Goal: Task Accomplishment & Management: Complete application form

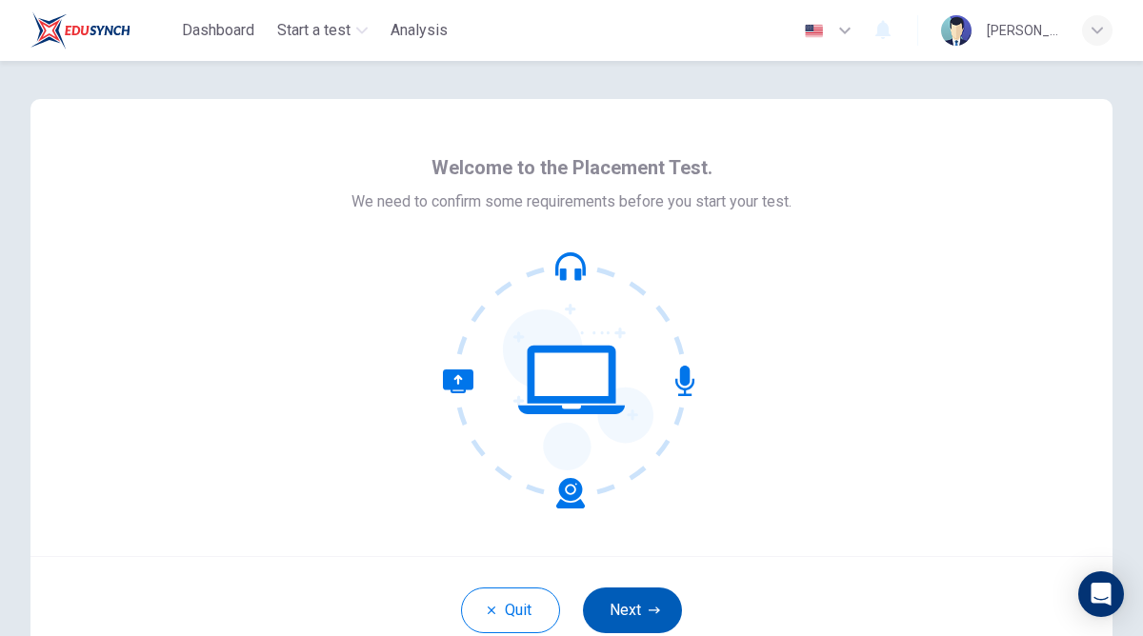
click at [615, 597] on button "Next" at bounding box center [632, 611] width 99 height 46
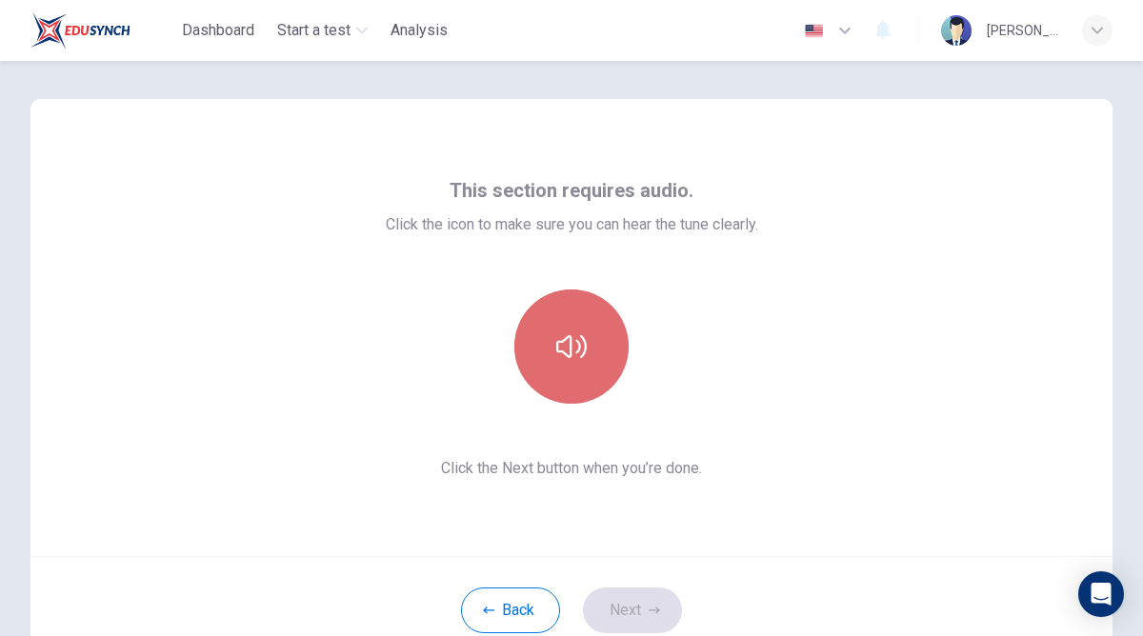
click at [554, 361] on button "button" at bounding box center [571, 346] width 114 height 114
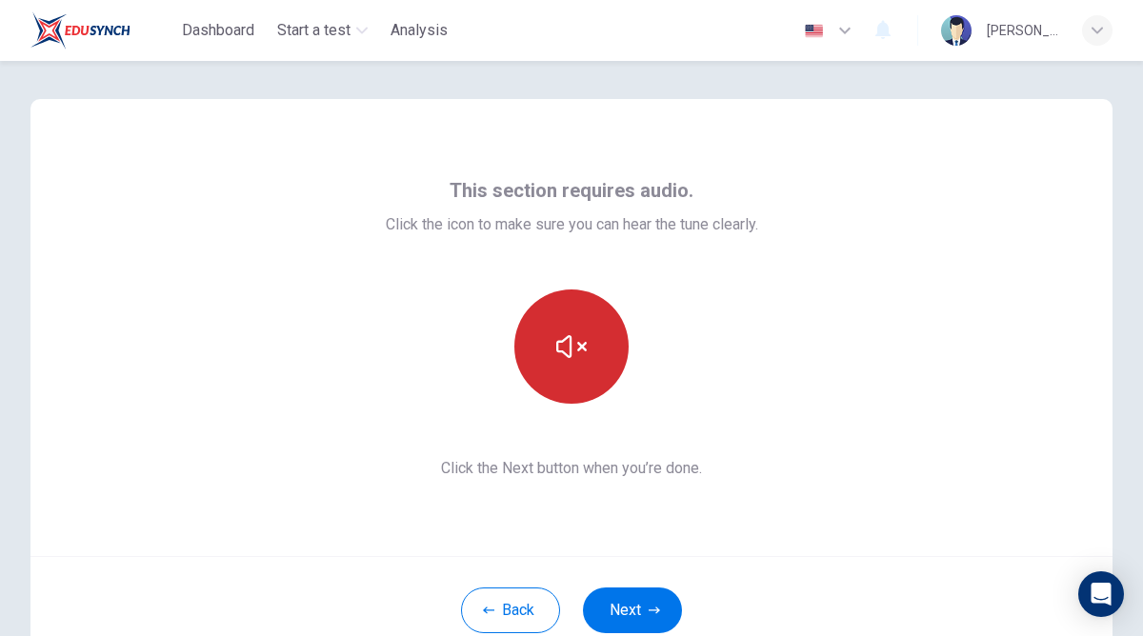
click at [554, 361] on button "button" at bounding box center [571, 346] width 114 height 114
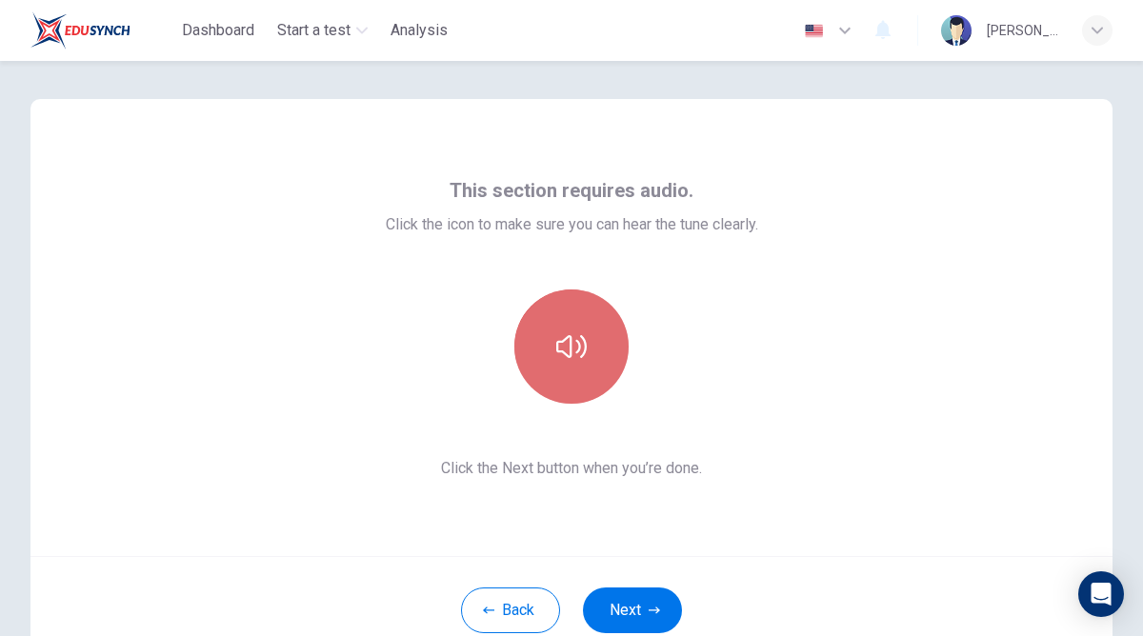
click at [565, 398] on button "button" at bounding box center [571, 346] width 114 height 114
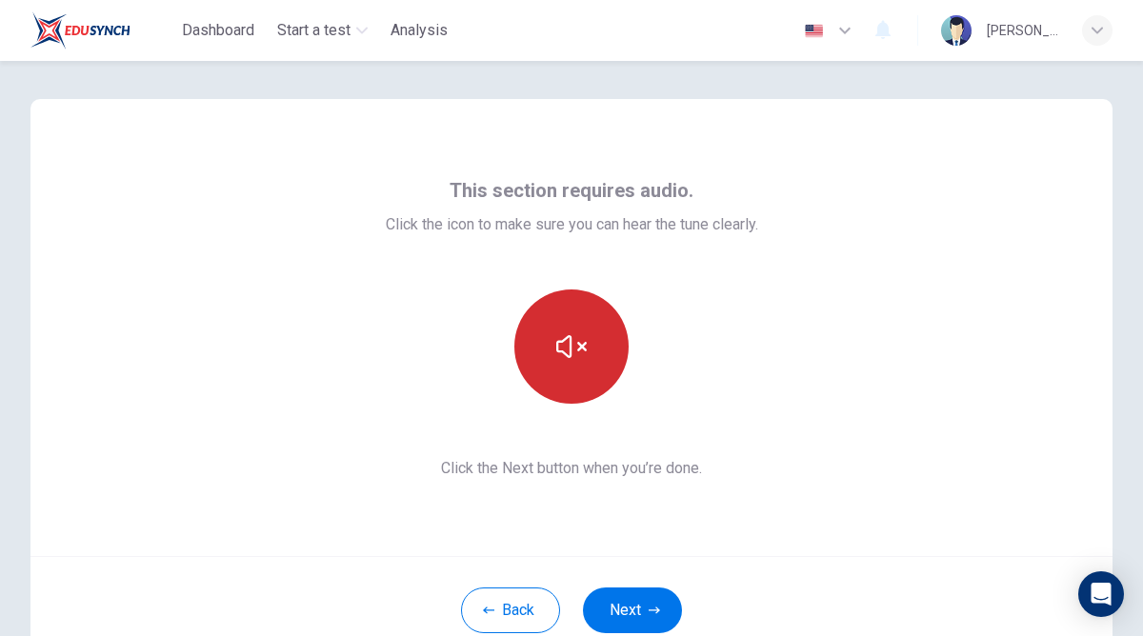
click at [565, 398] on button "button" at bounding box center [571, 346] width 114 height 114
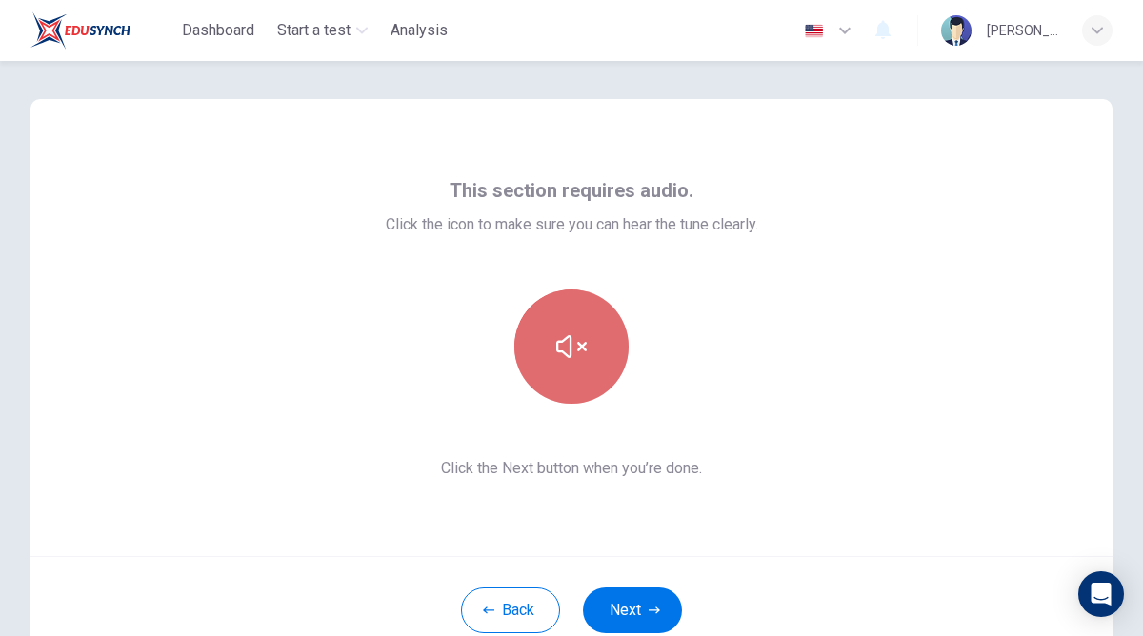
click at [588, 382] on button "button" at bounding box center [571, 346] width 114 height 114
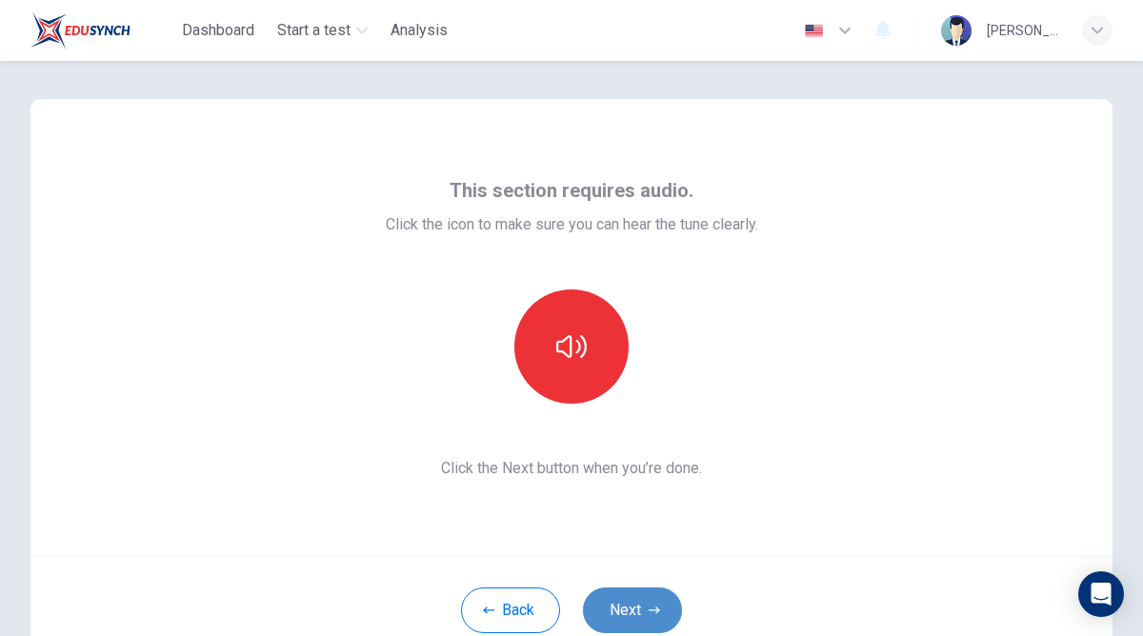
click at [624, 607] on button "Next" at bounding box center [632, 611] width 99 height 46
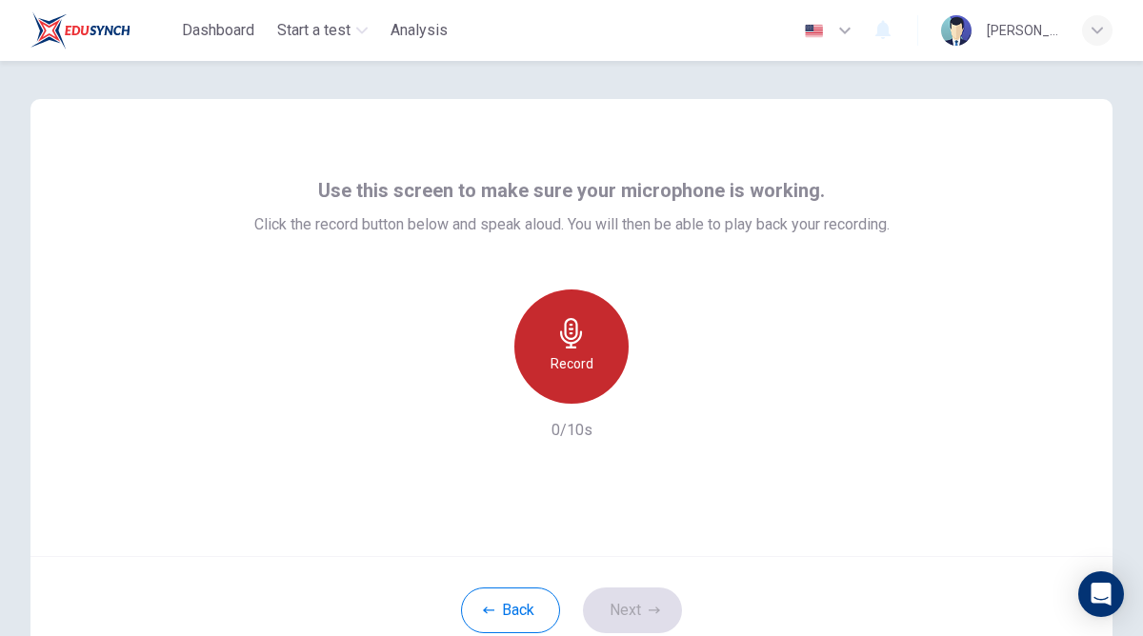
click at [571, 382] on div "Record" at bounding box center [571, 346] width 114 height 114
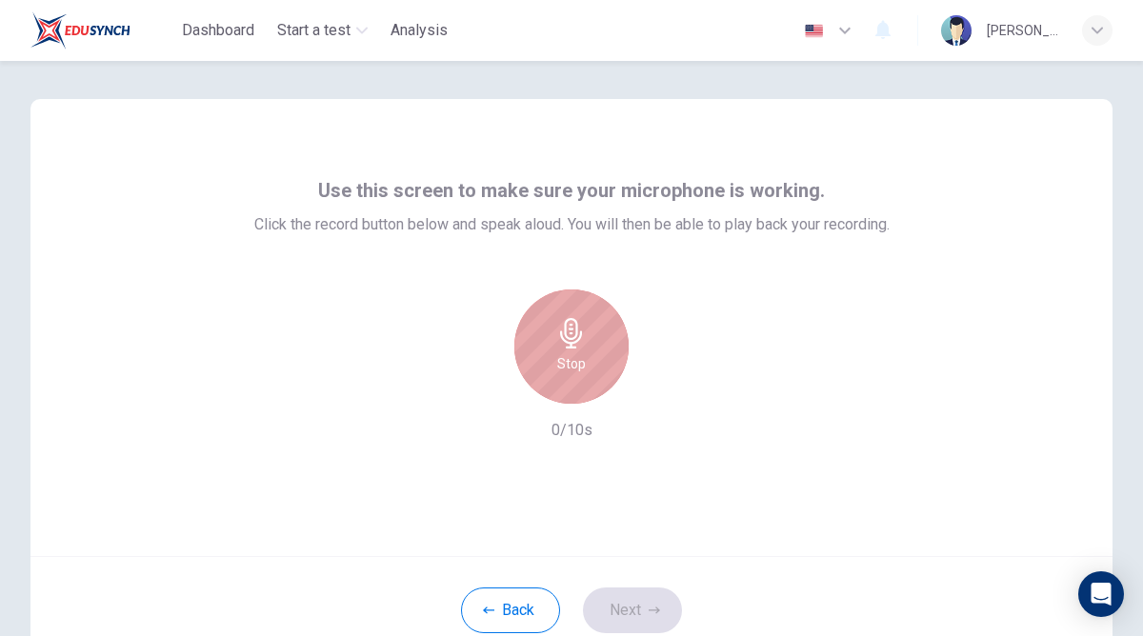
click at [571, 382] on div "Stop" at bounding box center [571, 346] width 114 height 114
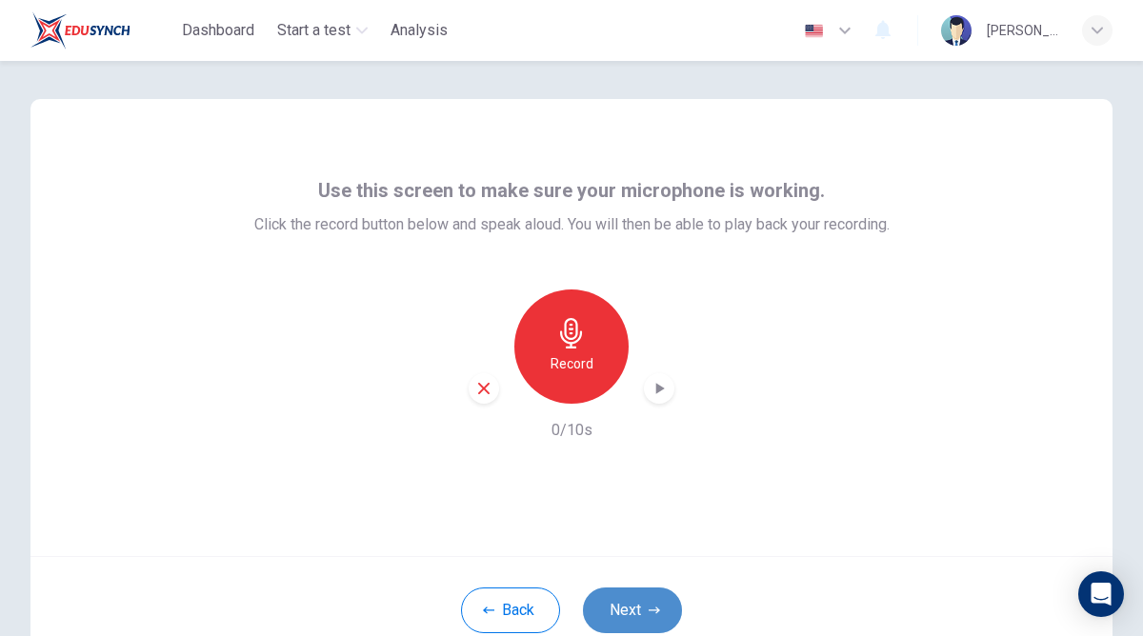
click at [620, 617] on button "Next" at bounding box center [632, 611] width 99 height 46
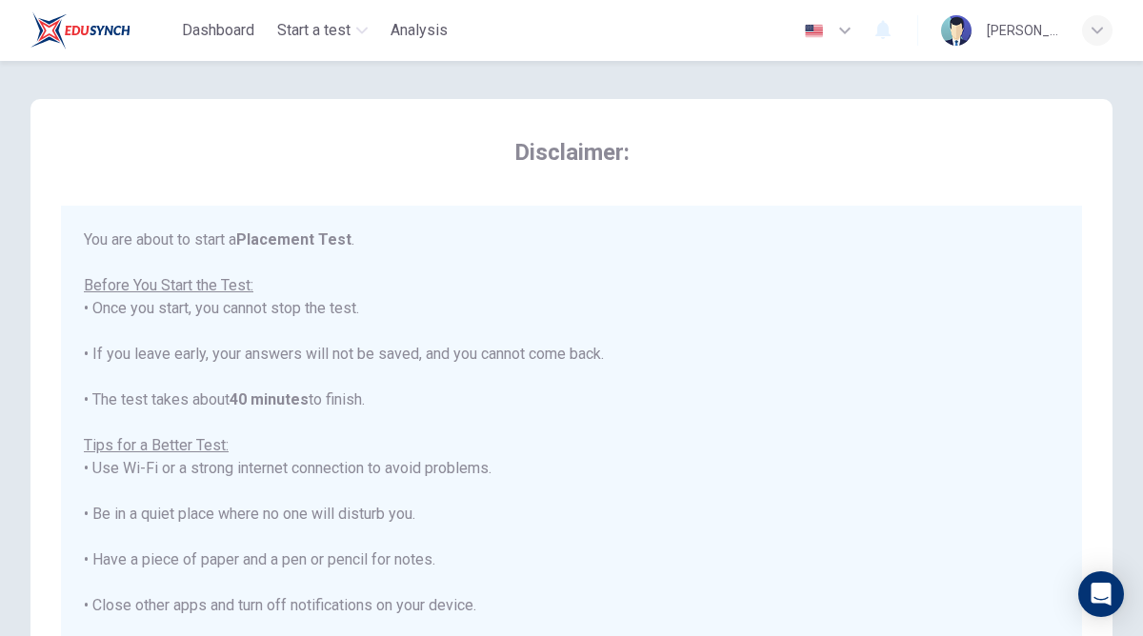
click at [1053, 182] on div "Disclaimer: You are about to start a Placement Test . Before You Start the Test…" at bounding box center [571, 447] width 1021 height 620
click at [1044, 236] on div "You are about to start a Placement Test . Before You Start the Test: • Once you…" at bounding box center [571, 492] width 975 height 526
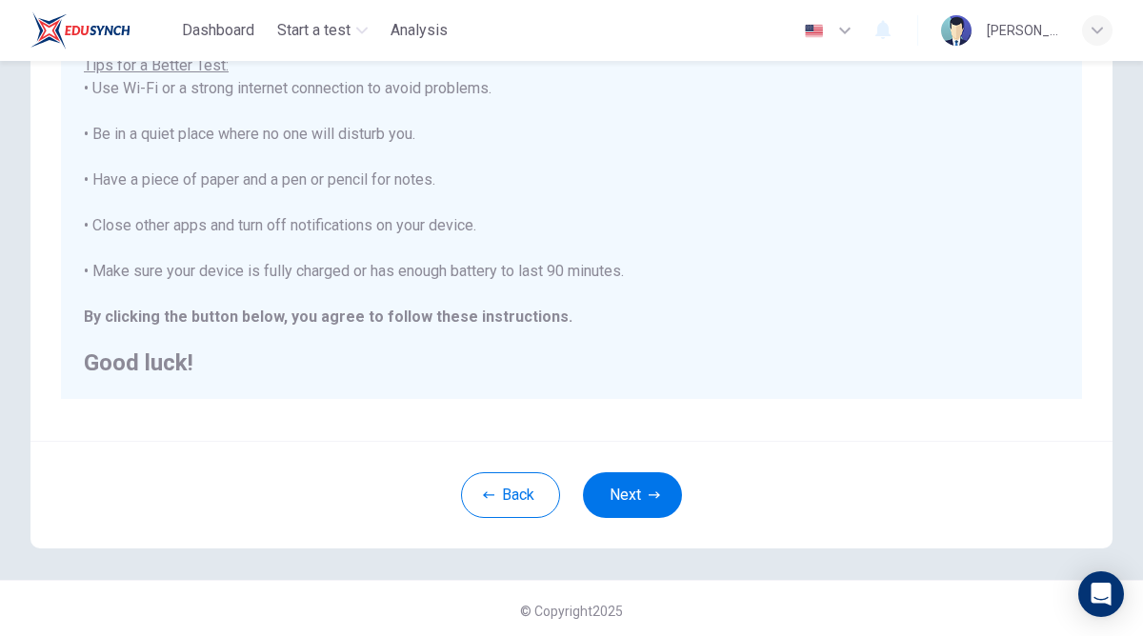
scroll to position [358, 0]
click at [636, 497] on button "Next" at bounding box center [632, 495] width 99 height 46
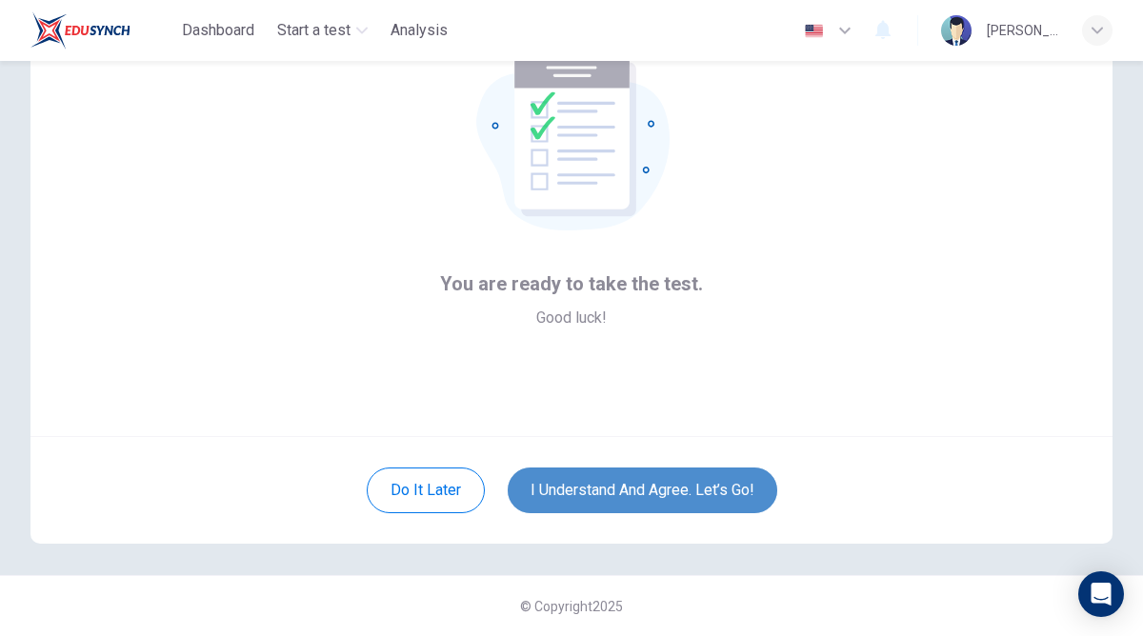
click at [638, 497] on button "I understand and agree. Let’s go!" at bounding box center [642, 491] width 269 height 46
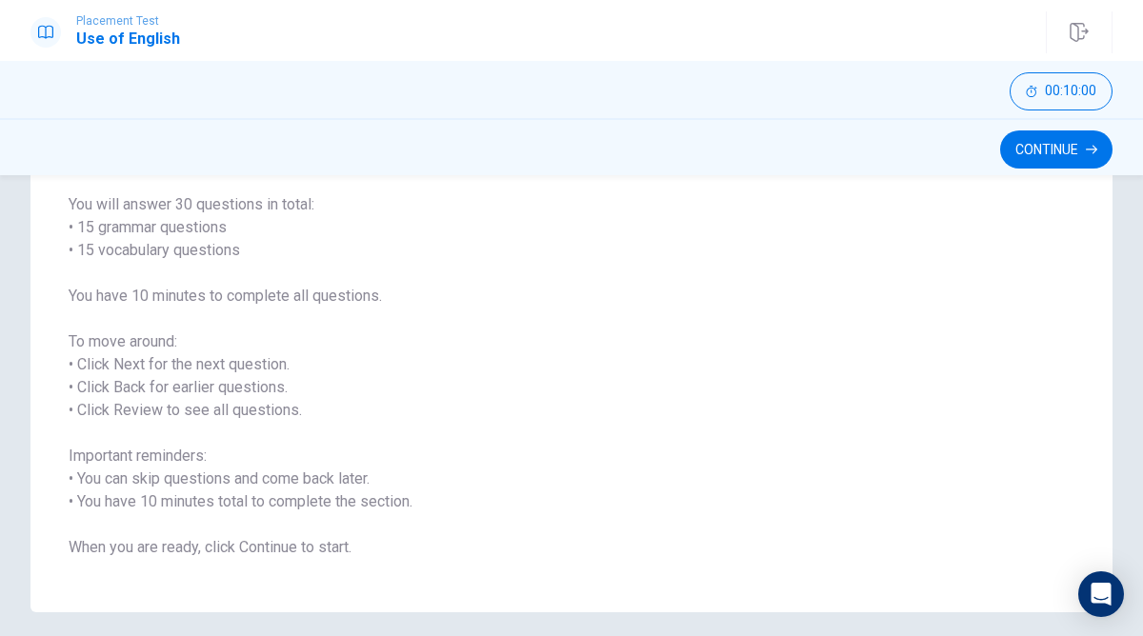
scroll to position [152, 0]
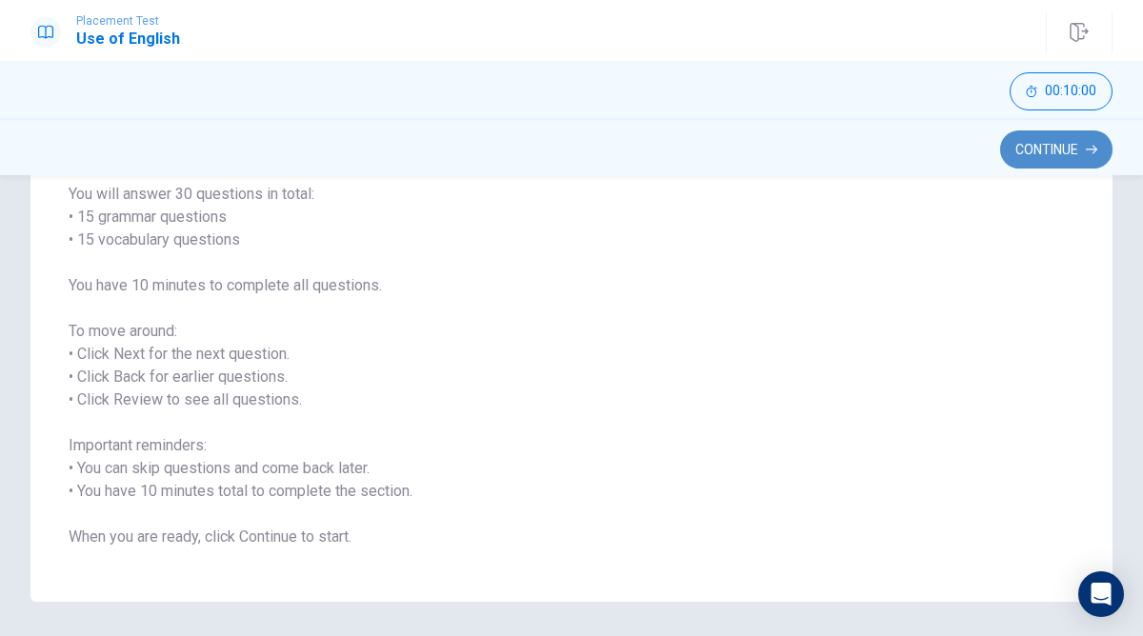
click at [1023, 147] on button "Continue" at bounding box center [1056, 149] width 112 height 38
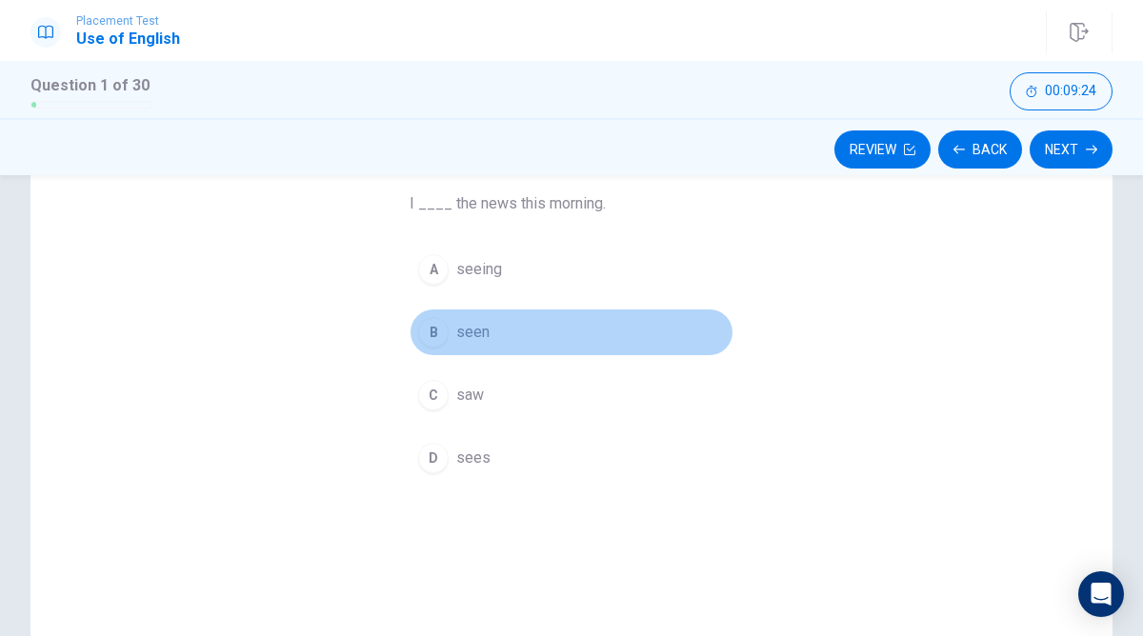
click at [427, 349] on button "B seen" at bounding box center [571, 333] width 324 height 48
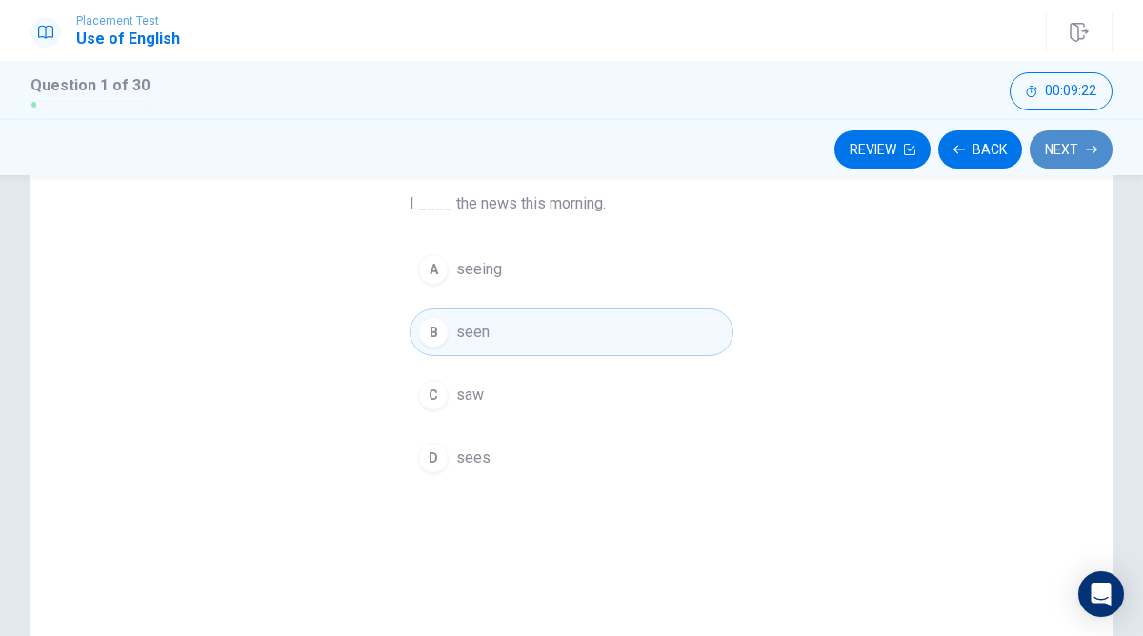
click at [1077, 151] on button "Next" at bounding box center [1070, 149] width 83 height 38
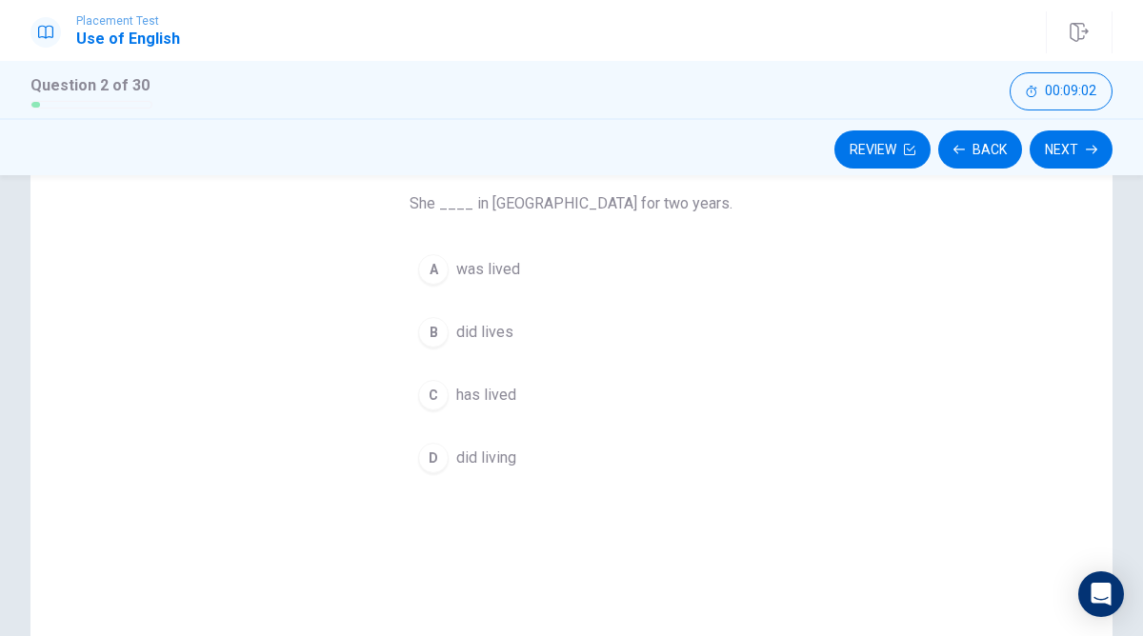
click at [429, 271] on div "A" at bounding box center [433, 269] width 30 height 30
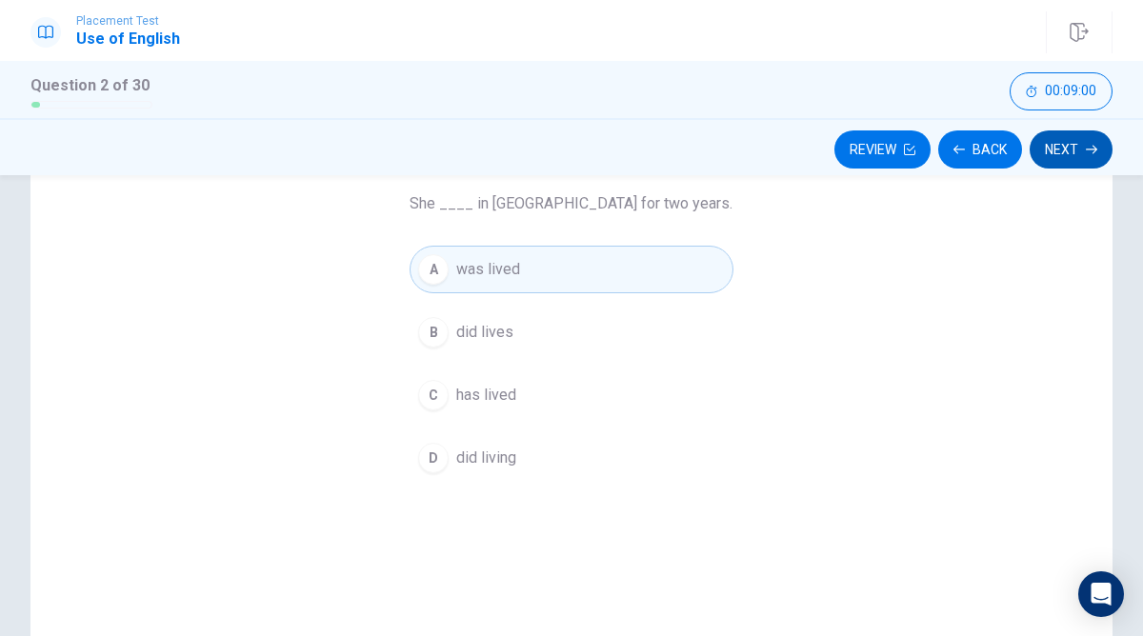
click at [1059, 149] on button "Next" at bounding box center [1070, 149] width 83 height 38
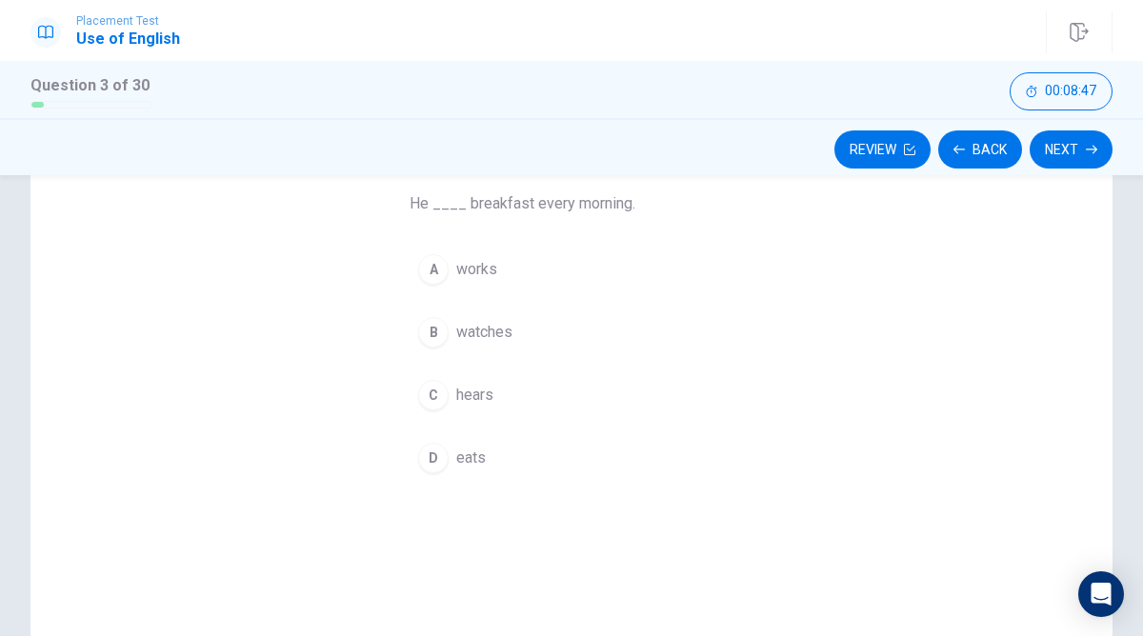
click at [431, 452] on div "D" at bounding box center [433, 458] width 30 height 30
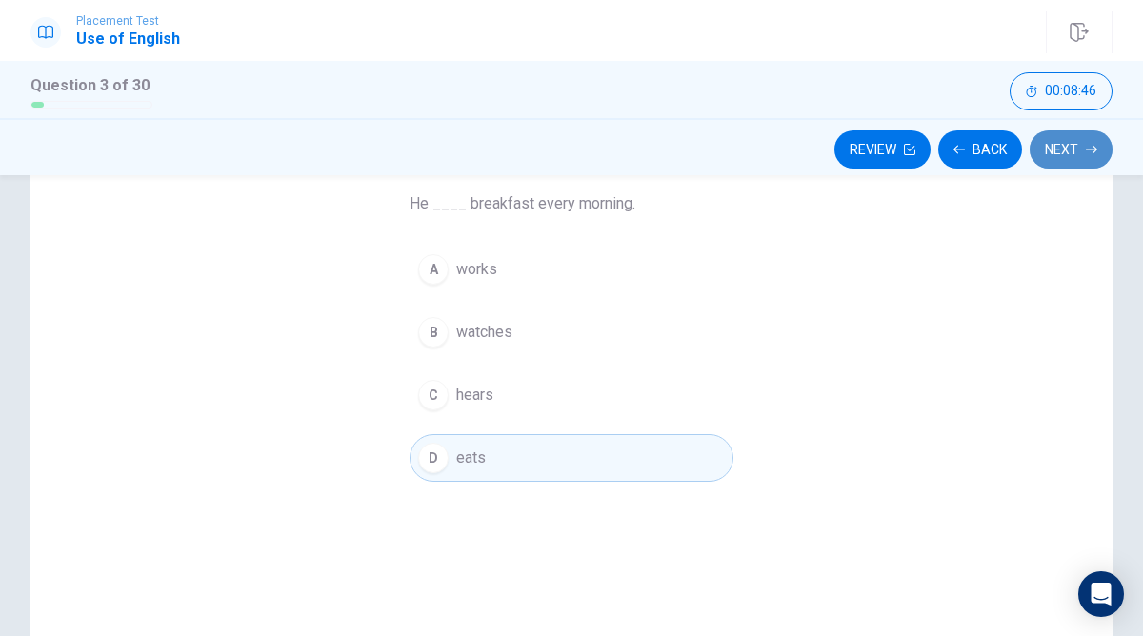
click at [1053, 161] on button "Next" at bounding box center [1070, 149] width 83 height 38
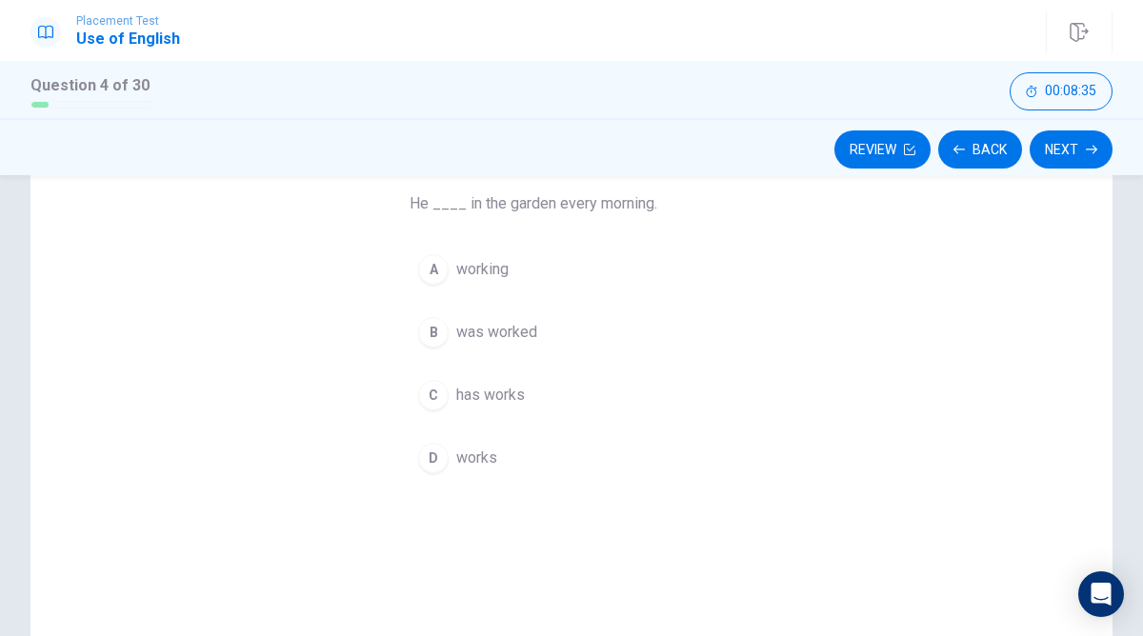
click at [447, 266] on div "A" at bounding box center [433, 269] width 30 height 30
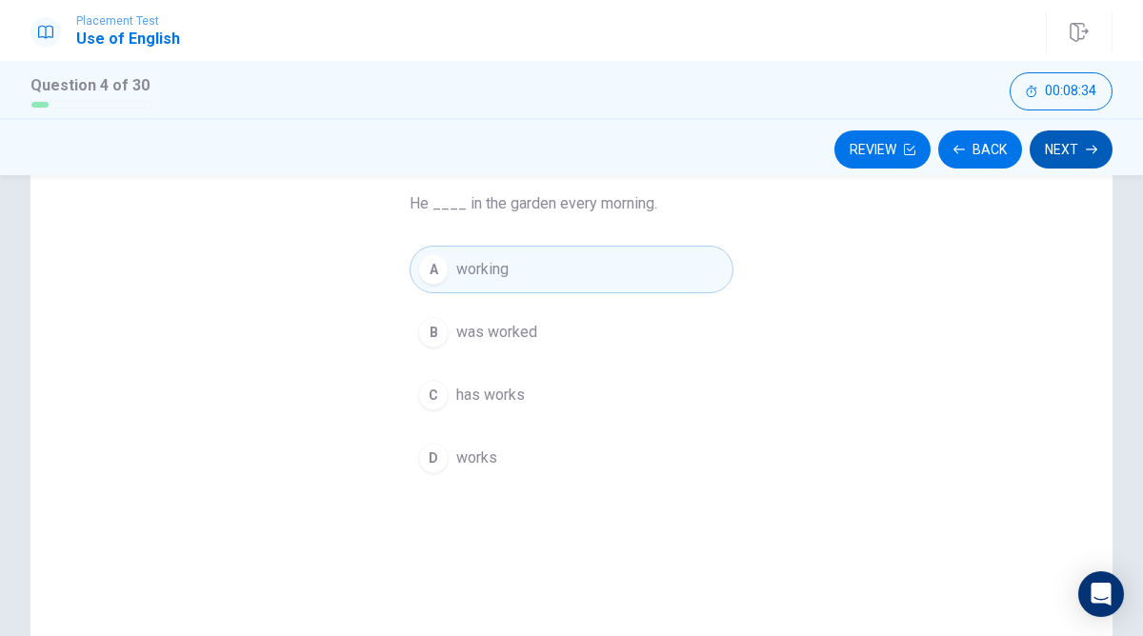
click at [1047, 149] on button "Next" at bounding box center [1070, 149] width 83 height 38
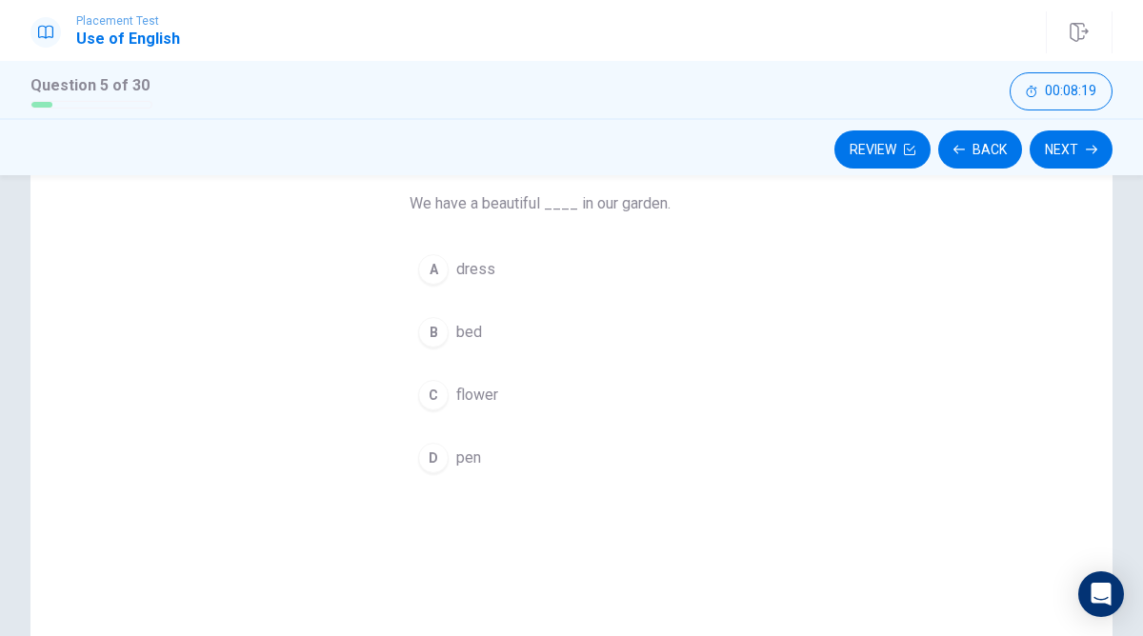
click at [443, 393] on div "C" at bounding box center [433, 395] width 30 height 30
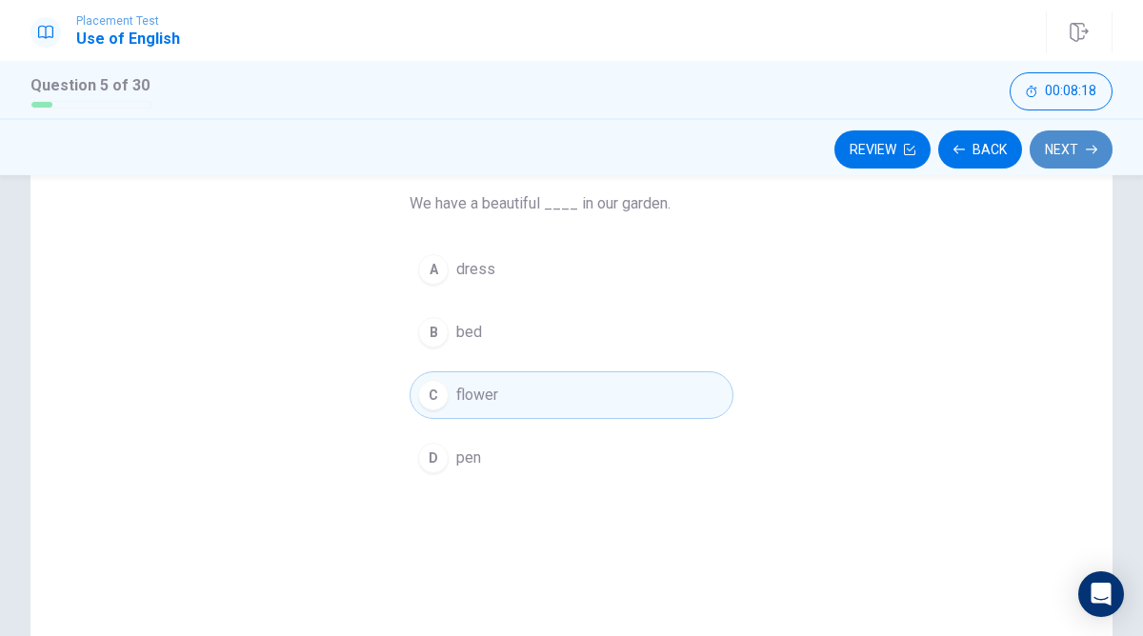
click at [1046, 148] on button "Next" at bounding box center [1070, 149] width 83 height 38
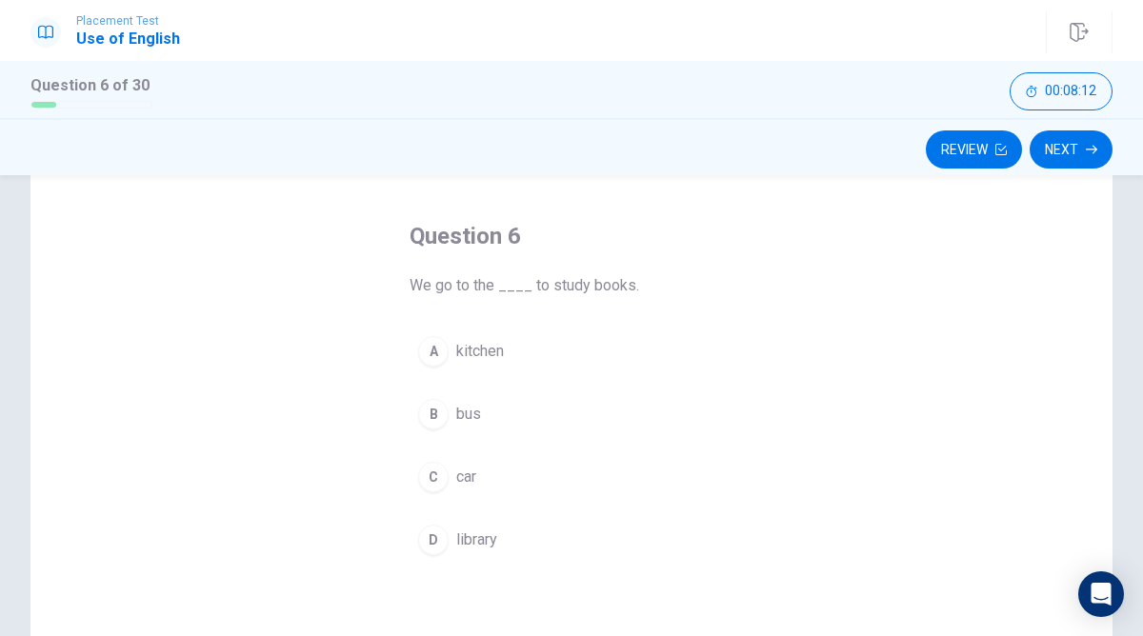
scroll to position [78, 0]
click at [387, 465] on div "Question 6 We go to the ____ to study books. A kitchen B bus C car D library" at bounding box center [571, 385] width 400 height 404
click at [431, 535] on div "D" at bounding box center [433, 532] width 30 height 30
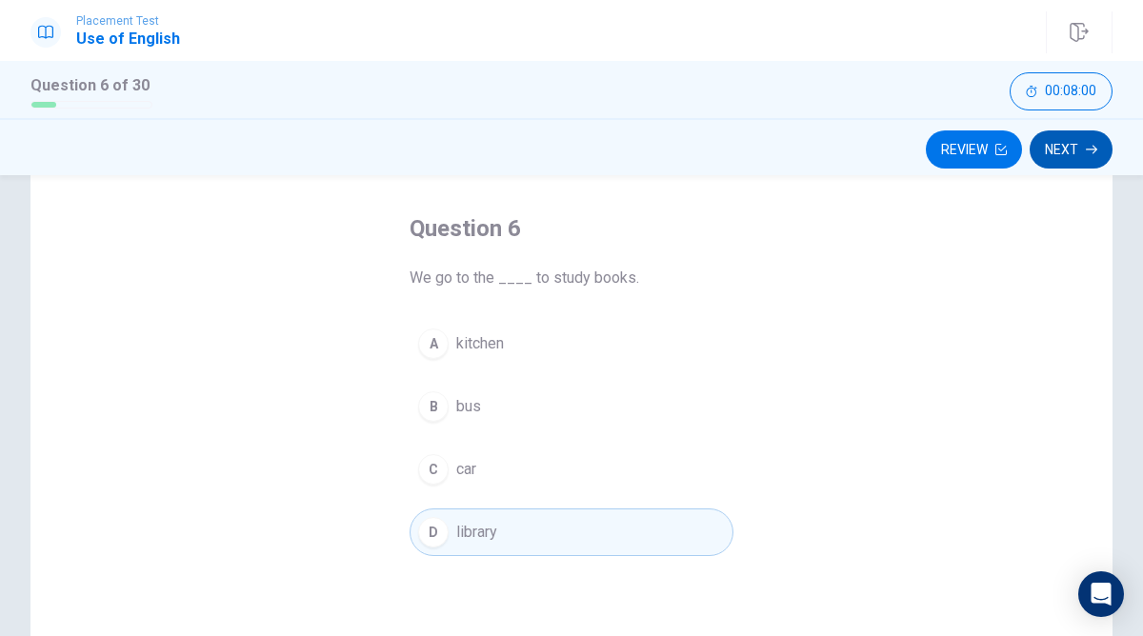
click at [1071, 150] on button "Next" at bounding box center [1070, 149] width 83 height 38
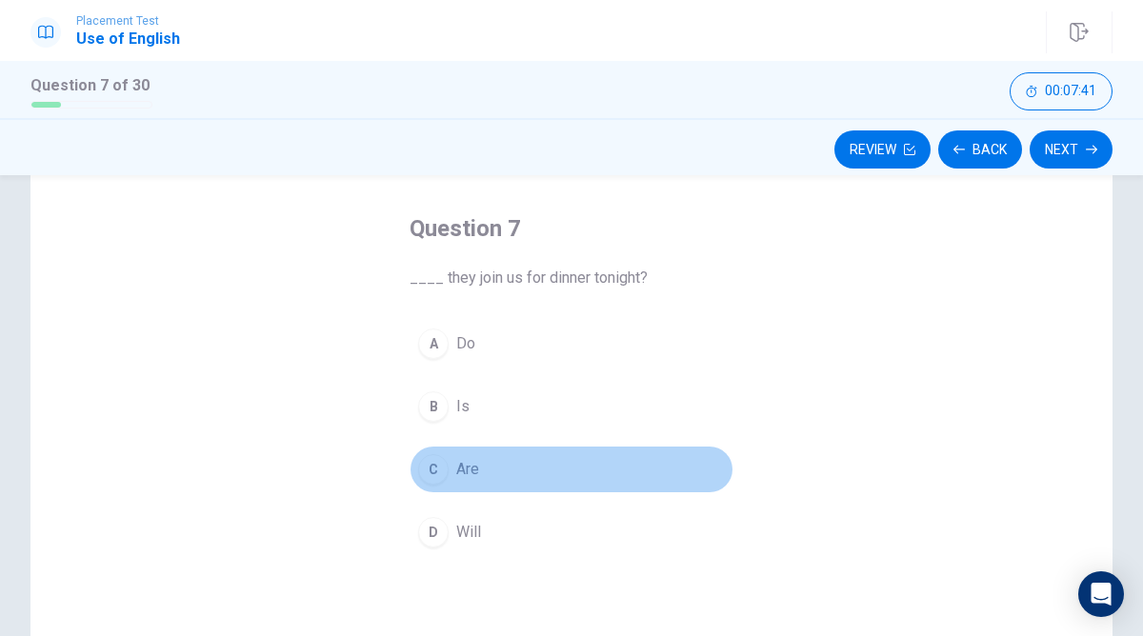
click at [437, 463] on div "C" at bounding box center [433, 469] width 30 height 30
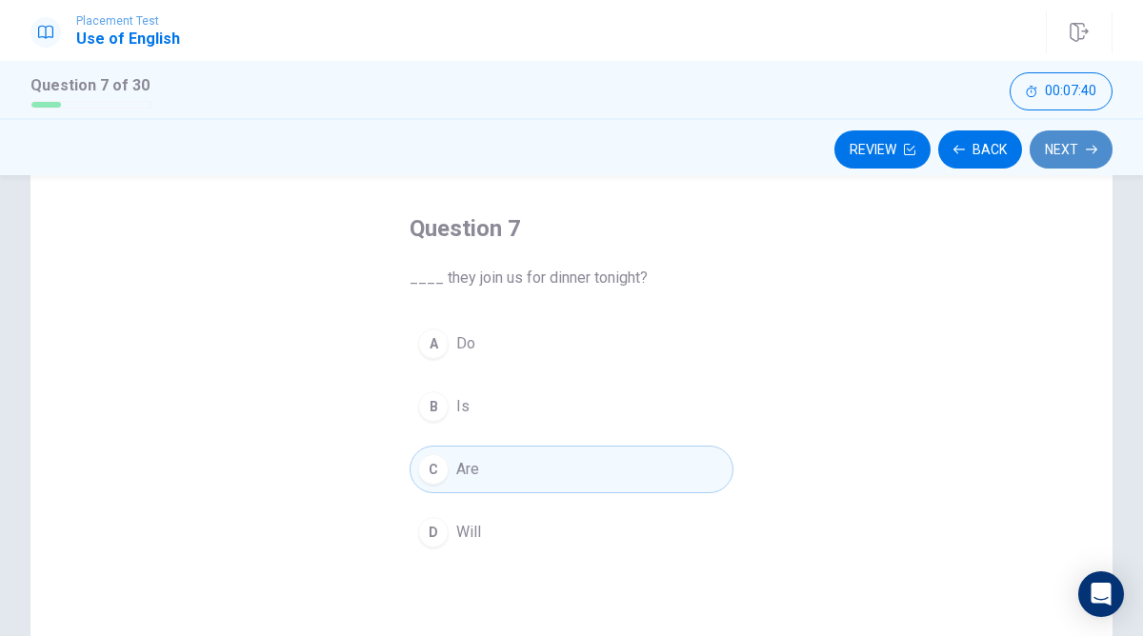
click at [1099, 144] on button "Next" at bounding box center [1070, 149] width 83 height 38
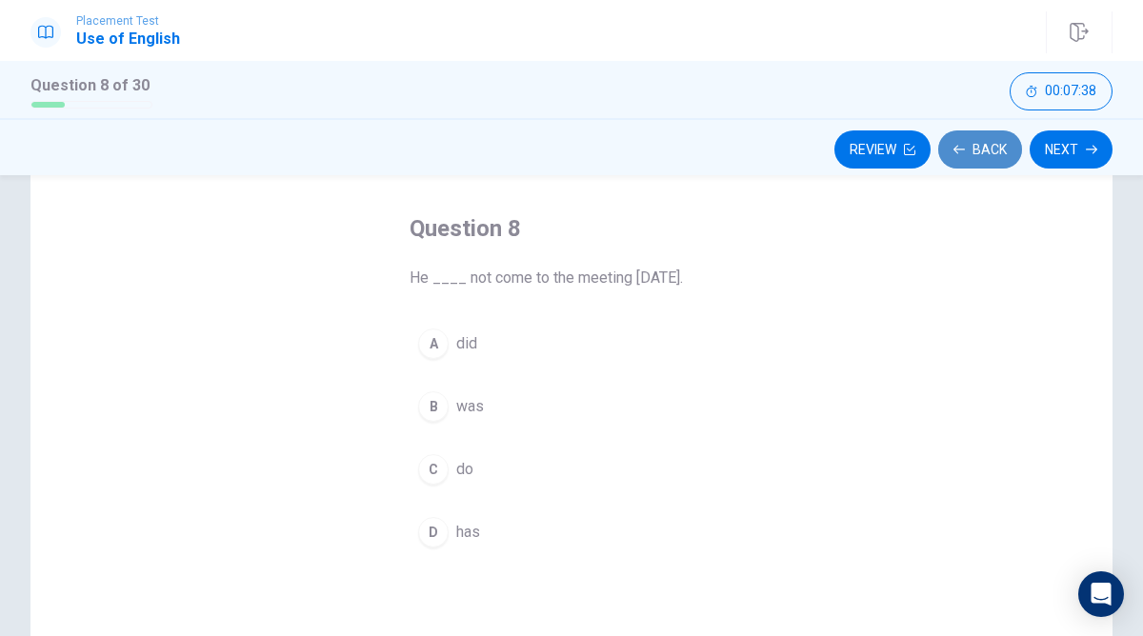
click at [967, 155] on button "Back" at bounding box center [980, 149] width 84 height 38
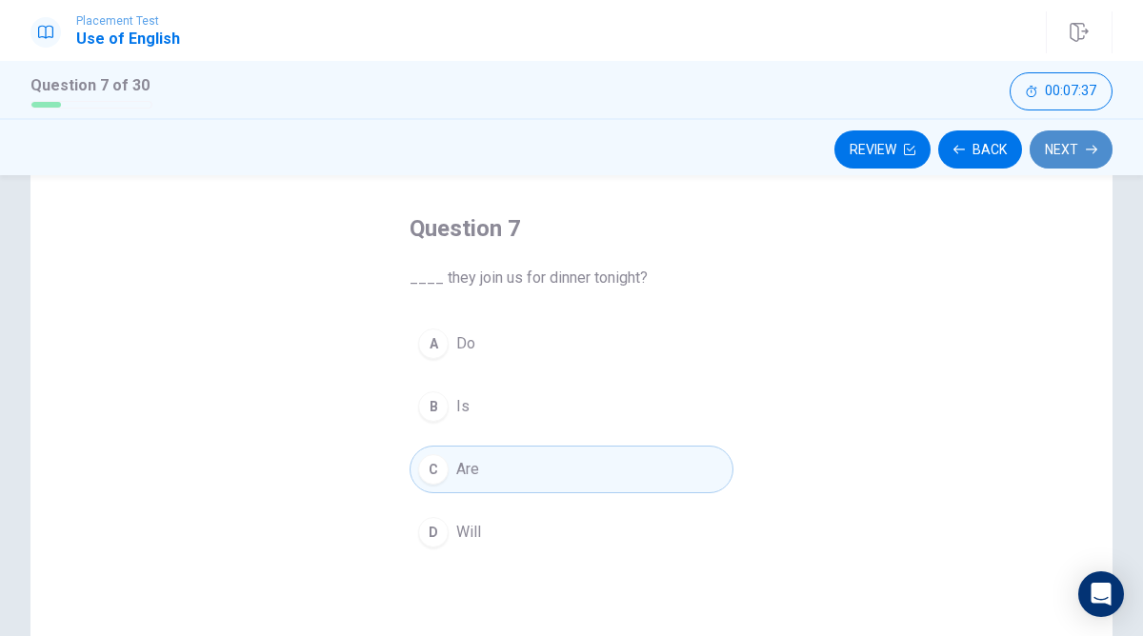
click at [1093, 138] on button "Next" at bounding box center [1070, 149] width 83 height 38
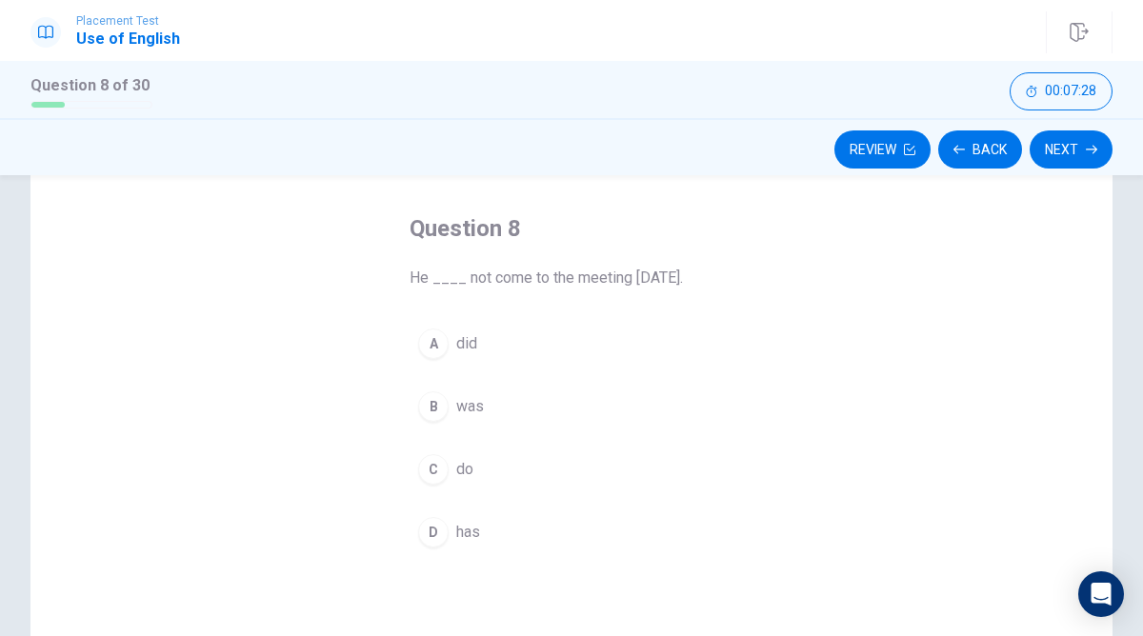
click at [455, 324] on button "A did" at bounding box center [571, 344] width 324 height 48
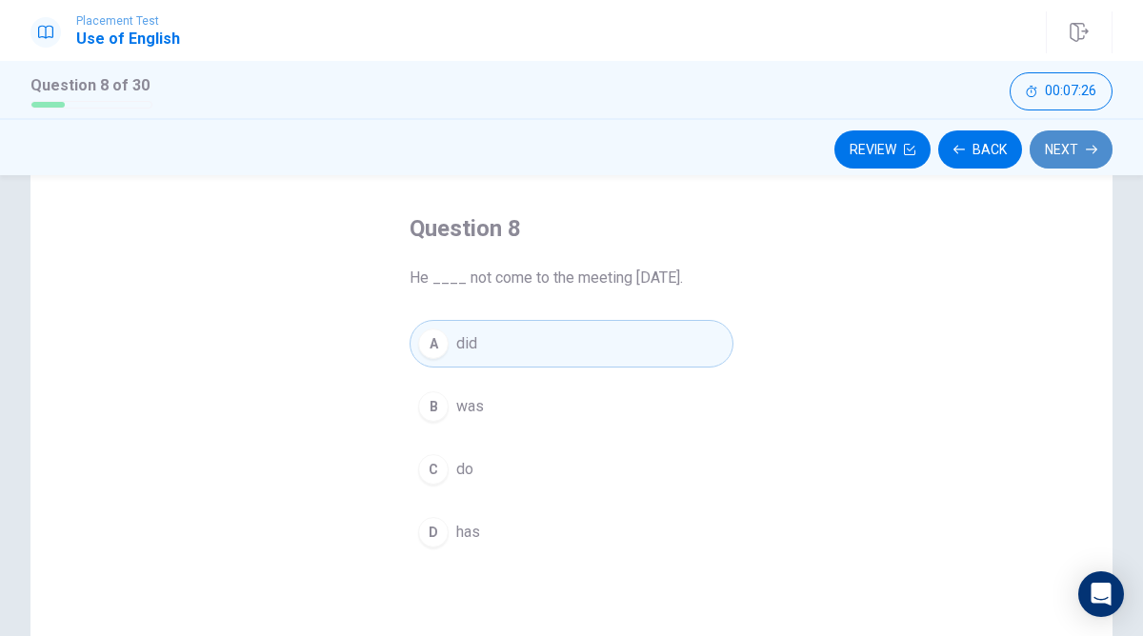
click at [1053, 141] on button "Next" at bounding box center [1070, 149] width 83 height 38
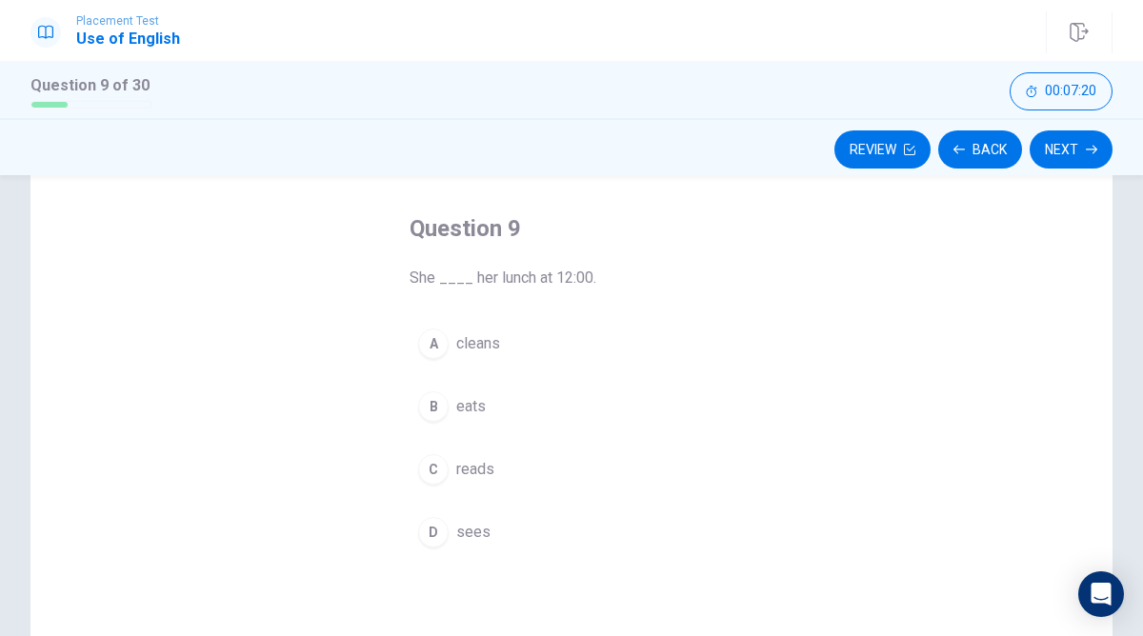
click at [414, 407] on button "B eats" at bounding box center [571, 407] width 324 height 48
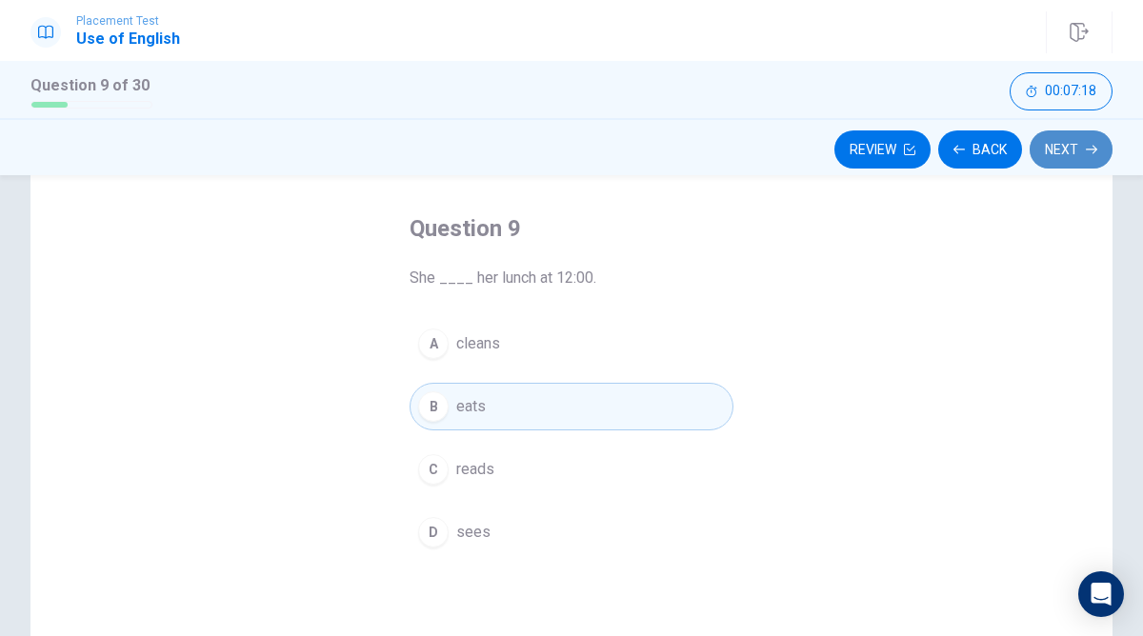
click at [1057, 153] on button "Next" at bounding box center [1070, 149] width 83 height 38
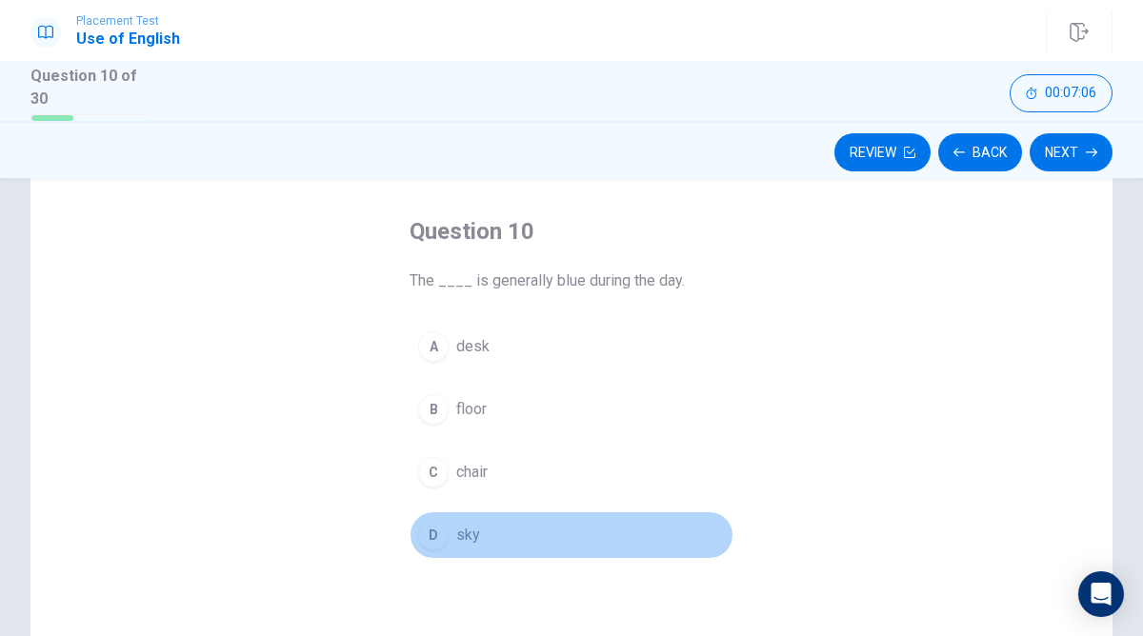
click at [442, 513] on button "D sky" at bounding box center [571, 535] width 324 height 48
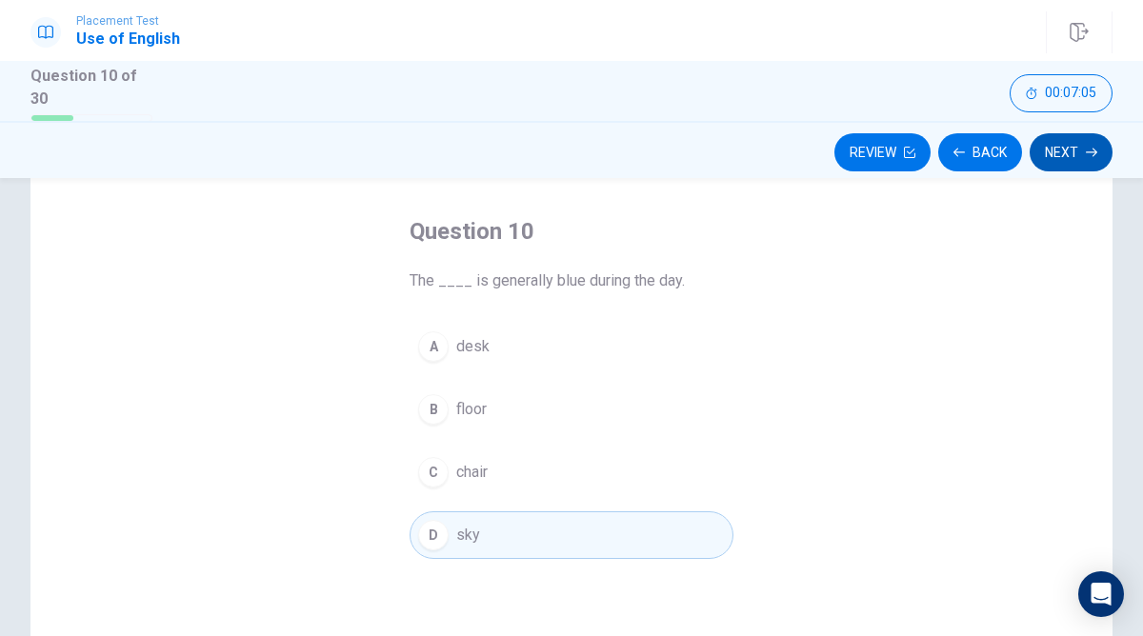
click at [1075, 159] on button "Next" at bounding box center [1070, 152] width 83 height 38
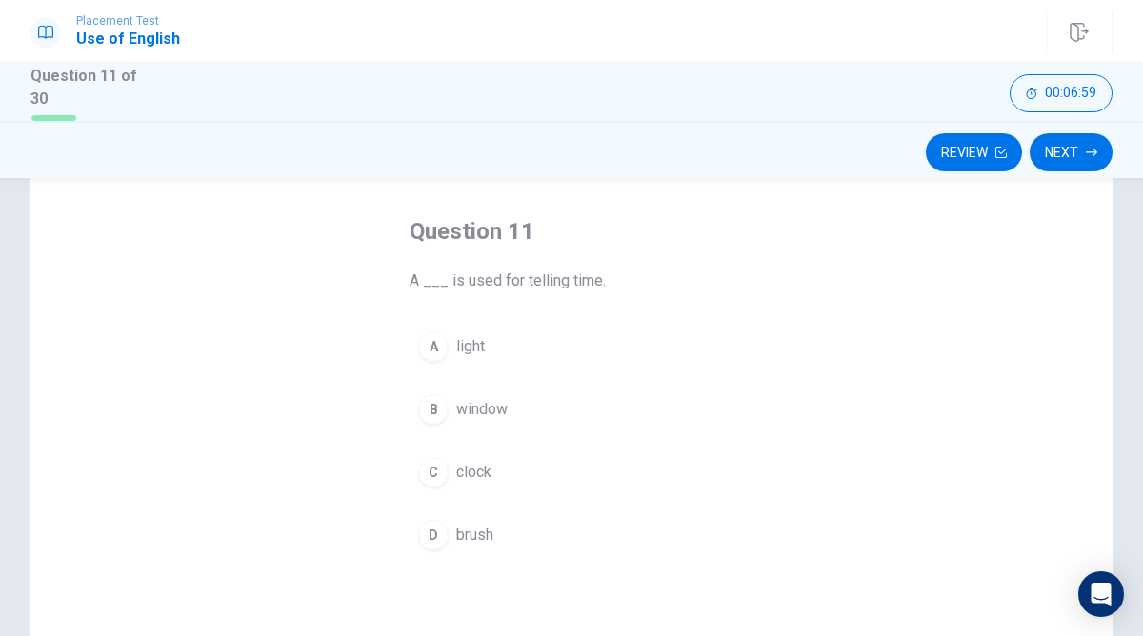
scroll to position [79, 0]
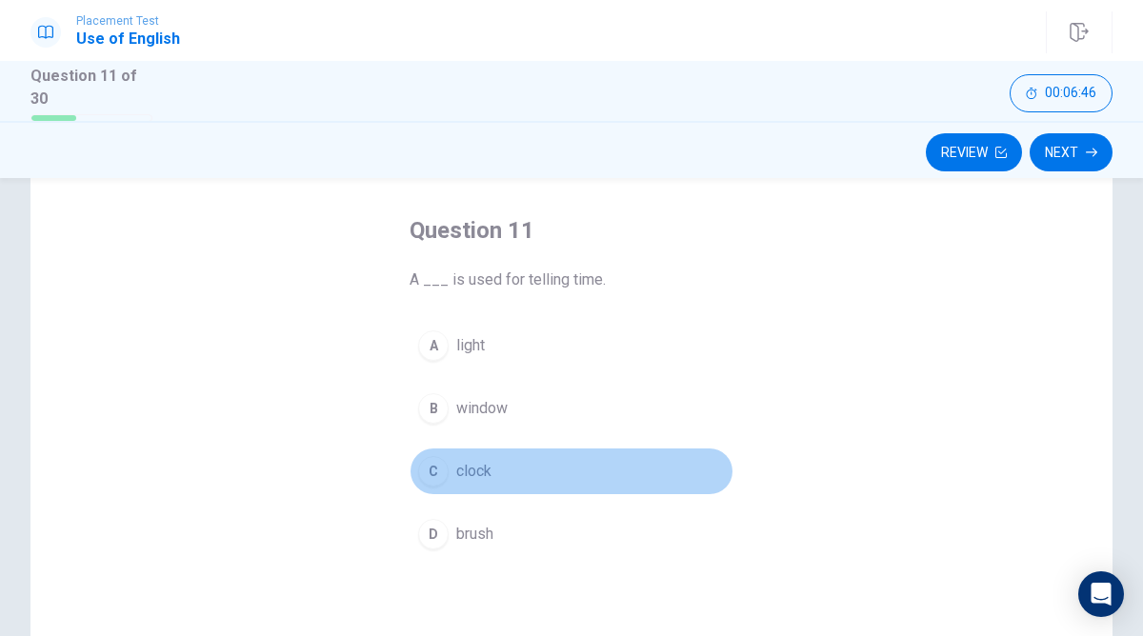
click at [453, 481] on button "C clock" at bounding box center [571, 472] width 324 height 48
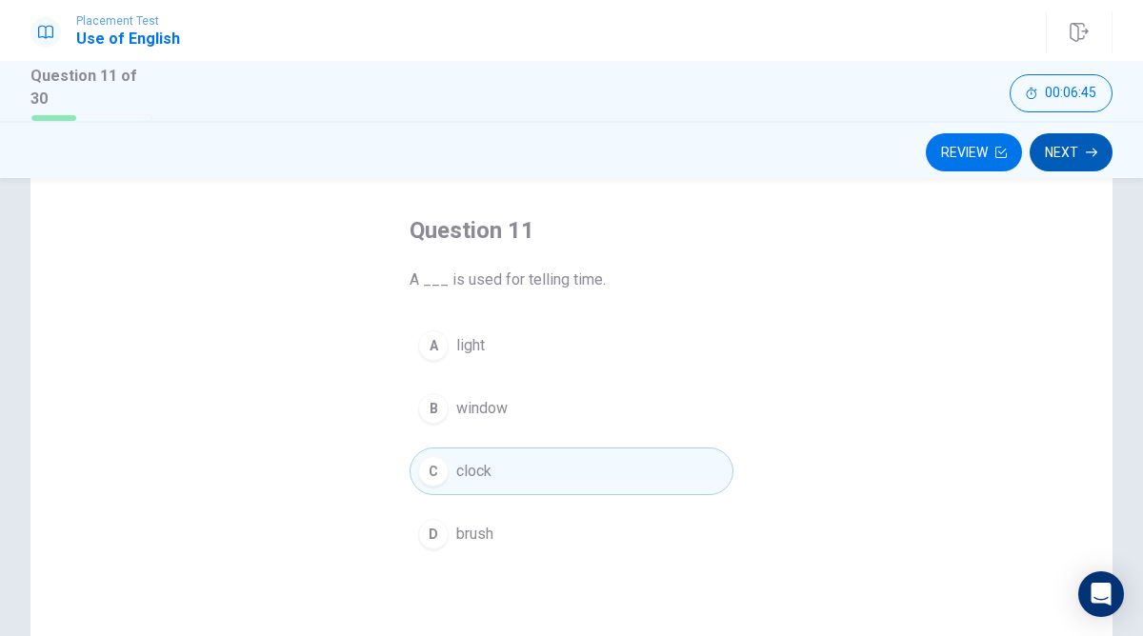
click at [1064, 144] on button "Next" at bounding box center [1070, 152] width 83 height 38
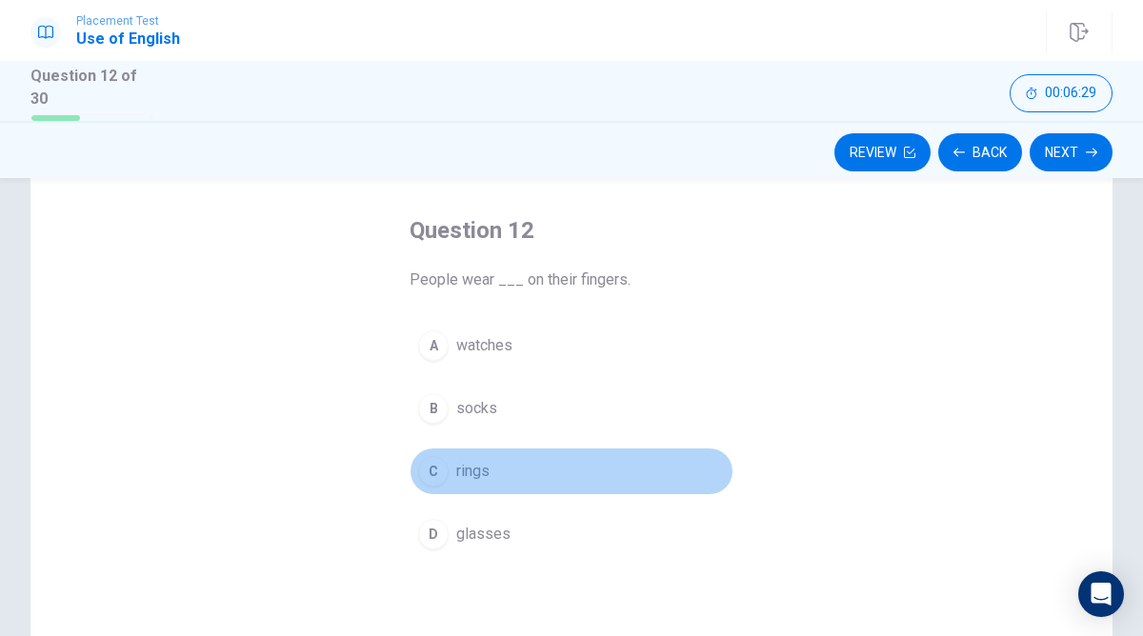
click at [440, 475] on div "C" at bounding box center [433, 471] width 30 height 30
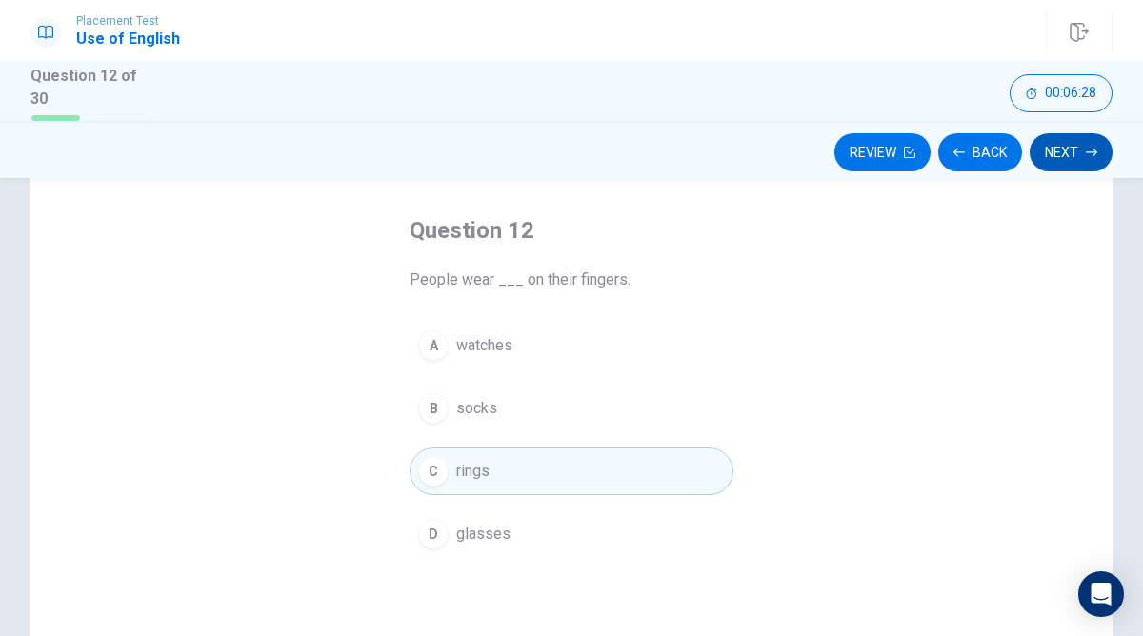
click at [1066, 155] on button "Next" at bounding box center [1070, 152] width 83 height 38
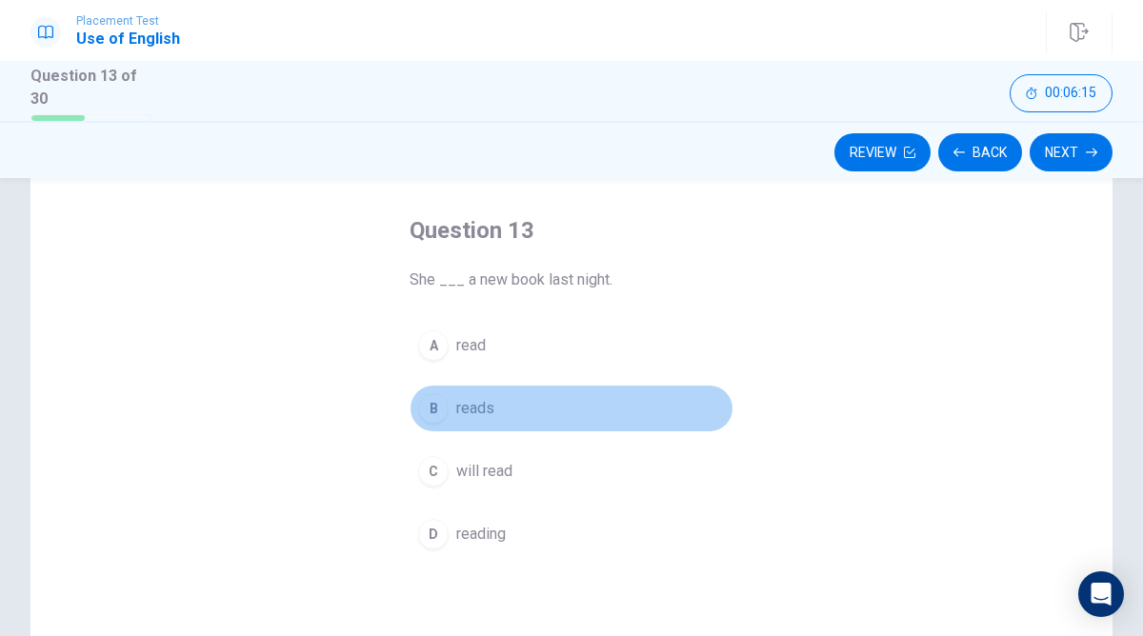
click at [421, 394] on button "B reads" at bounding box center [571, 409] width 324 height 48
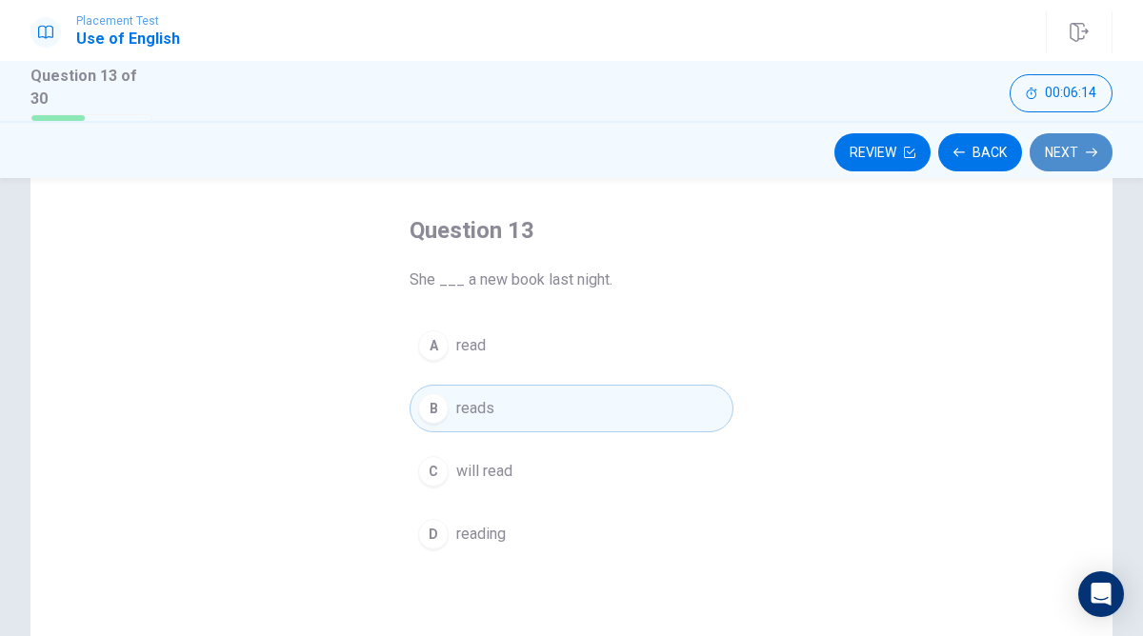
click at [1088, 141] on button "Next" at bounding box center [1070, 152] width 83 height 38
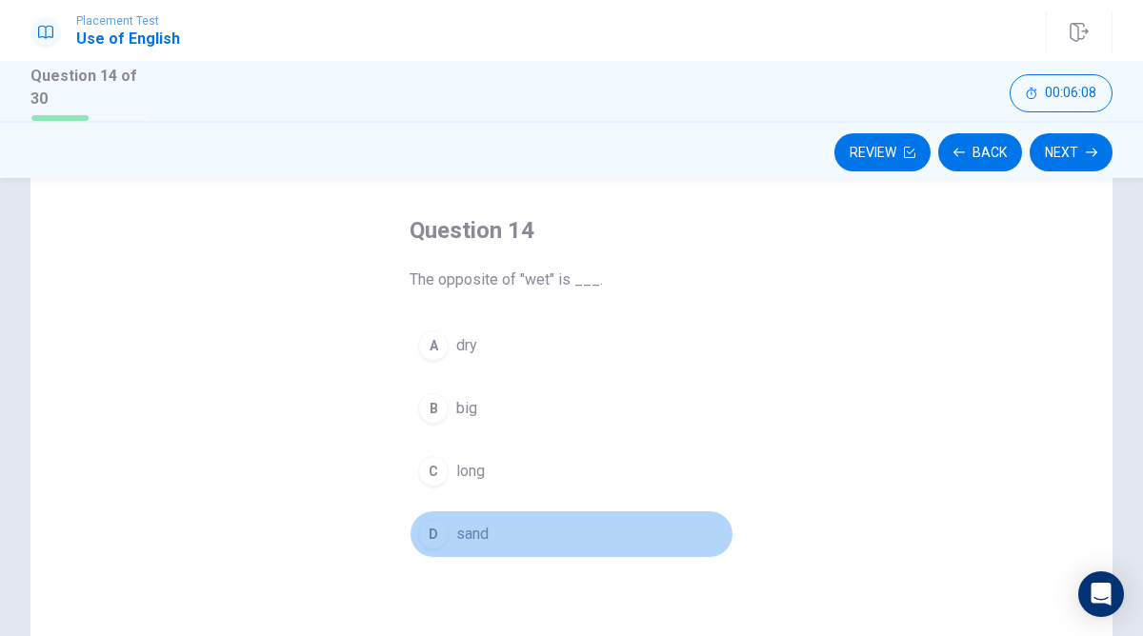
click at [435, 513] on button "D sand" at bounding box center [571, 534] width 324 height 48
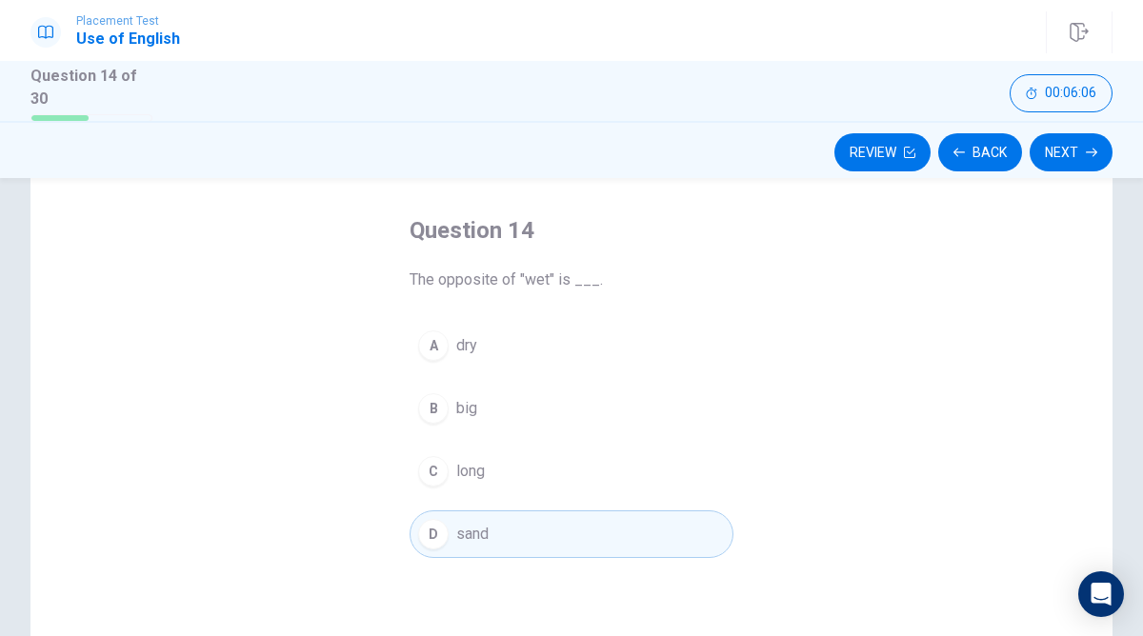
click at [516, 322] on button "A dry" at bounding box center [571, 346] width 324 height 48
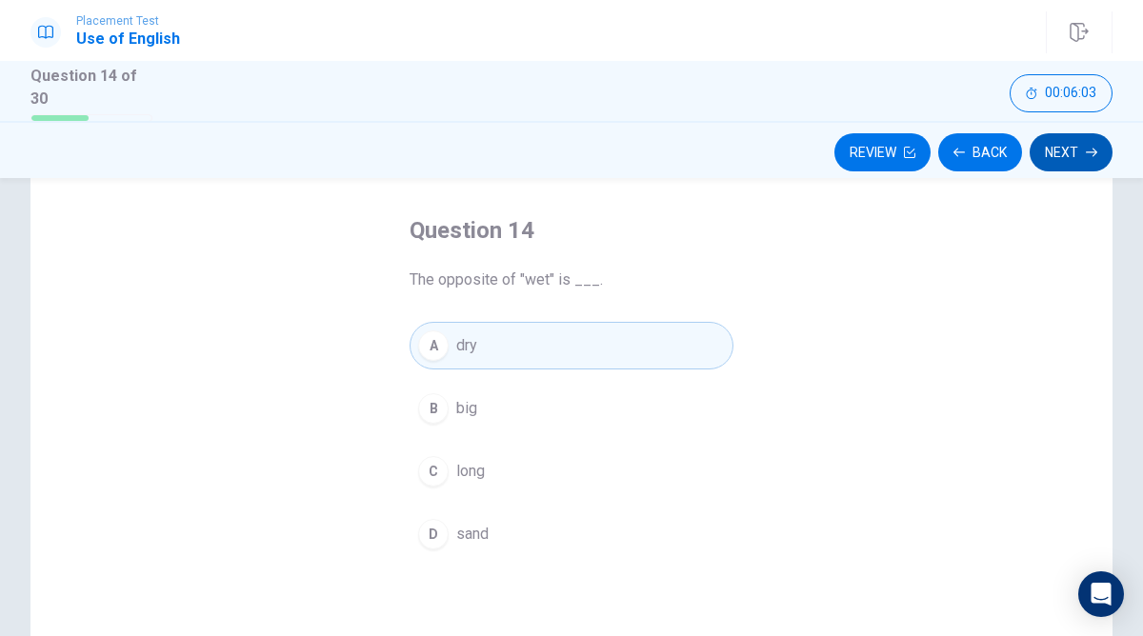
click at [1068, 148] on button "Next" at bounding box center [1070, 152] width 83 height 38
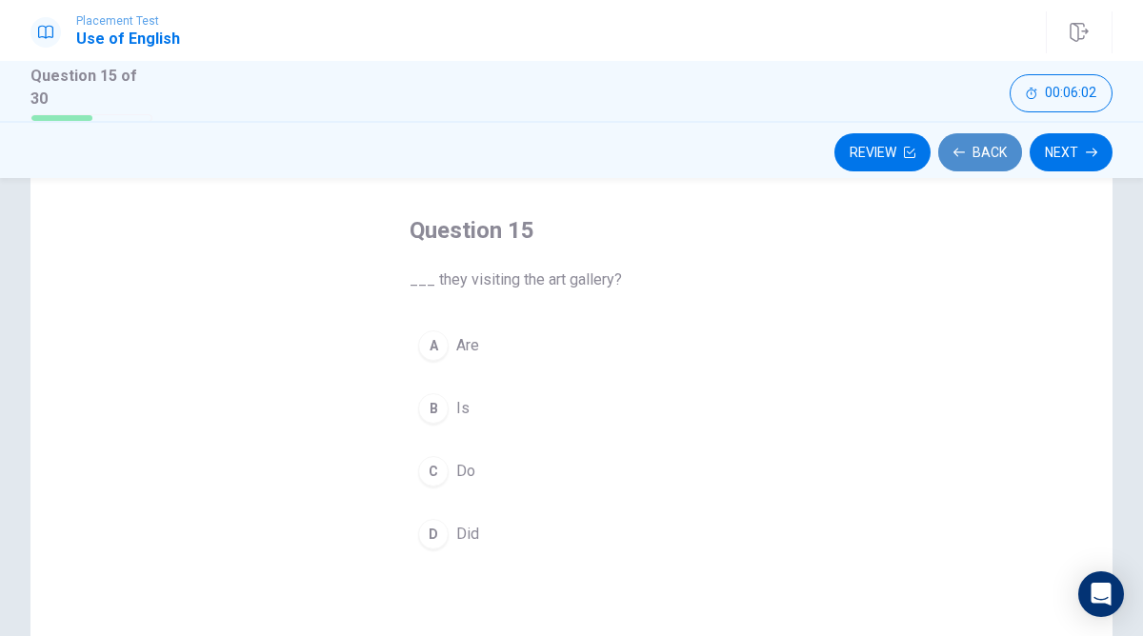
click at [958, 139] on button "Back" at bounding box center [980, 152] width 84 height 38
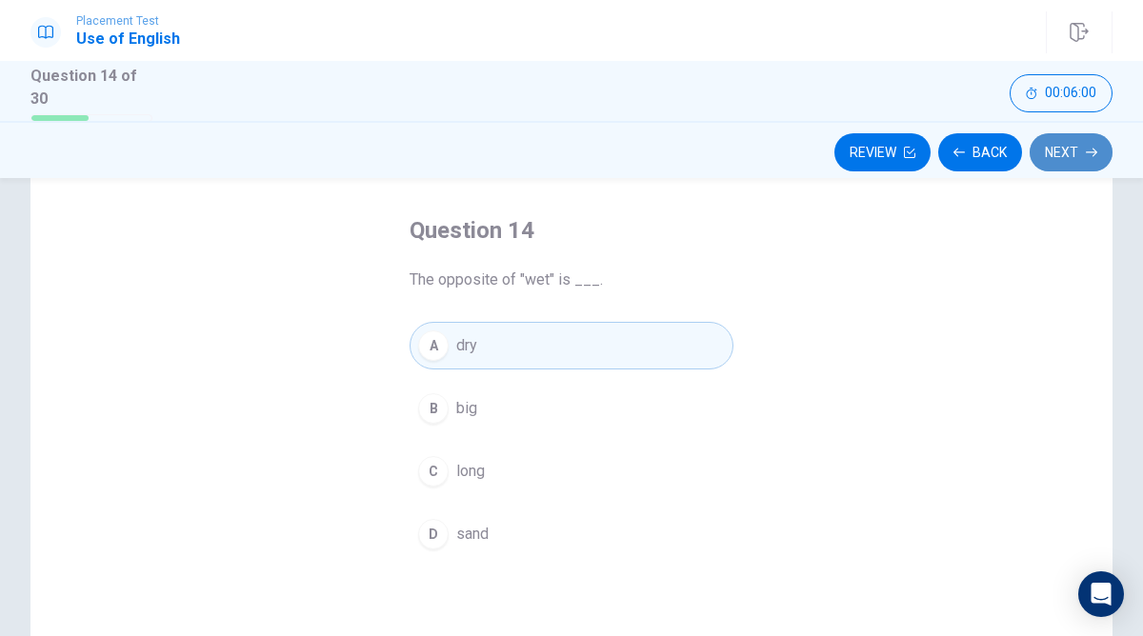
click at [1066, 156] on button "Next" at bounding box center [1070, 152] width 83 height 38
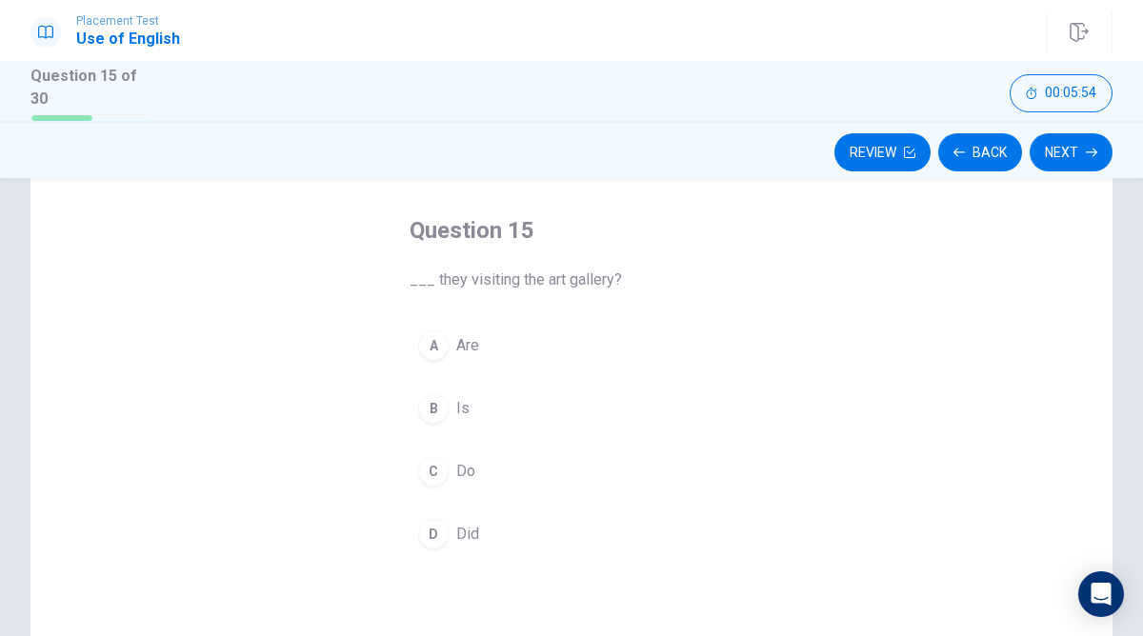
click at [427, 351] on div "A" at bounding box center [433, 345] width 30 height 30
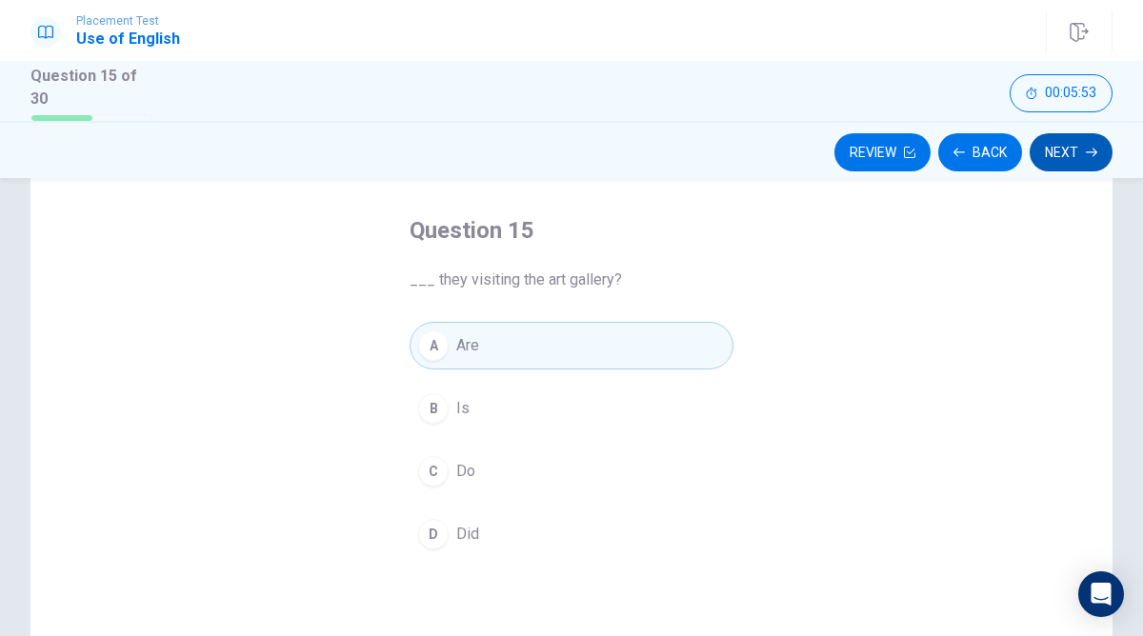
click at [1056, 154] on button "Next" at bounding box center [1070, 152] width 83 height 38
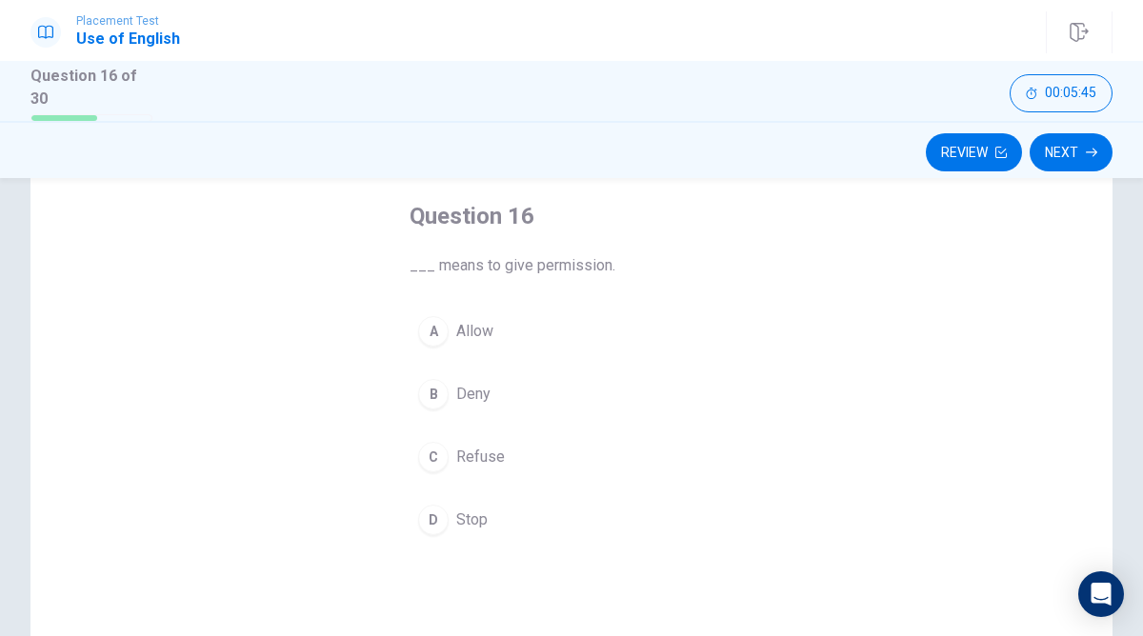
scroll to position [92, 0]
click at [433, 506] on div "D" at bounding box center [433, 521] width 30 height 30
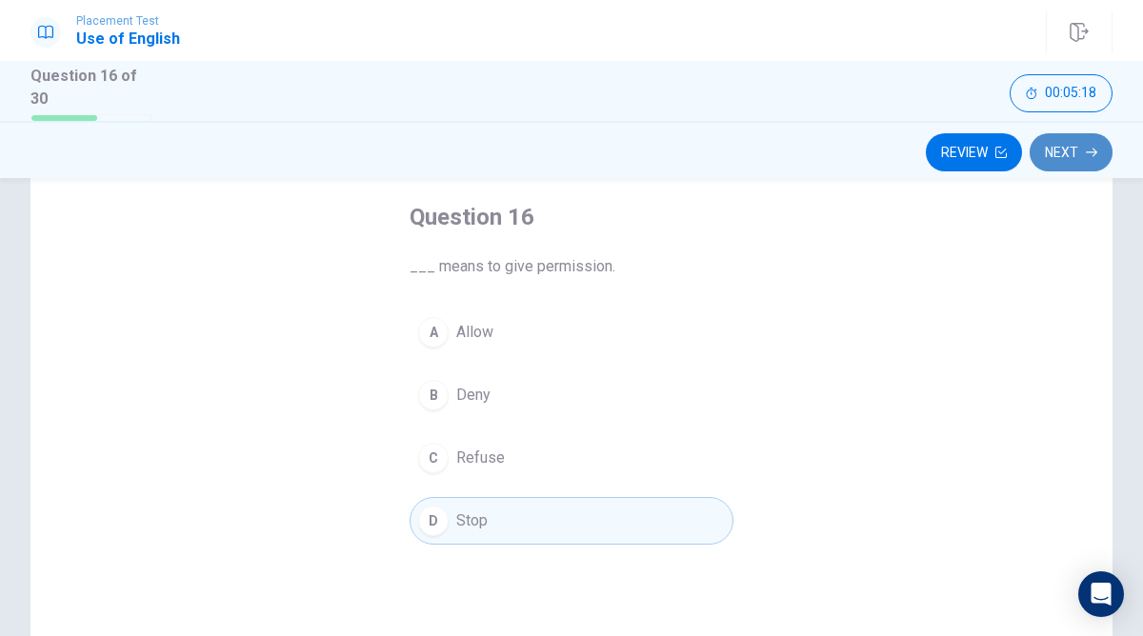
click at [1097, 147] on button "Next" at bounding box center [1070, 152] width 83 height 38
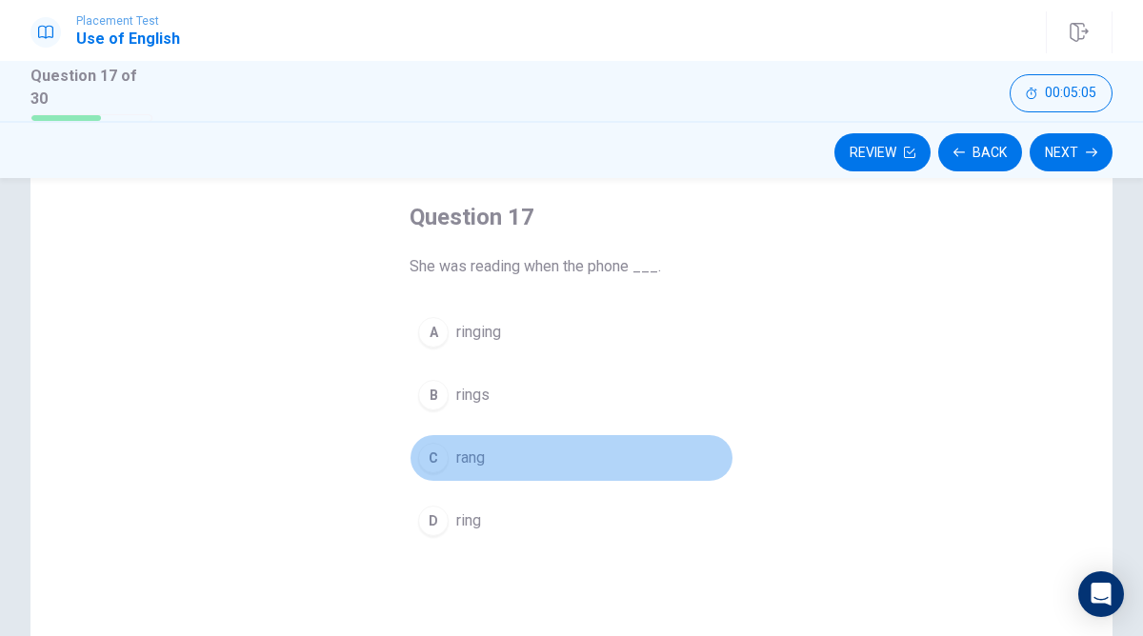
click at [437, 456] on div "C" at bounding box center [433, 458] width 30 height 30
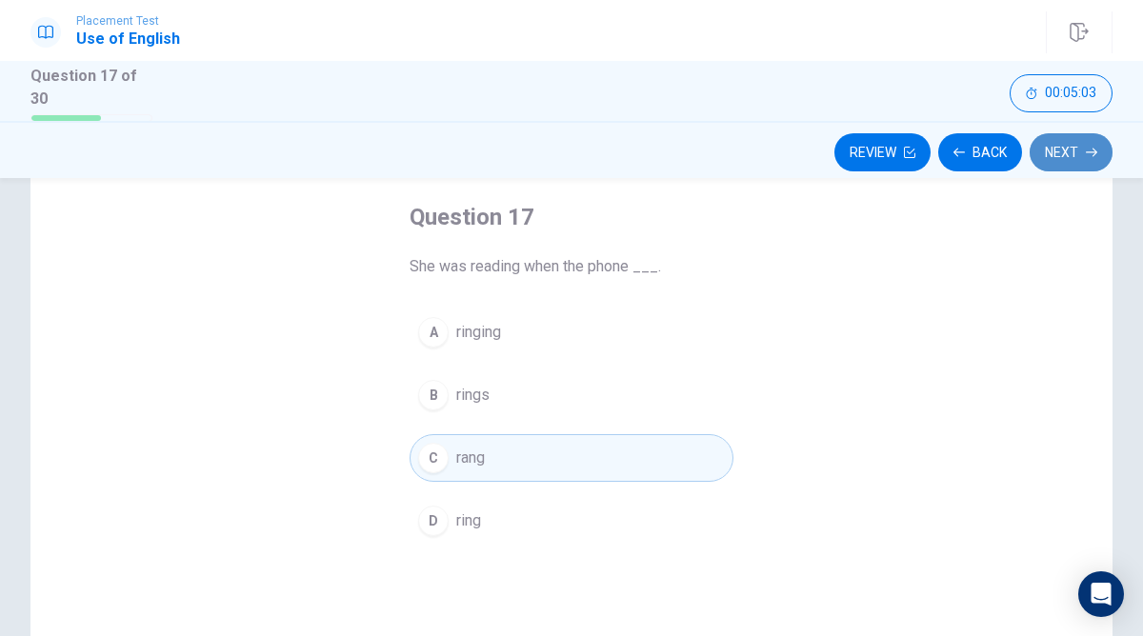
click at [1058, 157] on button "Next" at bounding box center [1070, 152] width 83 height 38
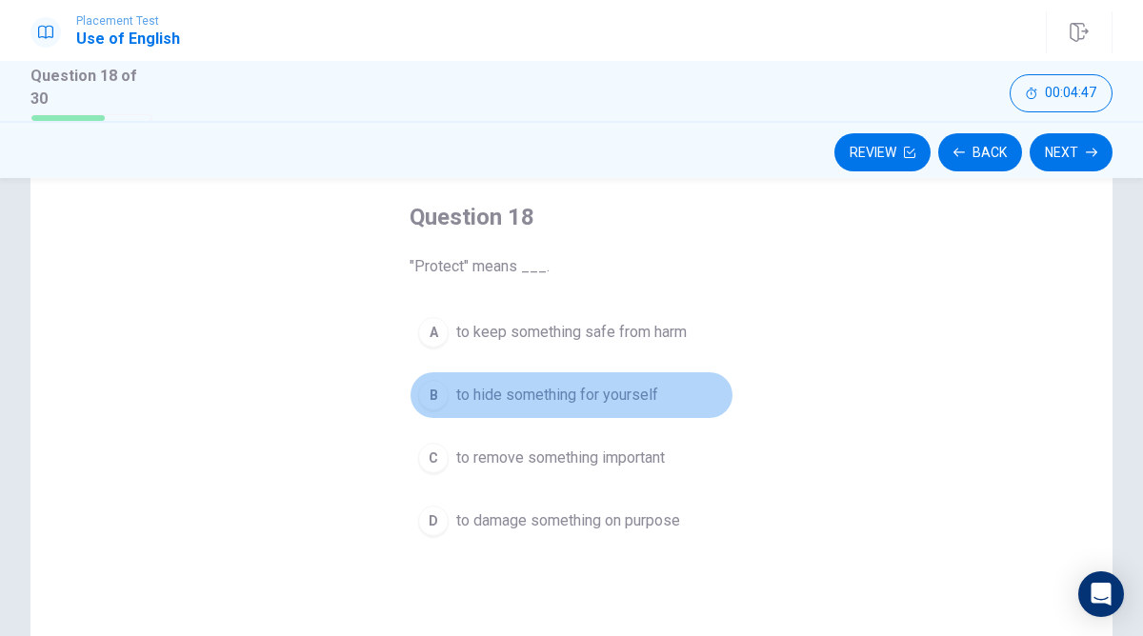
click at [435, 389] on div "B" at bounding box center [433, 395] width 30 height 30
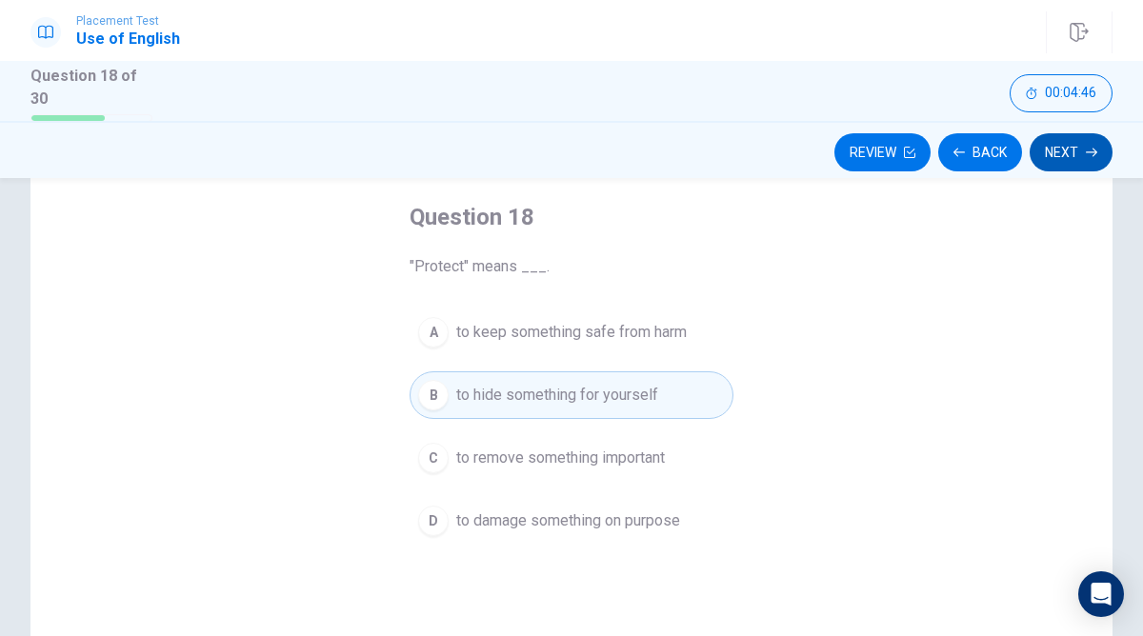
click at [1066, 153] on button "Next" at bounding box center [1070, 152] width 83 height 38
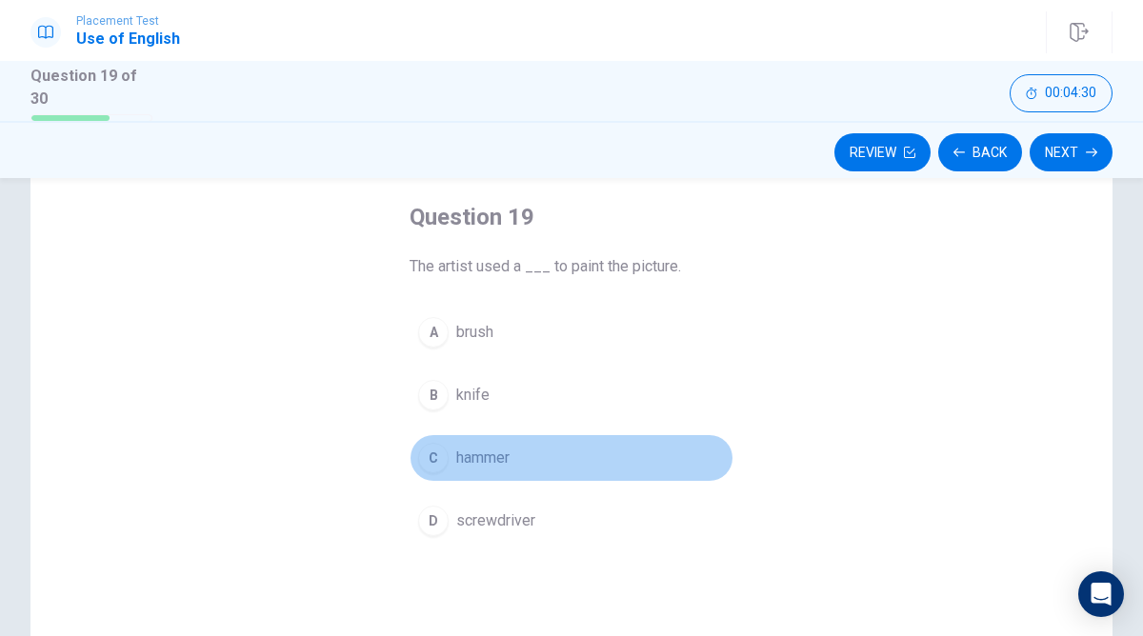
click at [431, 467] on div "C" at bounding box center [433, 458] width 30 height 30
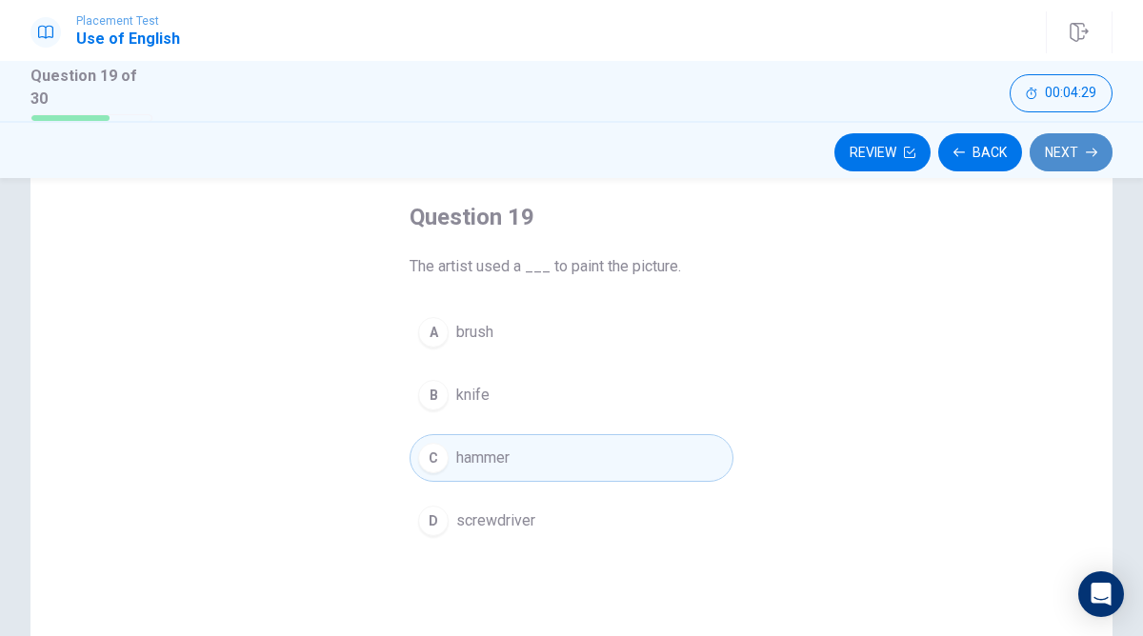
click at [1079, 158] on button "Next" at bounding box center [1070, 152] width 83 height 38
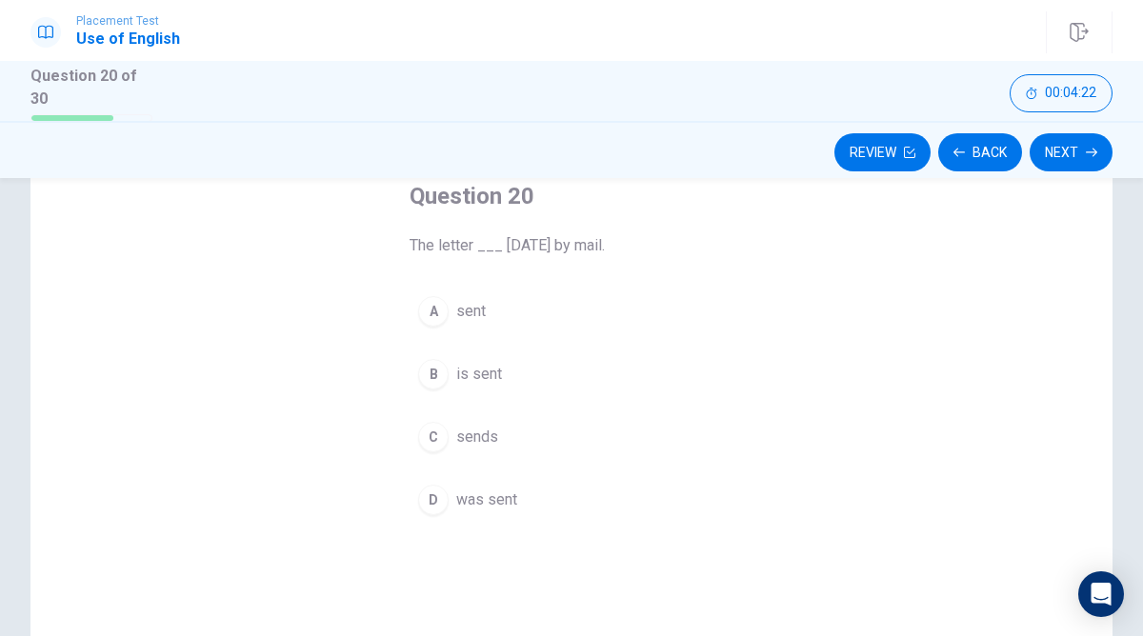
scroll to position [109, 0]
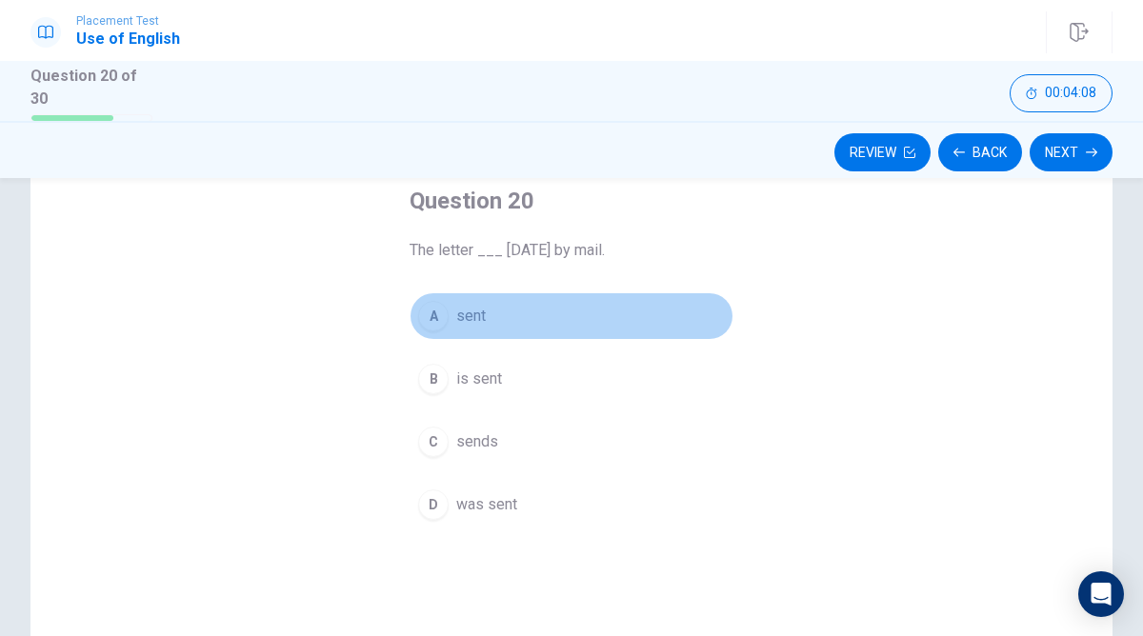
click at [436, 319] on div "A" at bounding box center [433, 316] width 30 height 30
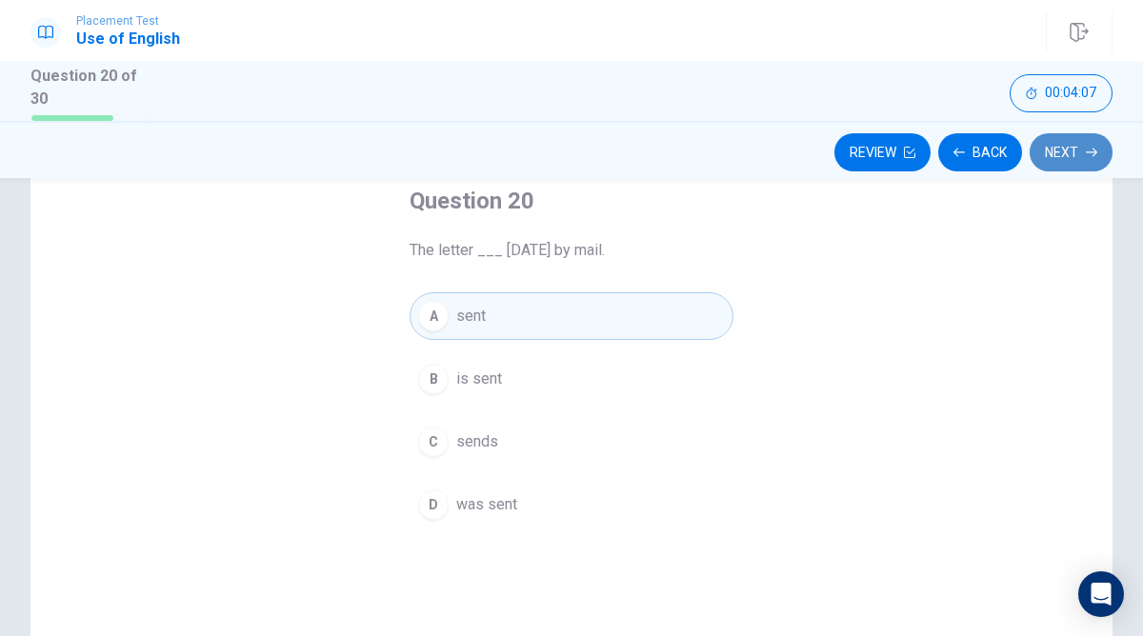
click at [1060, 148] on button "Next" at bounding box center [1070, 152] width 83 height 38
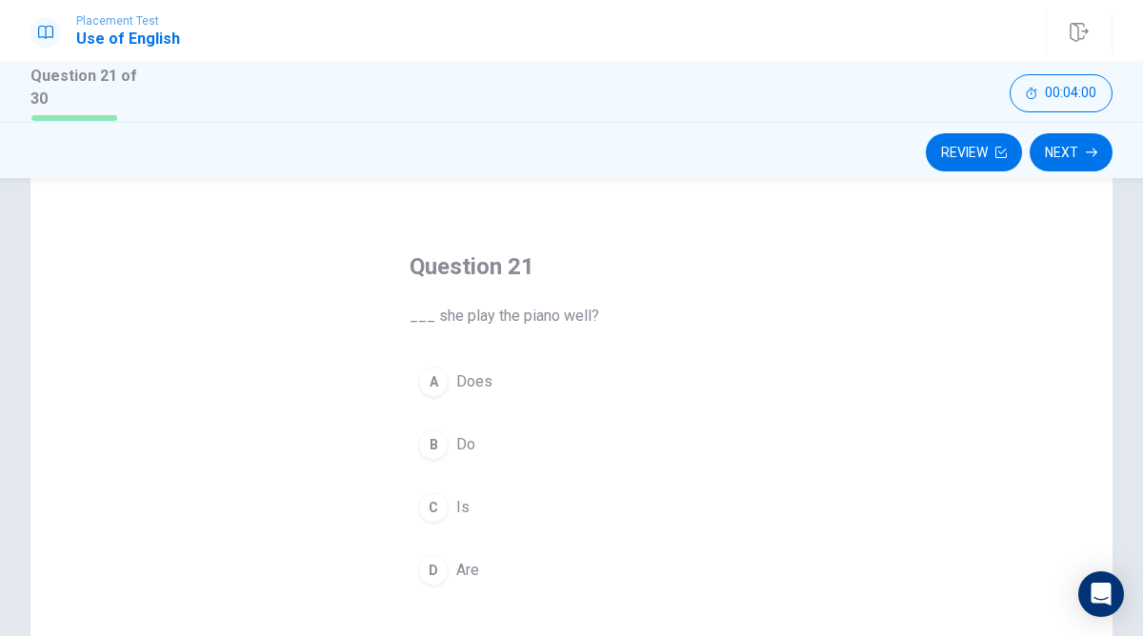
scroll to position [46, 0]
click at [456, 374] on span "Does" at bounding box center [474, 379] width 36 height 23
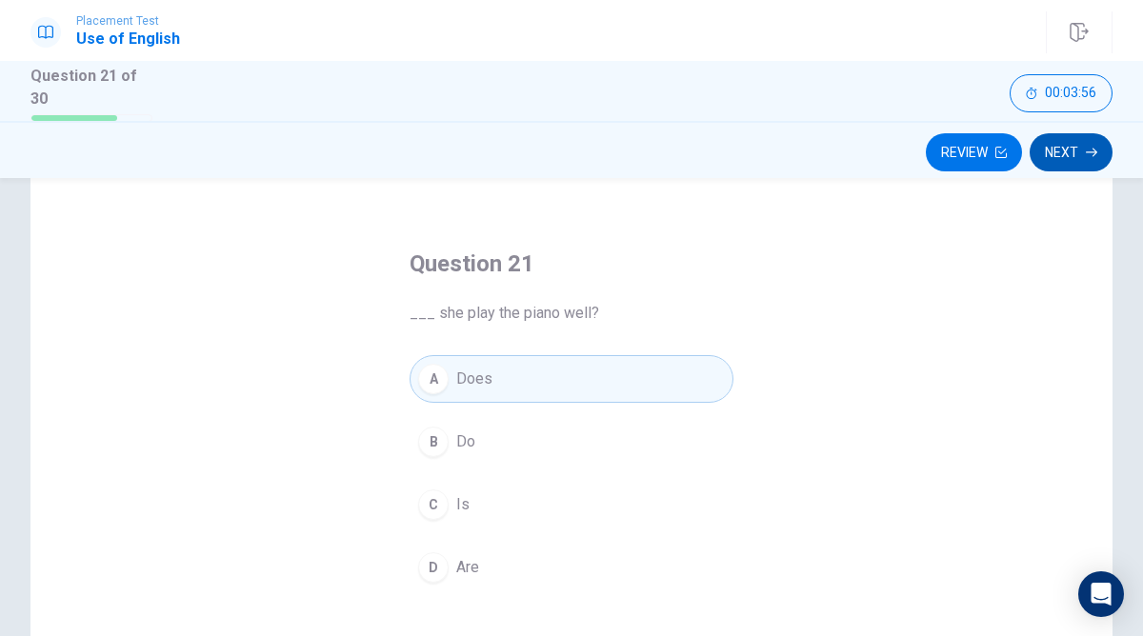
click at [1068, 135] on button "Next" at bounding box center [1070, 152] width 83 height 38
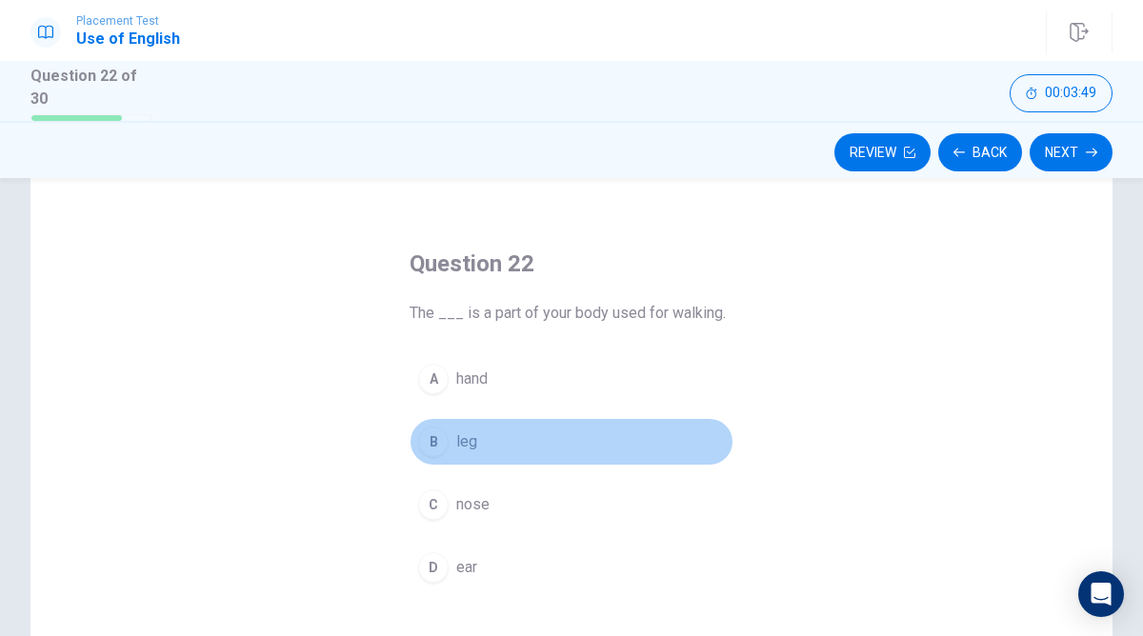
click at [443, 430] on div "B" at bounding box center [433, 442] width 30 height 30
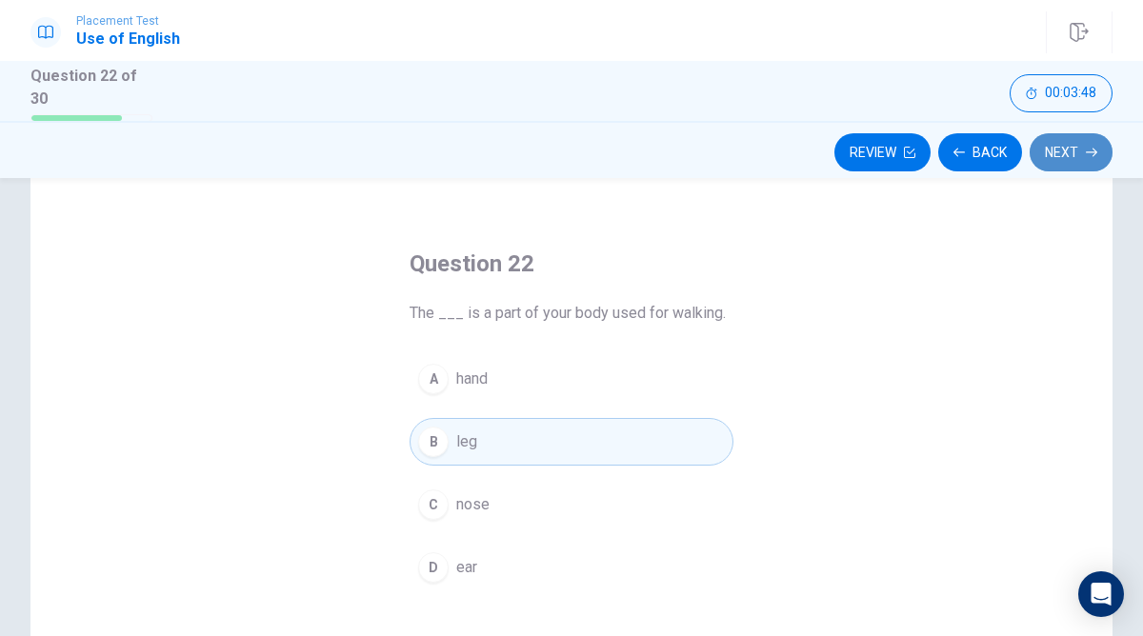
click at [1059, 149] on button "Next" at bounding box center [1070, 152] width 83 height 38
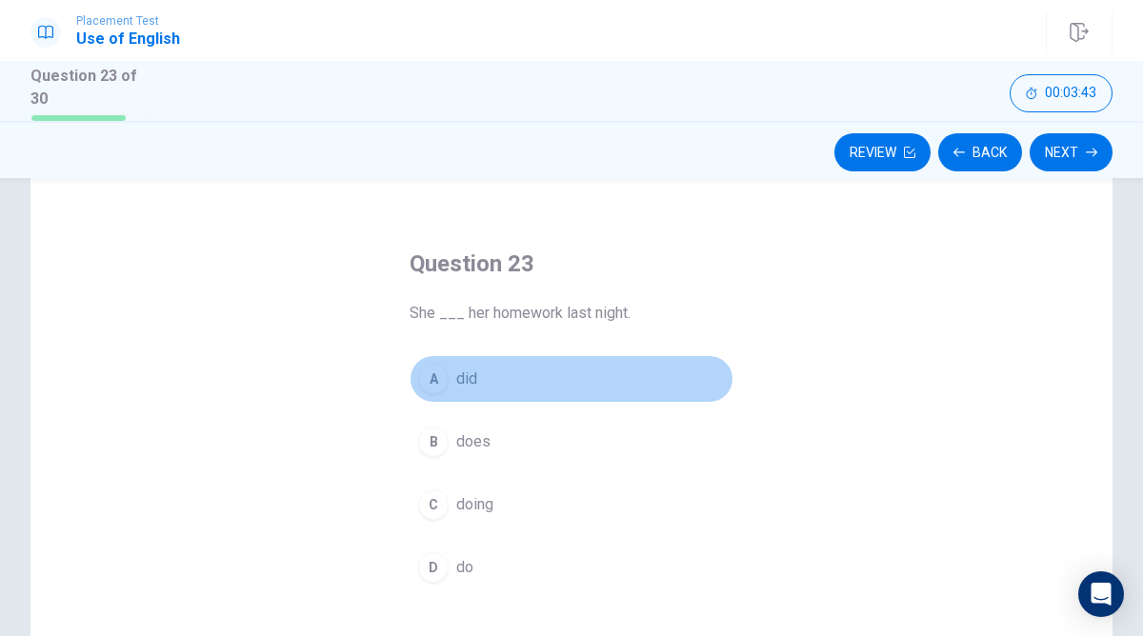
click at [425, 374] on div "A" at bounding box center [433, 379] width 30 height 30
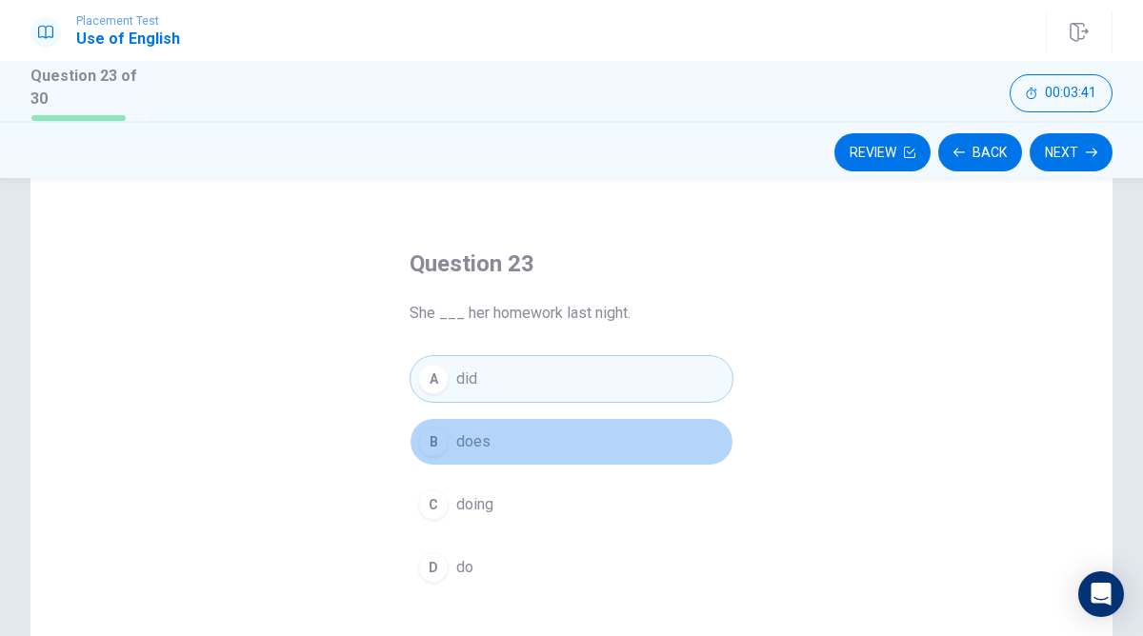
click at [439, 443] on div "B" at bounding box center [433, 442] width 30 height 30
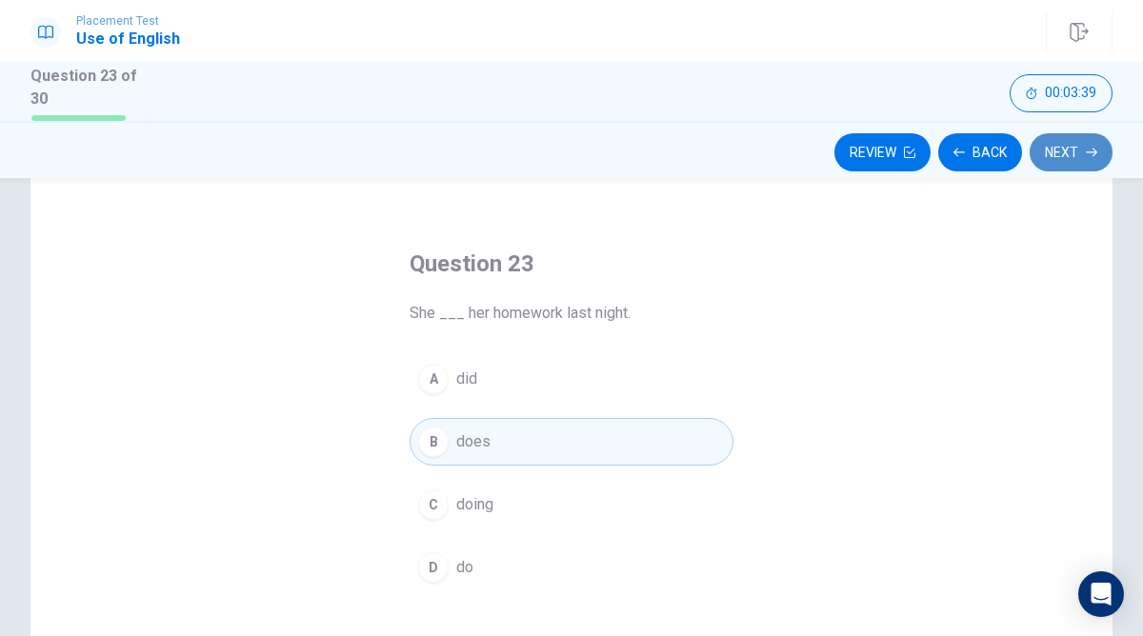
click at [1086, 160] on button "Next" at bounding box center [1070, 152] width 83 height 38
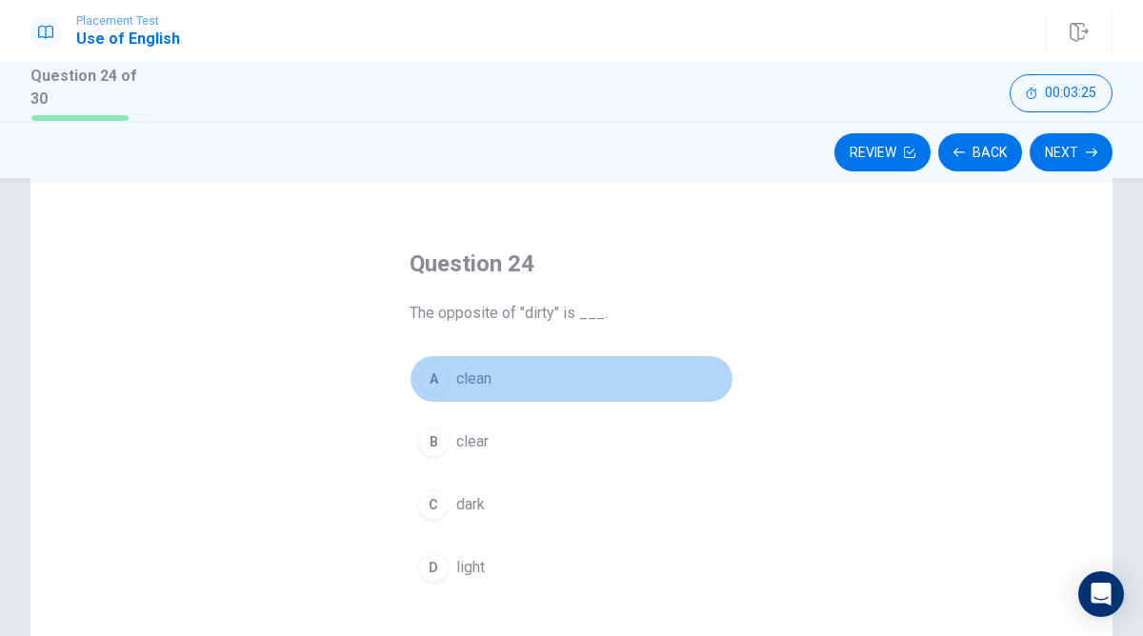
click at [468, 376] on span "clean" at bounding box center [473, 379] width 35 height 23
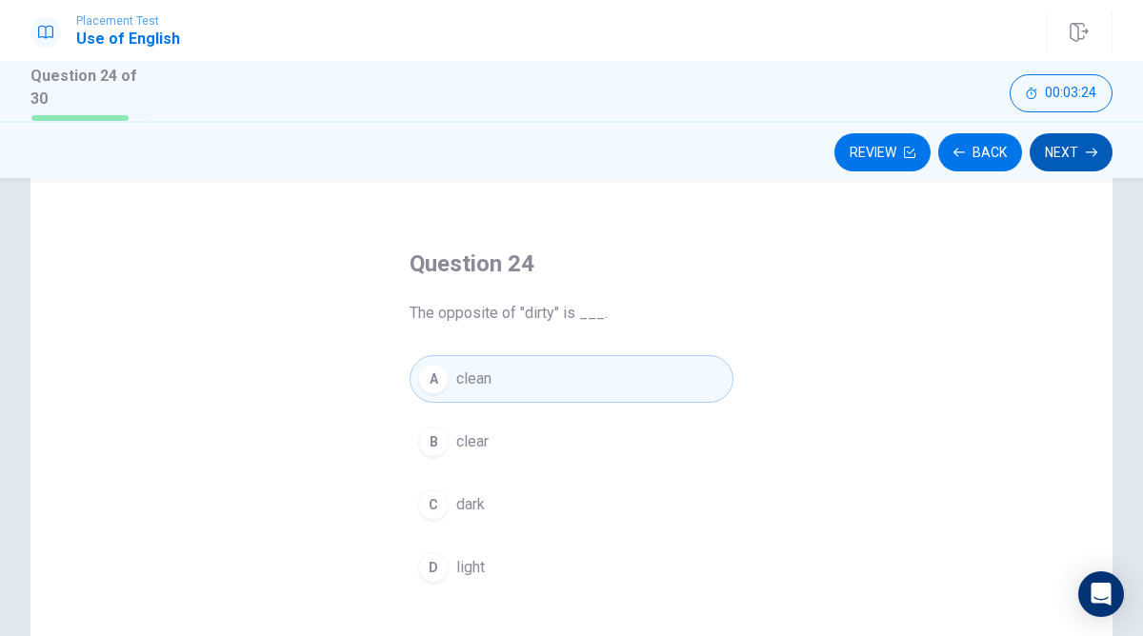
click at [1071, 161] on button "Next" at bounding box center [1070, 152] width 83 height 38
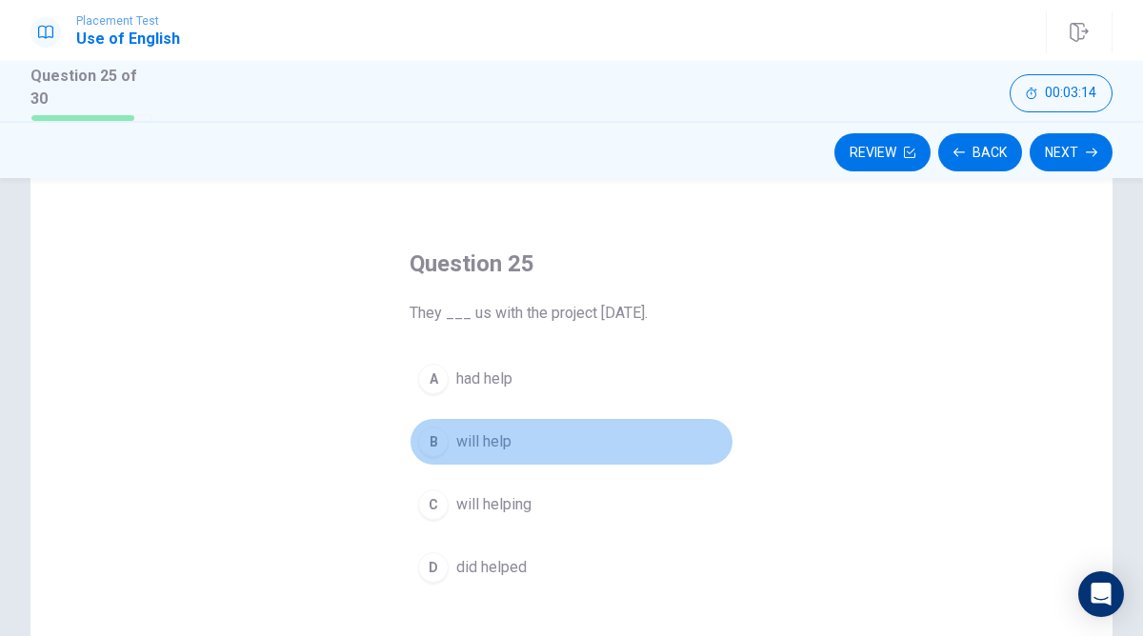
click at [420, 443] on div "B" at bounding box center [433, 442] width 30 height 30
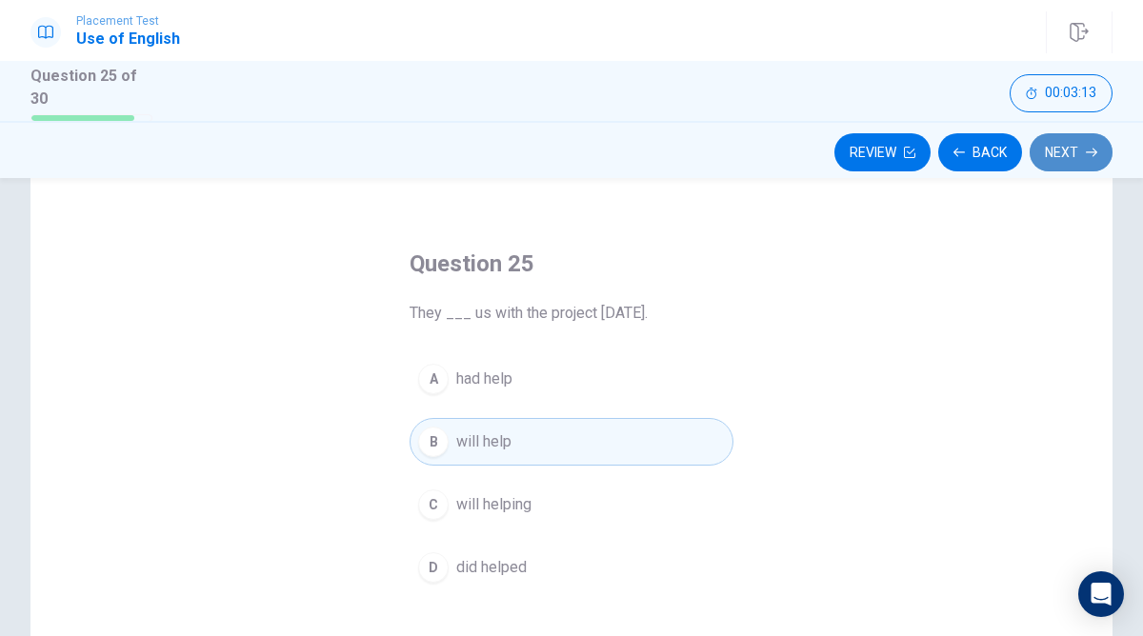
click at [1050, 167] on button "Next" at bounding box center [1070, 152] width 83 height 38
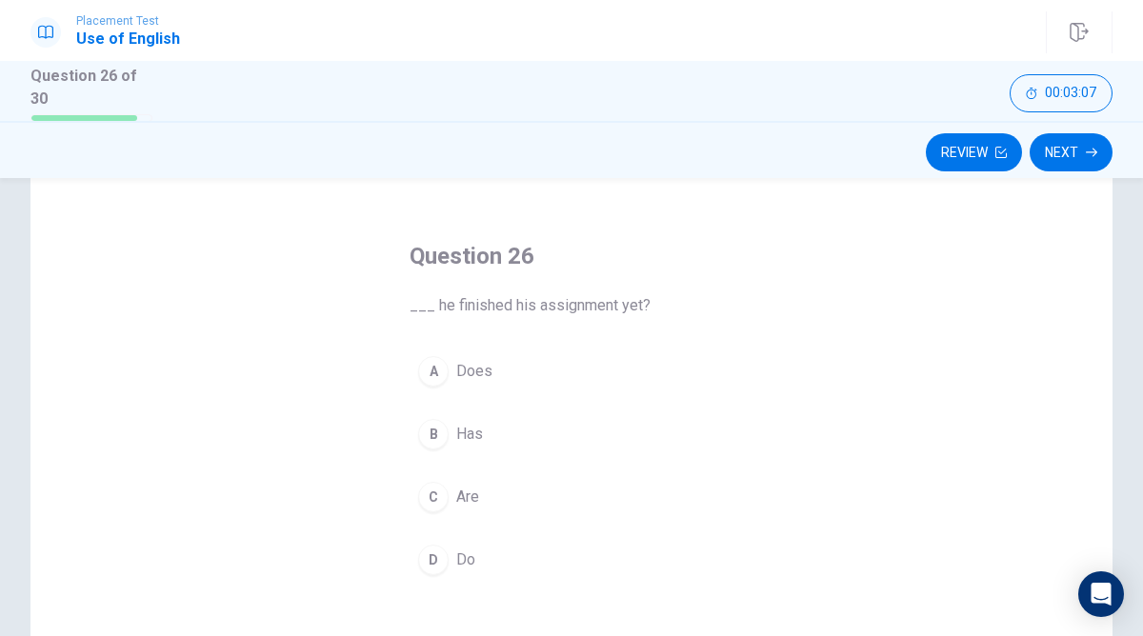
scroll to position [57, 0]
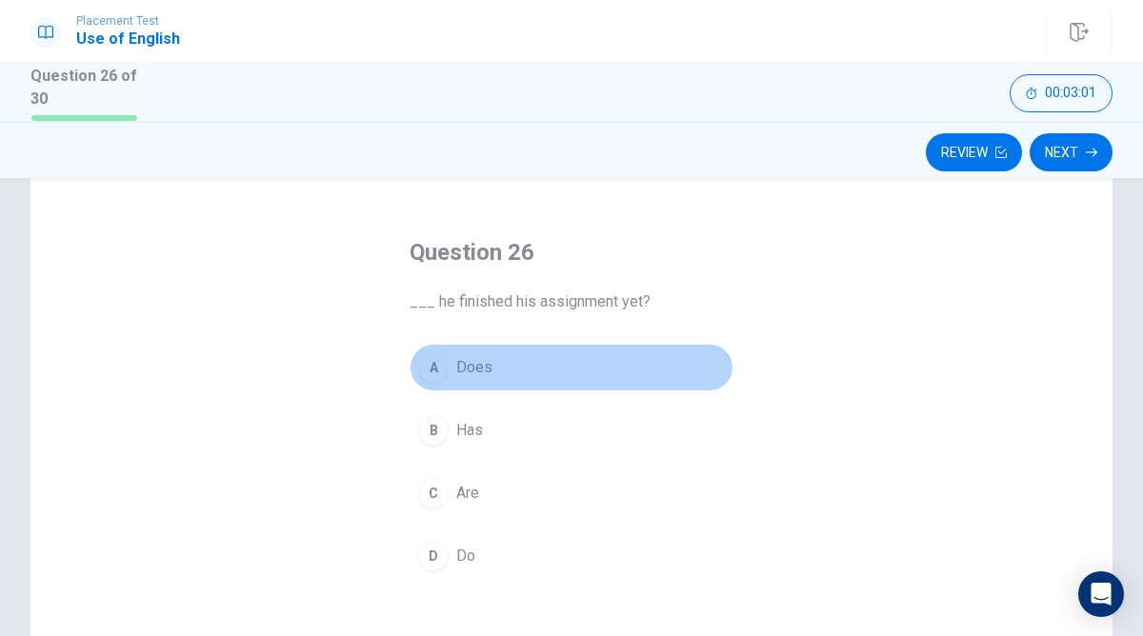
click at [439, 368] on div "A" at bounding box center [433, 367] width 30 height 30
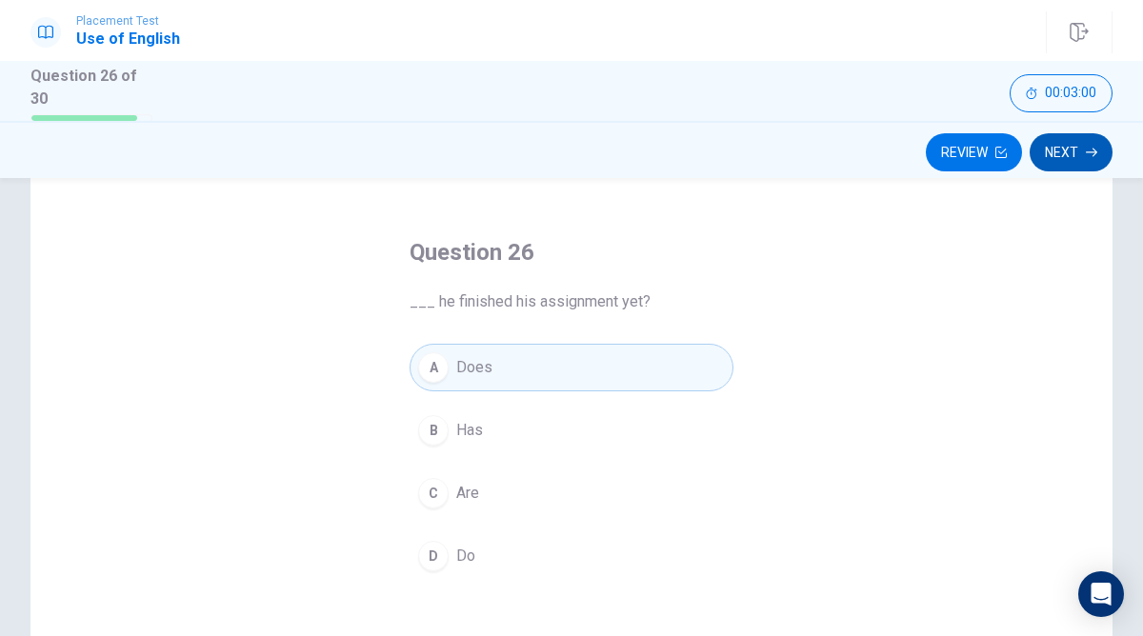
click at [1053, 151] on button "Next" at bounding box center [1070, 152] width 83 height 38
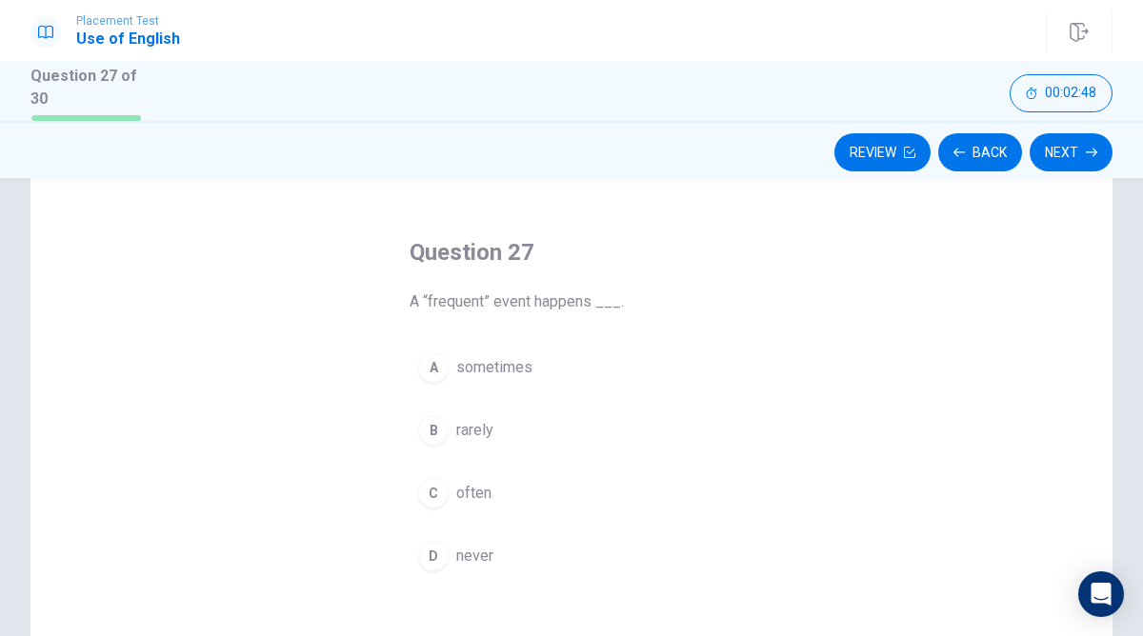
click at [454, 367] on button "A sometimes" at bounding box center [571, 368] width 324 height 48
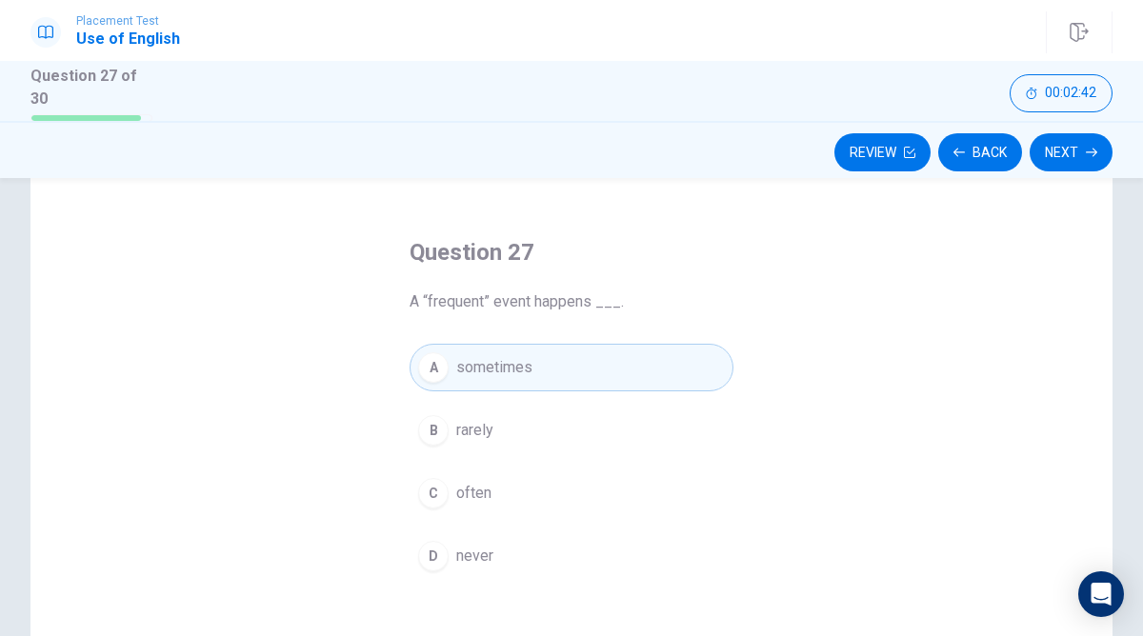
click at [488, 475] on button "C often" at bounding box center [571, 493] width 324 height 48
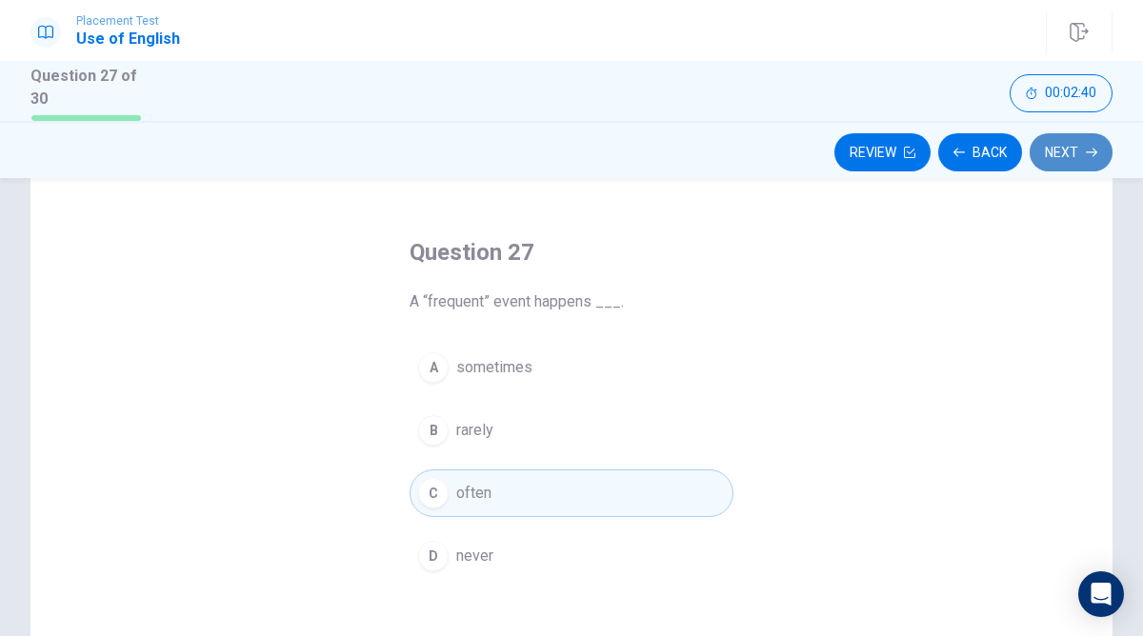
click at [1093, 165] on button "Next" at bounding box center [1070, 152] width 83 height 38
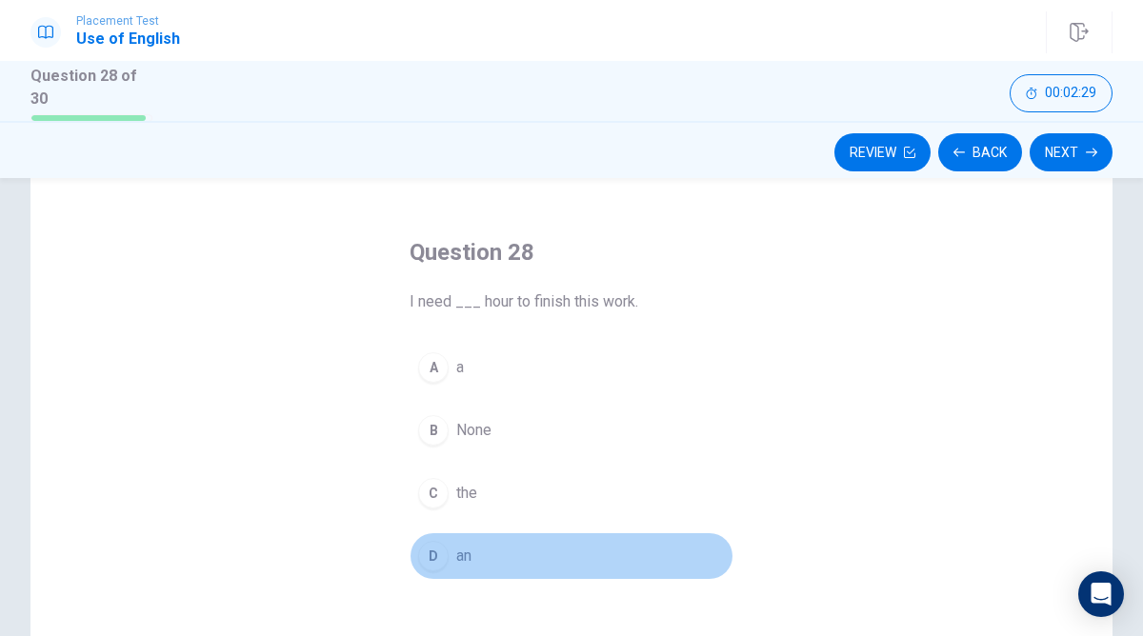
click at [466, 538] on button "D an" at bounding box center [571, 556] width 324 height 48
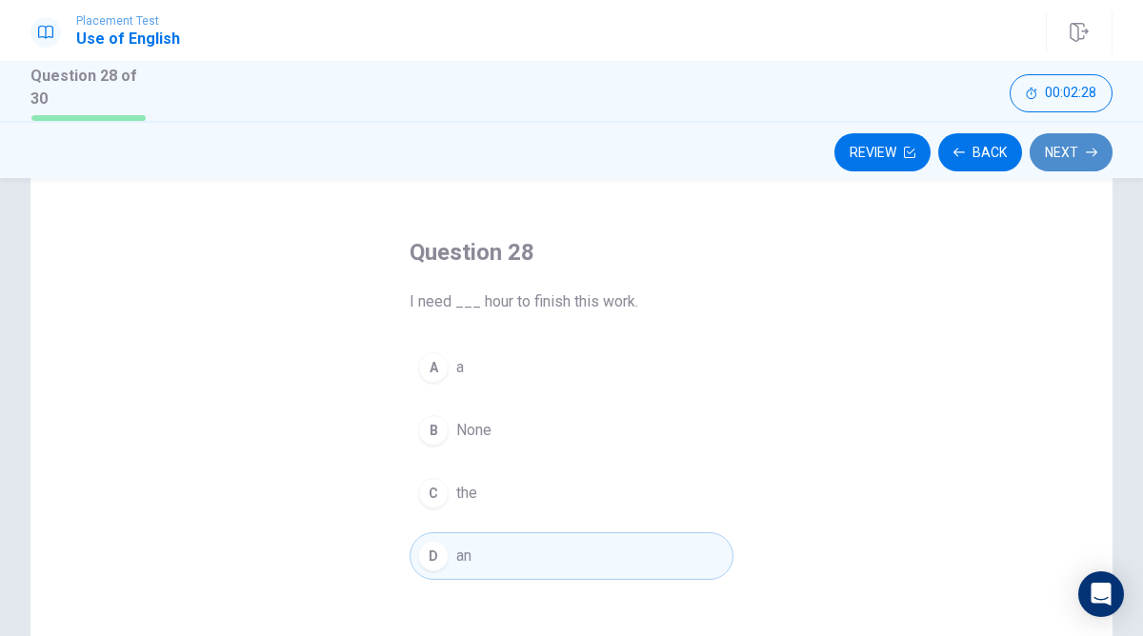
click at [1102, 152] on button "Next" at bounding box center [1070, 152] width 83 height 38
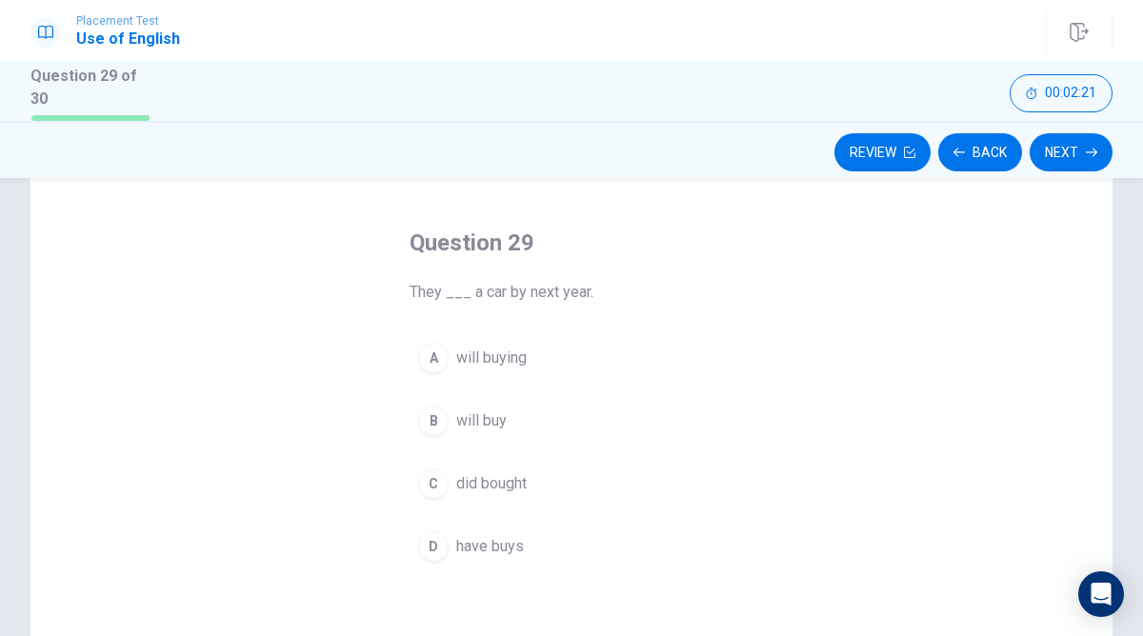
scroll to position [46, 0]
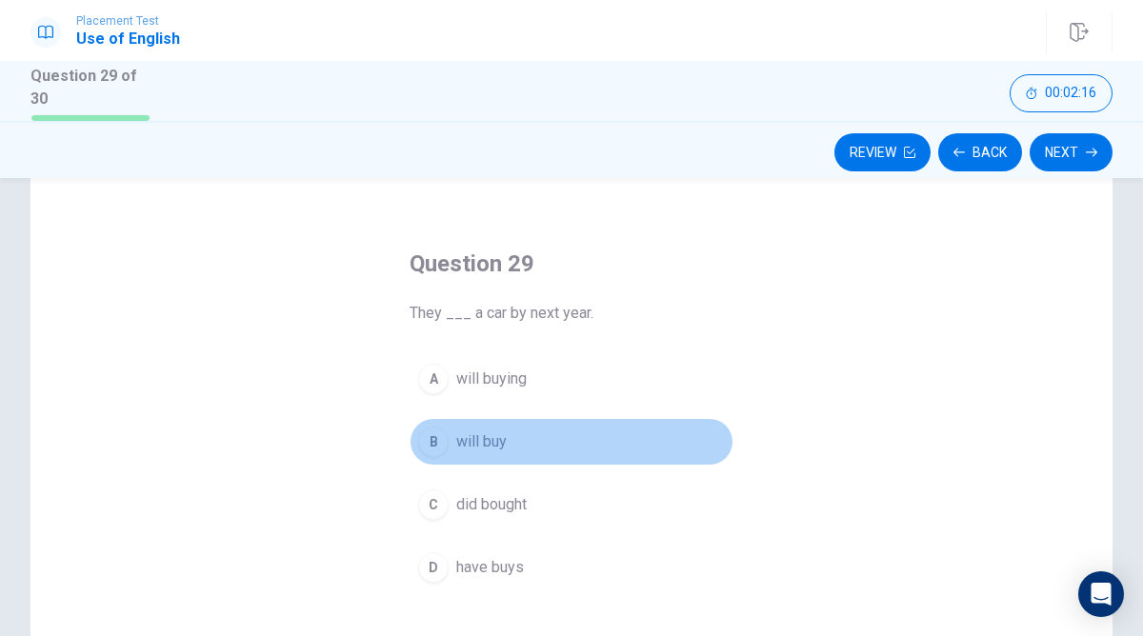
click at [426, 427] on div "B" at bounding box center [433, 442] width 30 height 30
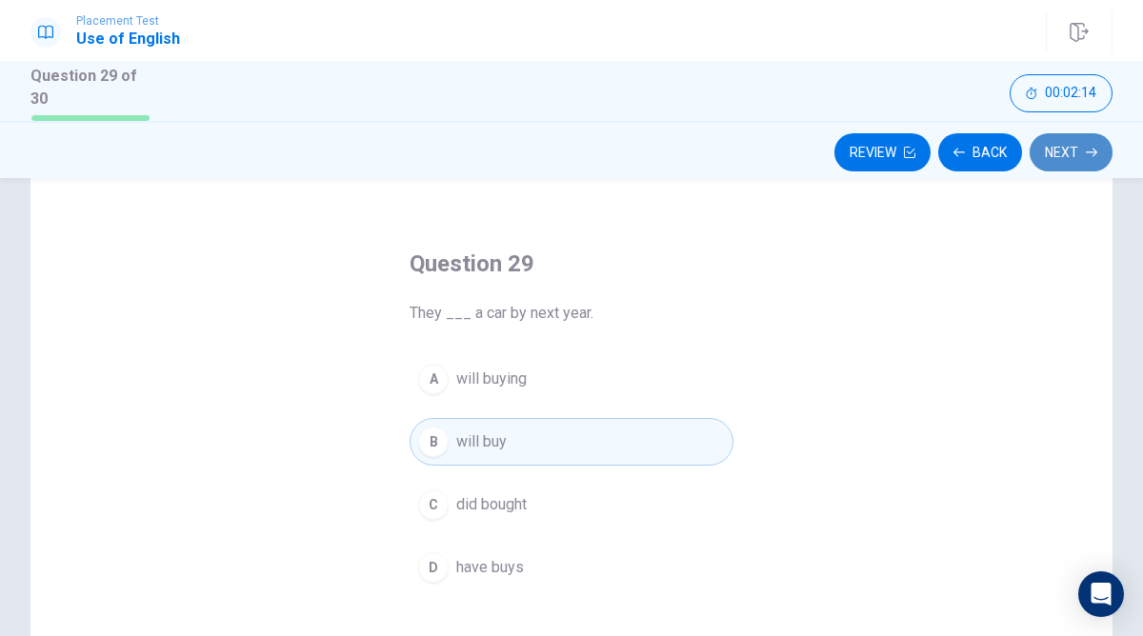
click at [1053, 142] on button "Next" at bounding box center [1070, 152] width 83 height 38
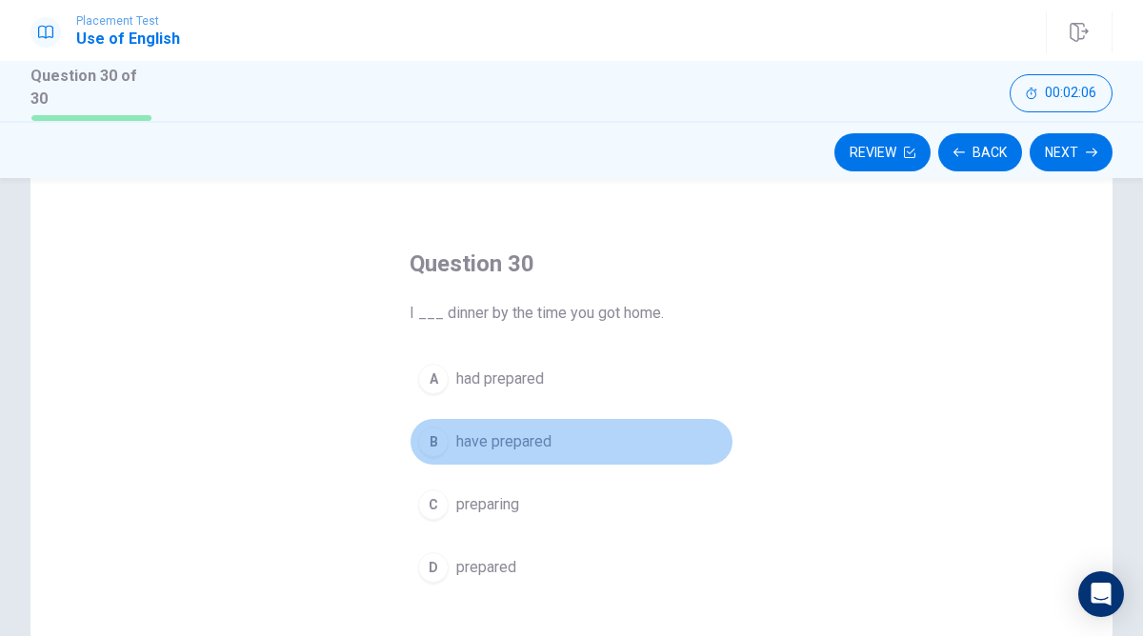
click at [466, 443] on span "have prepared" at bounding box center [503, 441] width 95 height 23
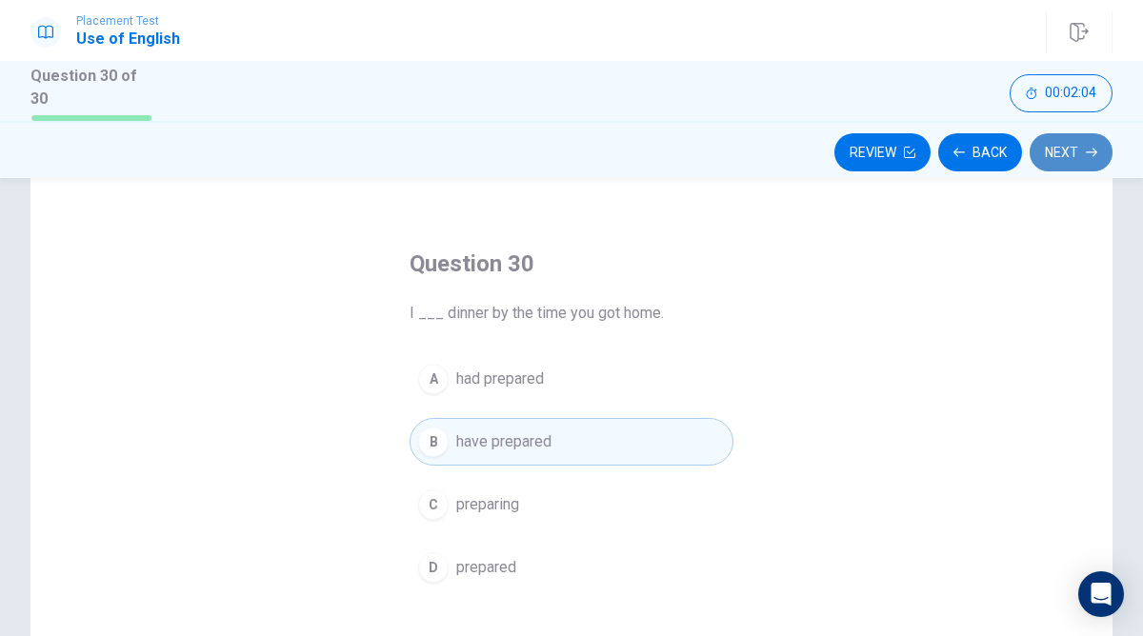
click at [1065, 151] on button "Next" at bounding box center [1070, 152] width 83 height 38
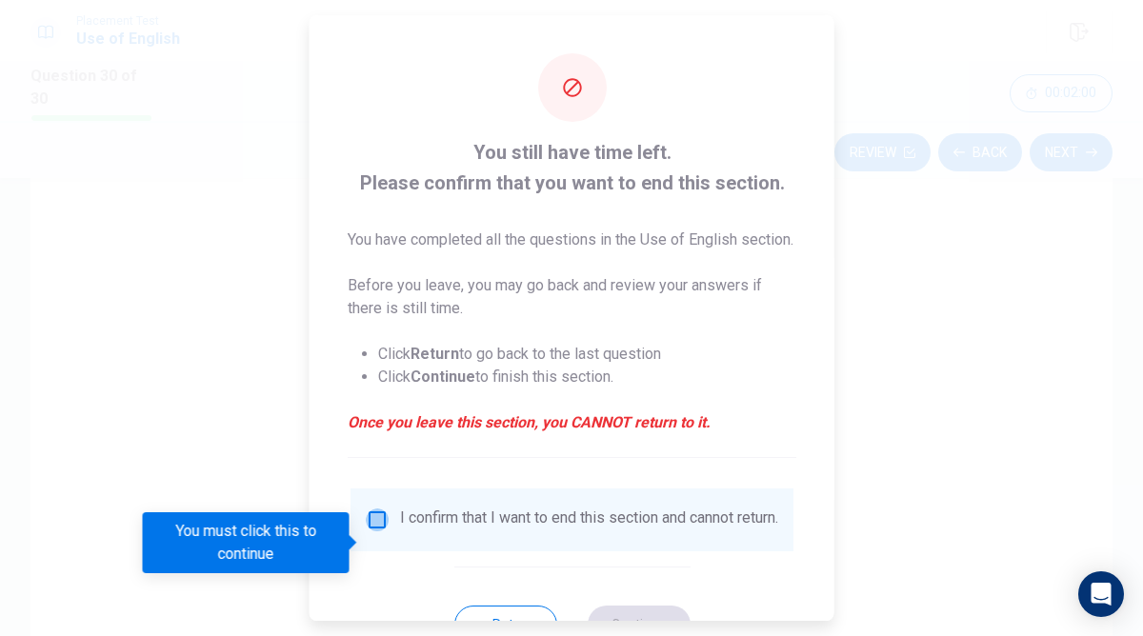
click at [374, 531] on input "You must click this to continue" at bounding box center [377, 519] width 23 height 23
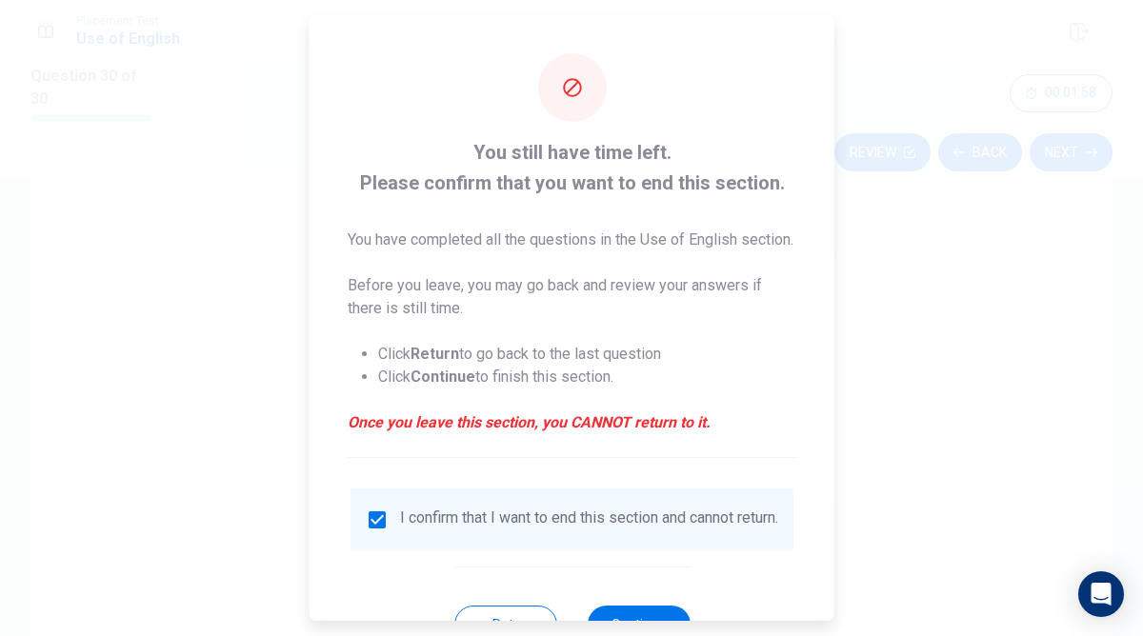
click at [502, 434] on em "Once you leave this section, you CANNOT return to it." at bounding box center [572, 422] width 448 height 23
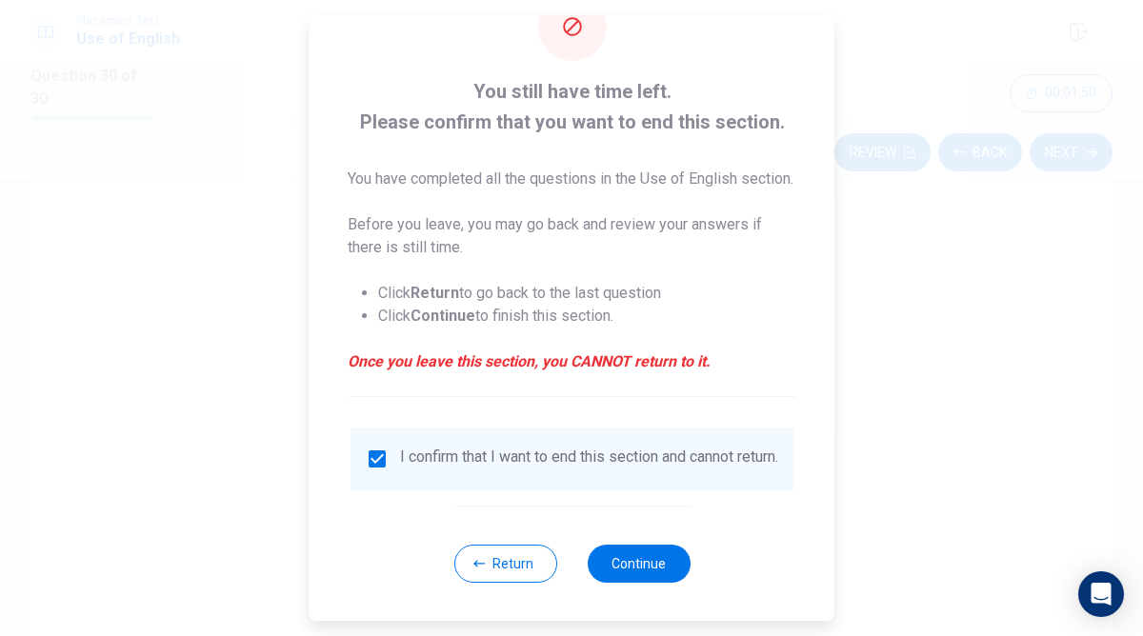
scroll to position [97, 0]
click at [668, 568] on button "Continue" at bounding box center [638, 564] width 103 height 38
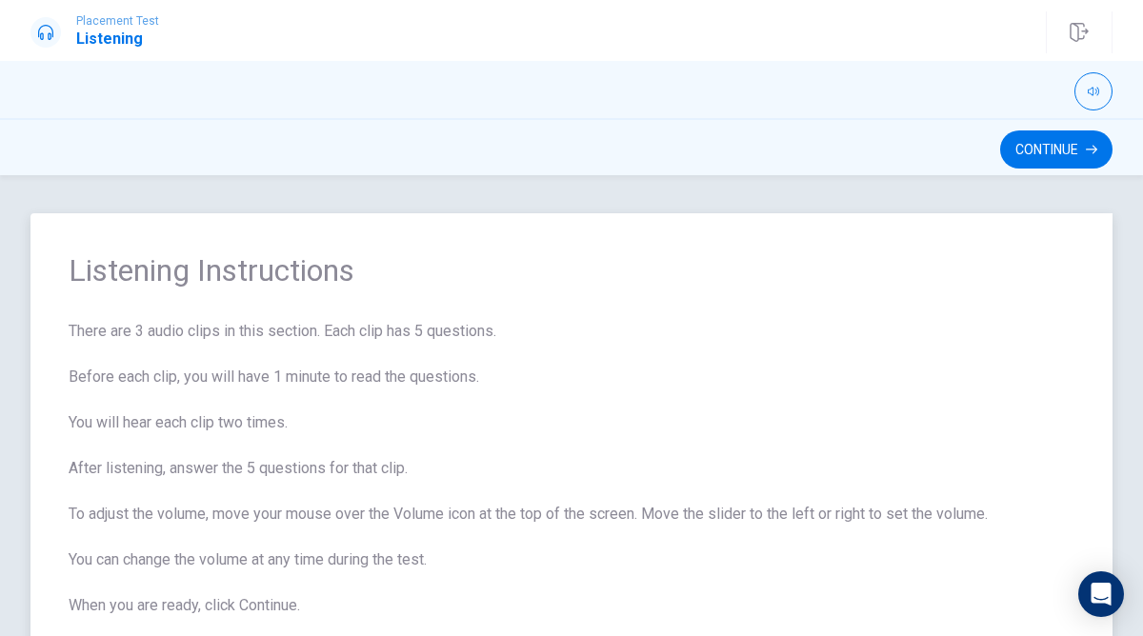
scroll to position [80, 0]
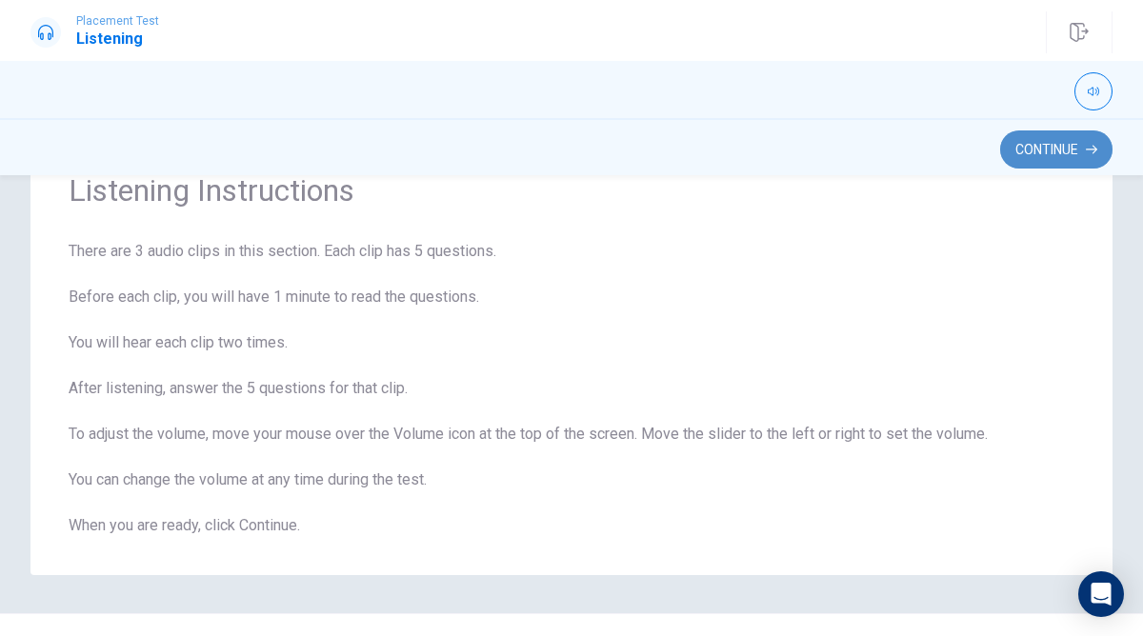
click at [1026, 144] on button "Continue" at bounding box center [1056, 149] width 112 height 38
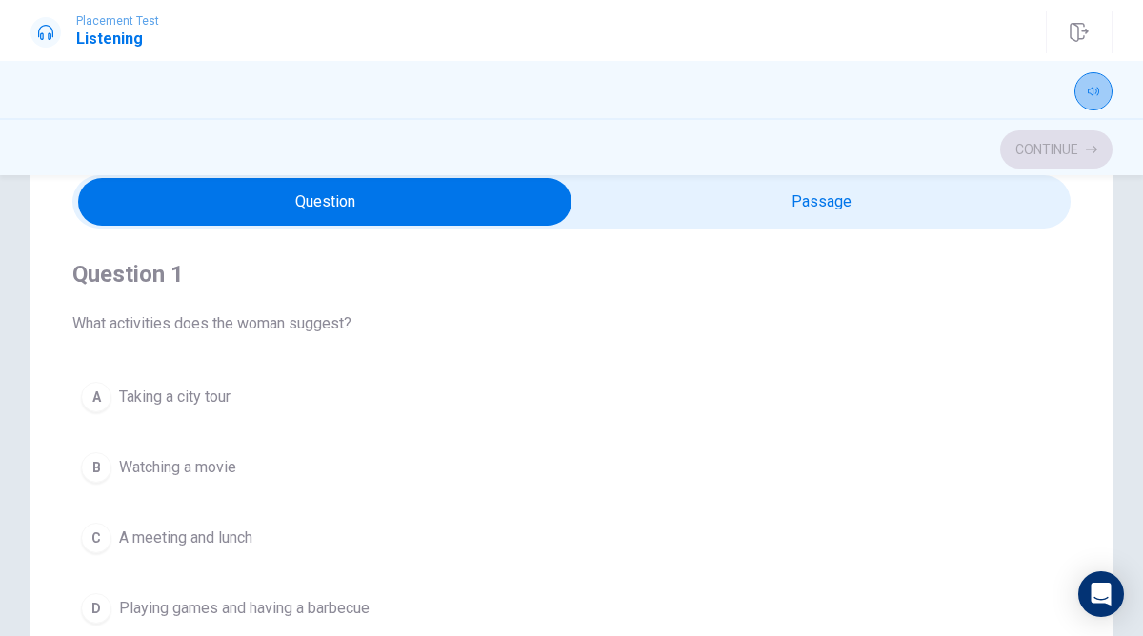
click at [1085, 91] on button "button" at bounding box center [1093, 91] width 38 height 38
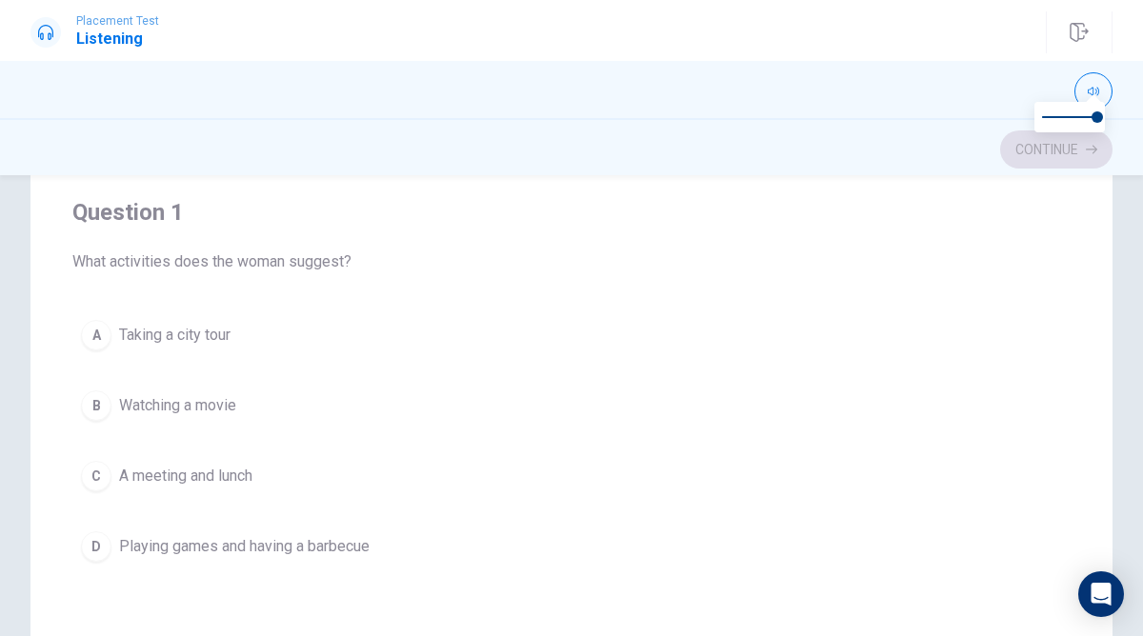
scroll to position [142, 0]
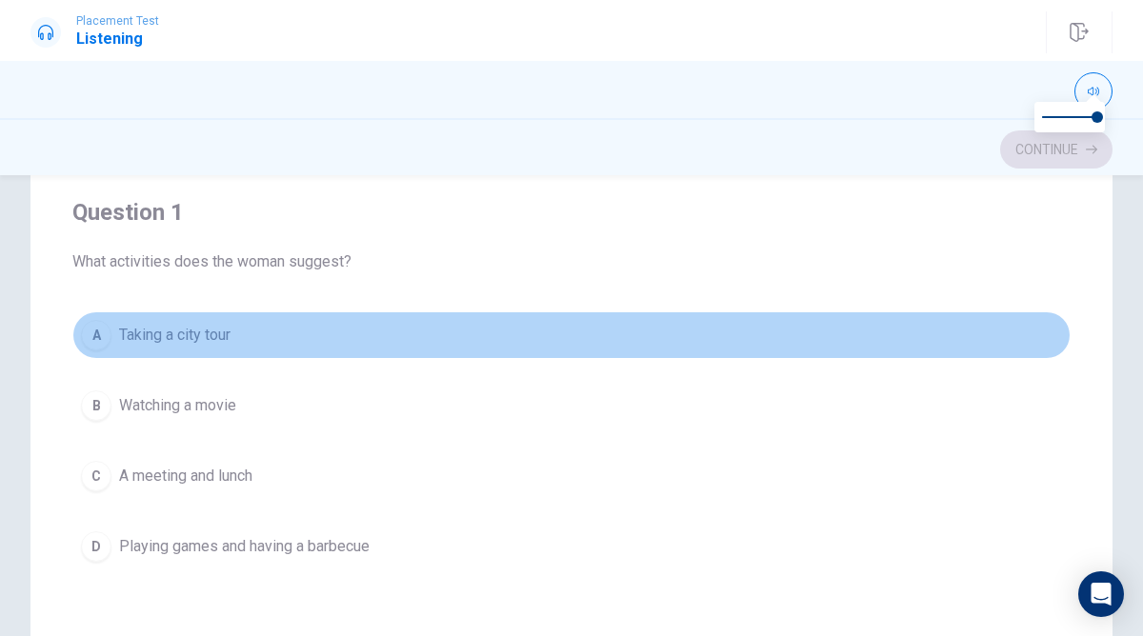
click at [270, 334] on button "A Taking a city tour" at bounding box center [571, 335] width 998 height 48
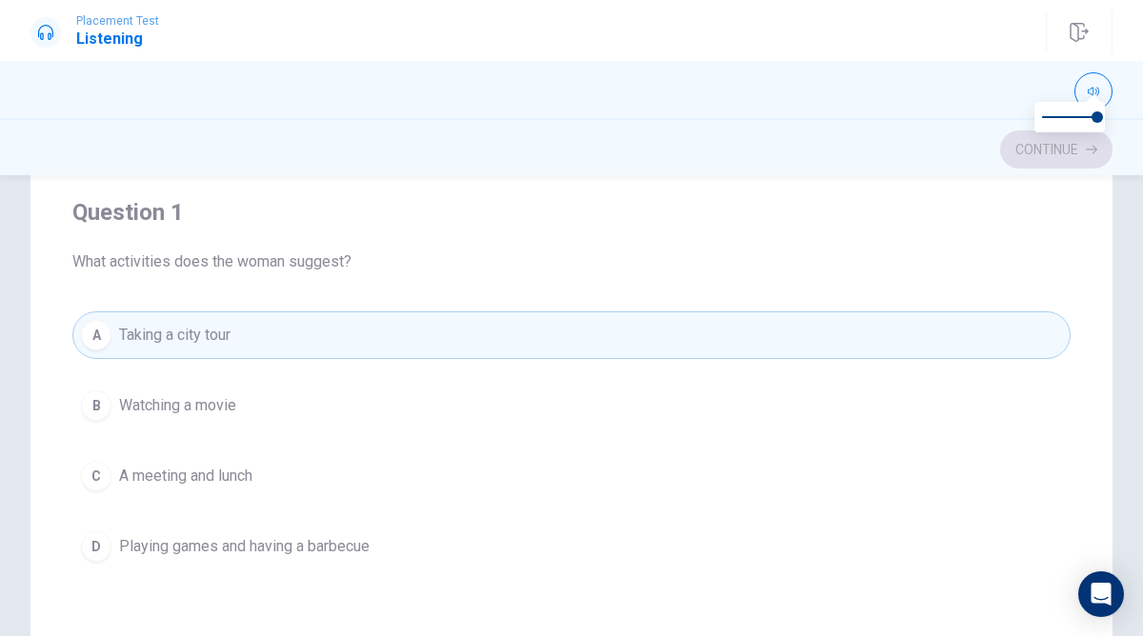
click at [1035, 151] on div "Continue" at bounding box center [571, 149] width 1082 height 36
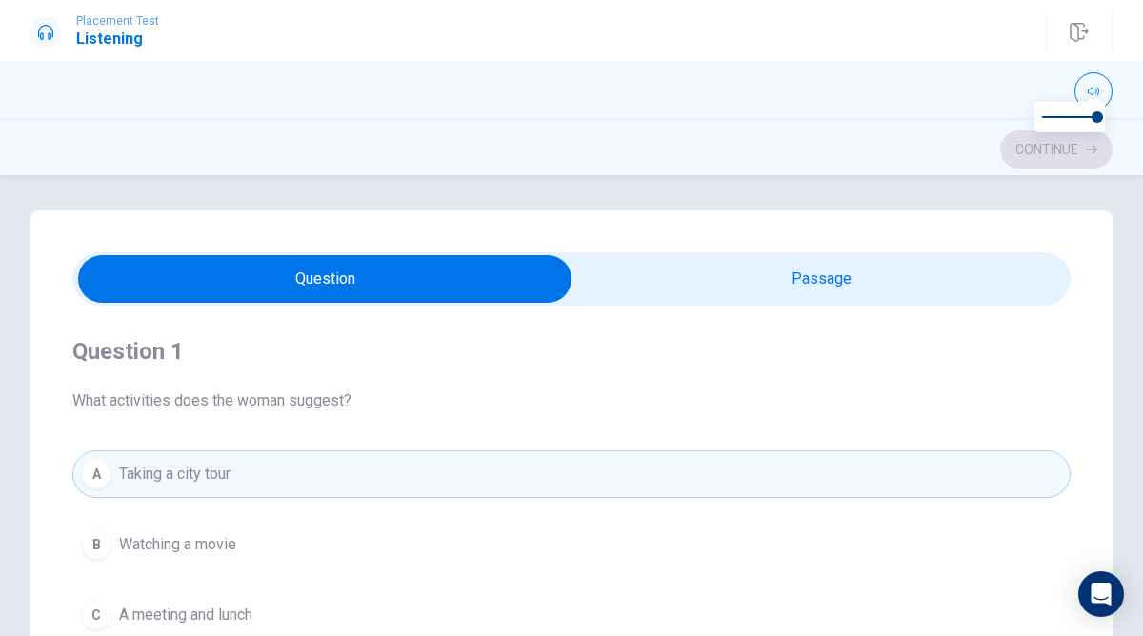
scroll to position [25, 0]
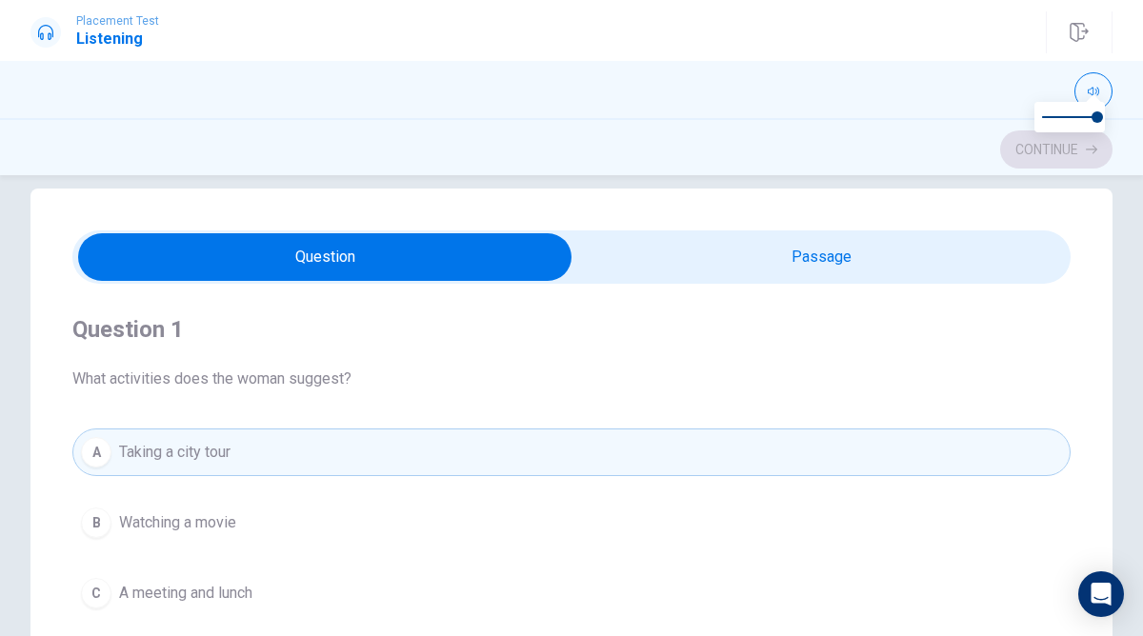
type input "15"
click at [931, 261] on input "checkbox" at bounding box center [324, 257] width 1497 height 48
checkbox input "true"
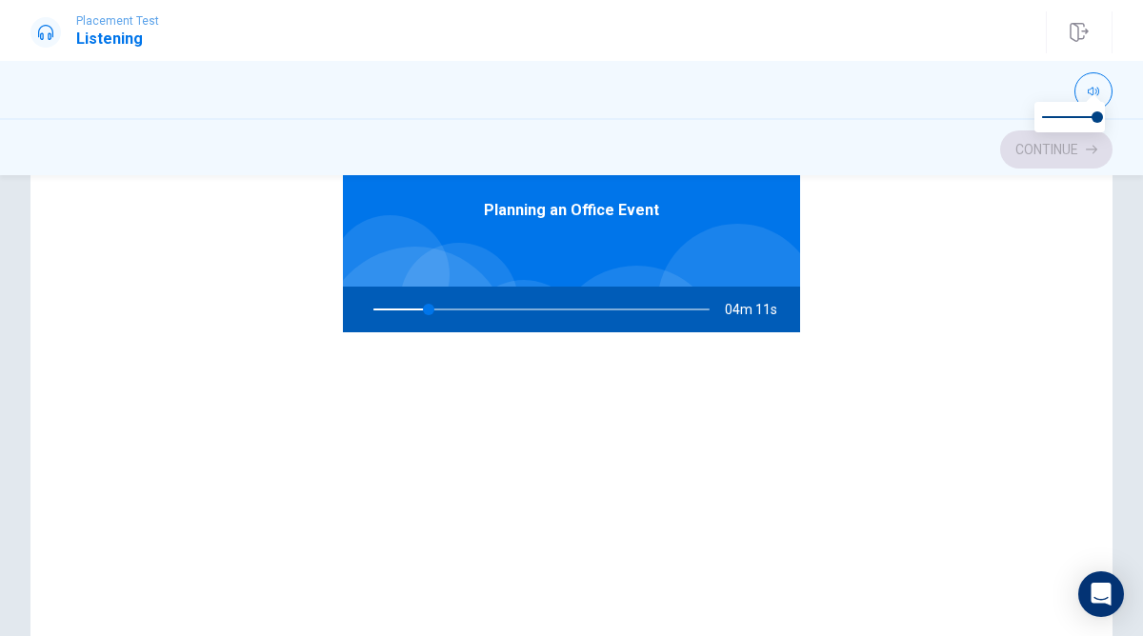
scroll to position [249, 0]
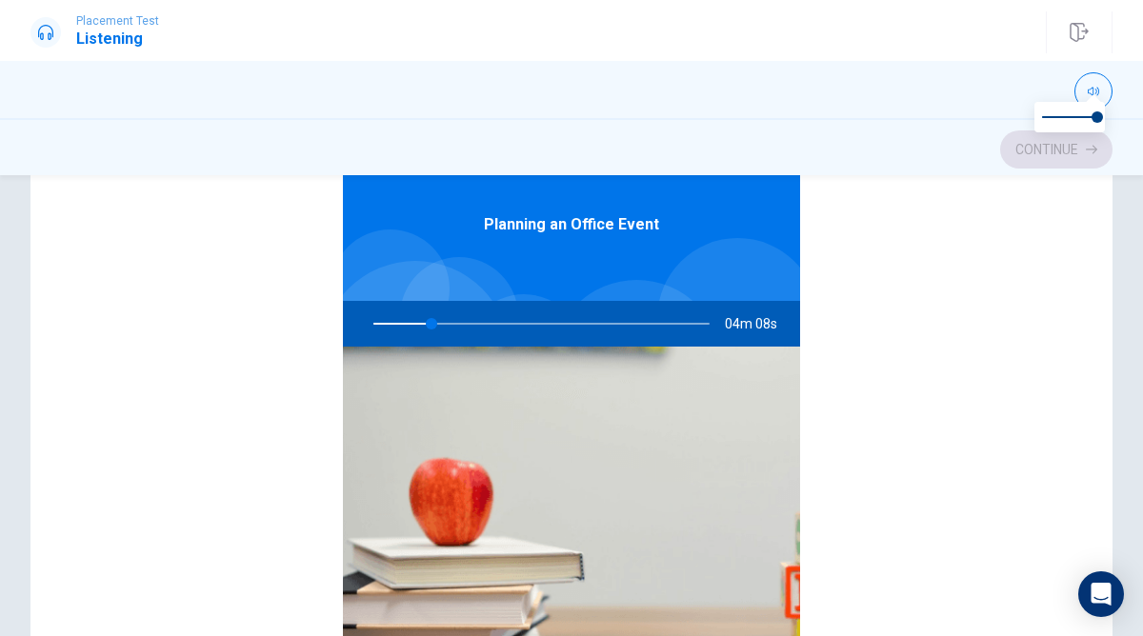
click at [449, 323] on div at bounding box center [537, 324] width 374 height 46
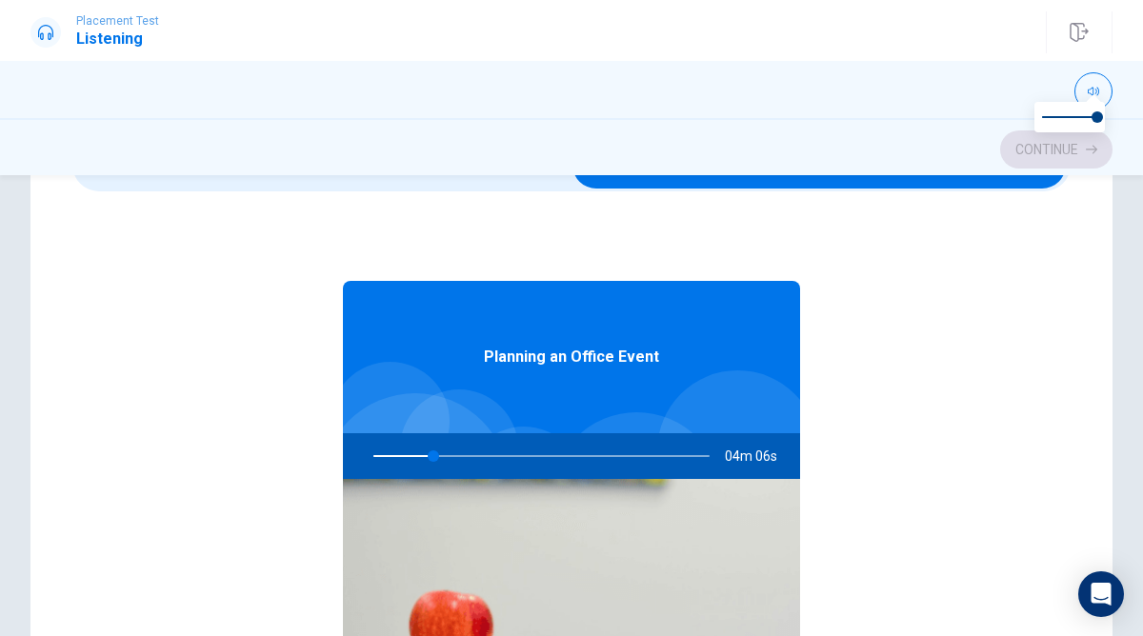
scroll to position [0, 0]
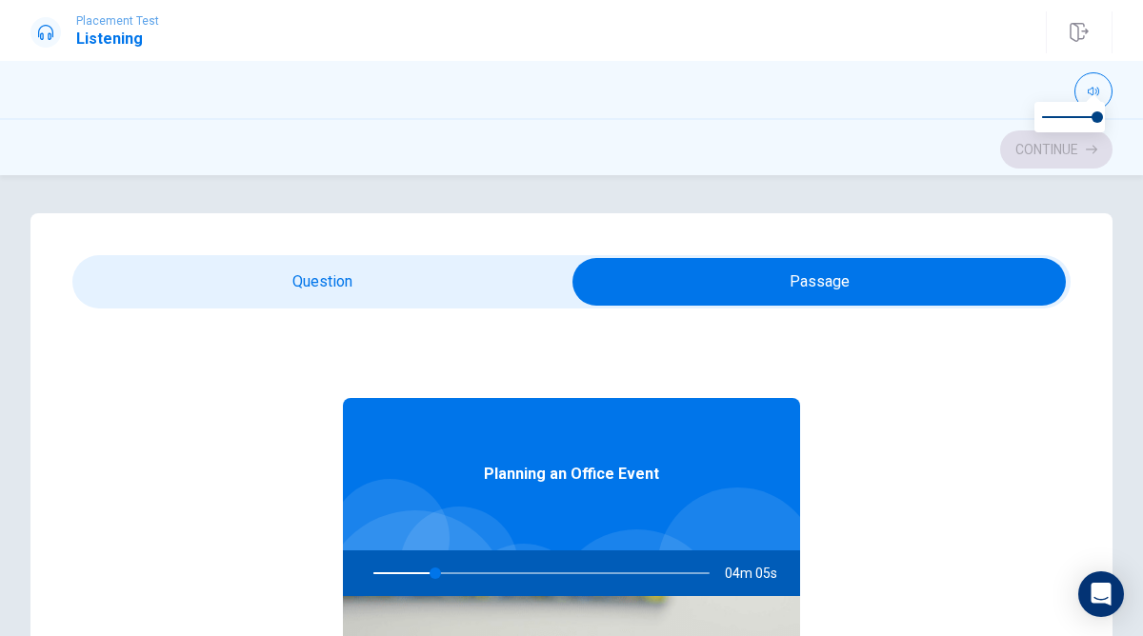
type input "18"
click at [409, 270] on input "checkbox" at bounding box center [818, 282] width 1497 height 48
checkbox input "false"
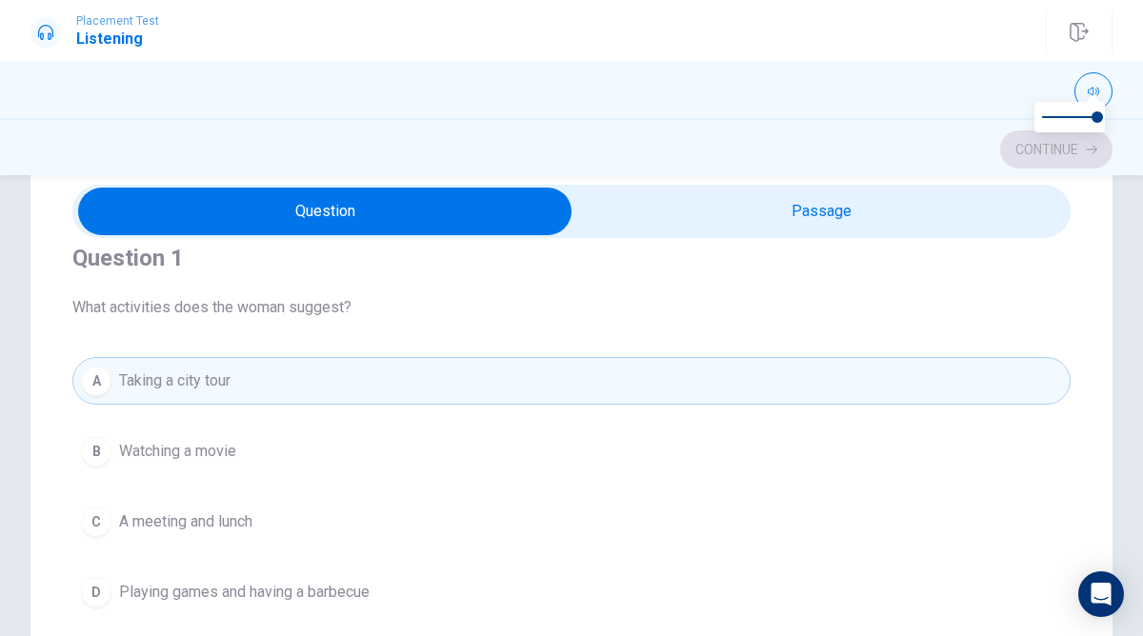
scroll to position [72, 0]
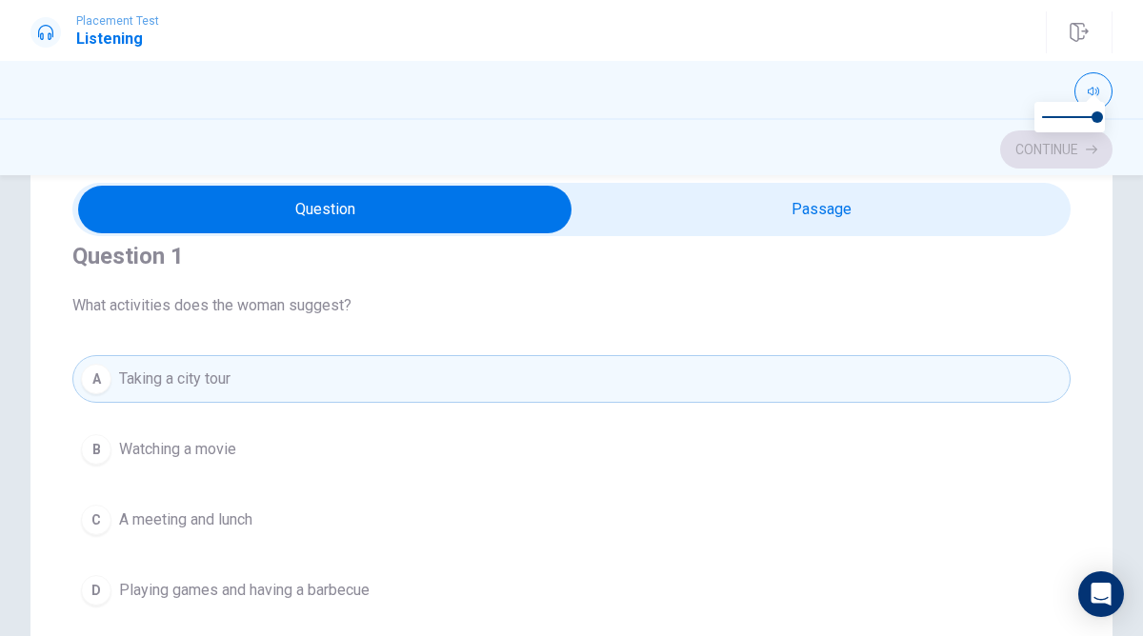
click at [381, 504] on button "C A meeting and lunch" at bounding box center [571, 520] width 998 height 48
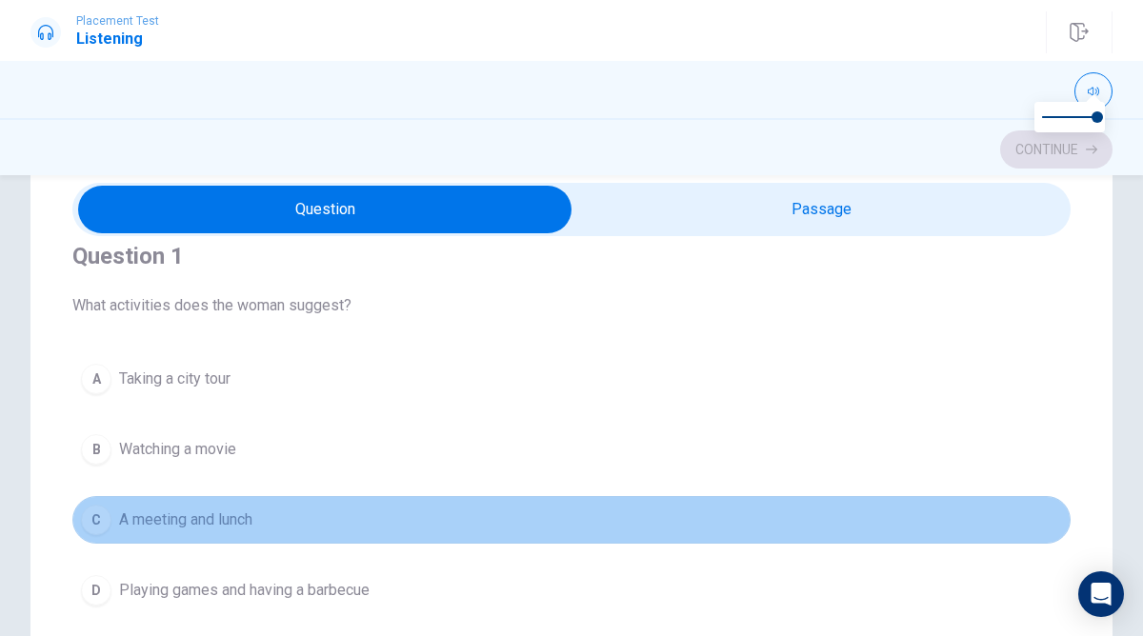
click at [94, 513] on div "C" at bounding box center [96, 520] width 30 height 30
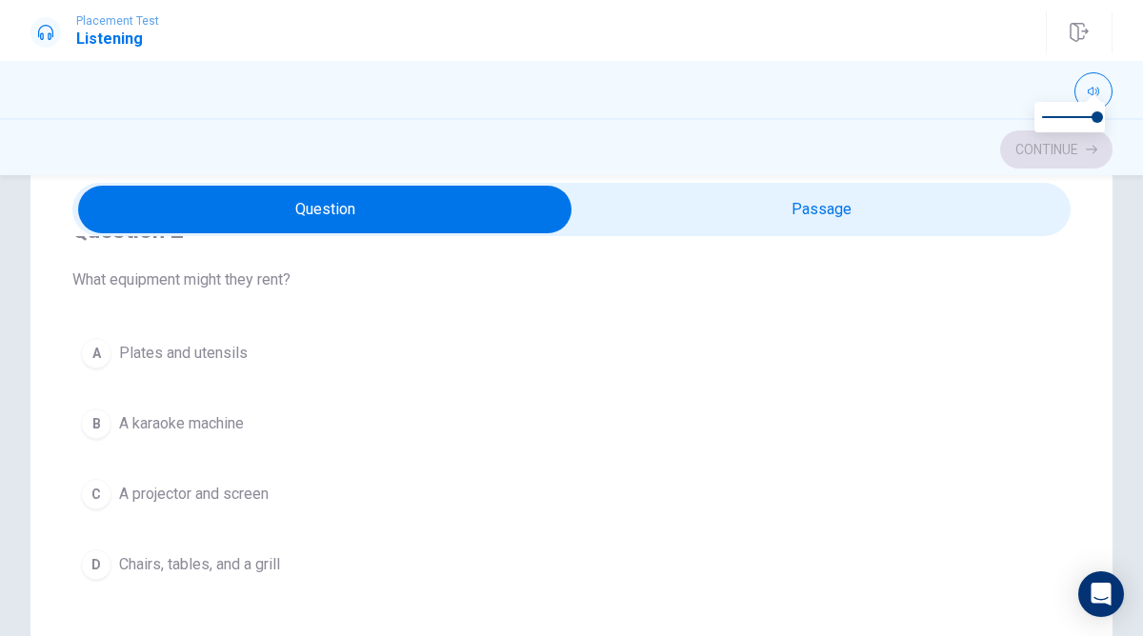
scroll to position [499, 0]
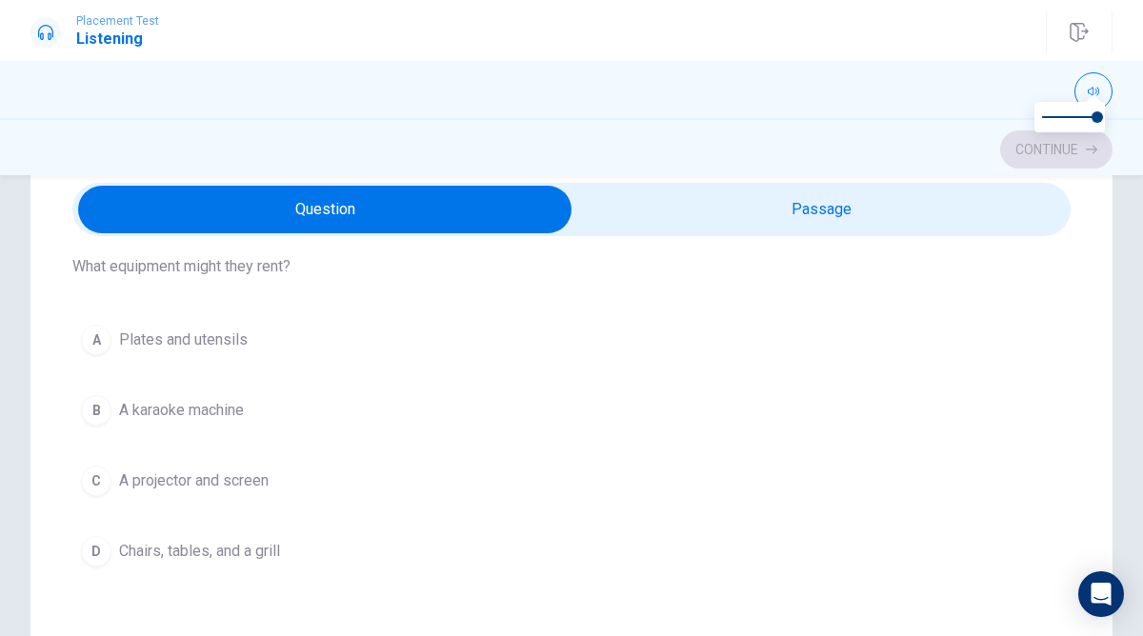
type input "23"
click at [631, 209] on input "checkbox" at bounding box center [324, 210] width 1497 height 48
checkbox input "true"
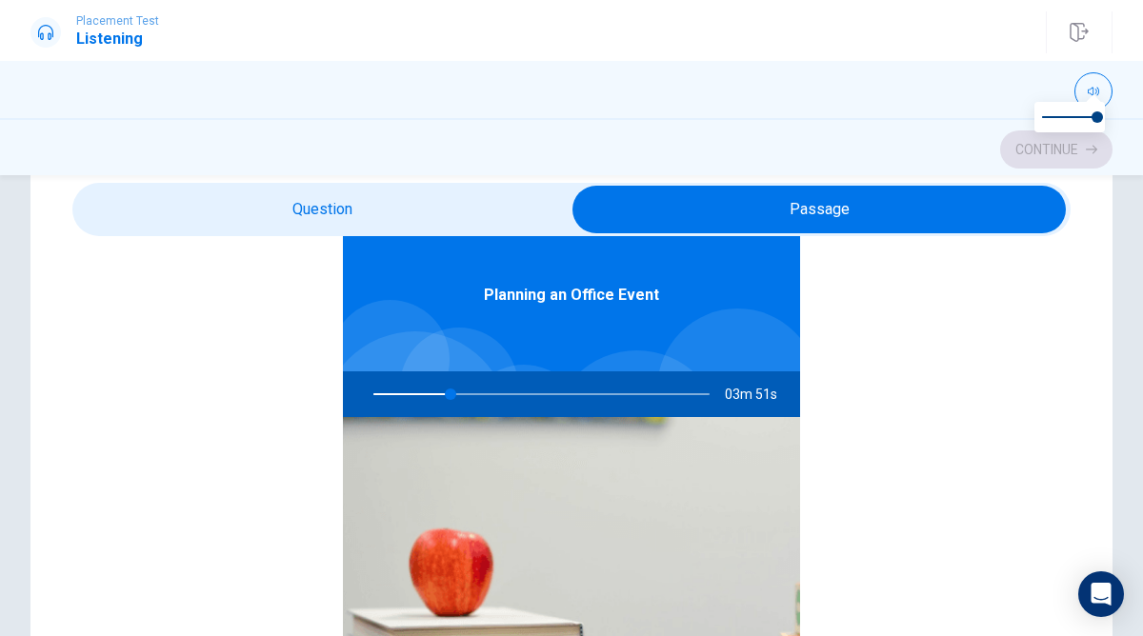
scroll to position [107, 0]
drag, startPoint x: 456, startPoint y: 397, endPoint x: 502, endPoint y: 388, distance: 46.7
click at [502, 388] on div at bounding box center [537, 394] width 374 height 46
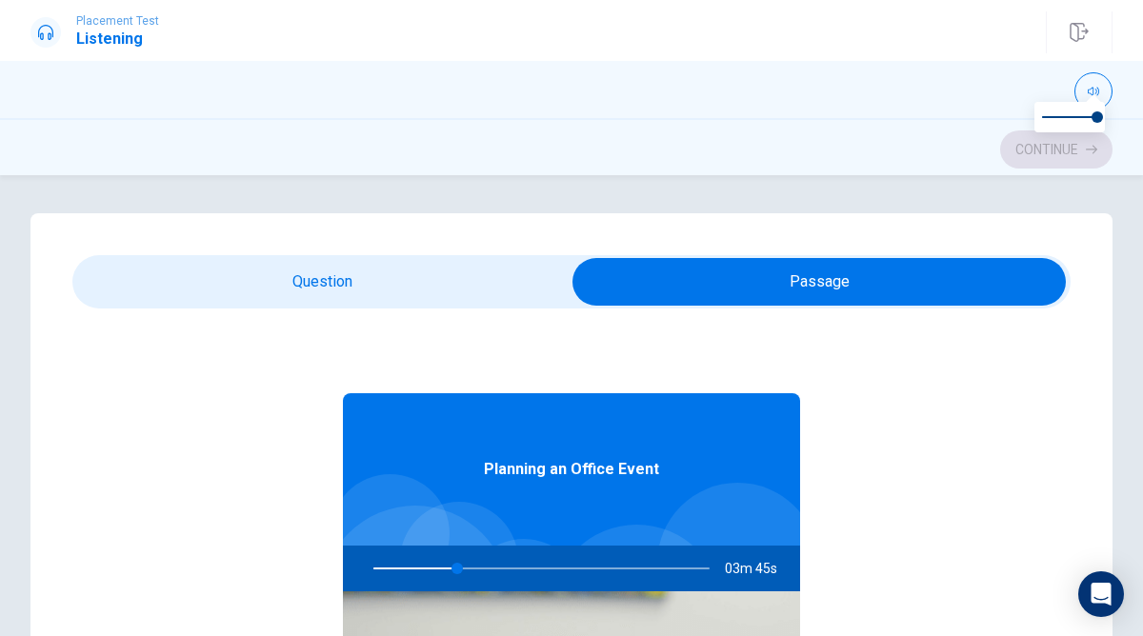
scroll to position [0, 0]
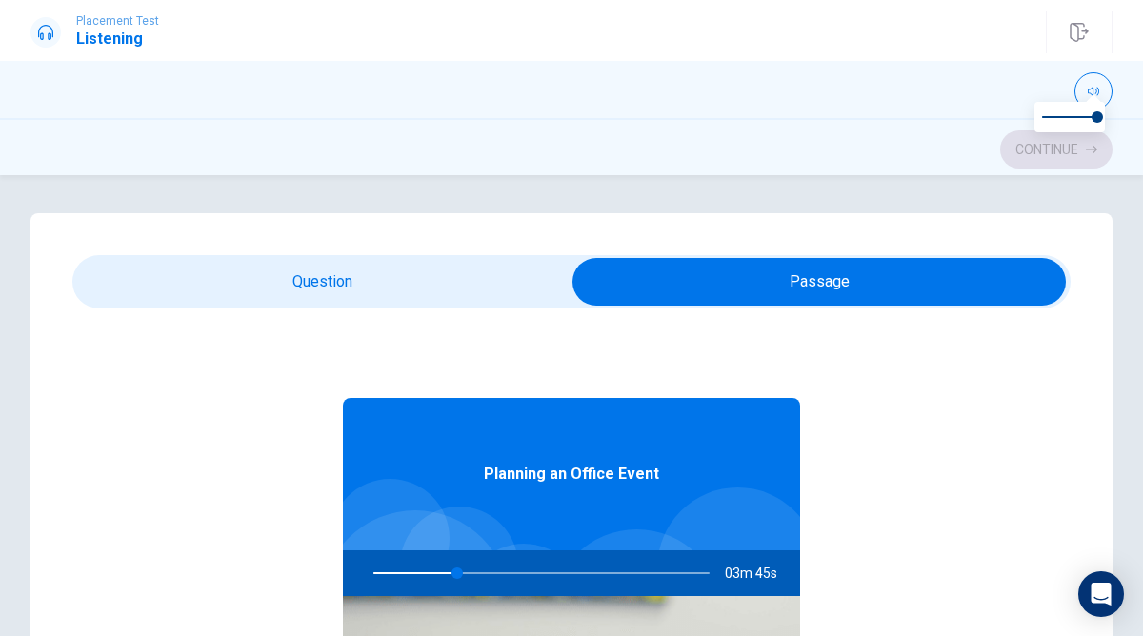
click at [418, 305] on span at bounding box center [571, 281] width 998 height 53
type input "25"
click at [420, 290] on input "checkbox" at bounding box center [818, 282] width 1497 height 48
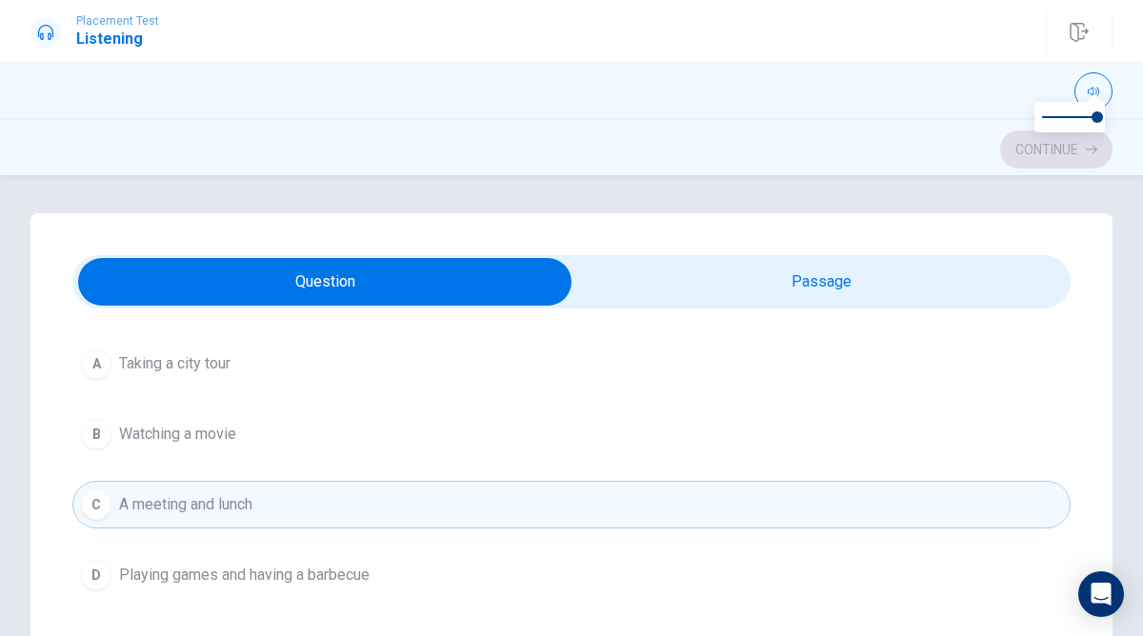
scroll to position [133, 0]
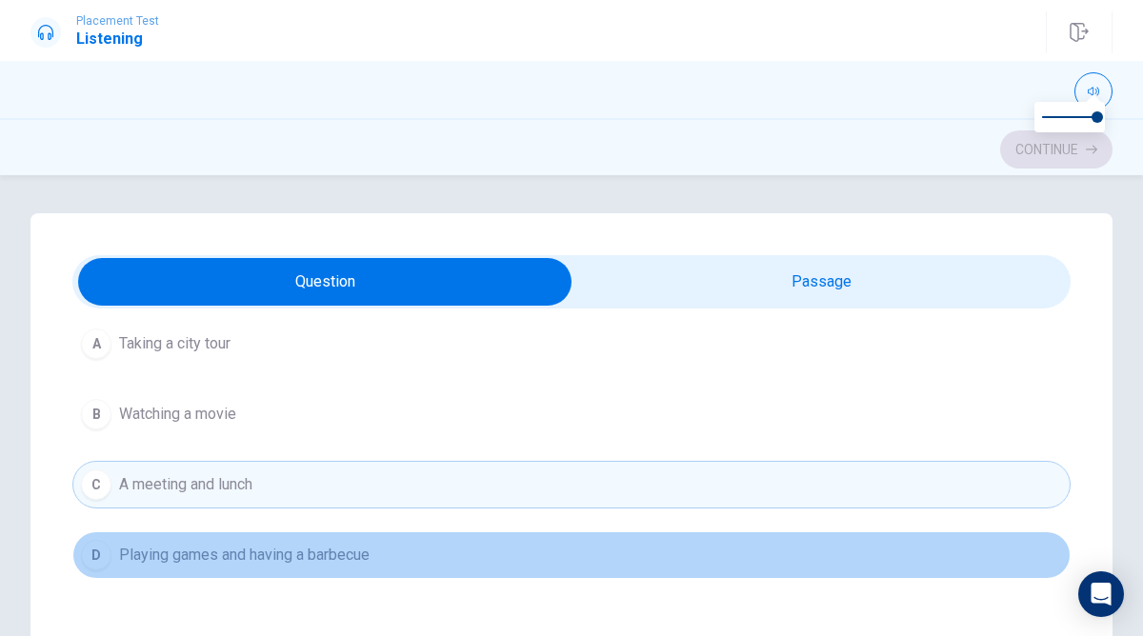
click at [334, 547] on span "Playing games and having a barbecue" at bounding box center [244, 555] width 250 height 23
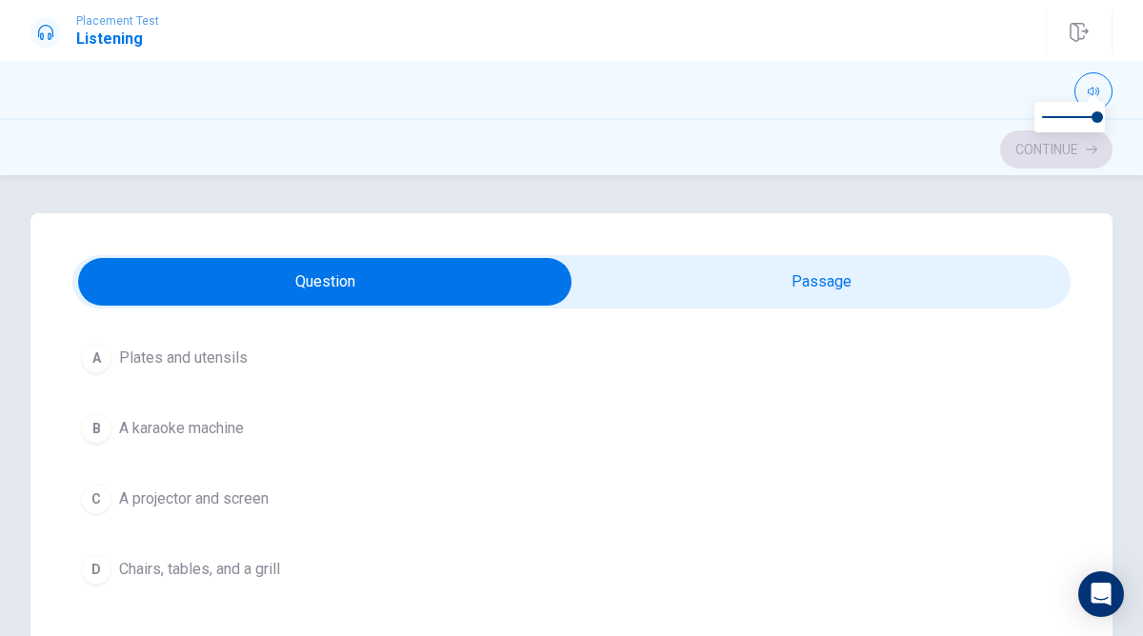
scroll to position [555, 0]
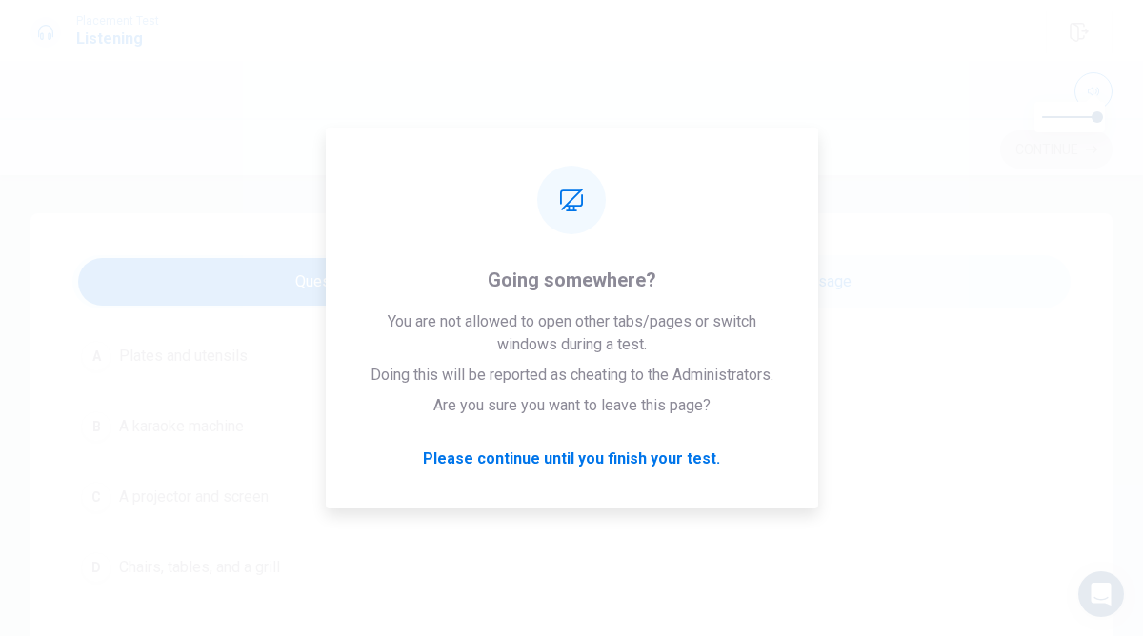
click at [907, 45] on div "Placement Test Listening Continue" at bounding box center [571, 32] width 1143 height 42
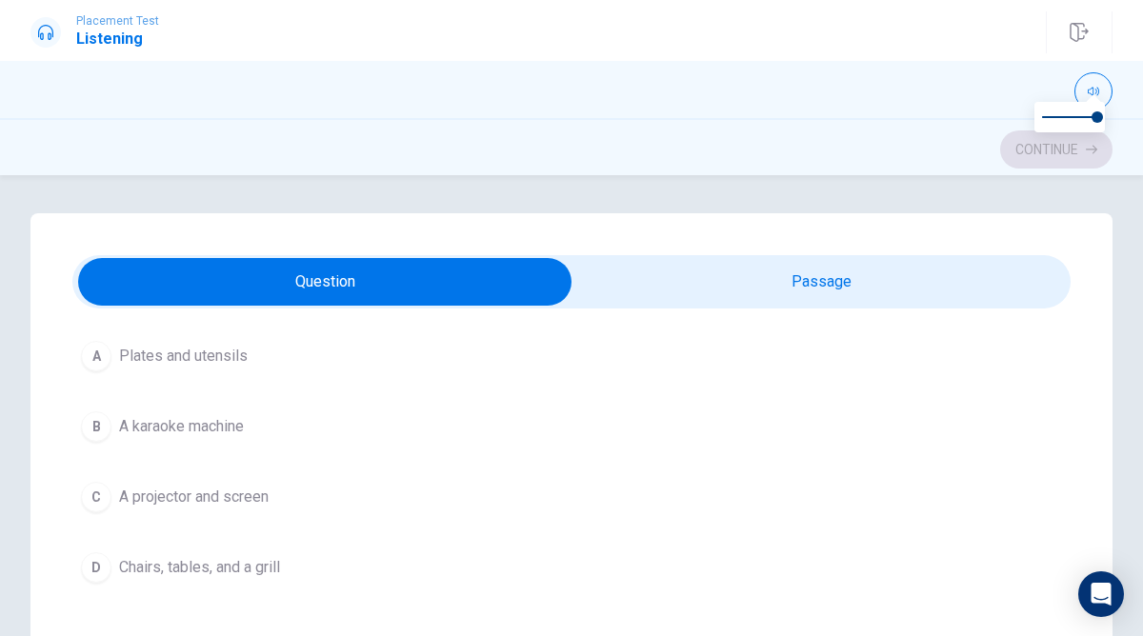
click at [812, 46] on div "Placement Test Listening Continue" at bounding box center [571, 32] width 1143 height 42
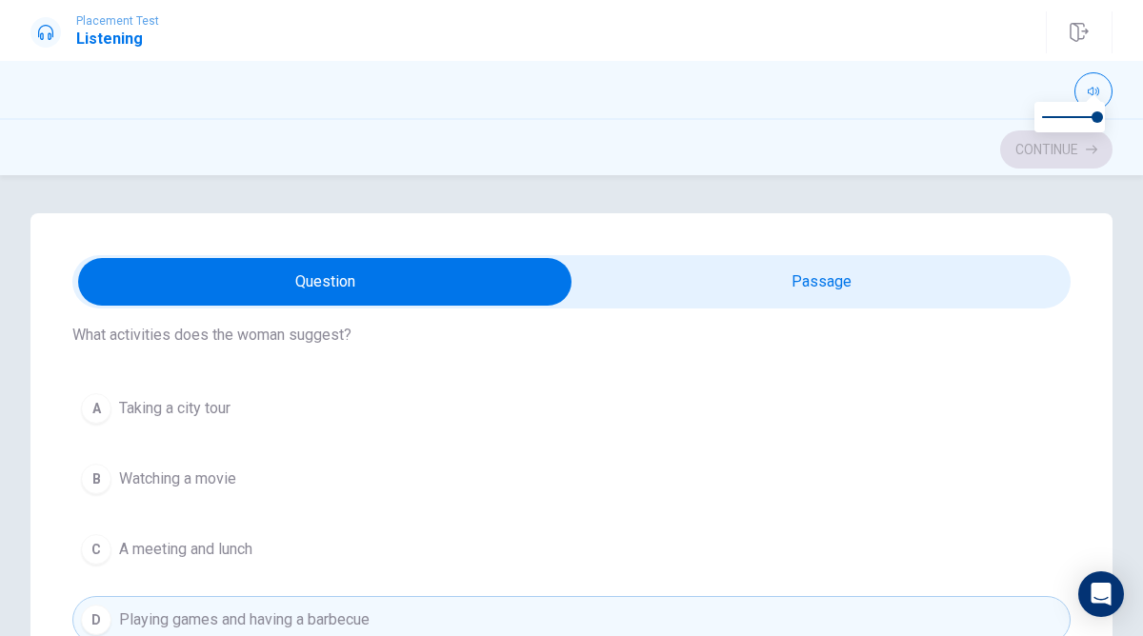
scroll to position [81, 0]
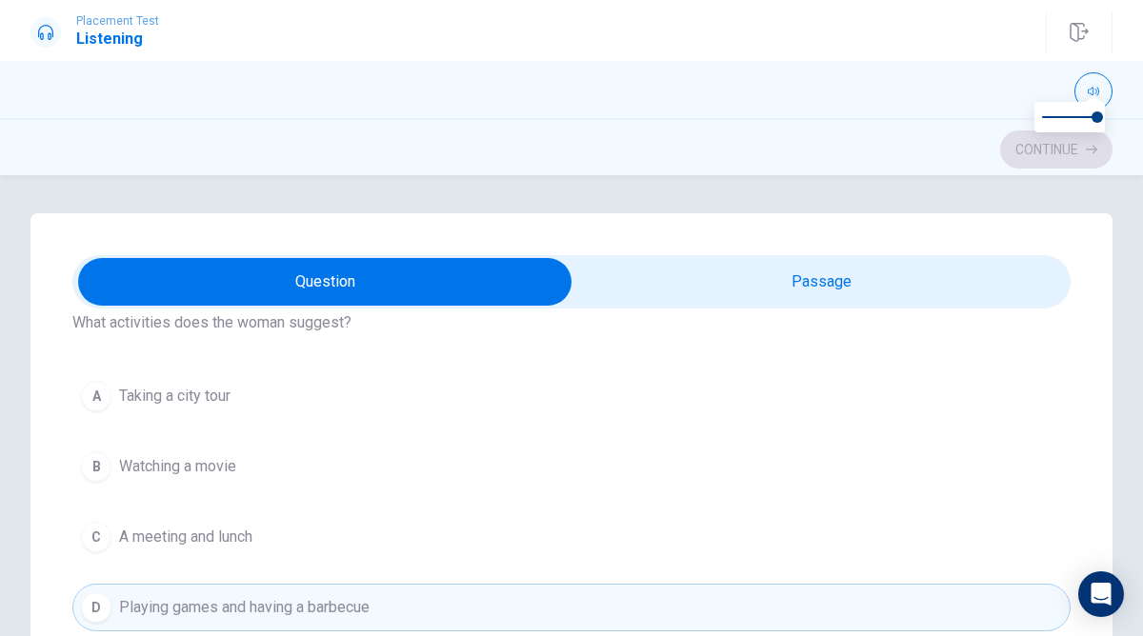
click at [935, 71] on div at bounding box center [571, 89] width 1143 height 57
click at [871, 55] on div "Placement Test Listening Continue" at bounding box center [571, 30] width 1143 height 61
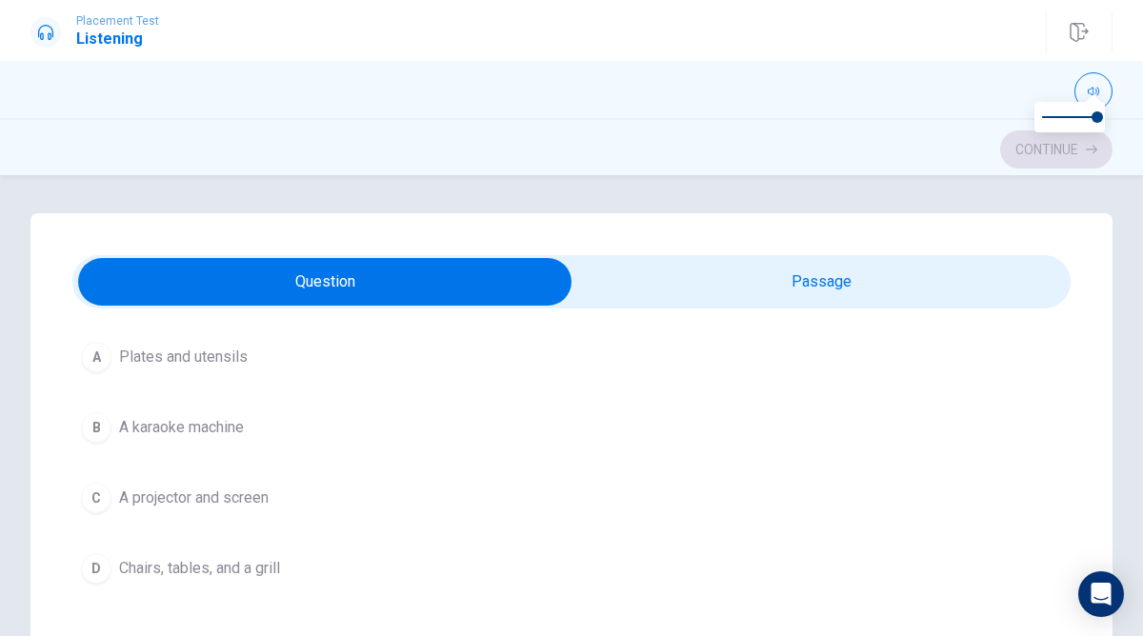
scroll to position [551, 0]
click at [613, 277] on input "checkbox" at bounding box center [324, 282] width 1497 height 48
checkbox input "true"
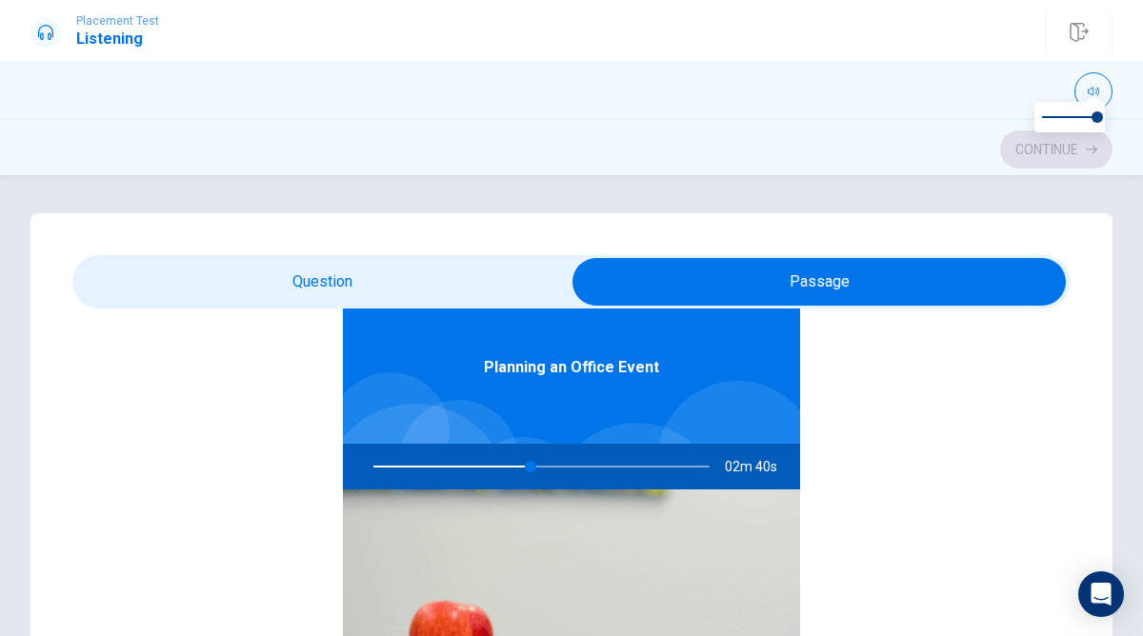
scroll to position [107, 0]
type input "47"
click at [437, 283] on input "checkbox" at bounding box center [818, 282] width 1497 height 48
checkbox input "false"
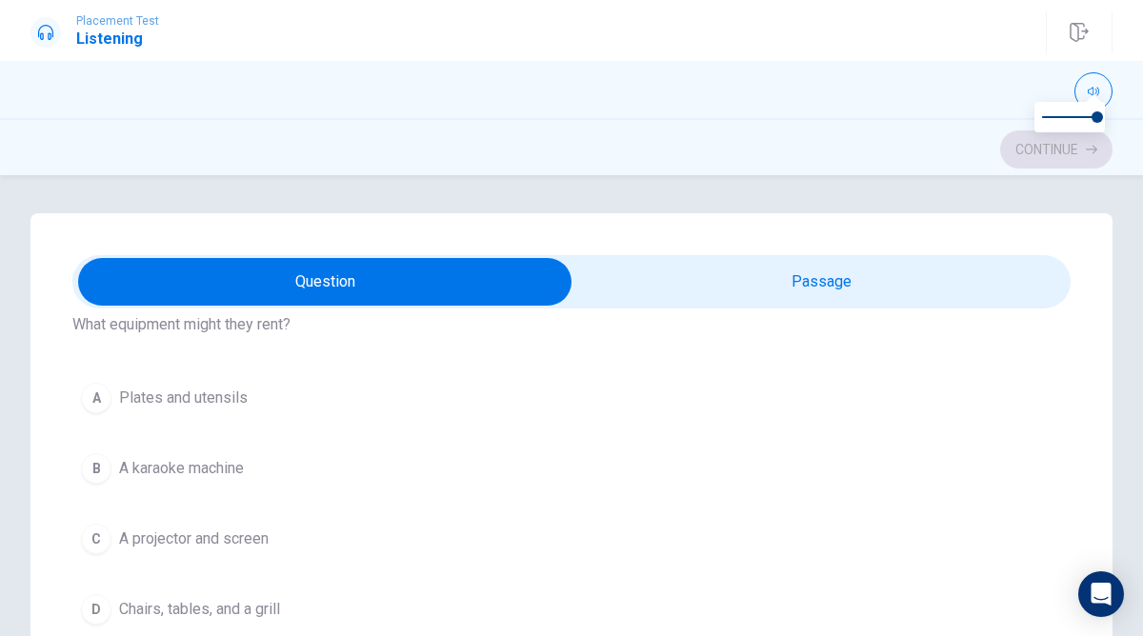
scroll to position [527, 0]
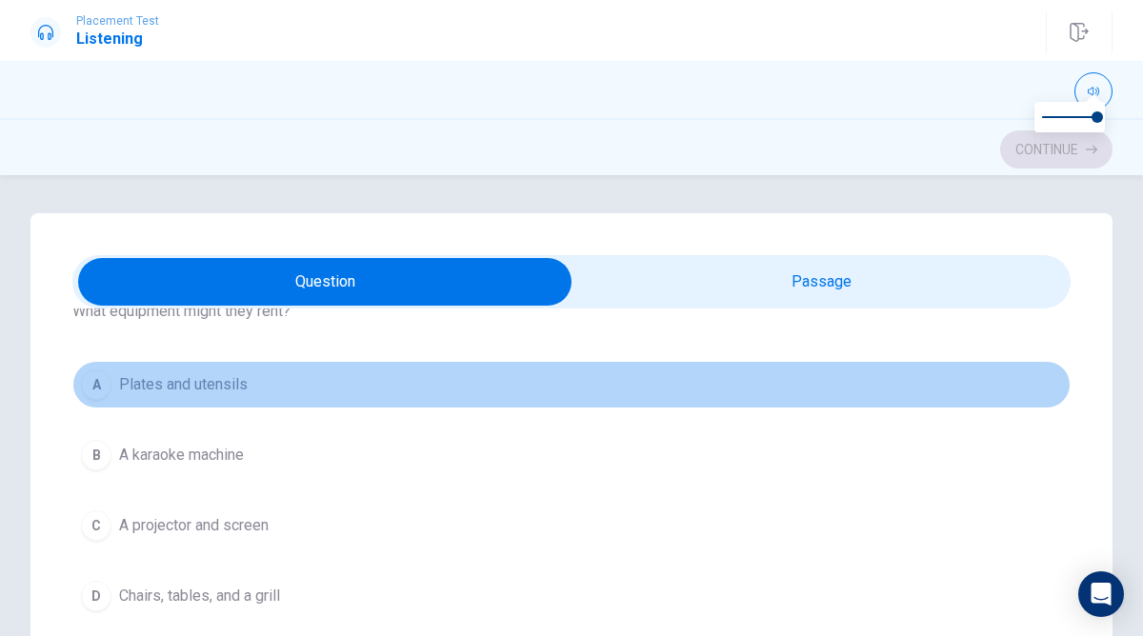
click at [205, 385] on span "Plates and utensils" at bounding box center [183, 384] width 129 height 23
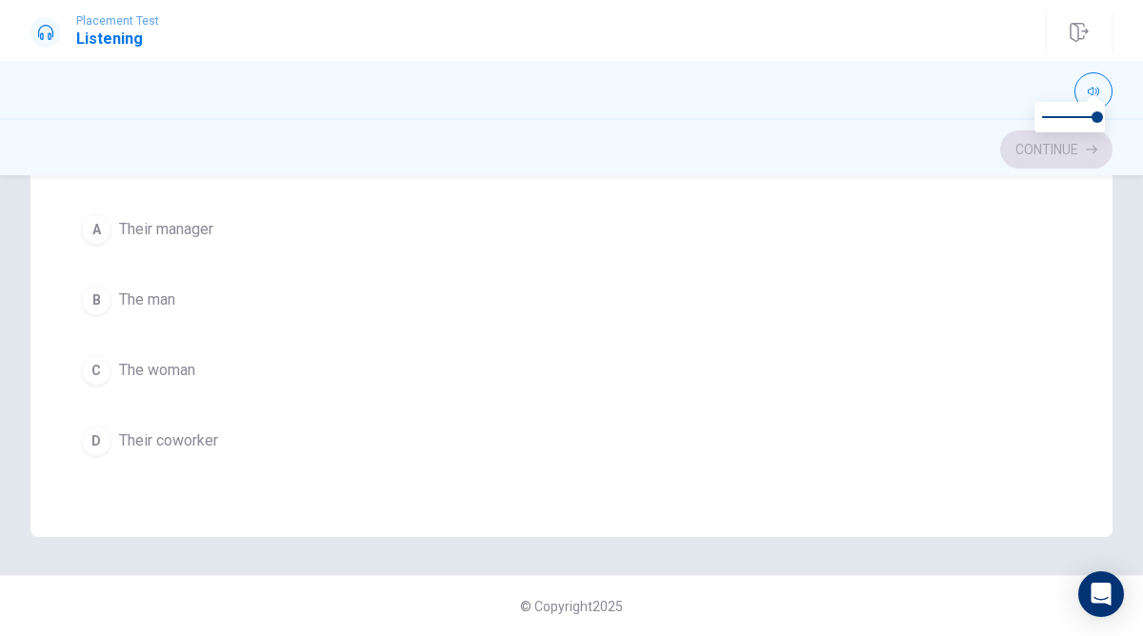
scroll to position [718, 0]
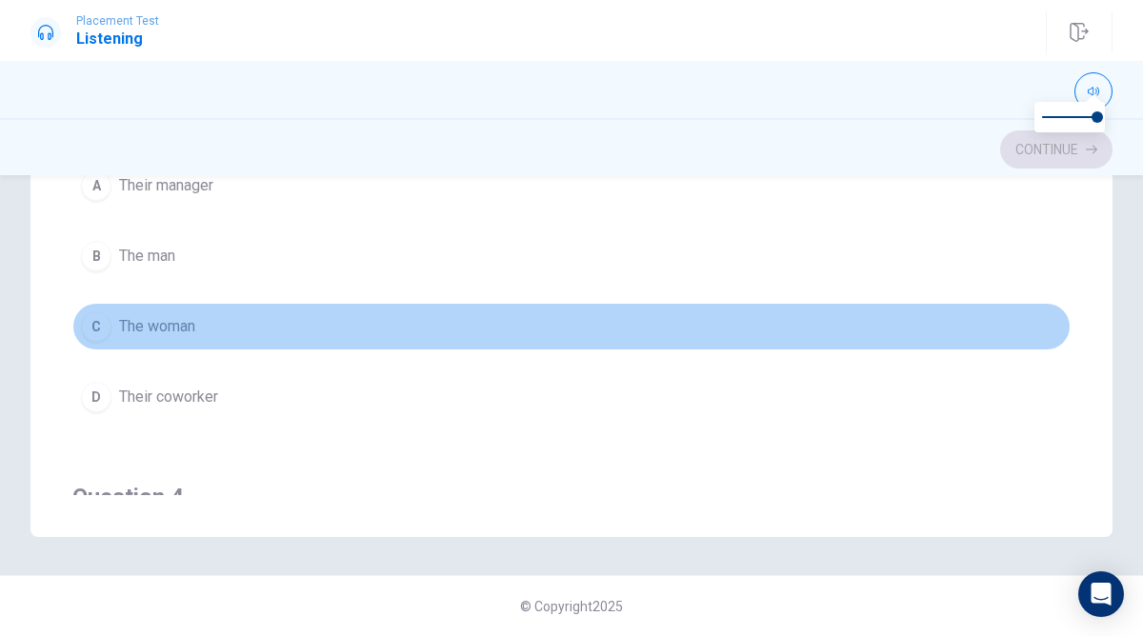
click at [124, 334] on span "The woman" at bounding box center [157, 326] width 76 height 23
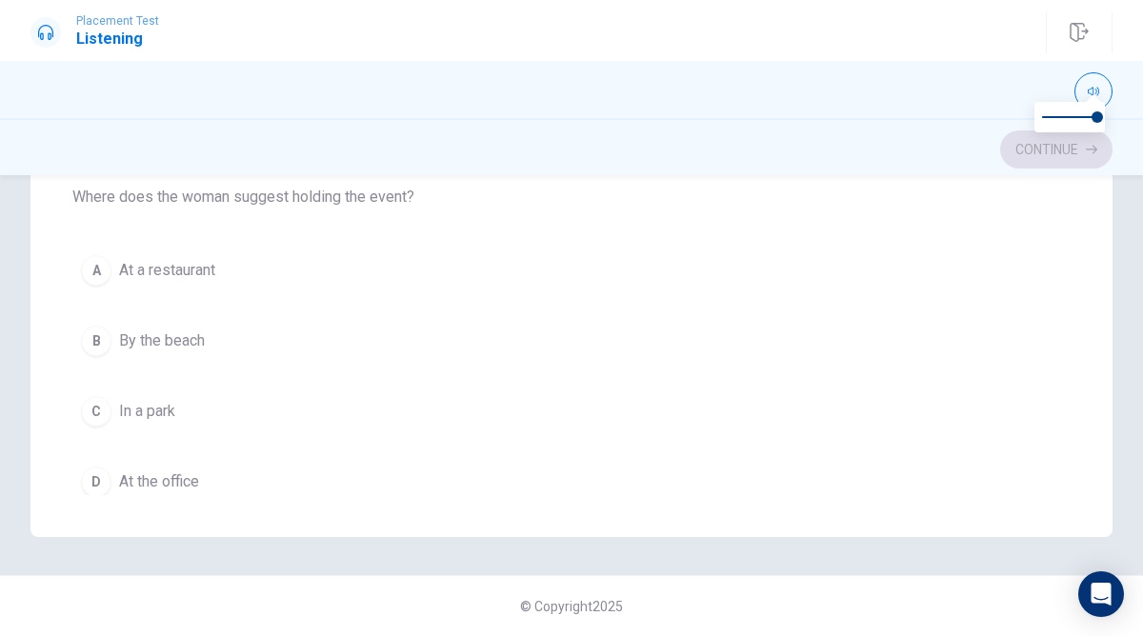
scroll to position [1082, 0]
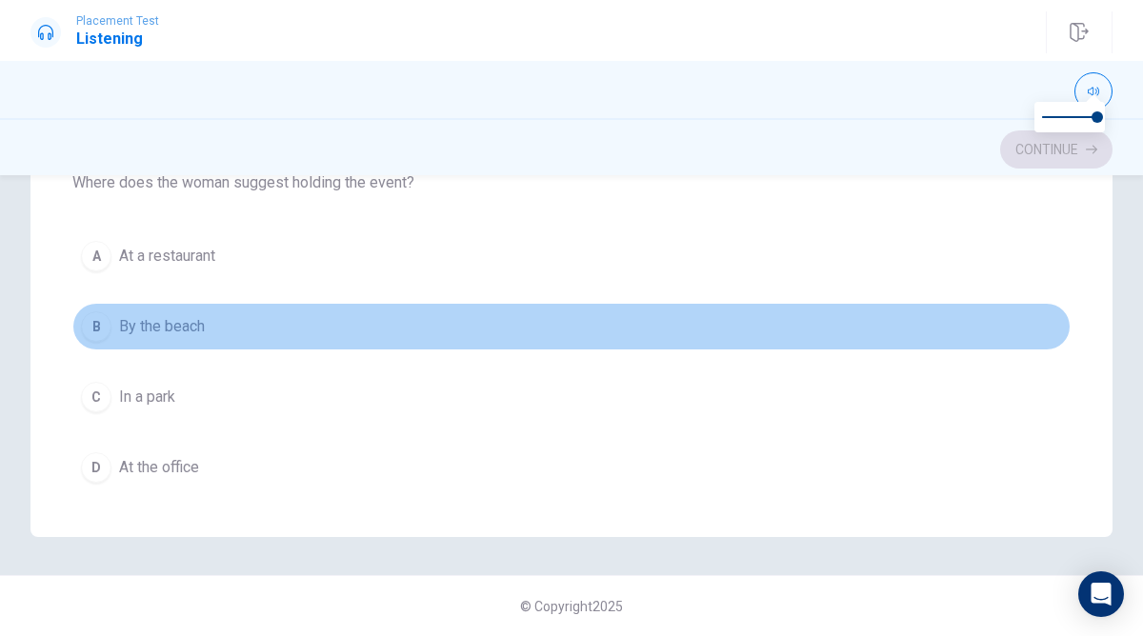
click at [114, 325] on button "B By the beach" at bounding box center [571, 327] width 998 height 48
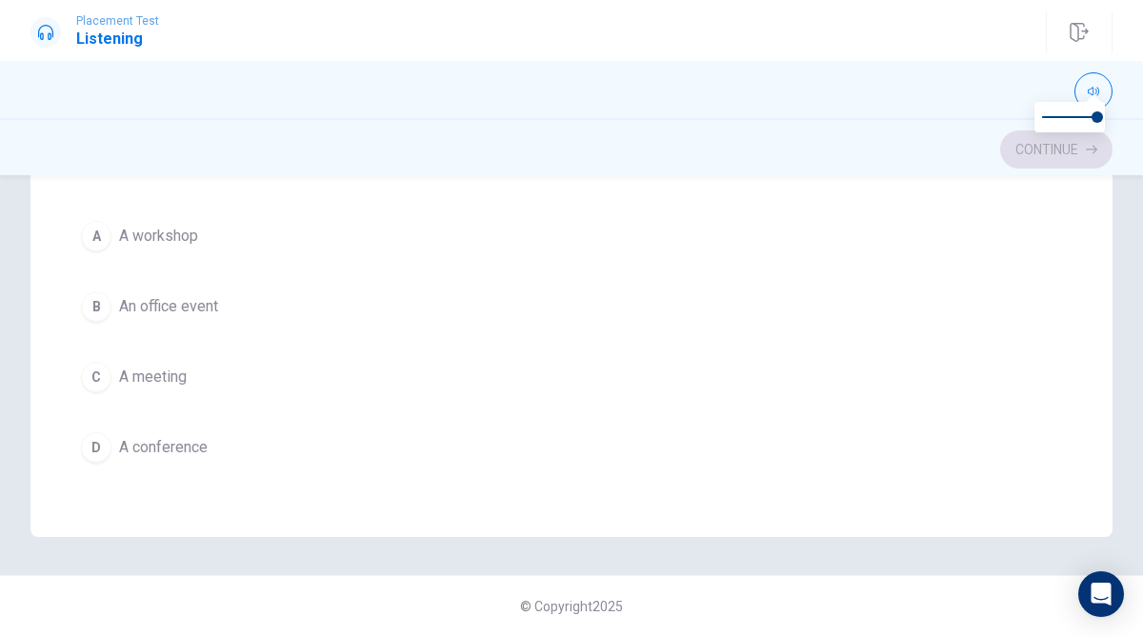
scroll to position [1537, 0]
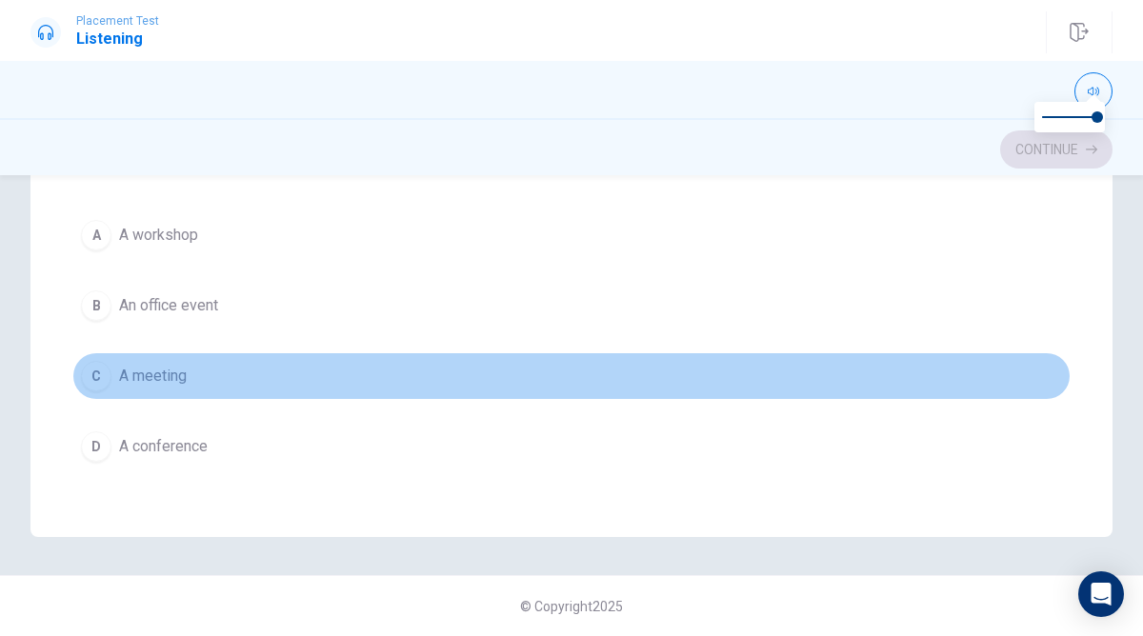
click at [138, 371] on span "A meeting" at bounding box center [153, 376] width 68 height 23
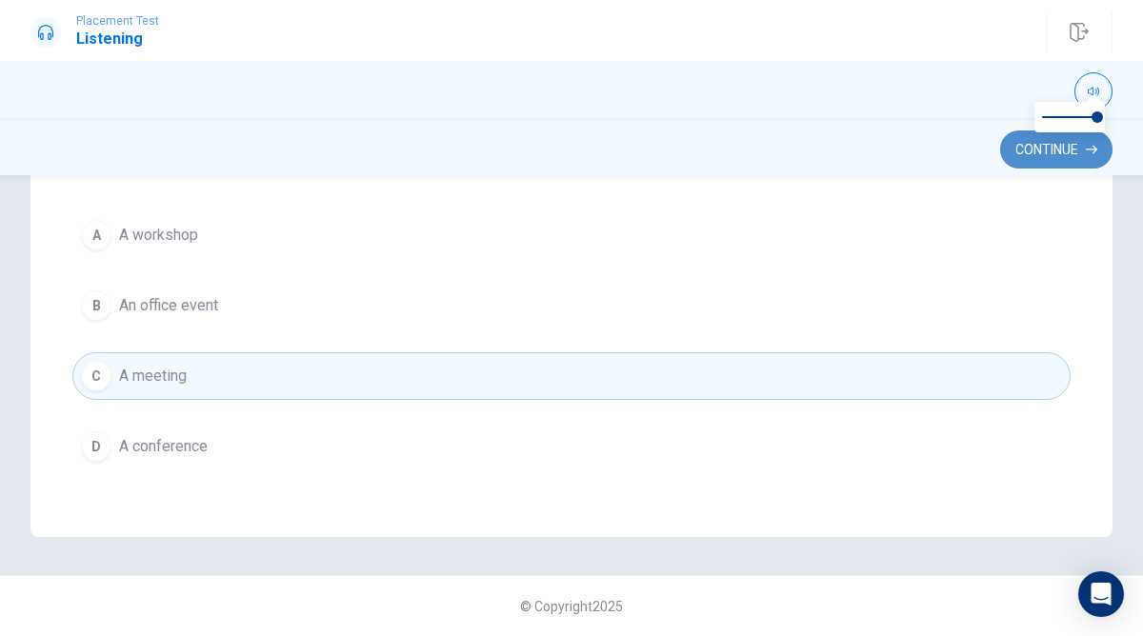
click at [1040, 143] on button "Continue" at bounding box center [1056, 149] width 112 height 38
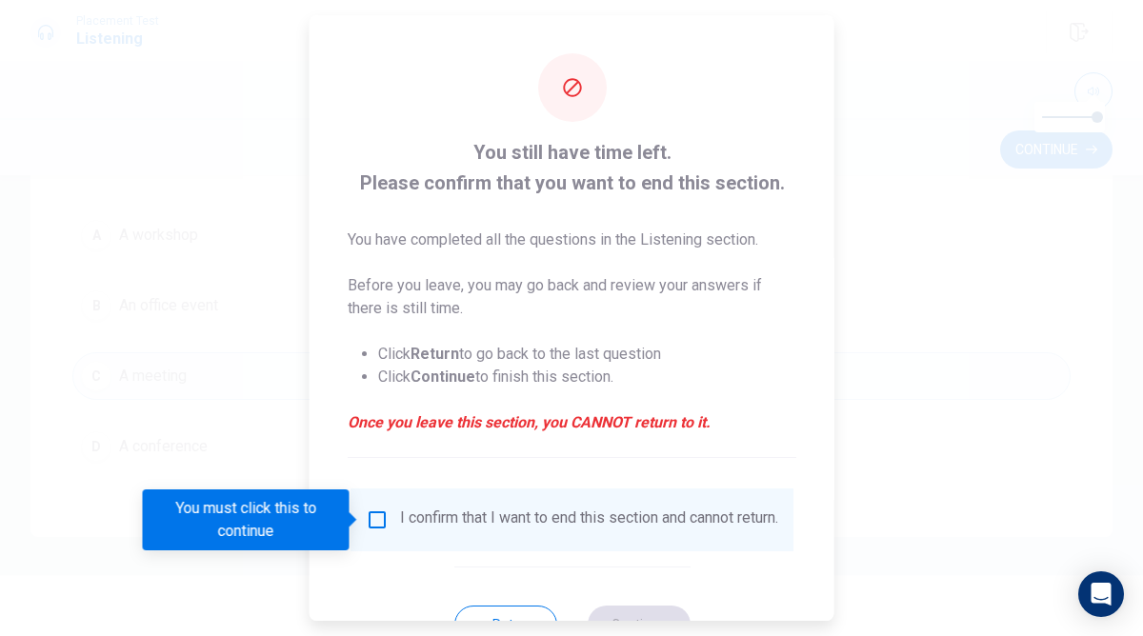
scroll to position [74, 0]
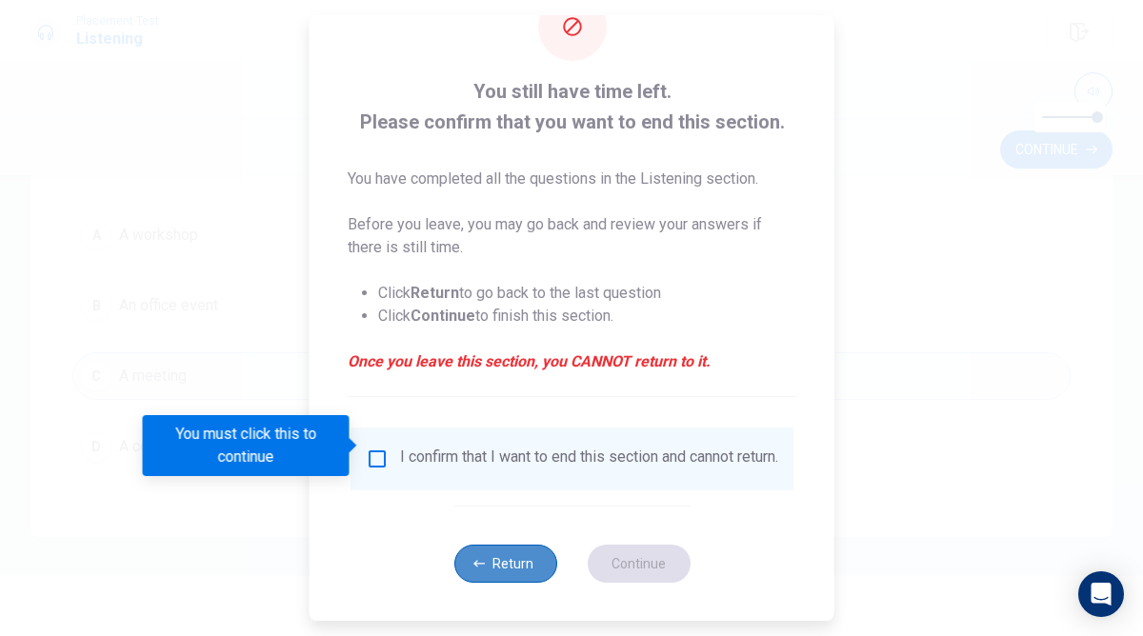
click at [491, 552] on button "Return" at bounding box center [504, 564] width 103 height 38
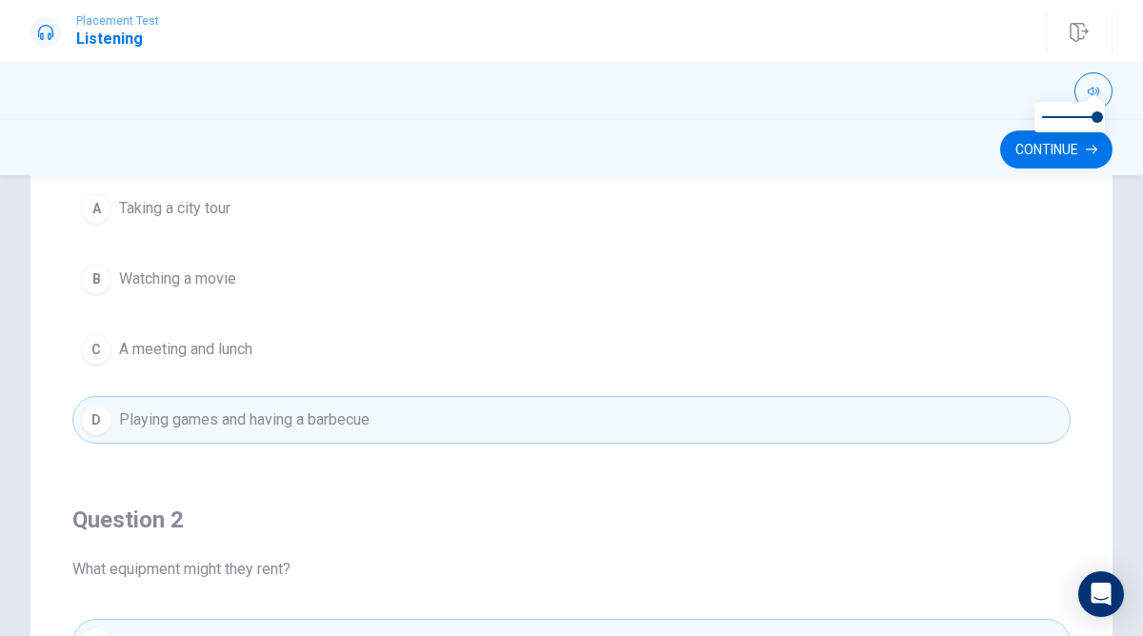
scroll to position [0, 0]
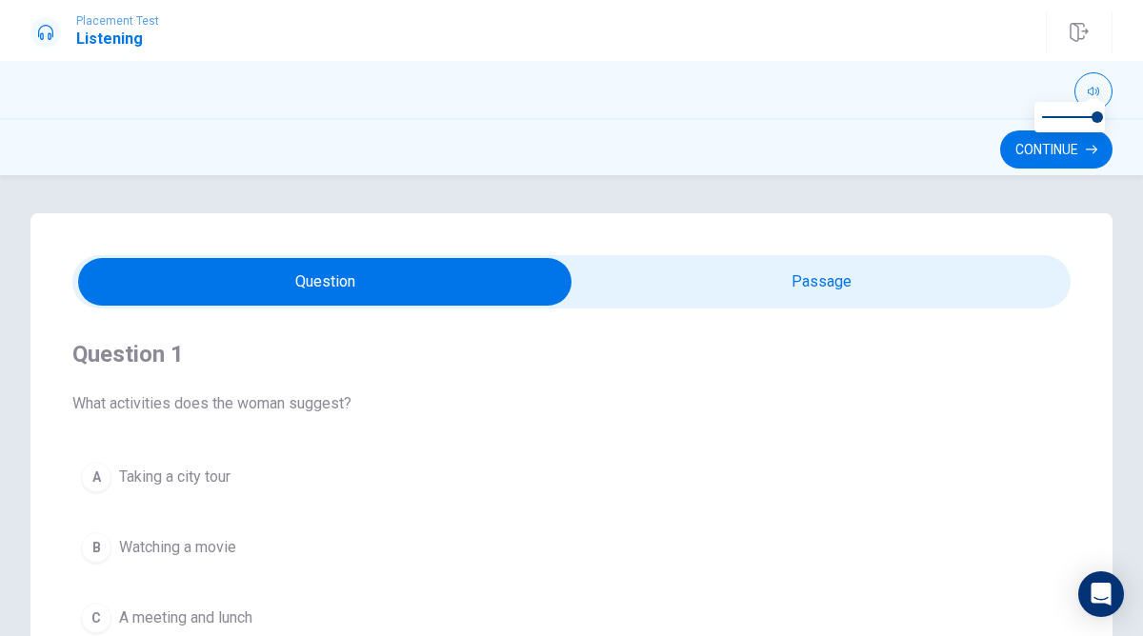
type input "64"
click at [666, 276] on input "checkbox" at bounding box center [324, 282] width 1497 height 48
checkbox input "true"
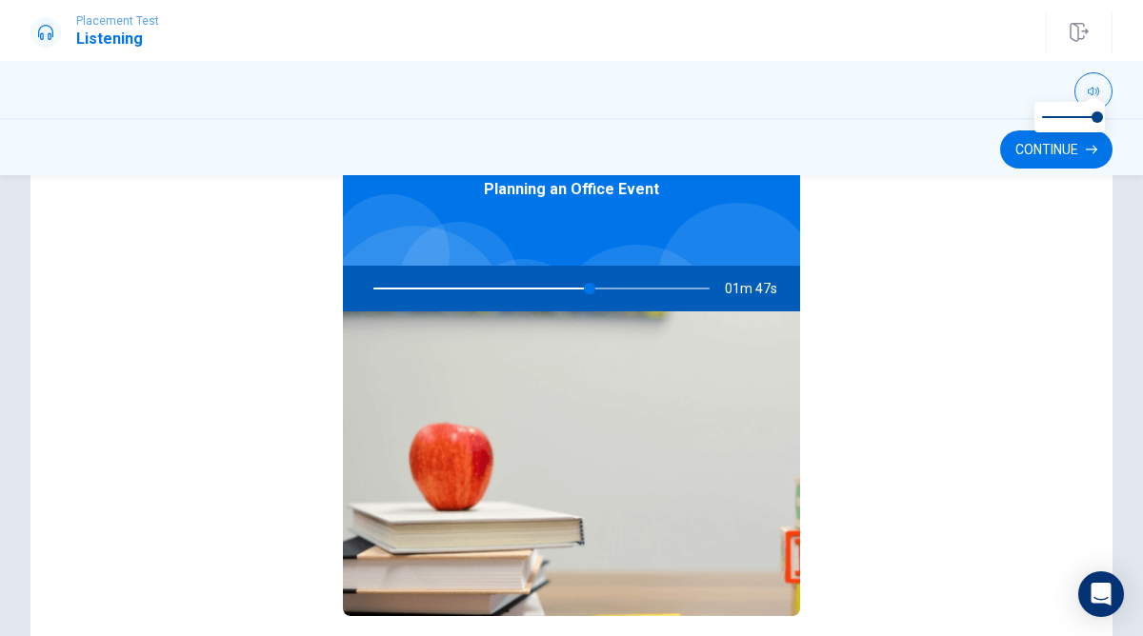
scroll to position [307, 0]
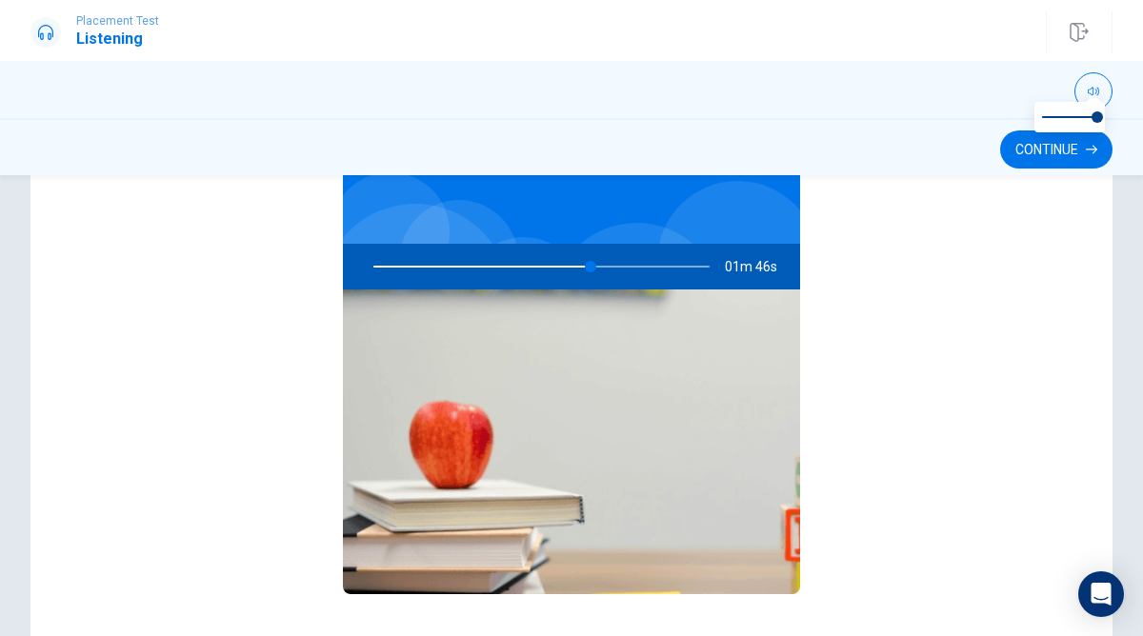
click at [575, 255] on div at bounding box center [537, 267] width 374 height 46
drag, startPoint x: 584, startPoint y: 260, endPoint x: 500, endPoint y: 269, distance: 84.3
click at [500, 269] on div at bounding box center [537, 267] width 374 height 46
click at [500, 268] on div at bounding box center [537, 267] width 374 height 46
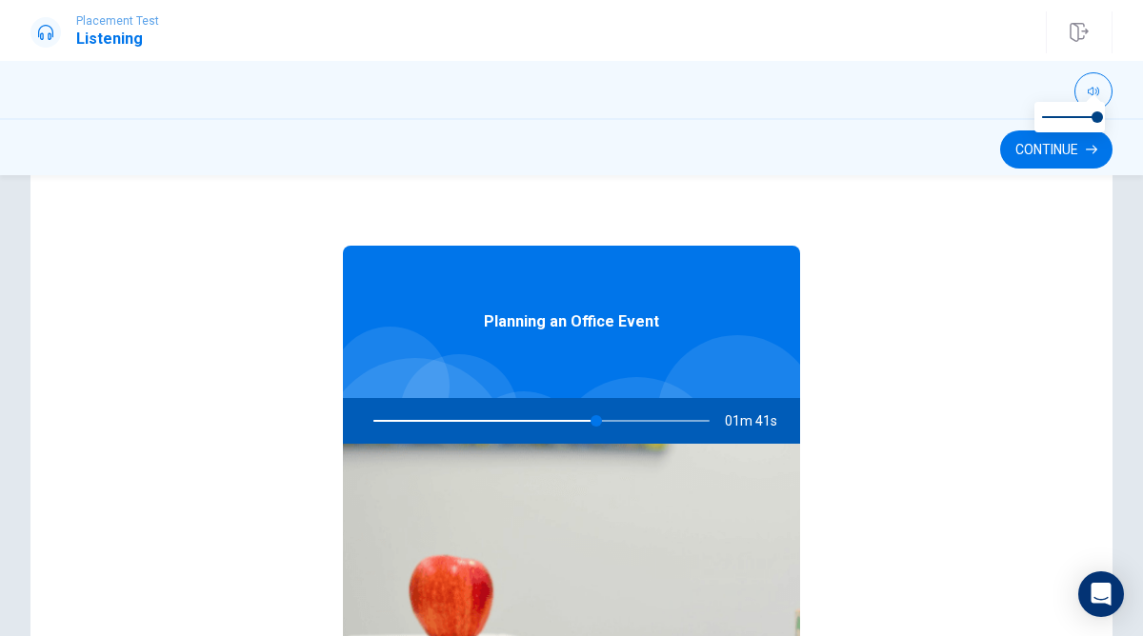
scroll to position [0, 0]
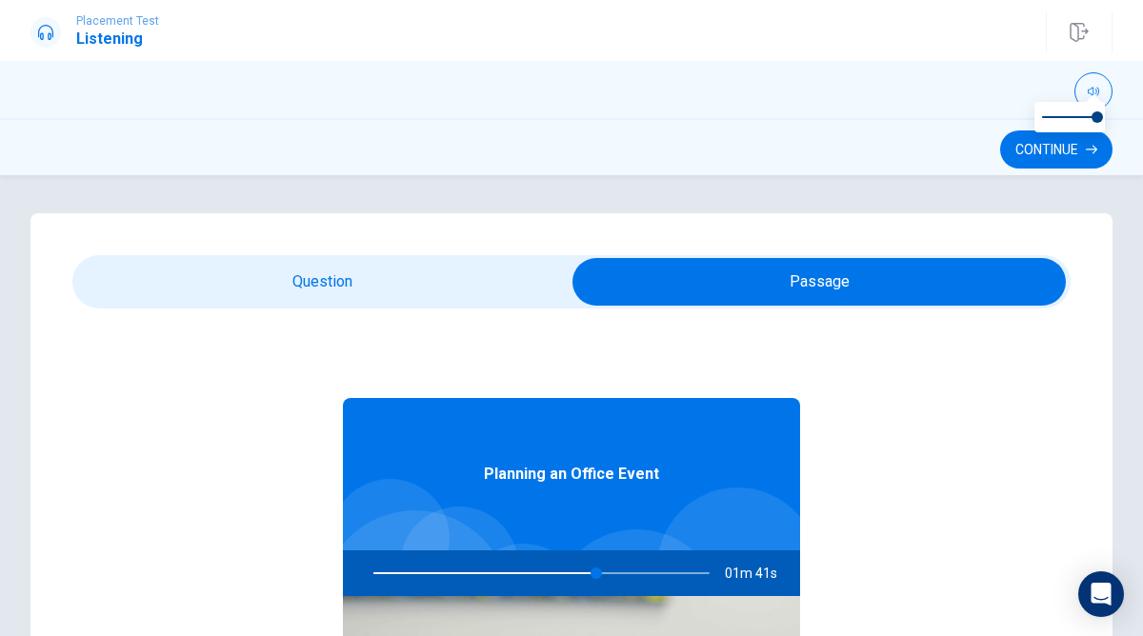
type input "67"
click at [499, 268] on input "checkbox" at bounding box center [818, 282] width 1497 height 48
checkbox input "false"
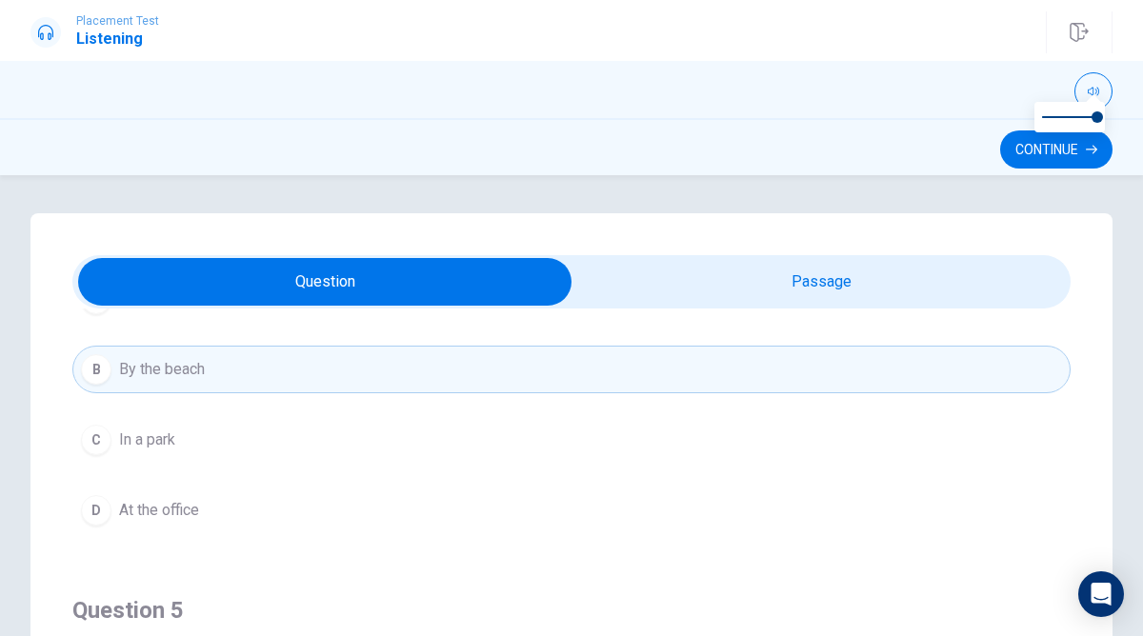
scroll to position [1483, 0]
click at [232, 530] on button "D At the office" at bounding box center [571, 509] width 998 height 48
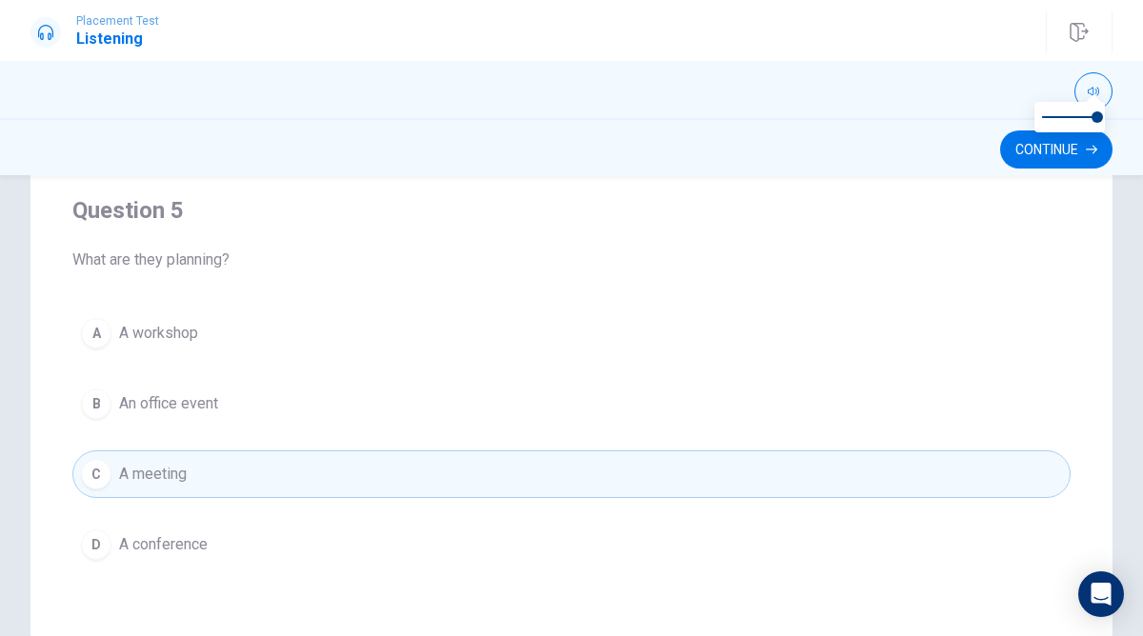
scroll to position [442, 0]
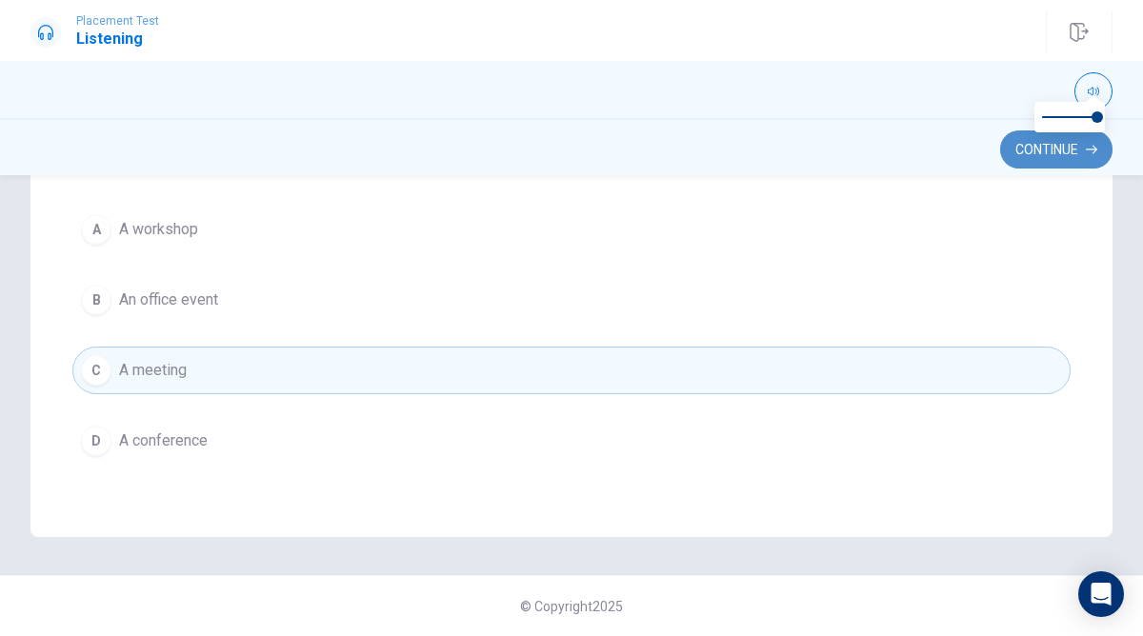
click at [1015, 150] on button "Continue" at bounding box center [1056, 149] width 112 height 38
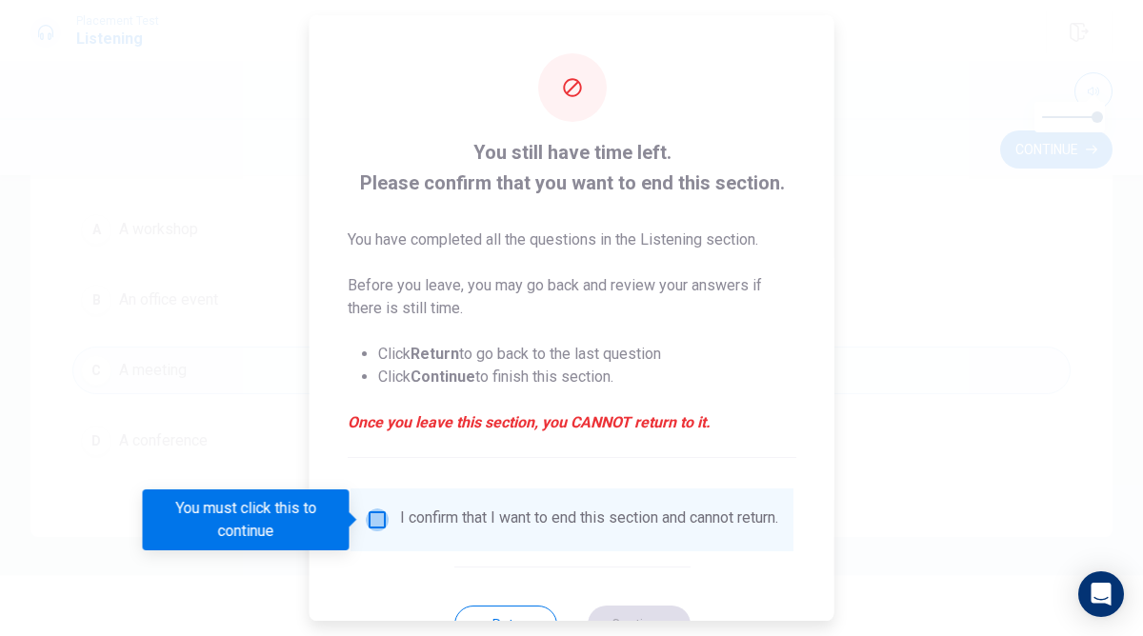
click at [370, 529] on input "You must click this to continue" at bounding box center [377, 519] width 23 height 23
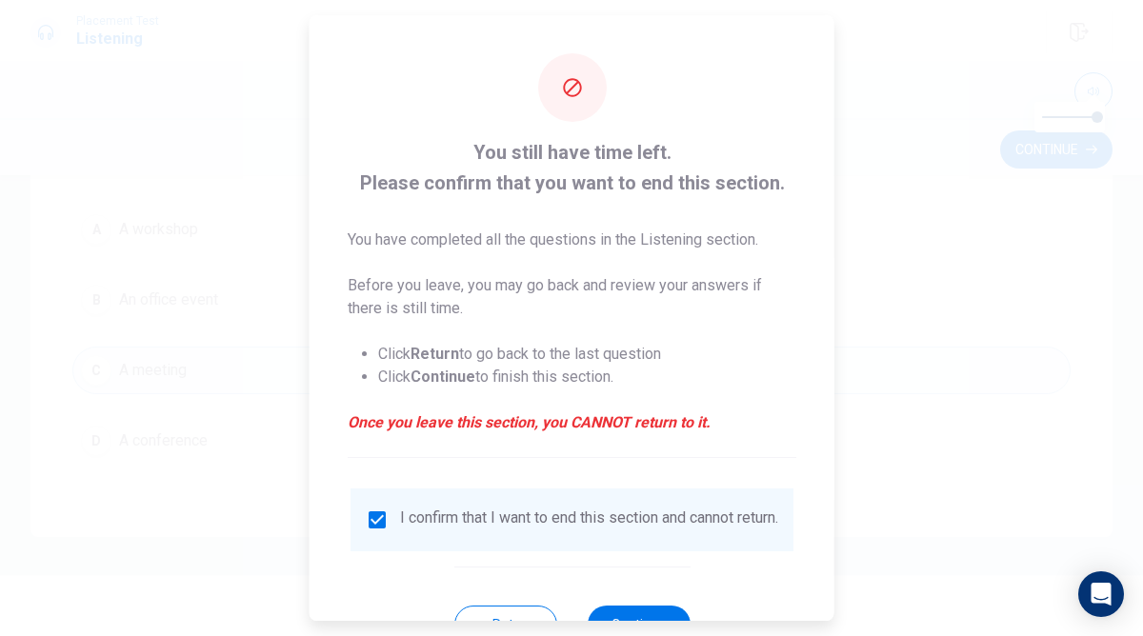
scroll to position [74, 0]
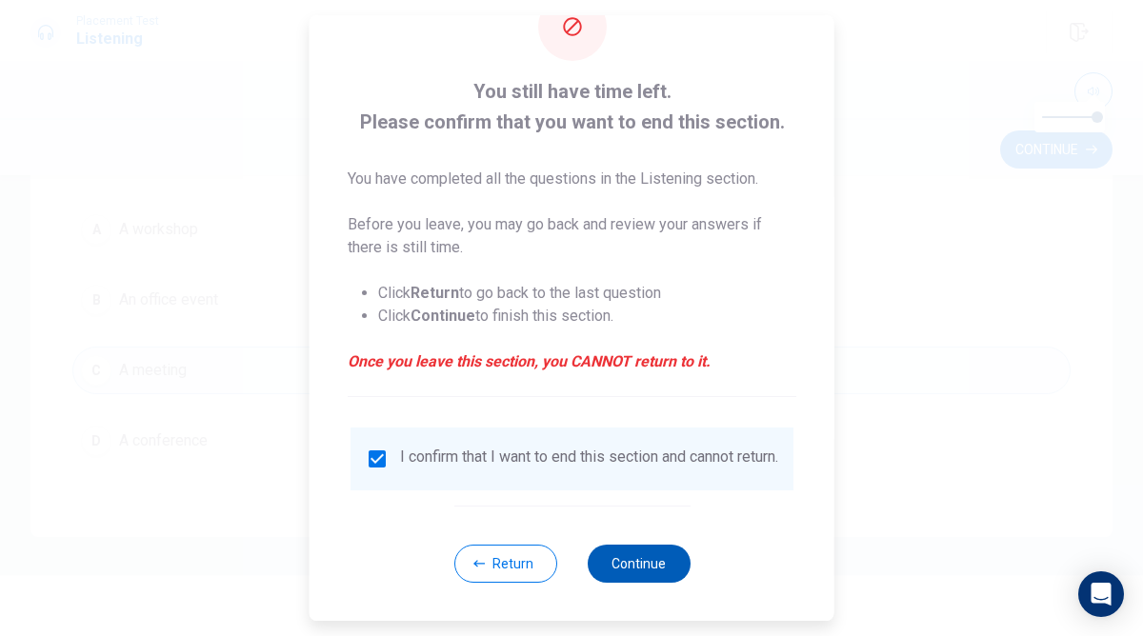
click at [660, 548] on button "Continue" at bounding box center [638, 564] width 103 height 38
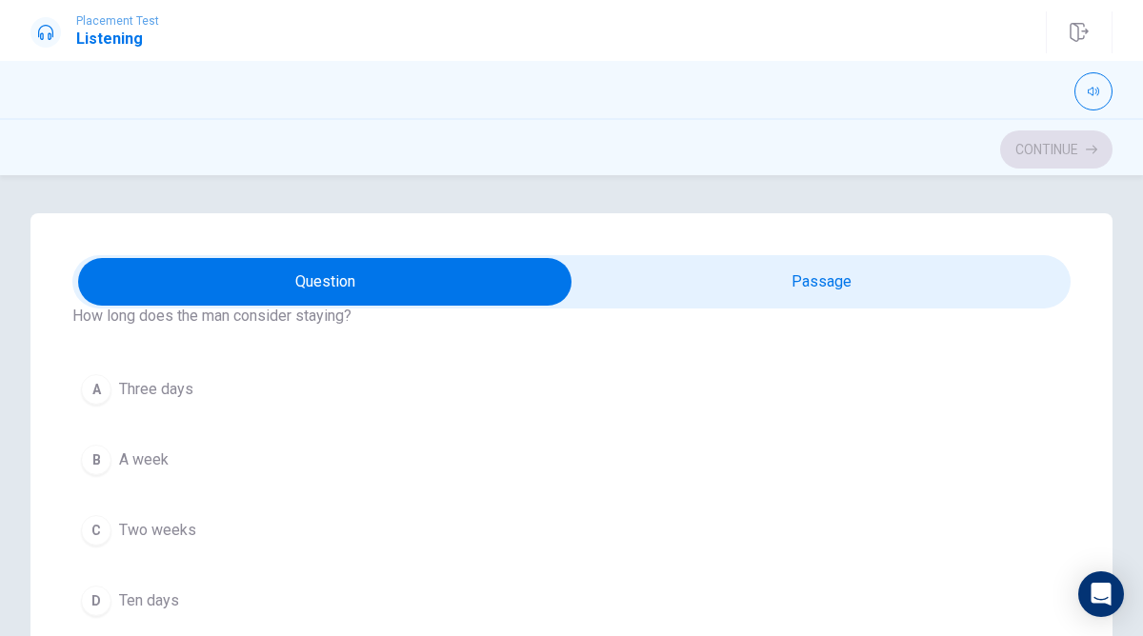
scroll to position [0, 0]
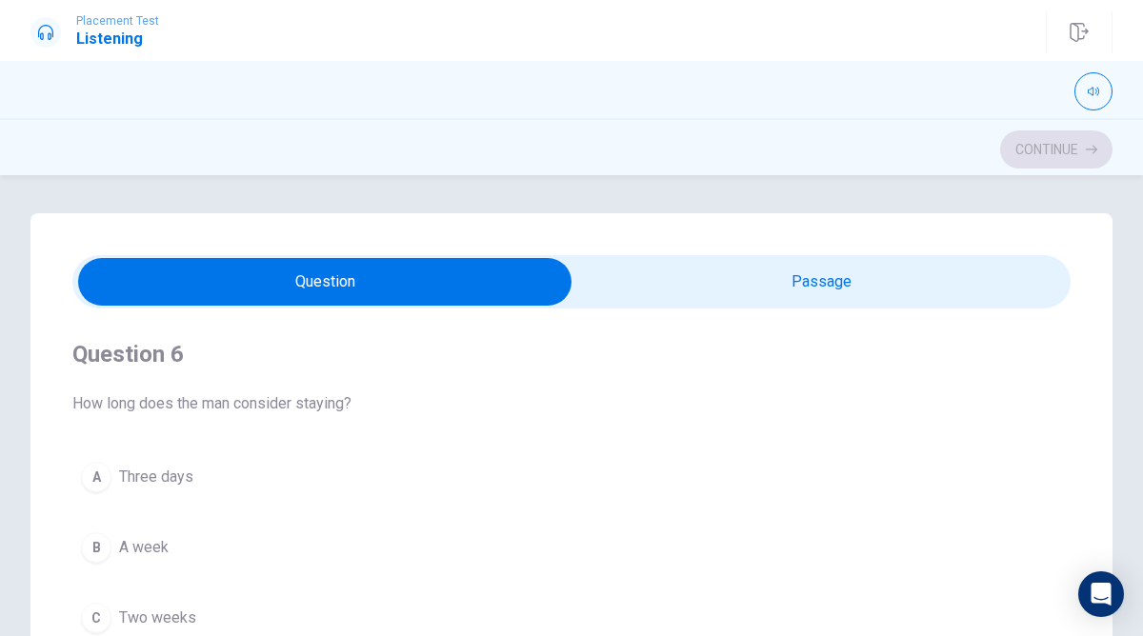
click at [619, 291] on input "checkbox" at bounding box center [324, 282] width 1497 height 48
checkbox input "true"
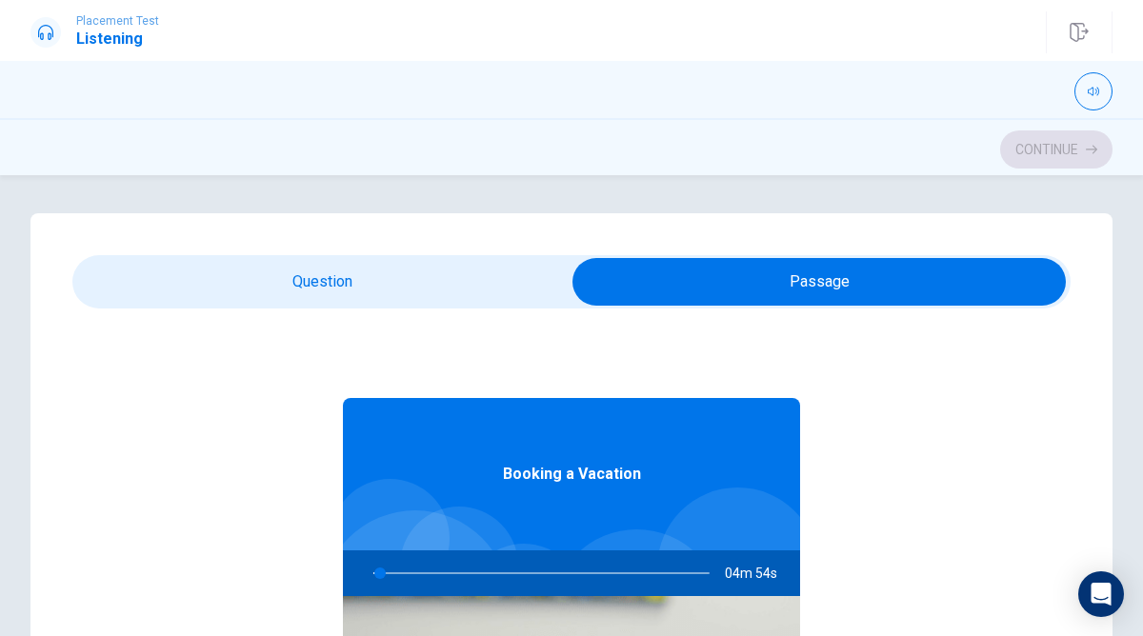
type input "2"
click at [490, 285] on input "checkbox" at bounding box center [818, 282] width 1497 height 48
checkbox input "false"
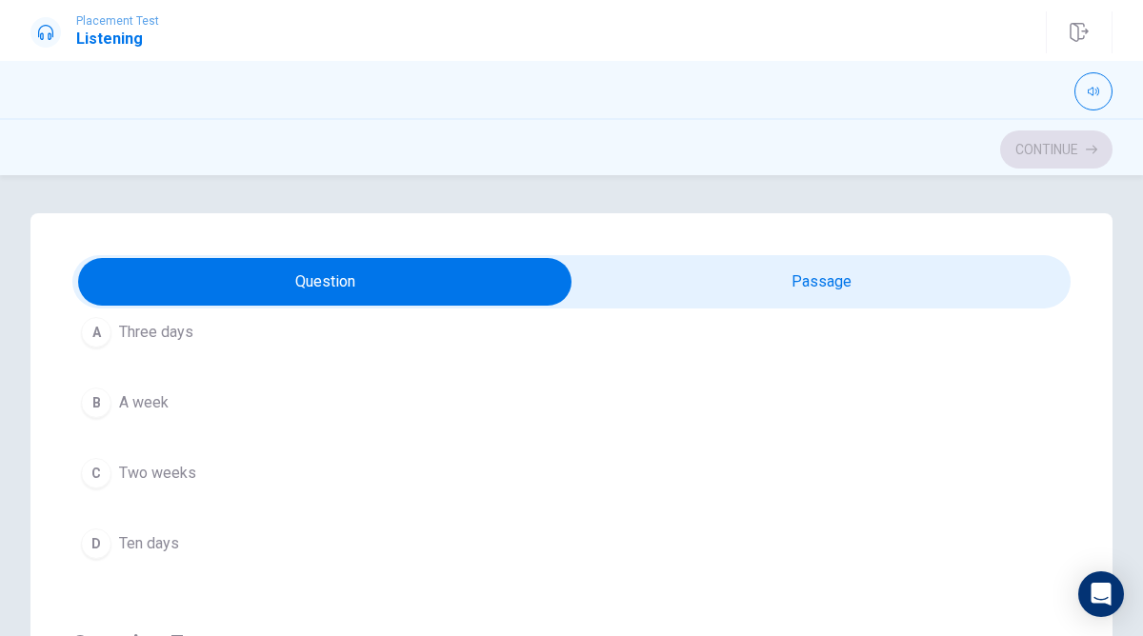
scroll to position [142, 0]
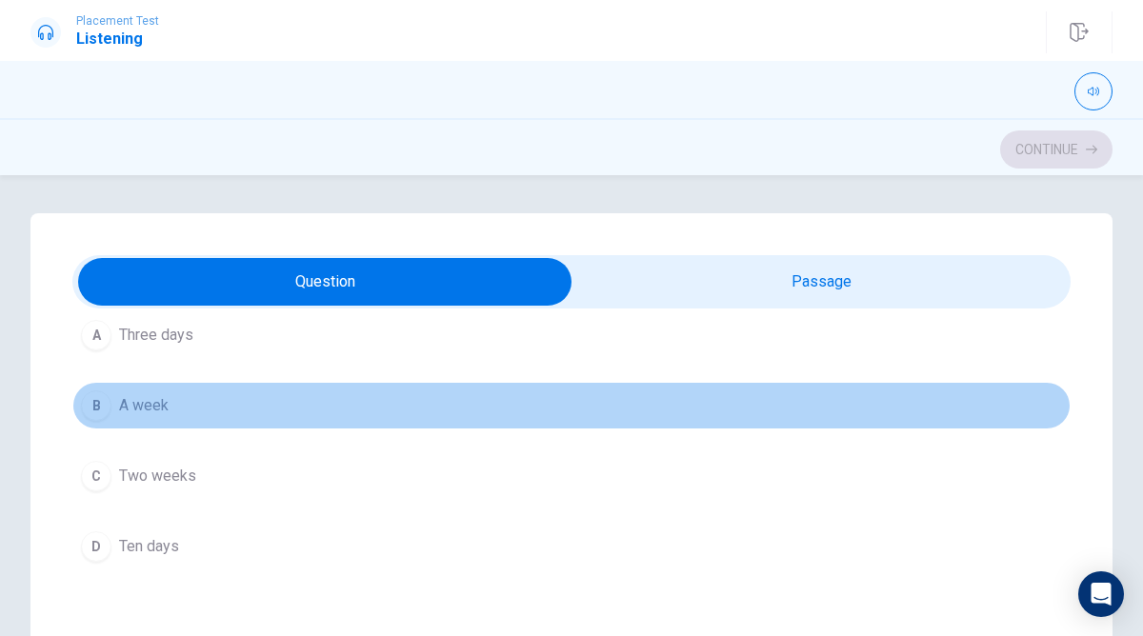
click at [82, 397] on button "B A week" at bounding box center [571, 406] width 998 height 48
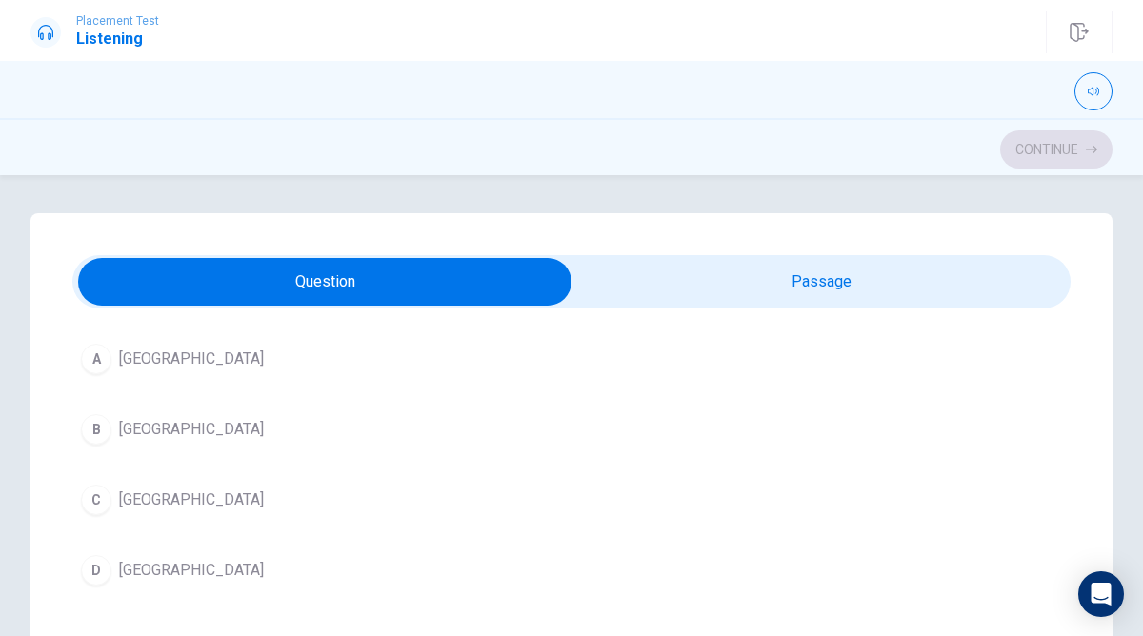
scroll to position [1421, 0]
click at [100, 596] on div "Question 9 Where does the woman suggest he go? A [GEOGRAPHIC_DATA] B [GEOGRAPHI…" at bounding box center [571, 407] width 998 height 434
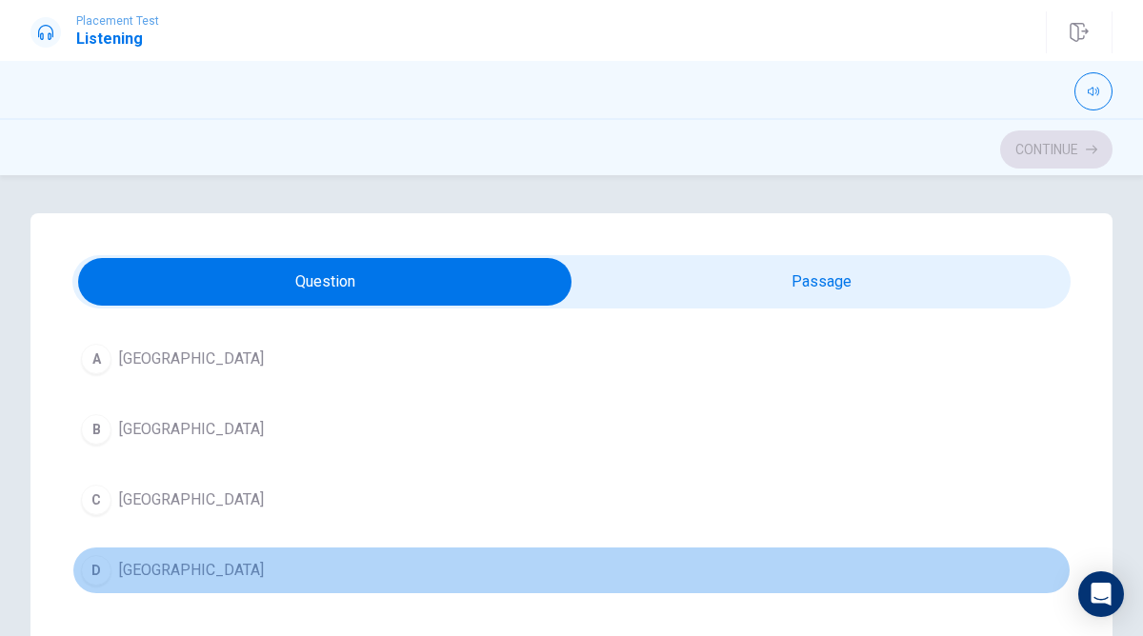
click at [101, 581] on div "D" at bounding box center [96, 570] width 30 height 30
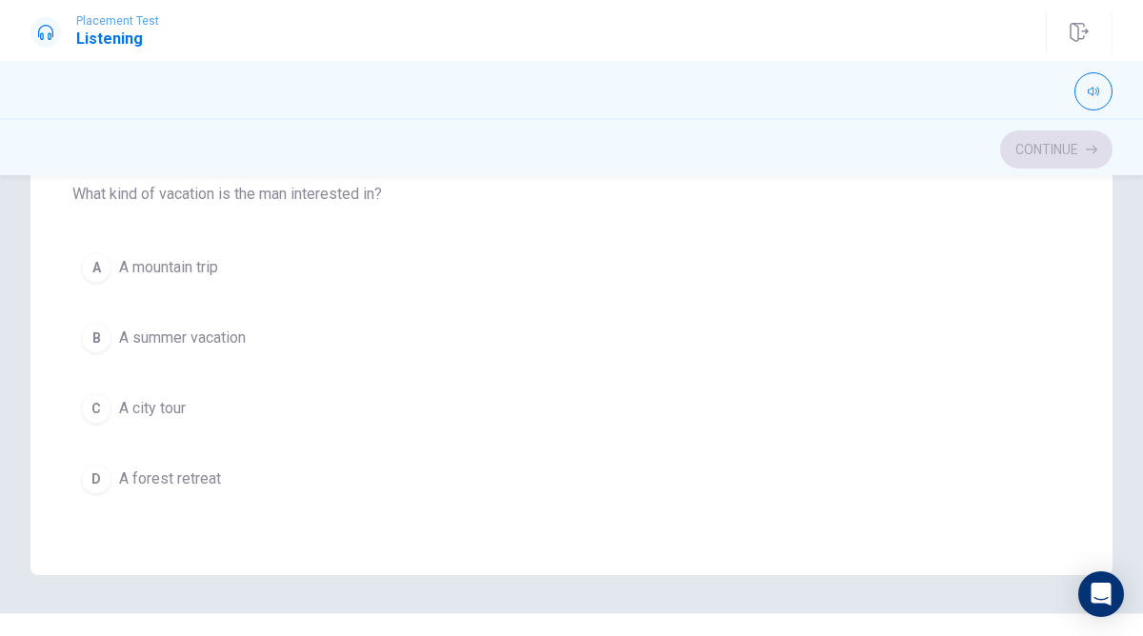
scroll to position [400, 0]
click at [97, 356] on div "B" at bounding box center [96, 342] width 30 height 30
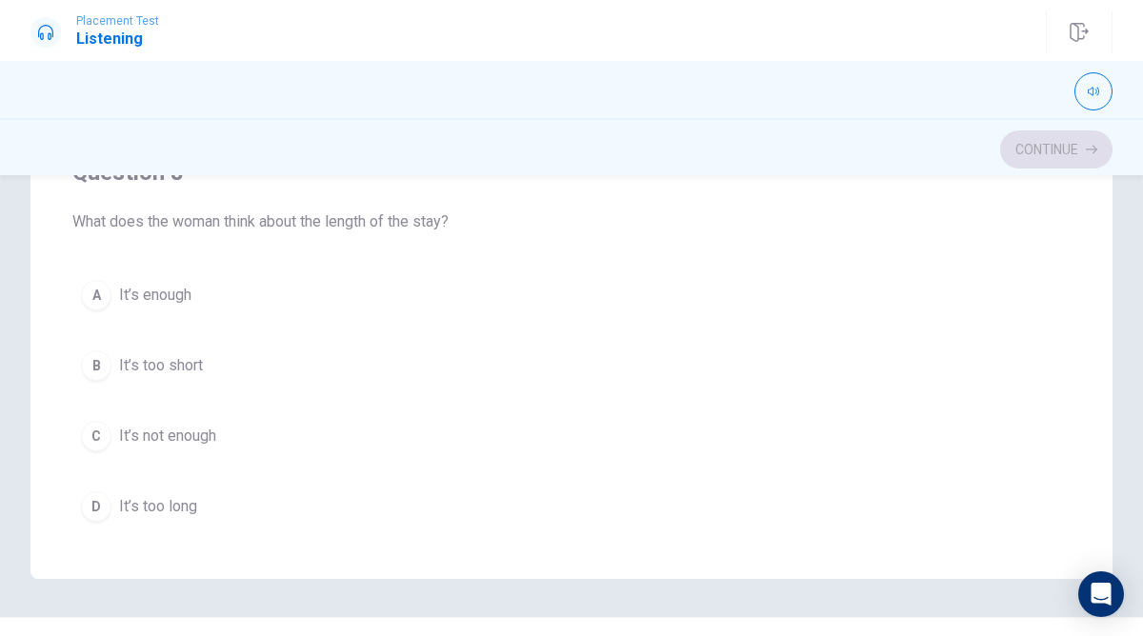
scroll to position [648, 0]
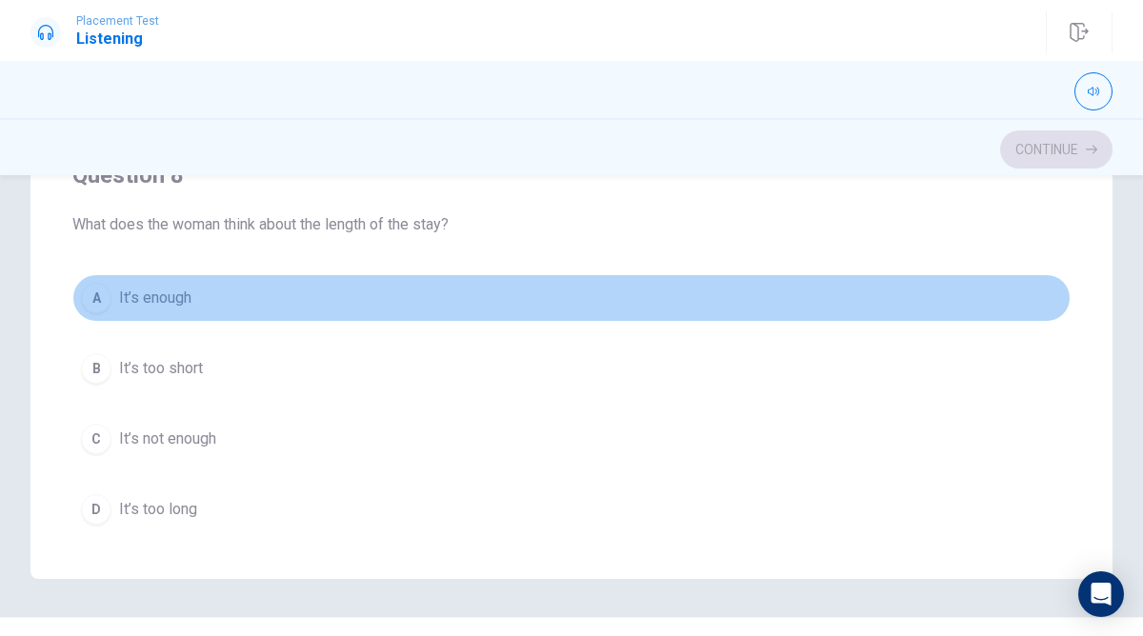
click at [106, 309] on div "A" at bounding box center [96, 298] width 30 height 30
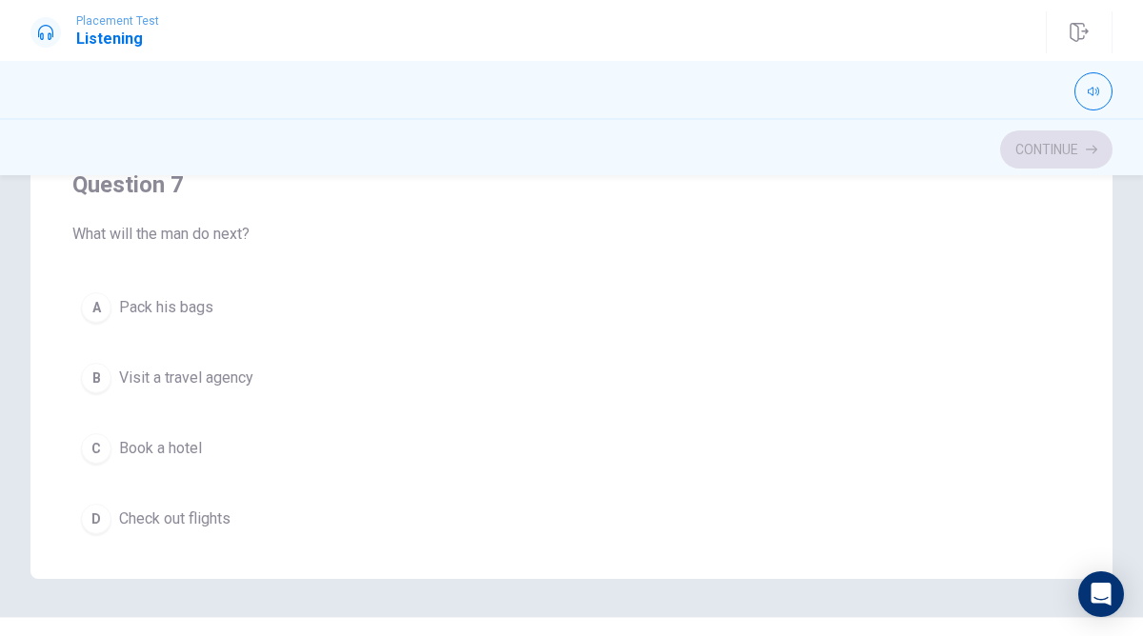
scroll to position [202, 0]
click at [97, 544] on div "Question 6 How long does the man consider staying? A Three days B A week C Two …" at bounding box center [571, 196] width 1082 height 766
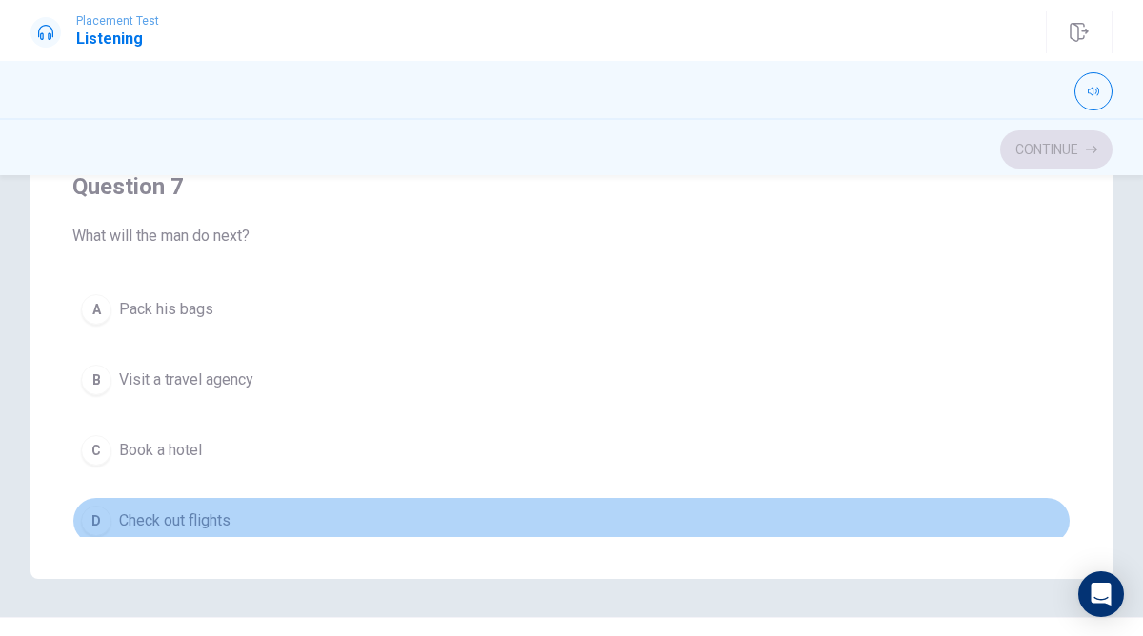
click at [96, 534] on div "D" at bounding box center [96, 521] width 30 height 30
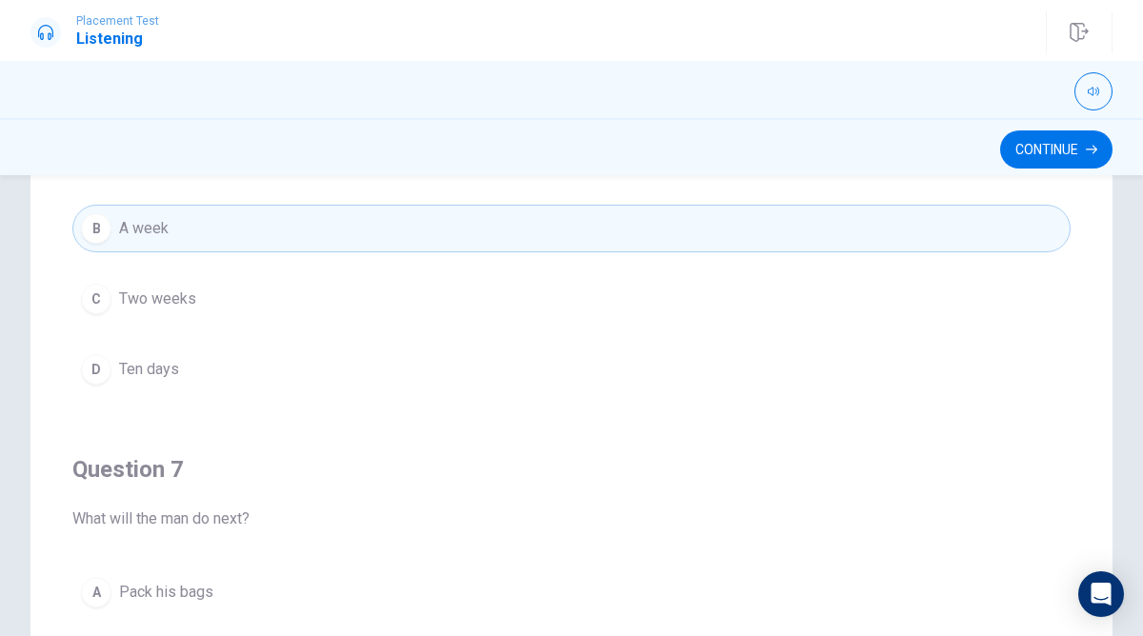
scroll to position [314, 0]
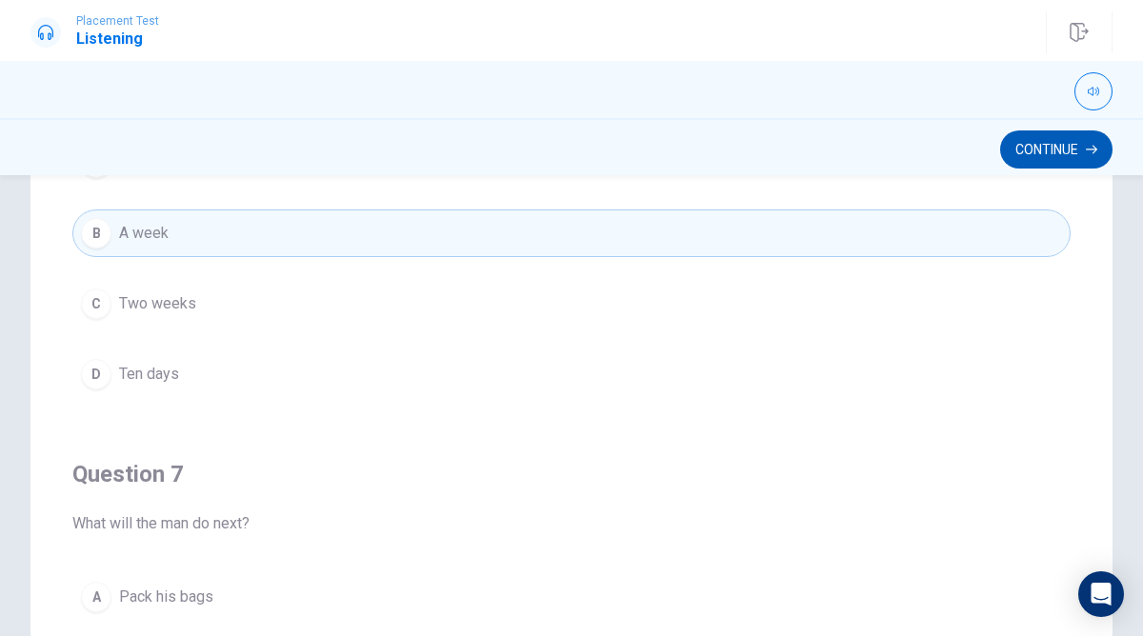
click at [1044, 150] on button "Continue" at bounding box center [1056, 149] width 112 height 38
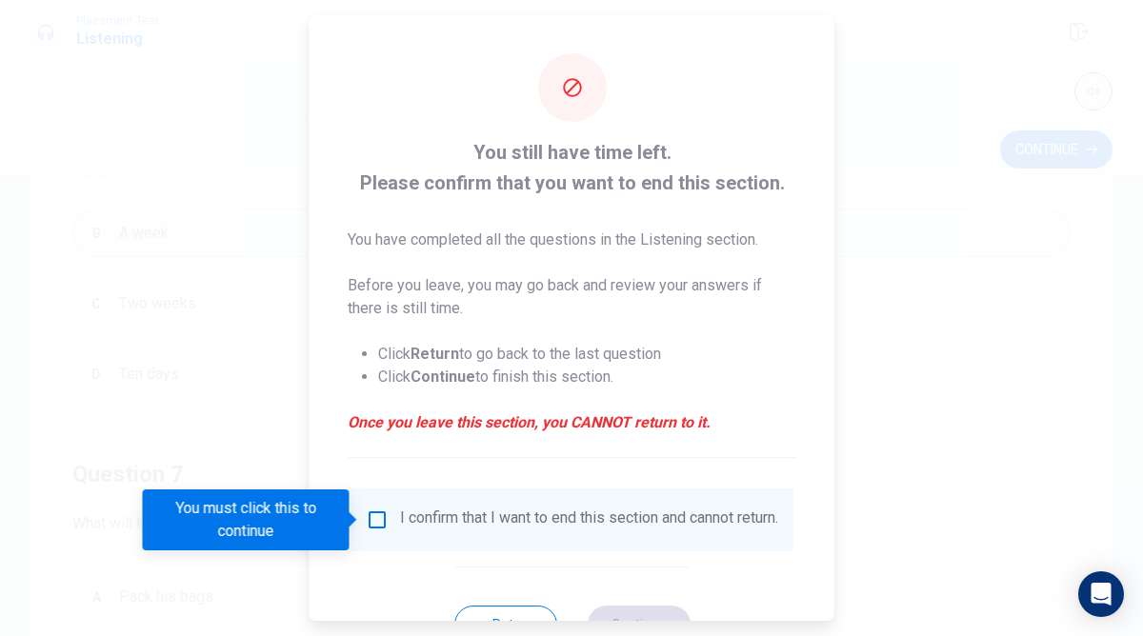
click at [400, 508] on div "I confirm that I want to end this section and cannot return." at bounding box center [571, 519] width 443 height 63
click at [393, 512] on div "I confirm that I want to end this section and cannot return." at bounding box center [572, 519] width 412 height 23
click at [380, 516] on input "You must click this to continue" at bounding box center [377, 519] width 23 height 23
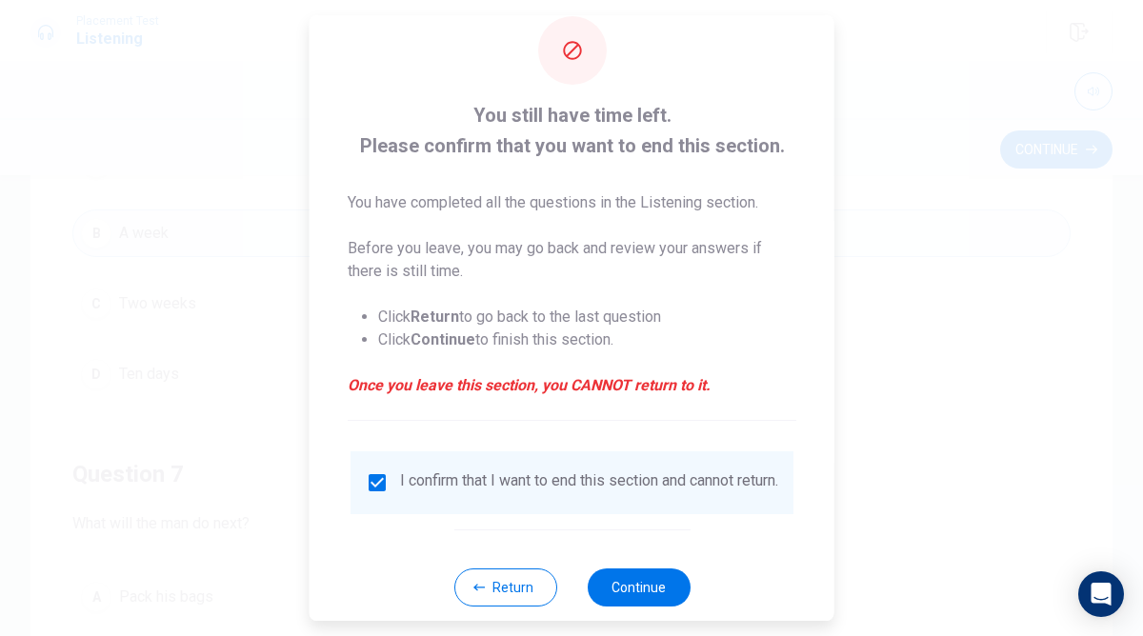
scroll to position [74, 0]
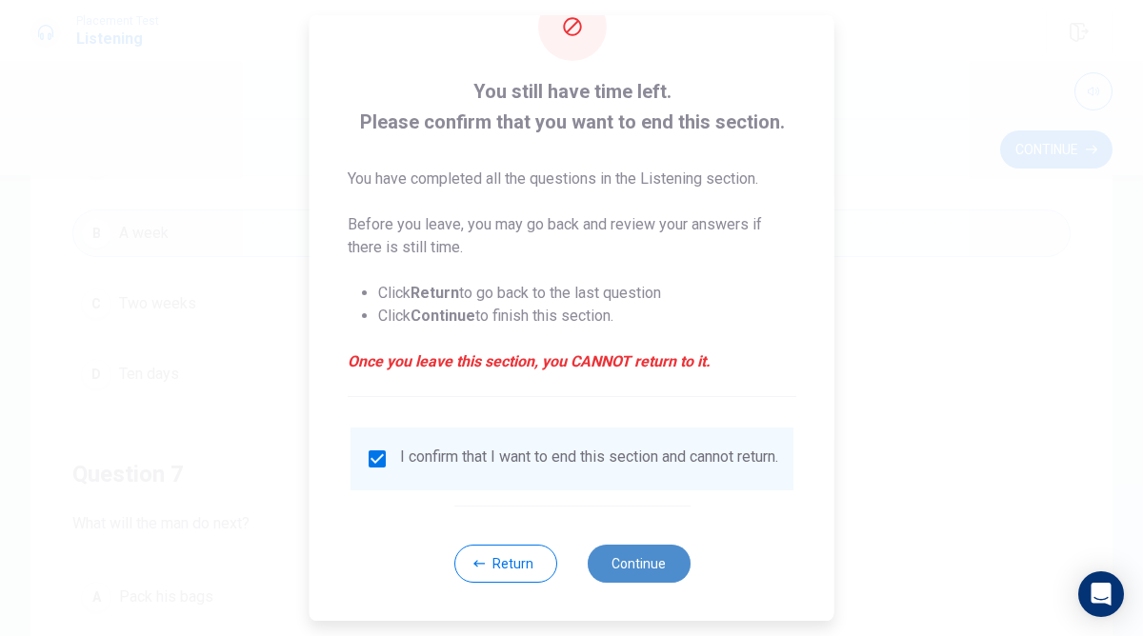
click at [669, 573] on button "Continue" at bounding box center [638, 564] width 103 height 38
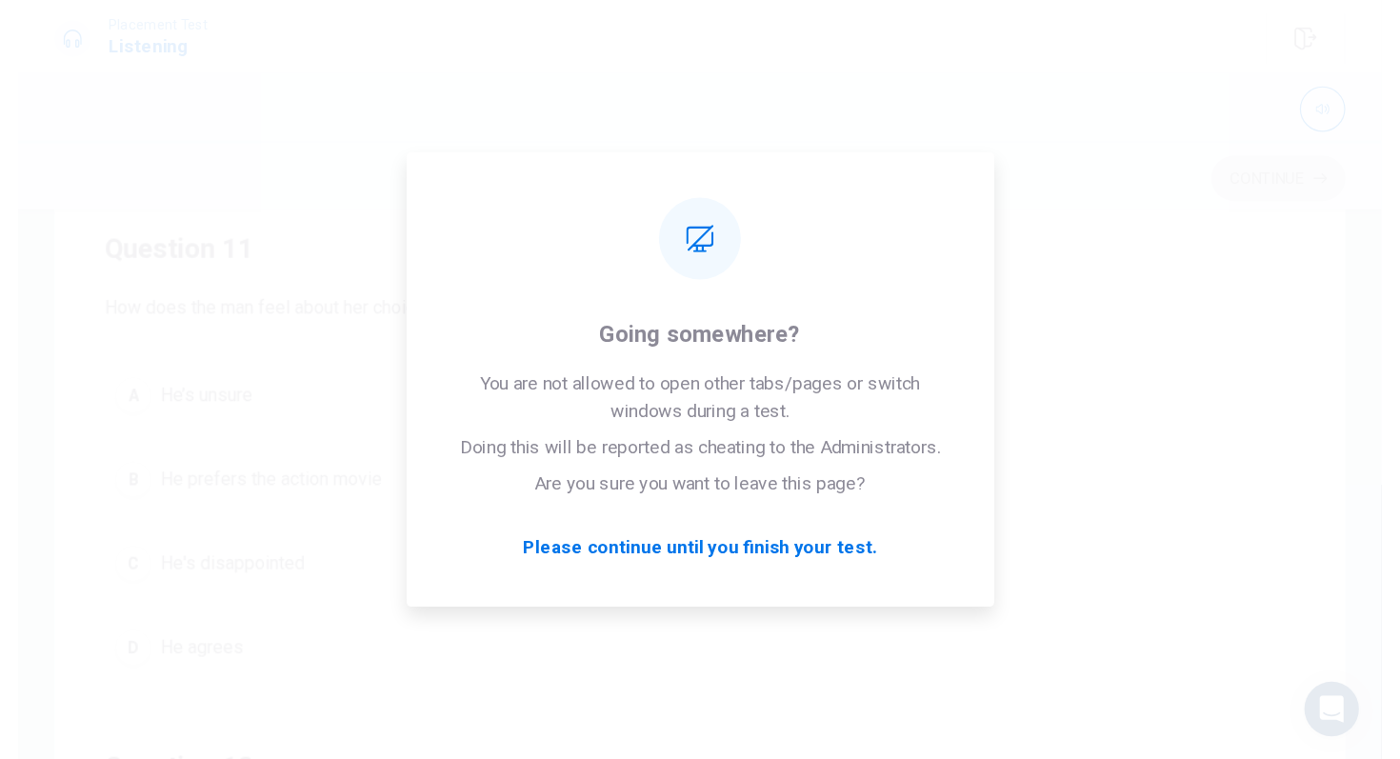
scroll to position [0, 0]
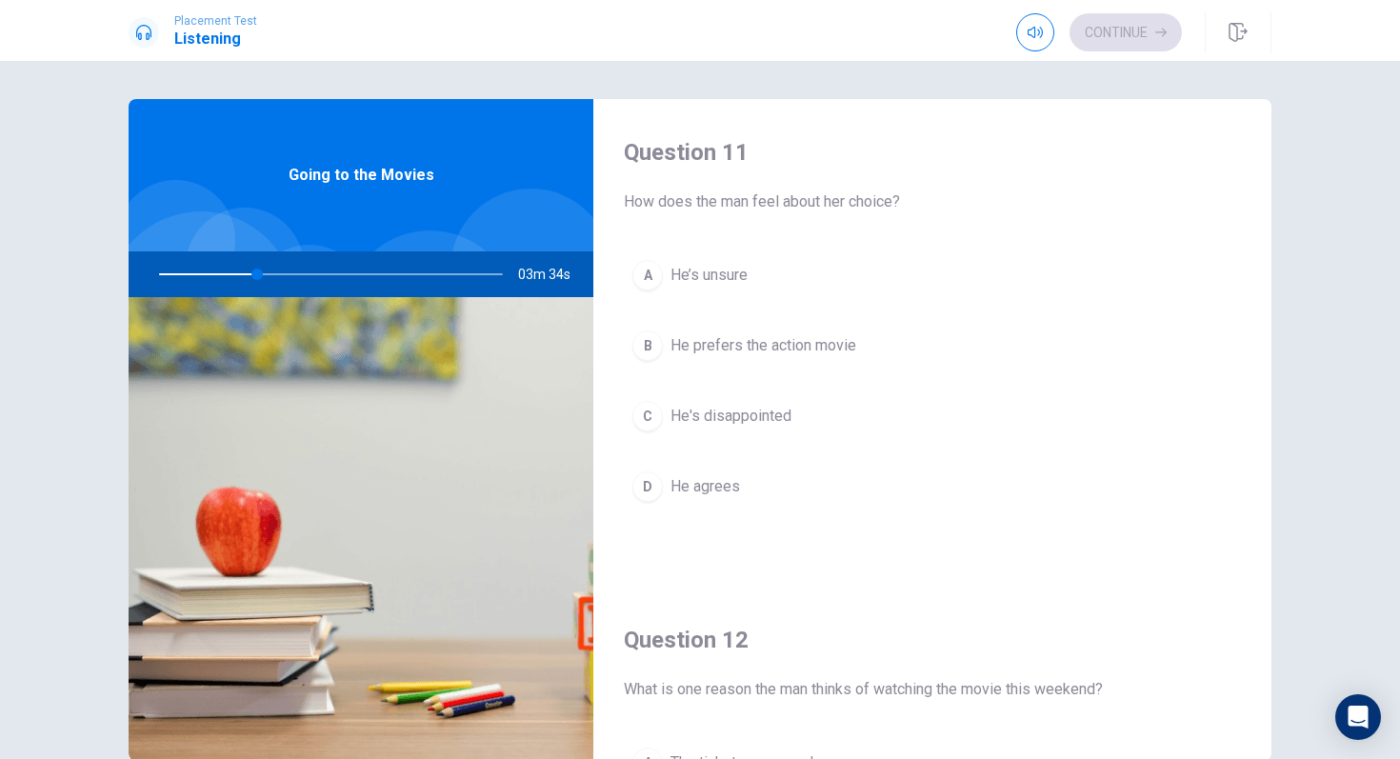
click at [362, 265] on div at bounding box center [327, 274] width 382 height 46
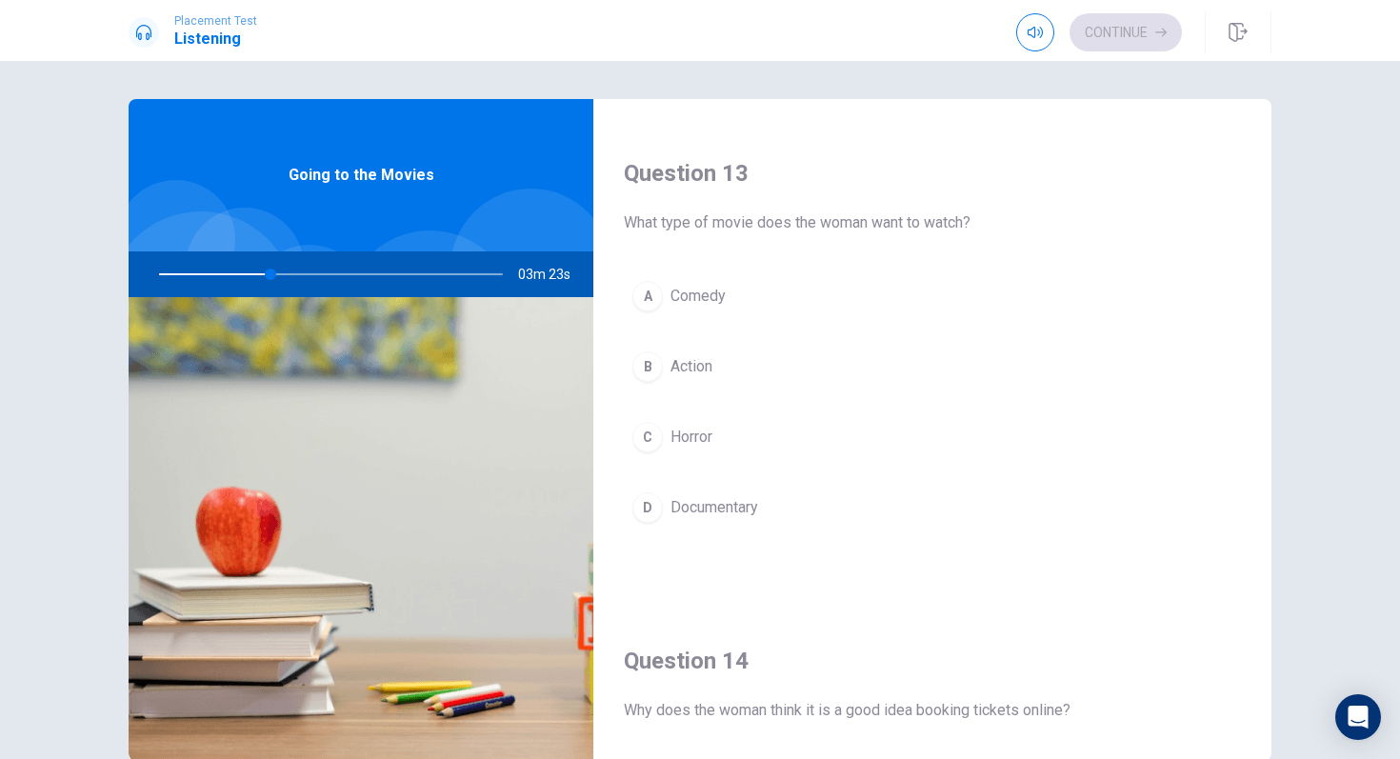
scroll to position [951, 0]
click at [651, 315] on button "A Comedy" at bounding box center [932, 299] width 617 height 48
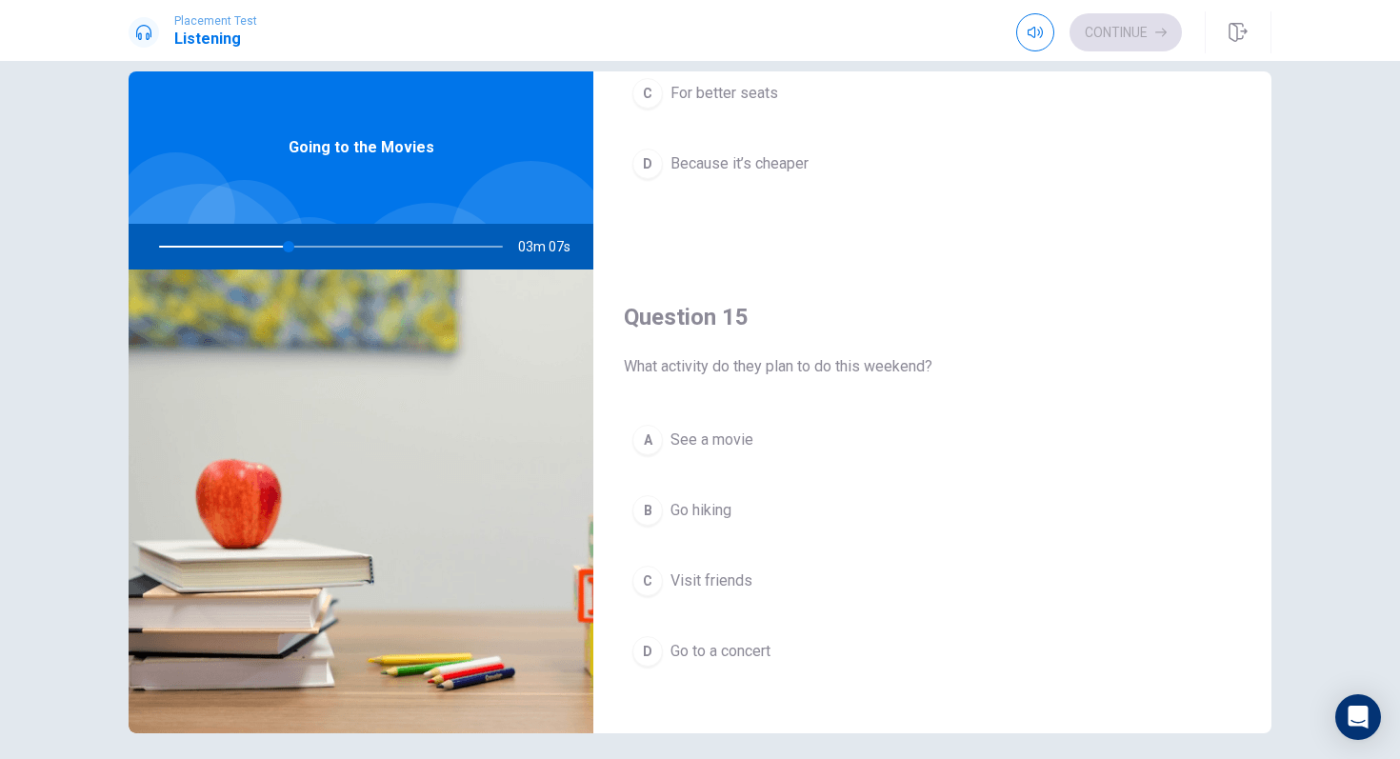
scroll to position [1776, 0]
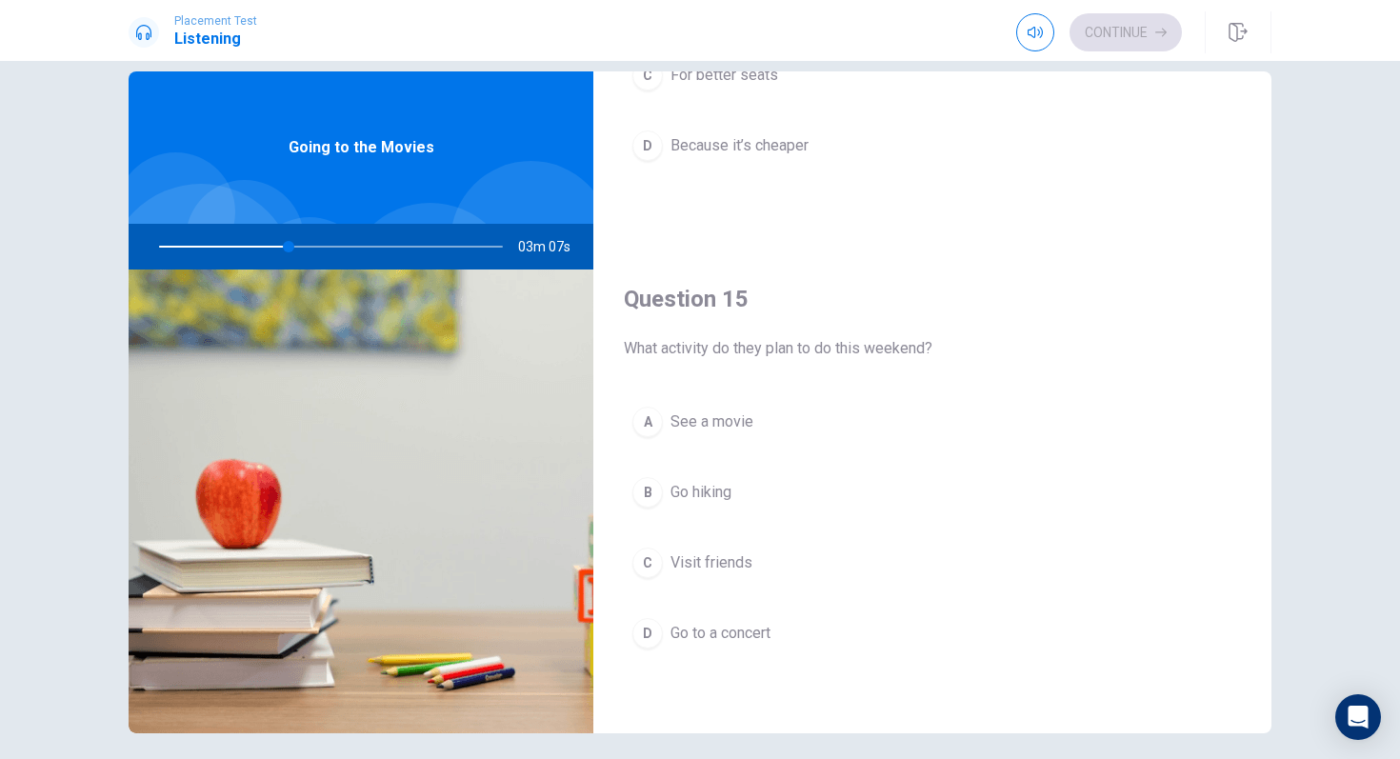
click at [639, 446] on div "A See a movie B Go hiking C Visit friends D Go to a concert" at bounding box center [932, 546] width 617 height 297
click at [654, 413] on div "A" at bounding box center [647, 422] width 30 height 30
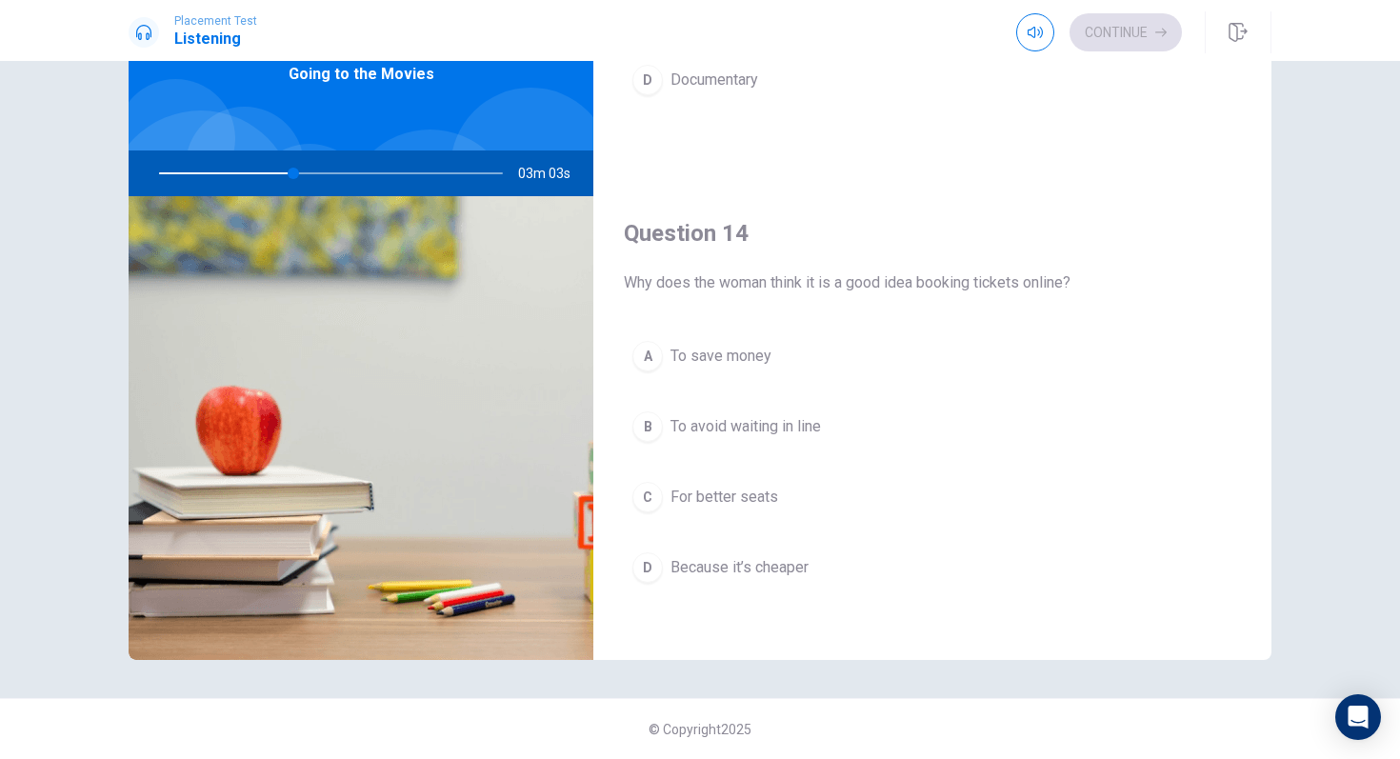
scroll to position [1288, 0]
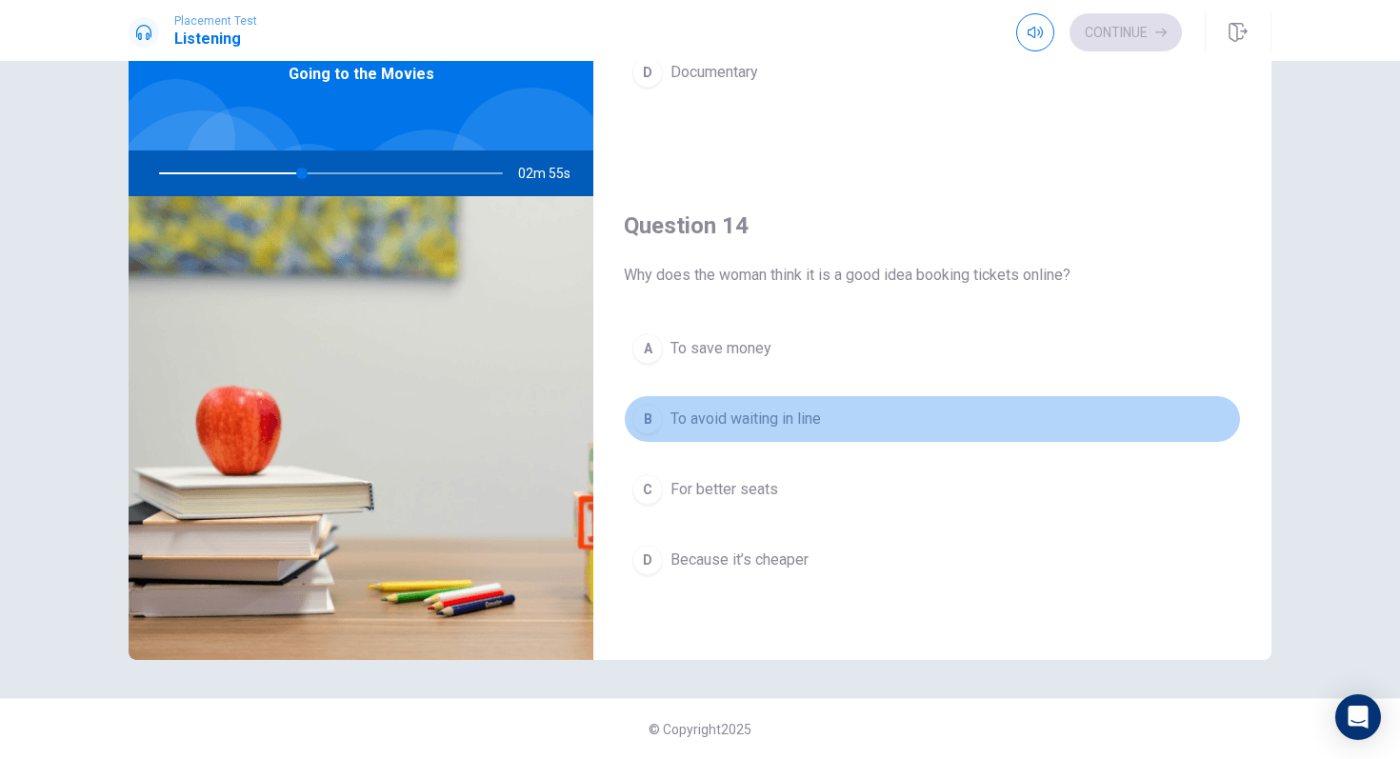
click at [648, 433] on div "B" at bounding box center [647, 419] width 30 height 30
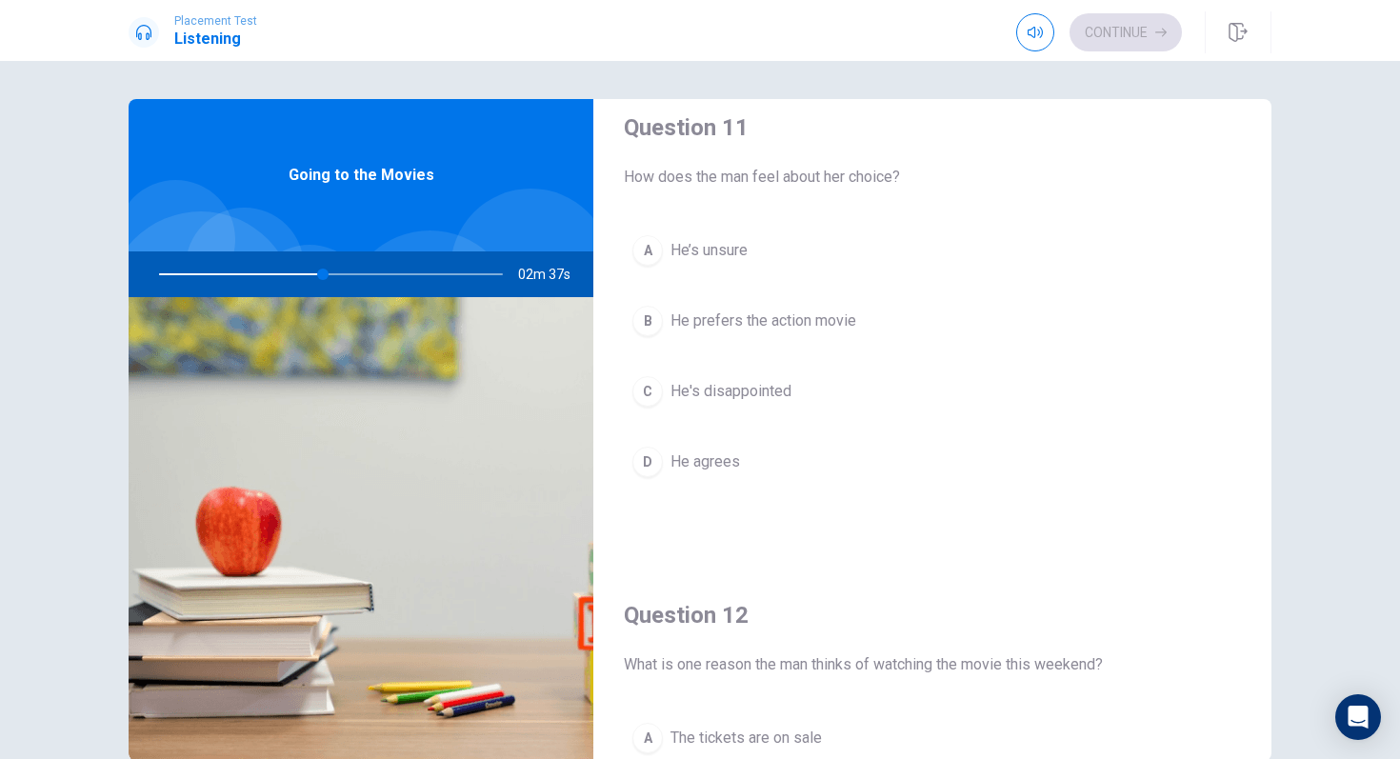
scroll to position [24, 0]
click at [652, 470] on div "D" at bounding box center [647, 463] width 30 height 30
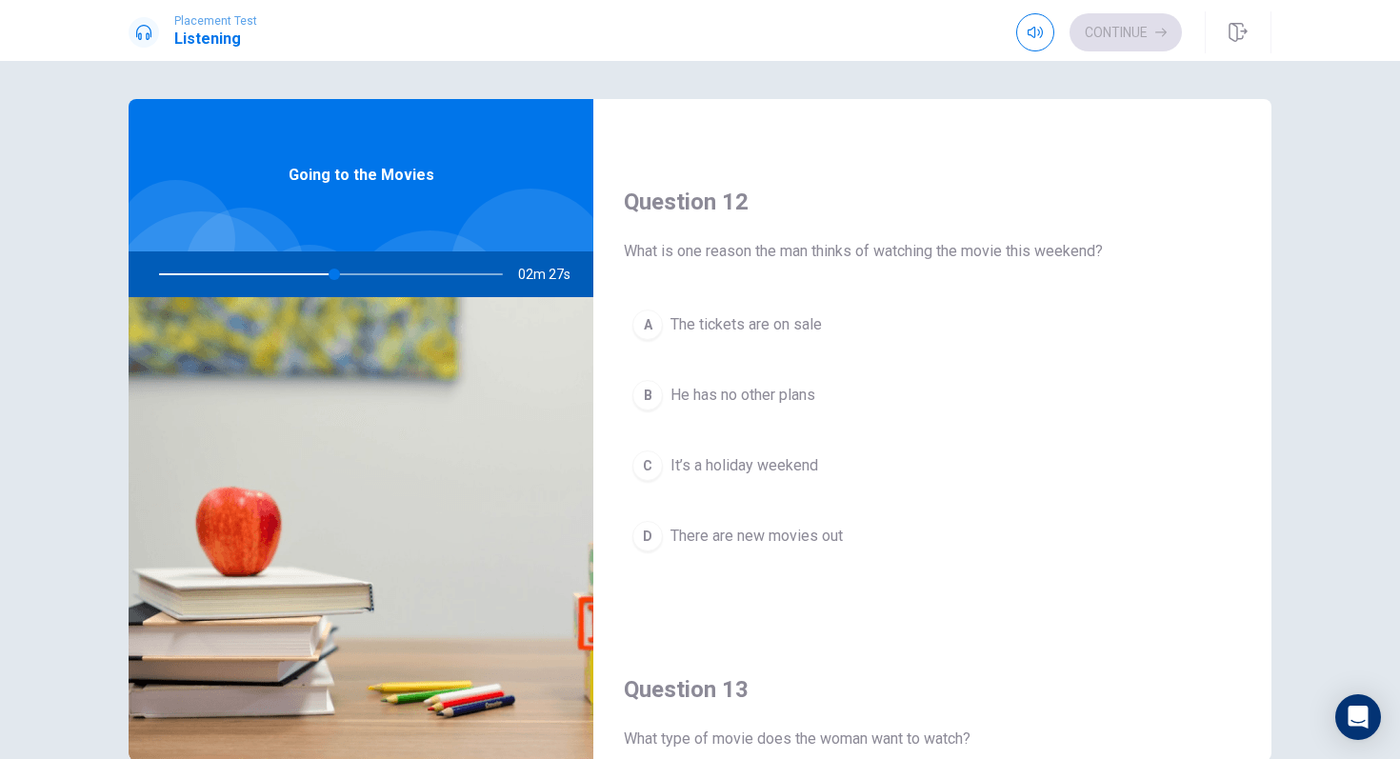
scroll to position [436, 0]
click at [643, 386] on div "B" at bounding box center [647, 397] width 30 height 30
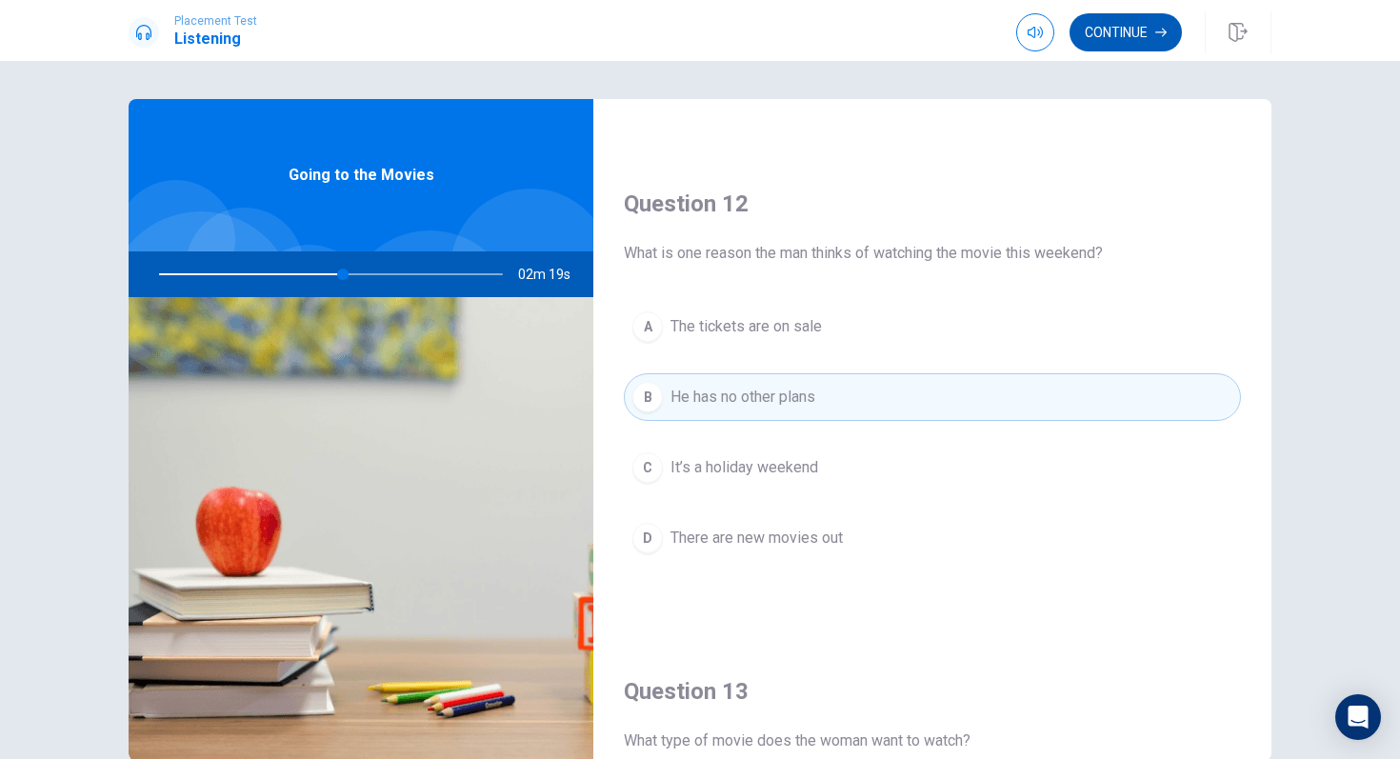
click at [1126, 31] on button "Continue" at bounding box center [1125, 32] width 112 height 38
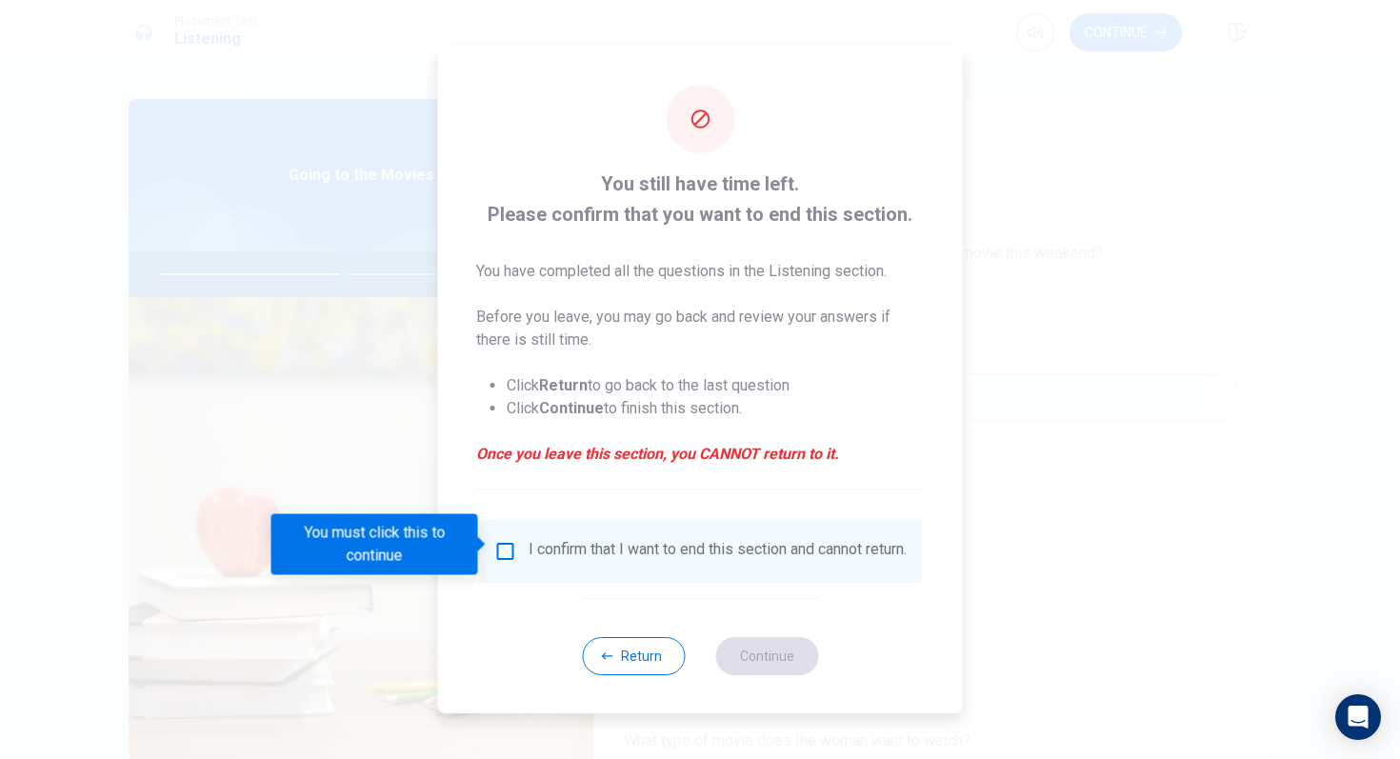
click at [526, 527] on div "I confirm that I want to end this section and cannot return." at bounding box center [700, 551] width 443 height 63
click at [513, 546] on input "You must click this to continue" at bounding box center [505, 551] width 23 height 23
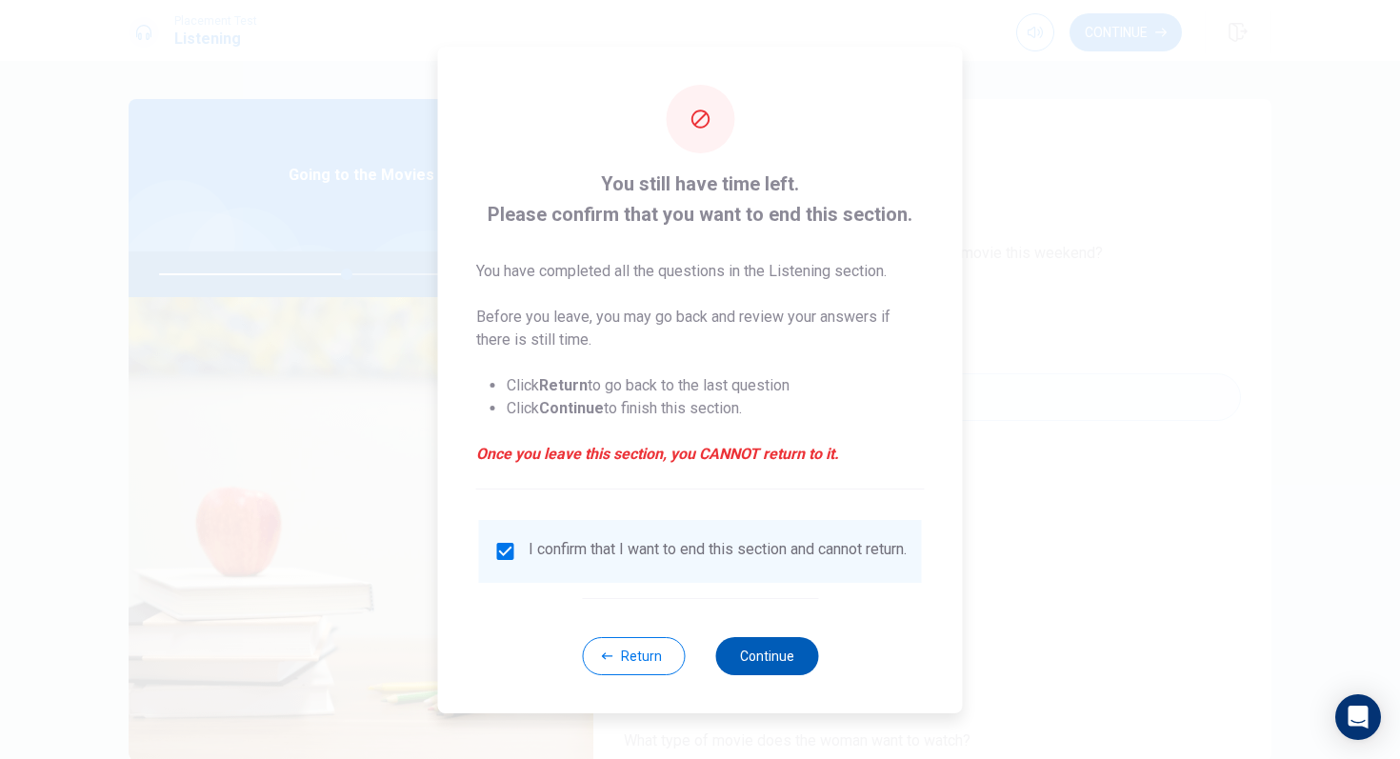
click at [737, 635] on button "Continue" at bounding box center [766, 656] width 103 height 38
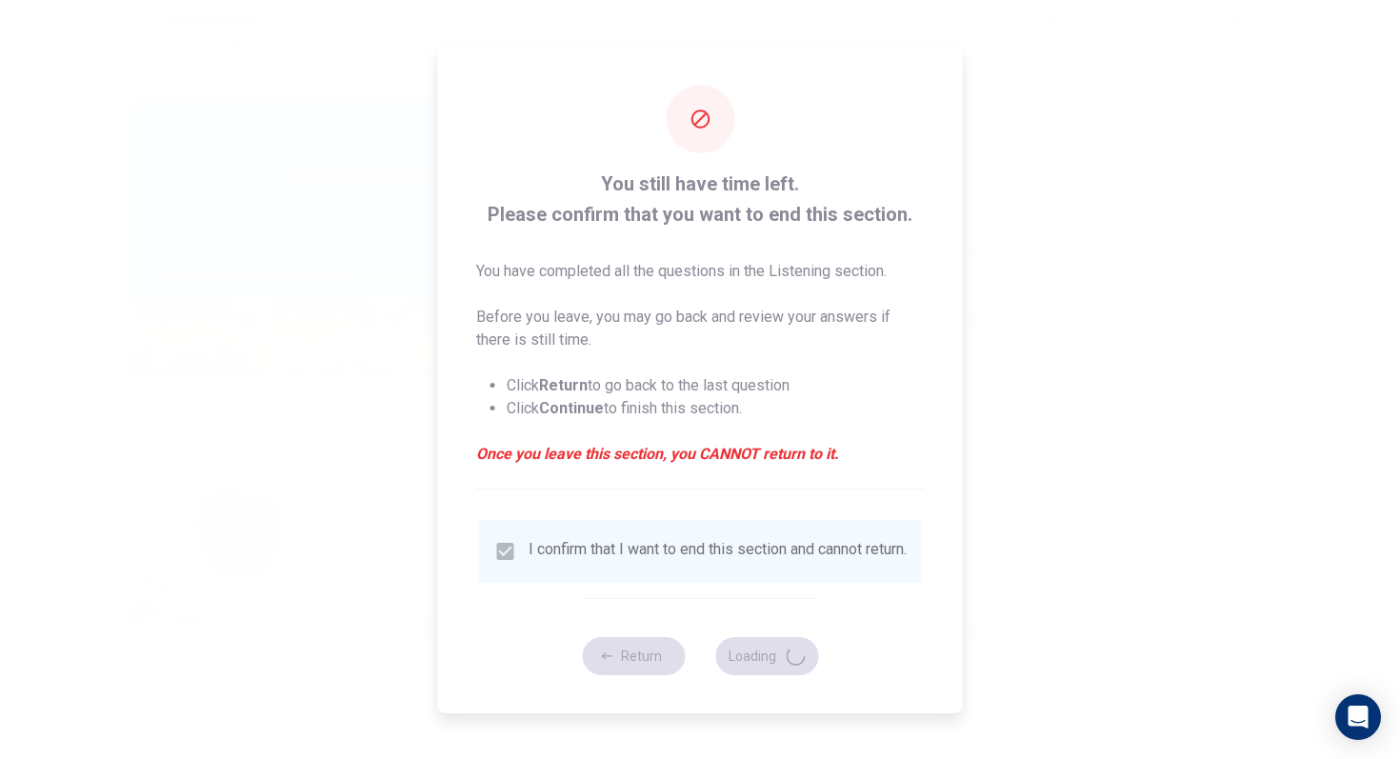
type input "55"
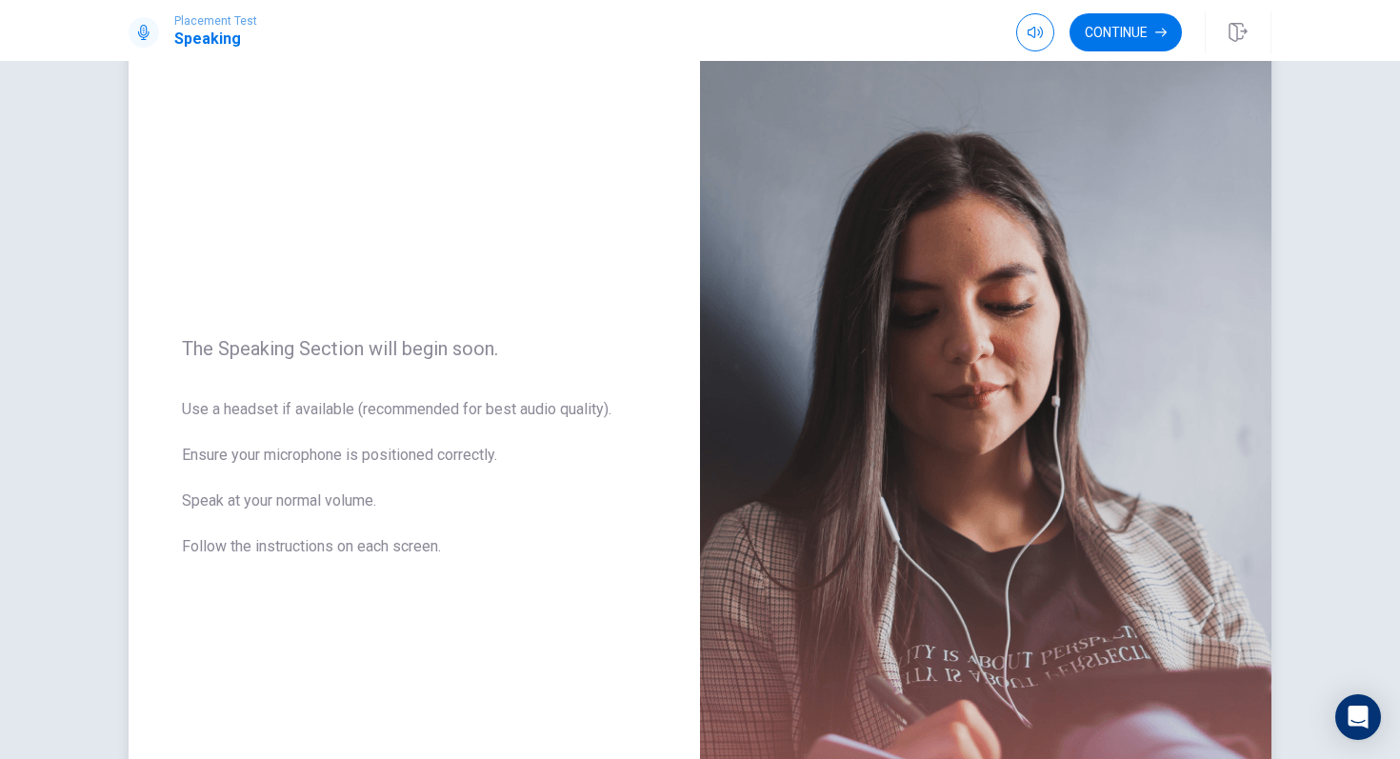
scroll to position [73, 0]
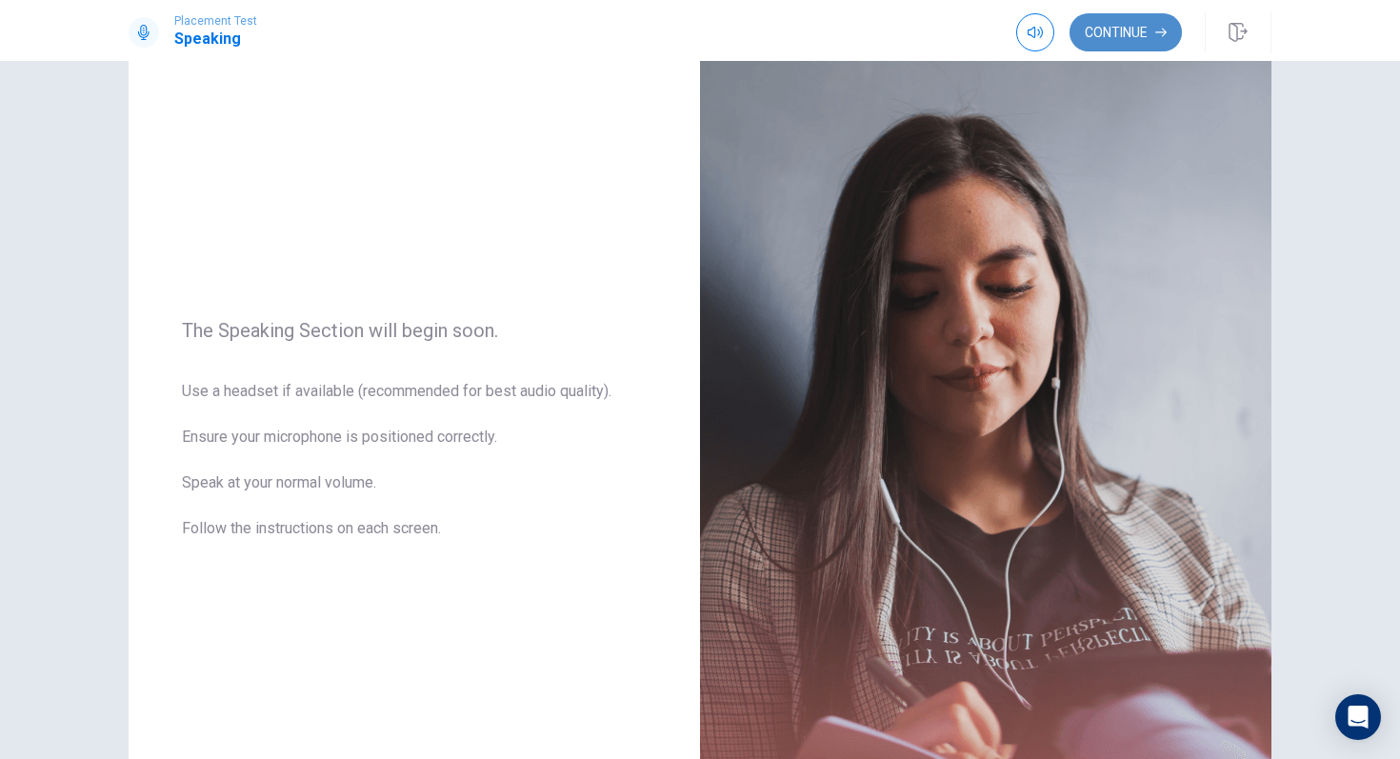
click at [1093, 34] on button "Continue" at bounding box center [1125, 32] width 112 height 38
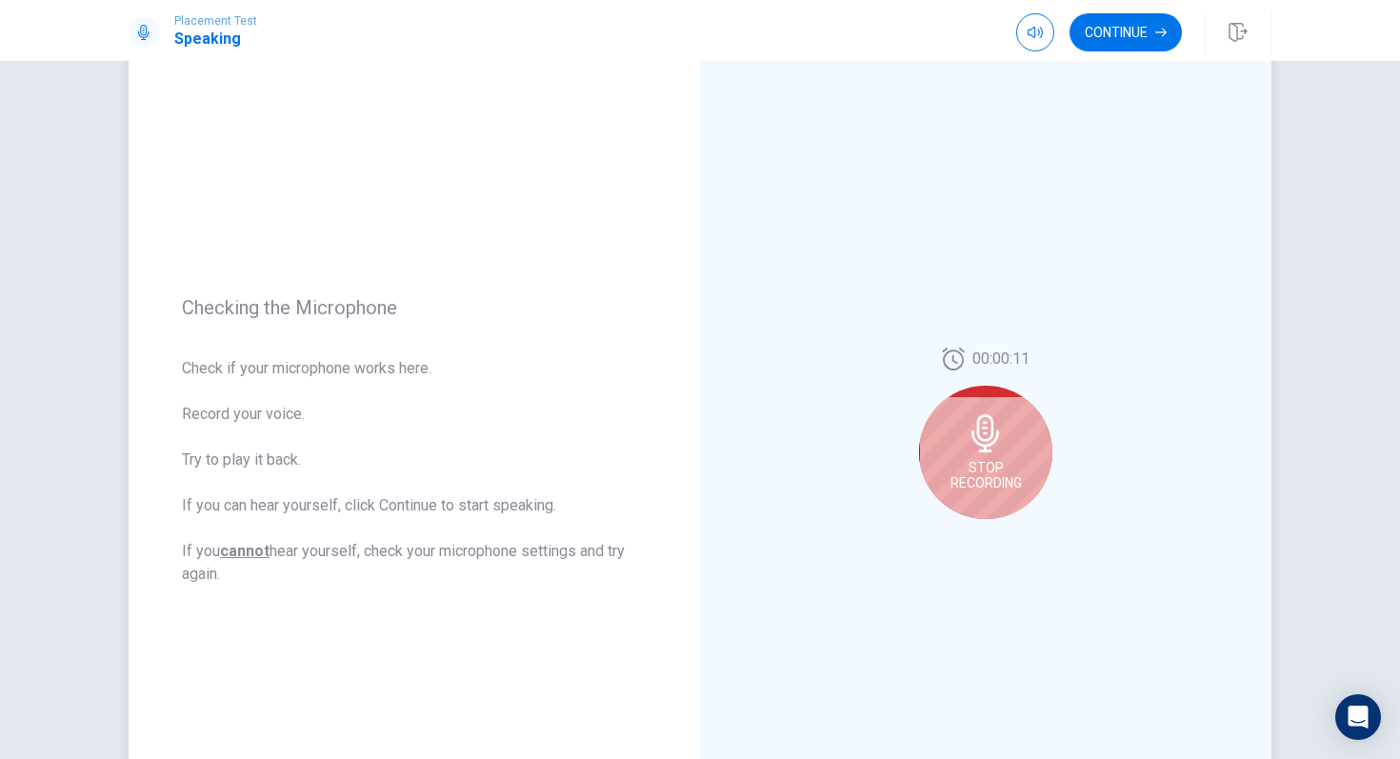
click at [952, 491] on div "Stop Recording" at bounding box center [985, 452] width 133 height 133
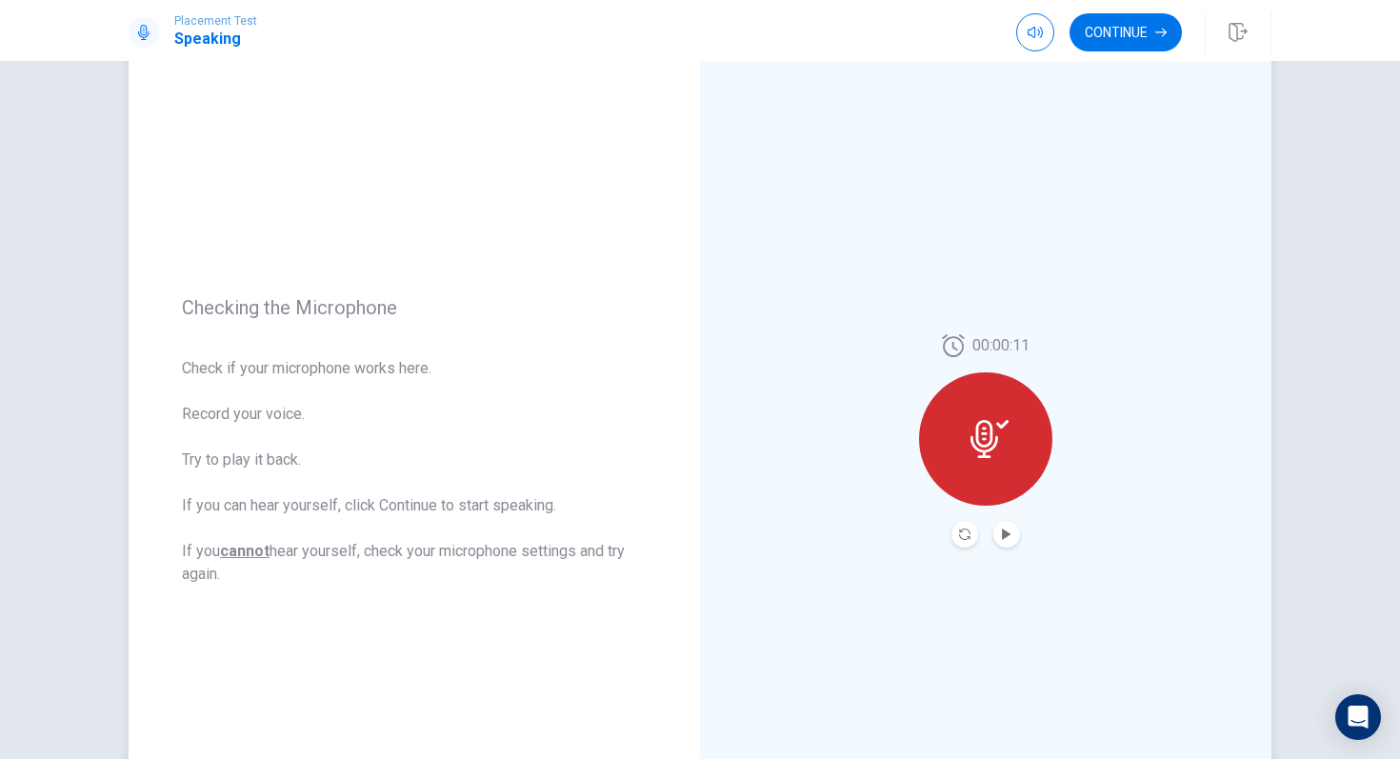
click at [985, 422] on icon at bounding box center [989, 439] width 38 height 38
click at [1008, 538] on icon "Play Audio" at bounding box center [1006, 533] width 11 height 11
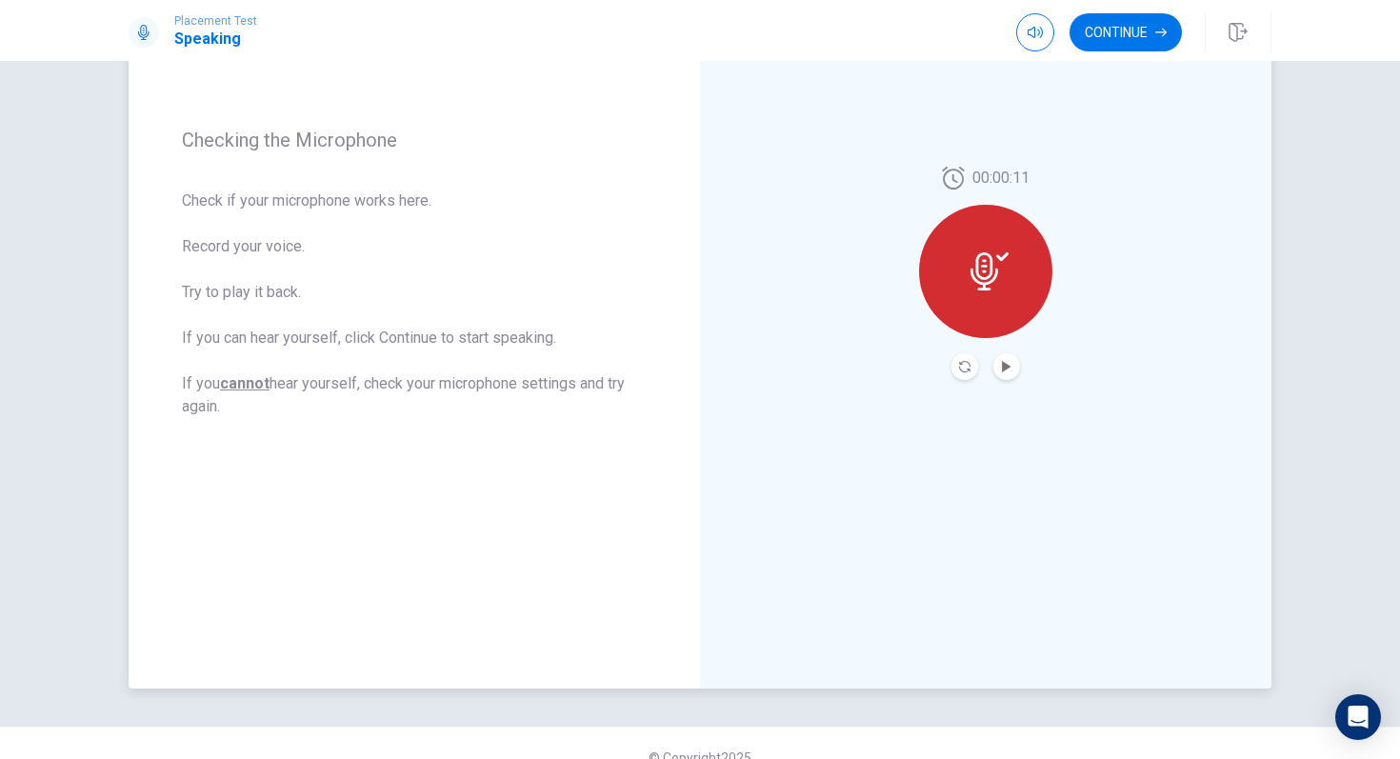
scroll to position [235, 0]
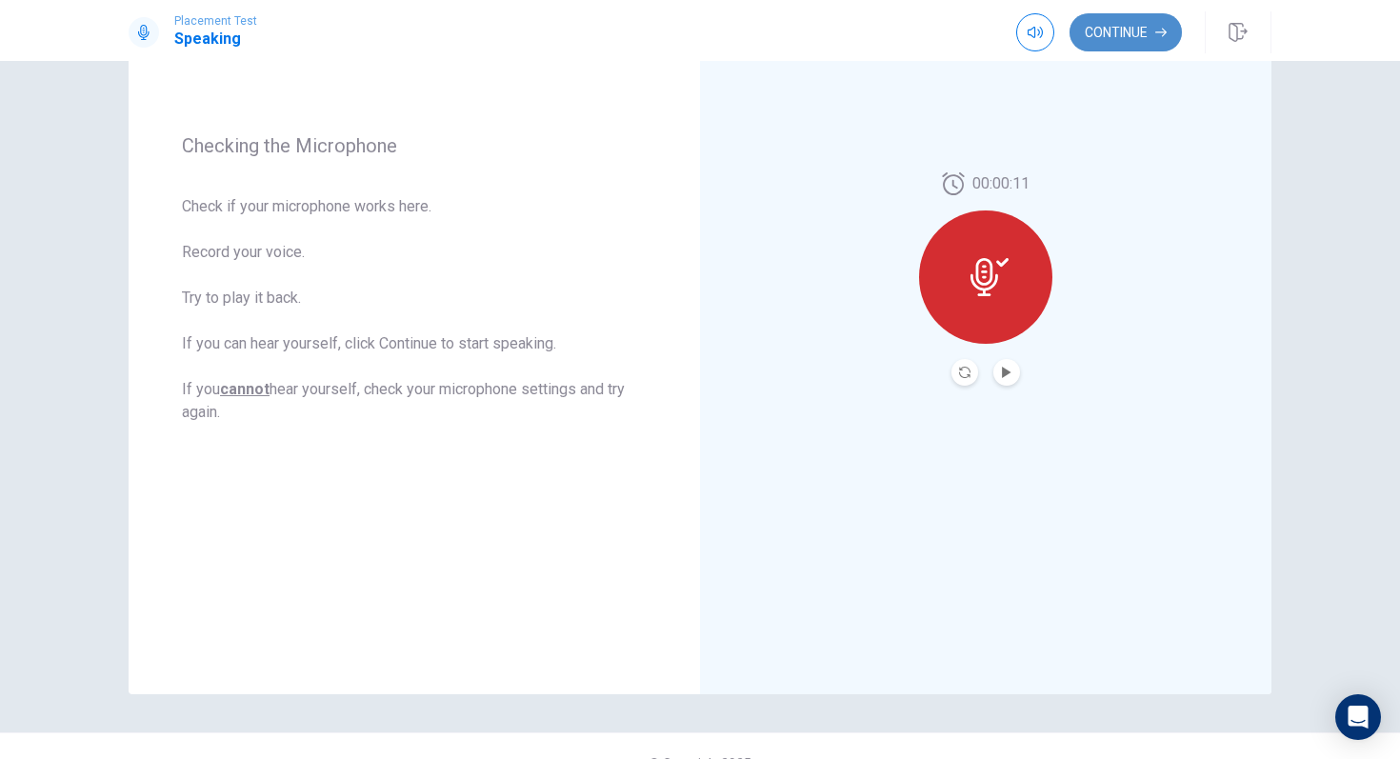
click at [1103, 39] on button "Continue" at bounding box center [1125, 32] width 112 height 38
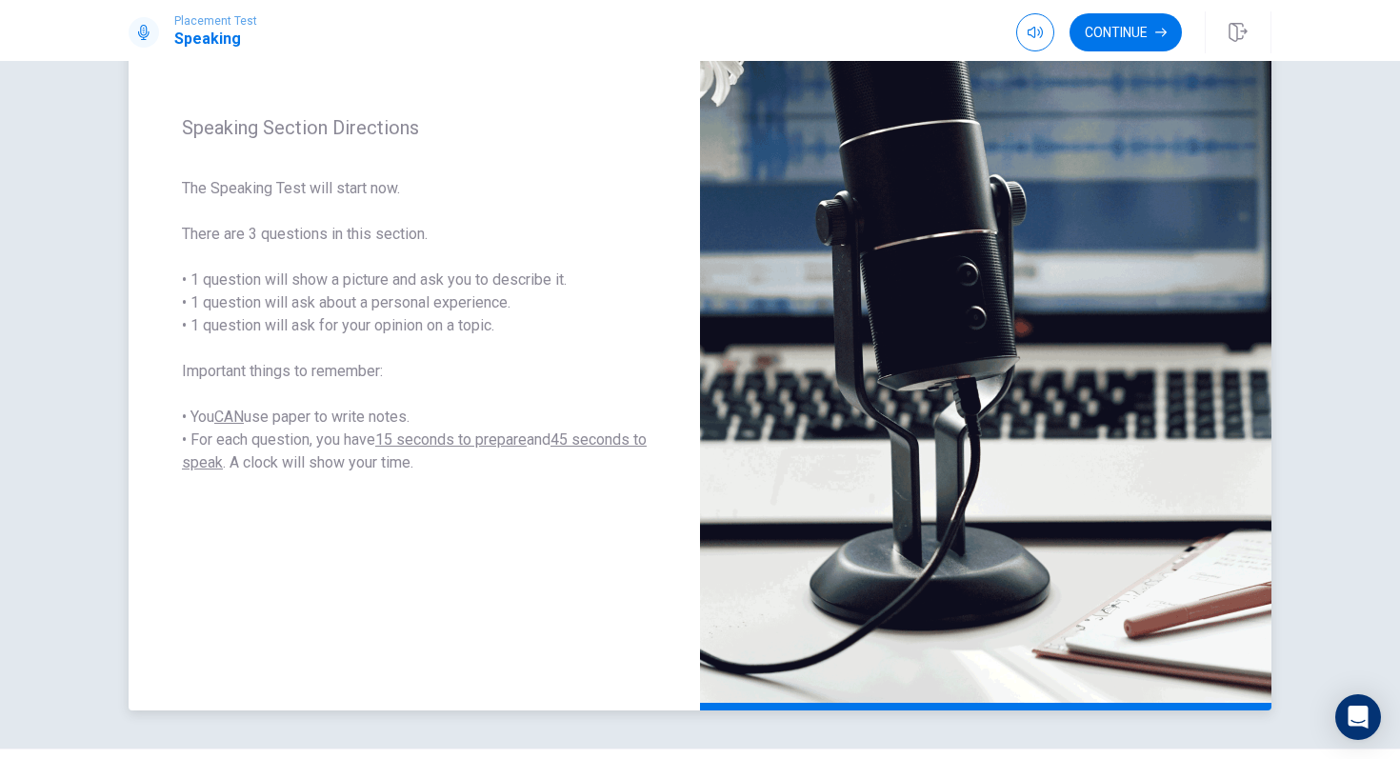
scroll to position [208, 0]
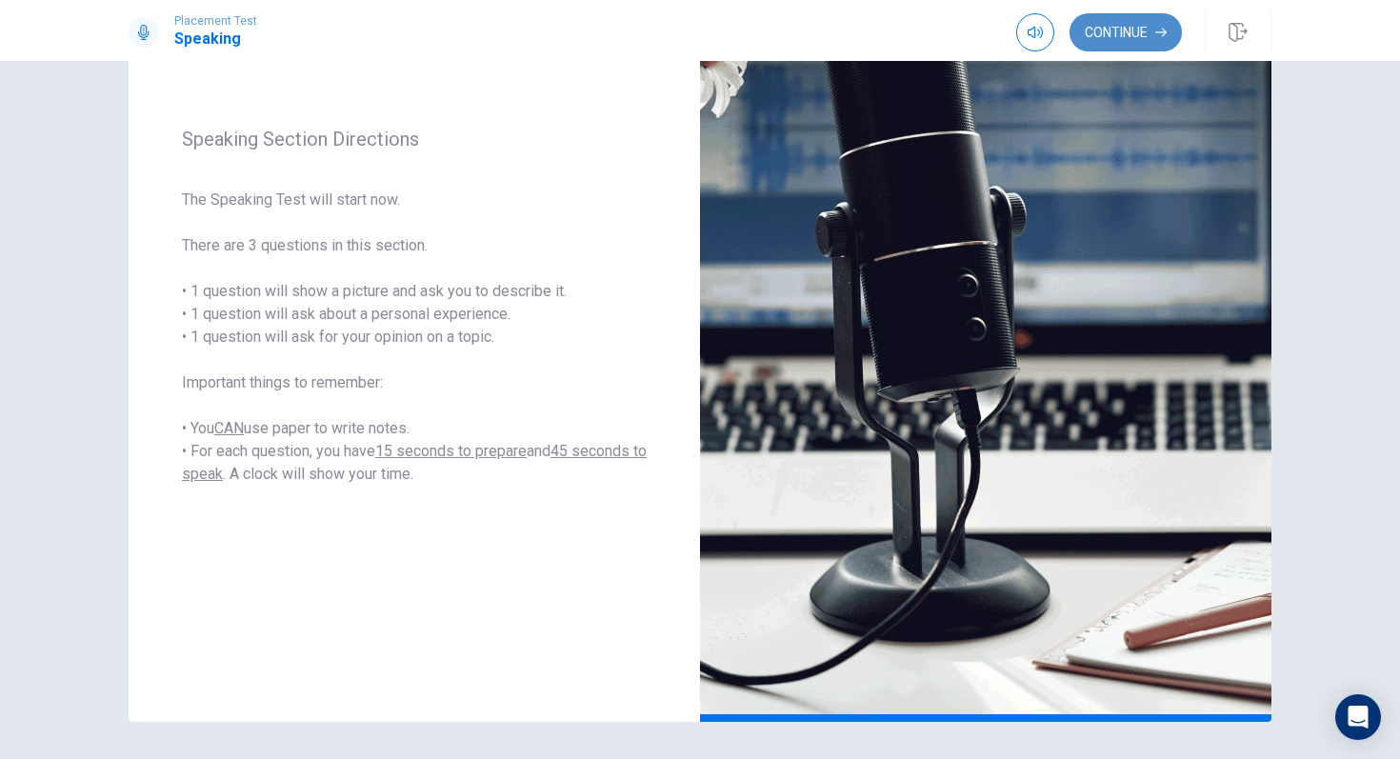
click at [1127, 40] on button "Continue" at bounding box center [1125, 32] width 112 height 38
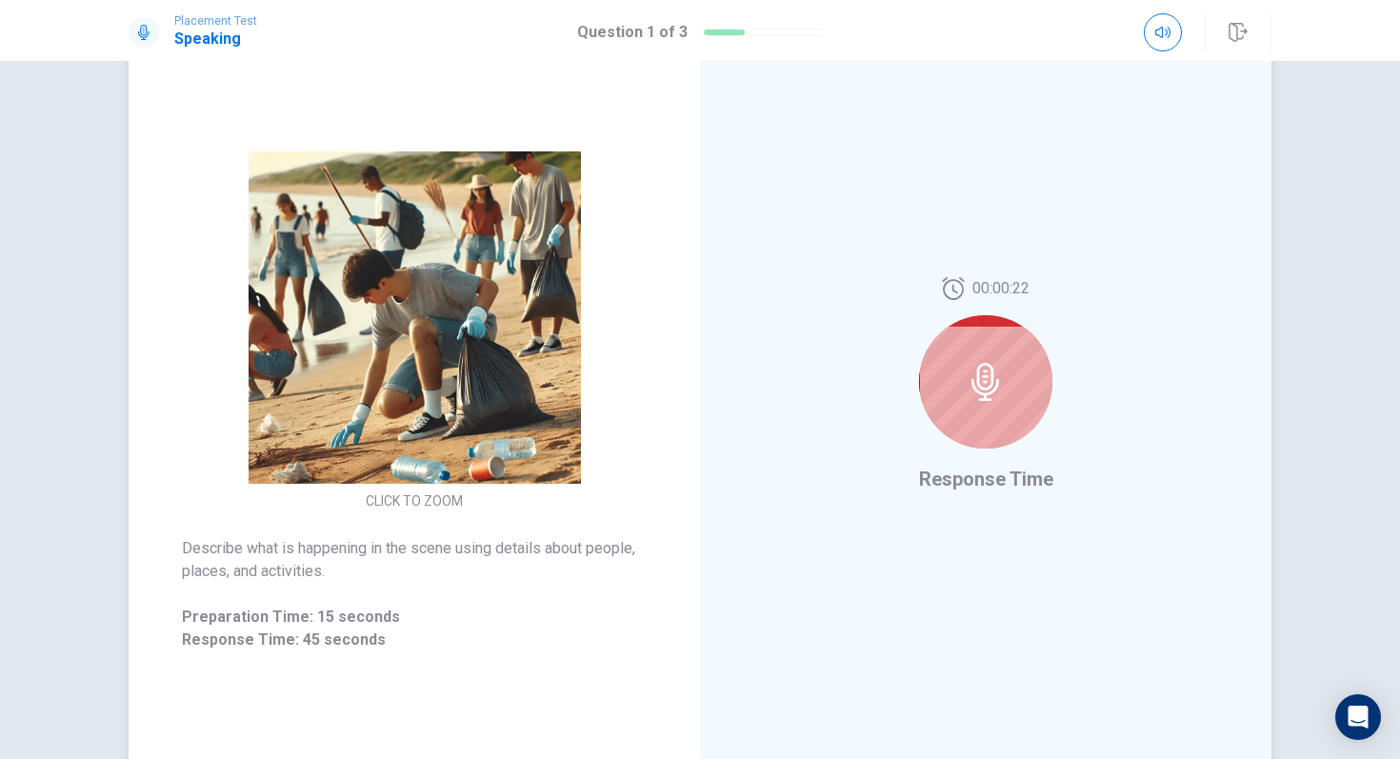
scroll to position [129, 0]
click at [958, 345] on div at bounding box center [985, 381] width 133 height 133
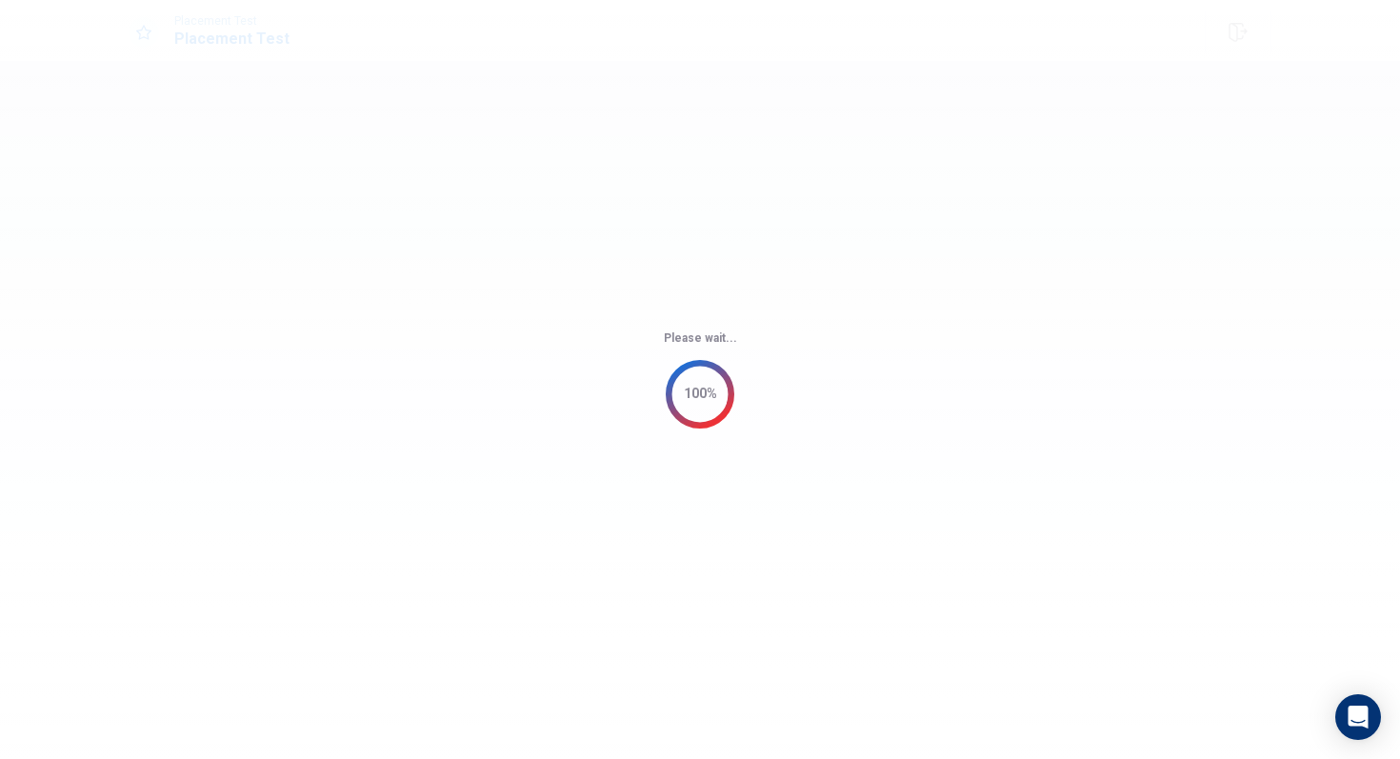
scroll to position [0, 0]
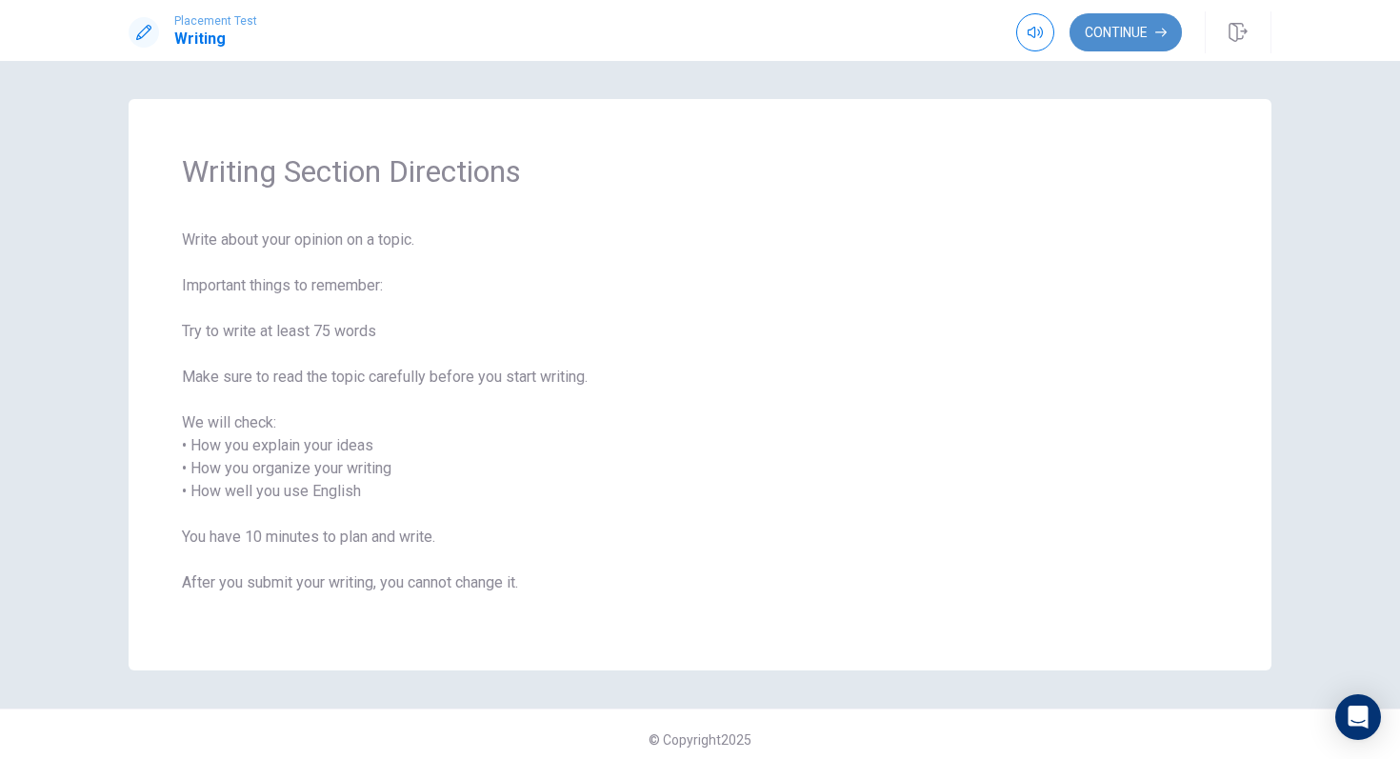
click at [1107, 47] on button "Continue" at bounding box center [1125, 32] width 112 height 38
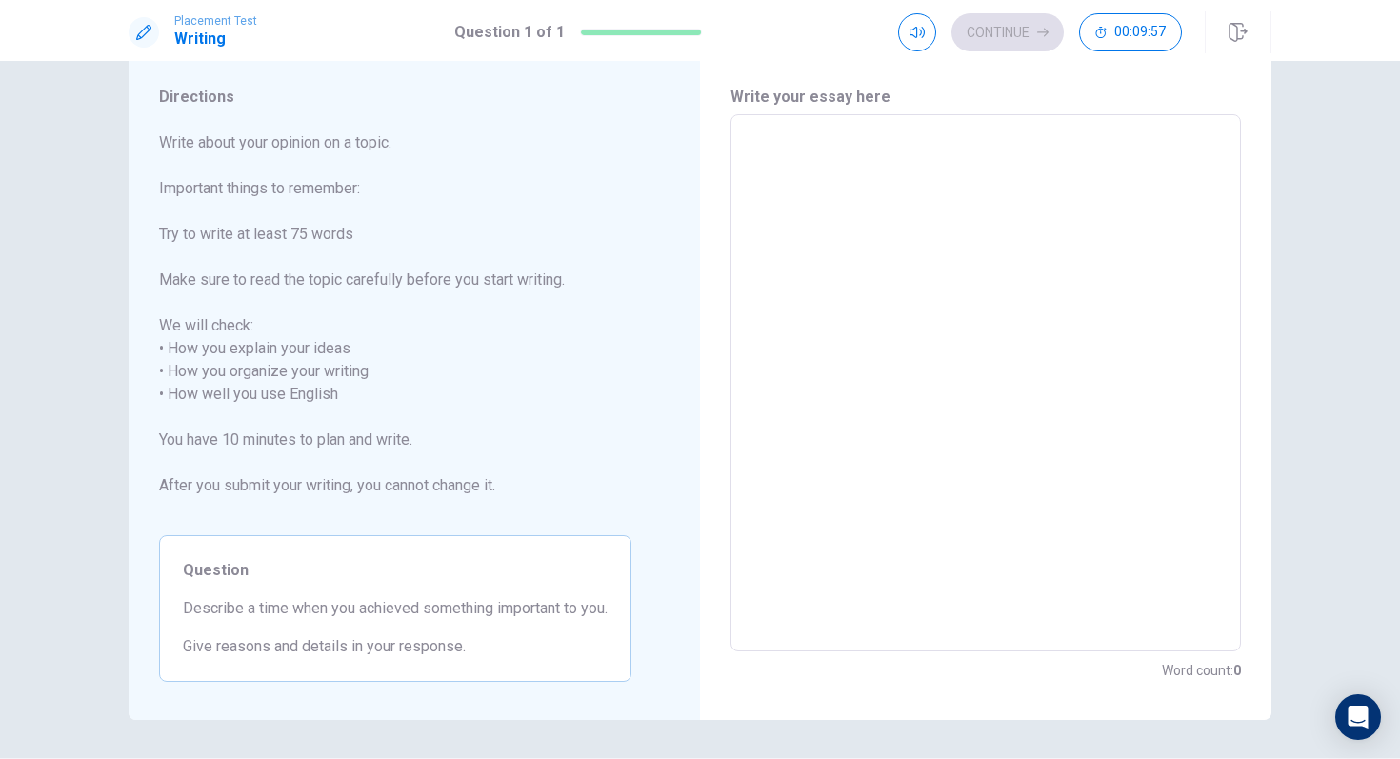
scroll to position [50, 0]
click at [801, 353] on textarea at bounding box center [986, 384] width 484 height 506
type textarea "f"
type textarea "x"
type textarea "fo"
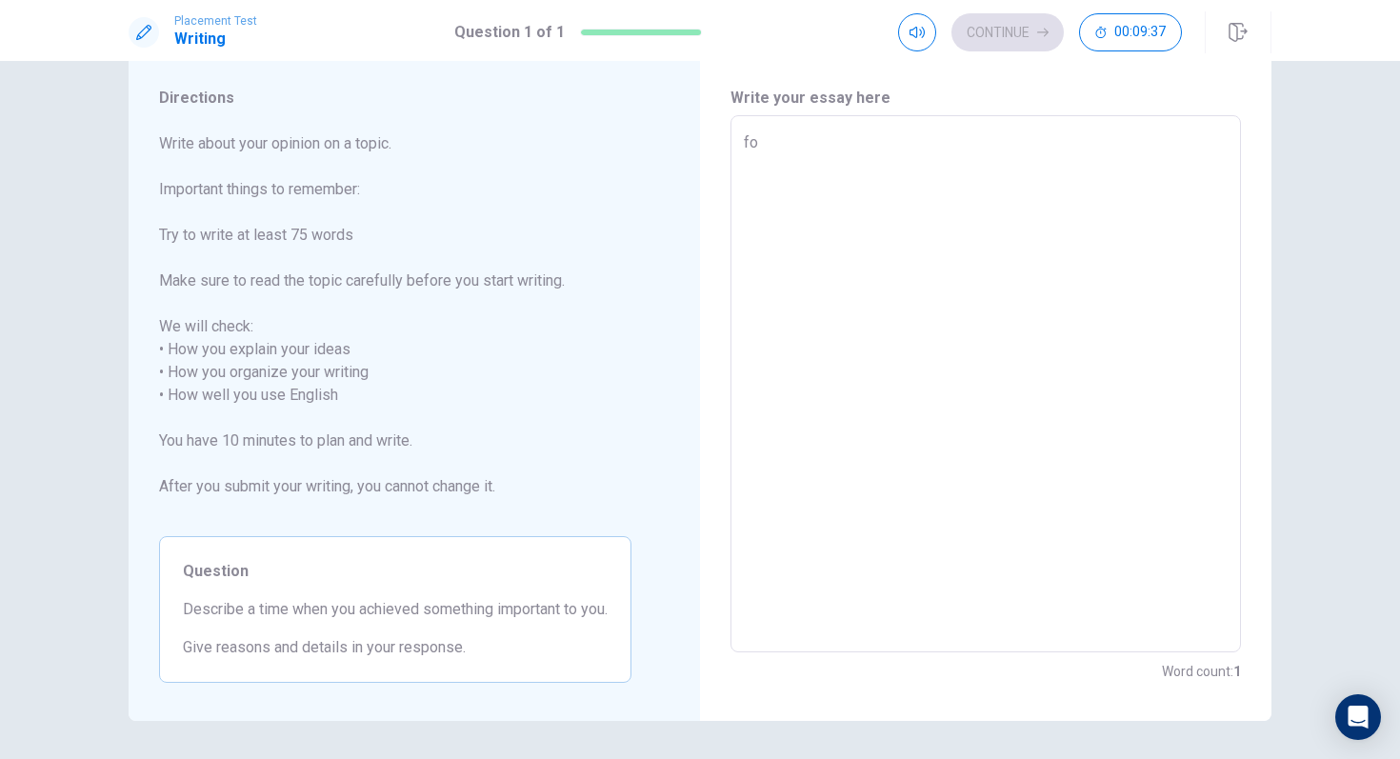
type textarea "x"
type textarea "for"
type textarea "x"
type textarea "for"
type textarea "x"
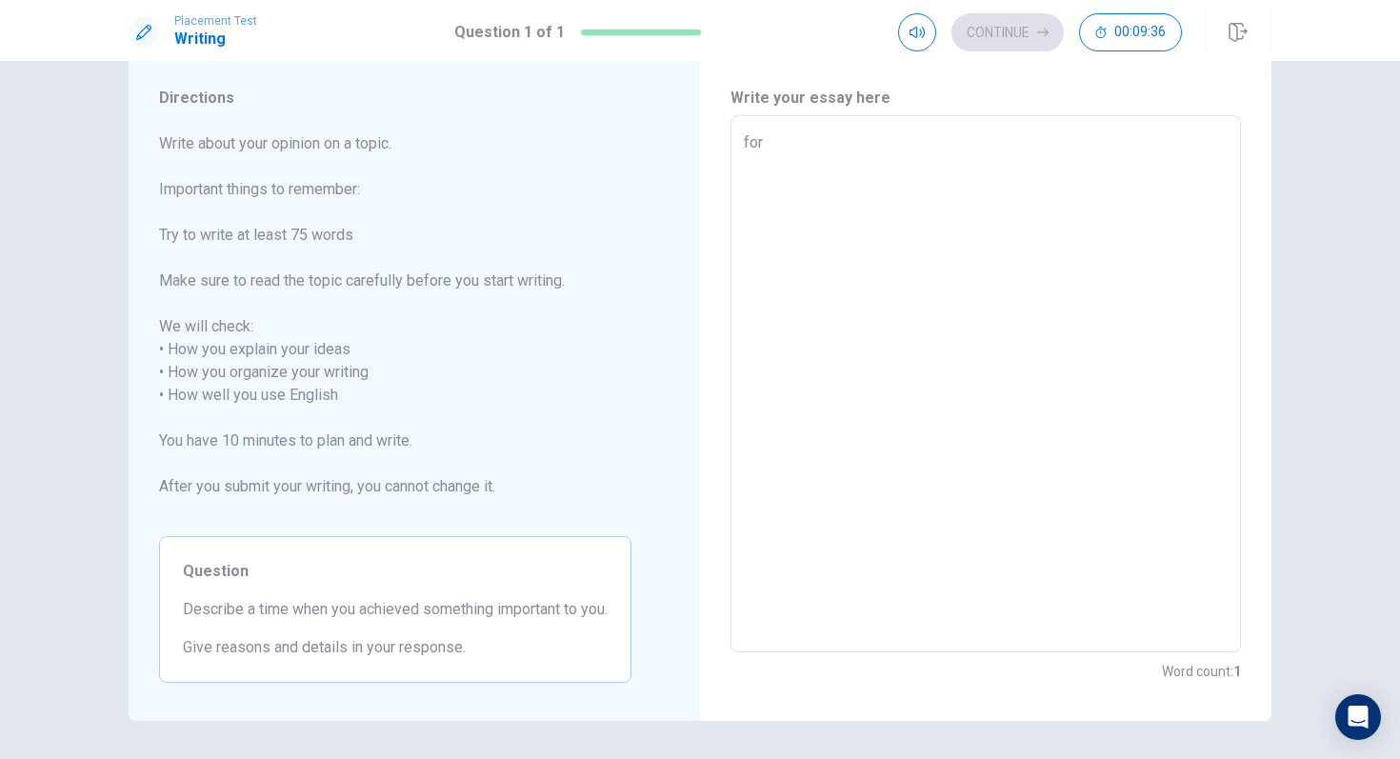
type textarea "for"
type textarea "x"
type textarea "fo"
type textarea "x"
type textarea "f"
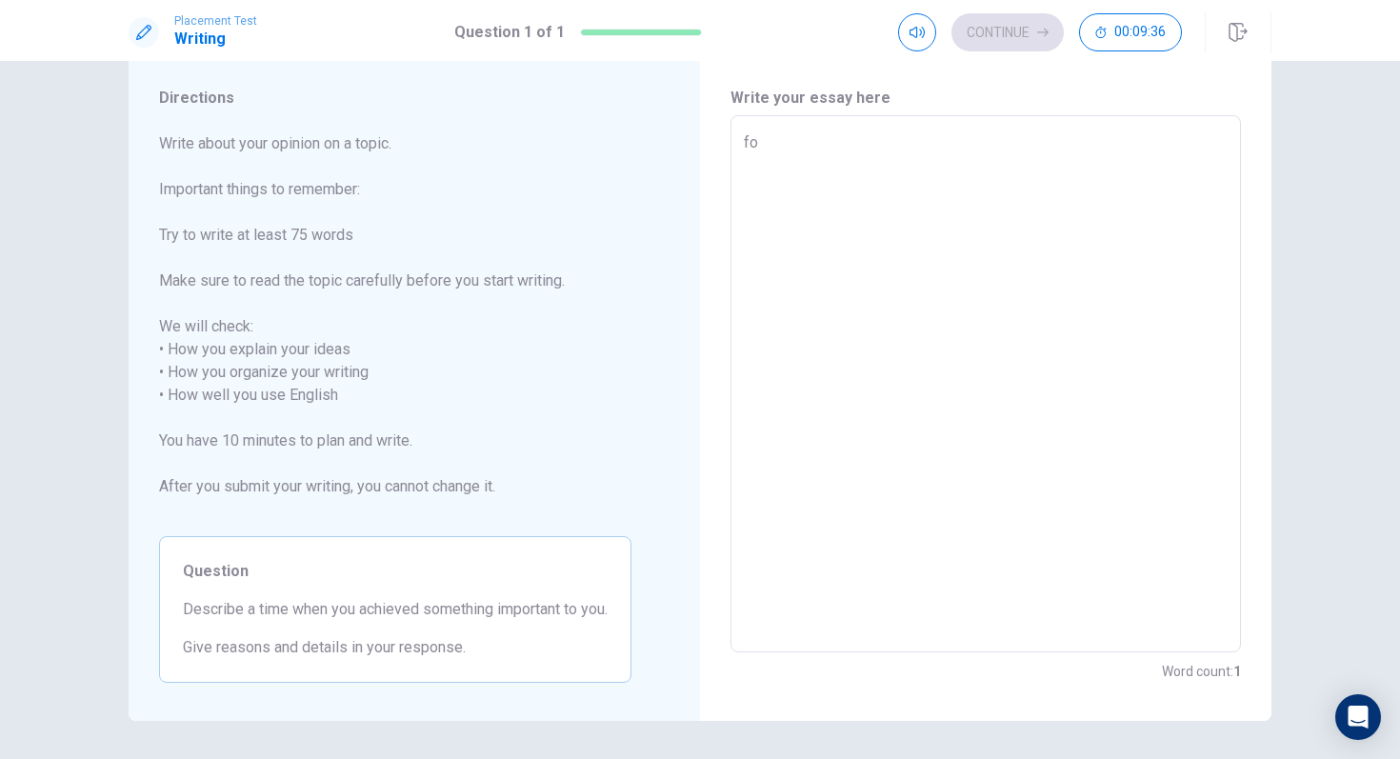
type textarea "x"
type textarea "F"
type textarea "x"
type textarea "Fo"
type textarea "x"
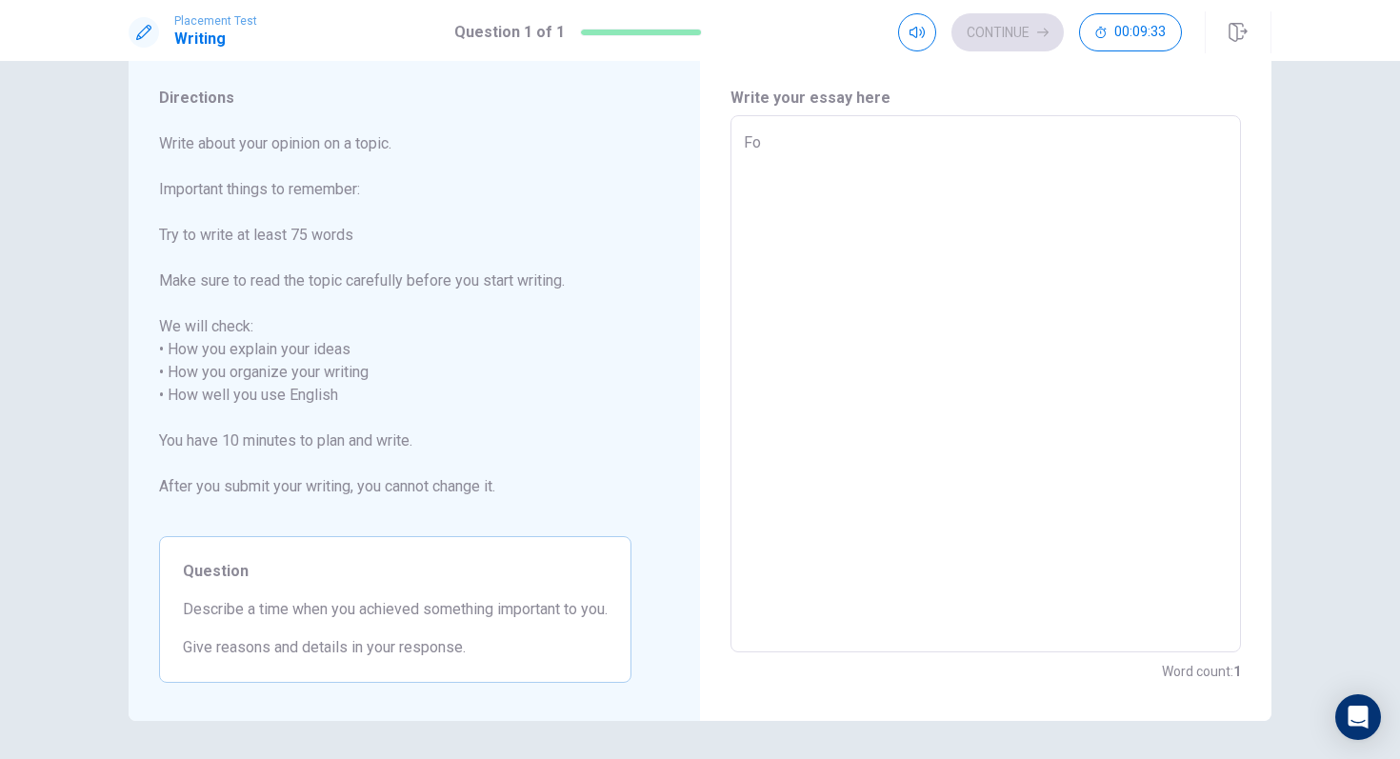
type textarea "For"
type textarea "x"
type textarea "For"
type textarea "x"
type textarea "For m"
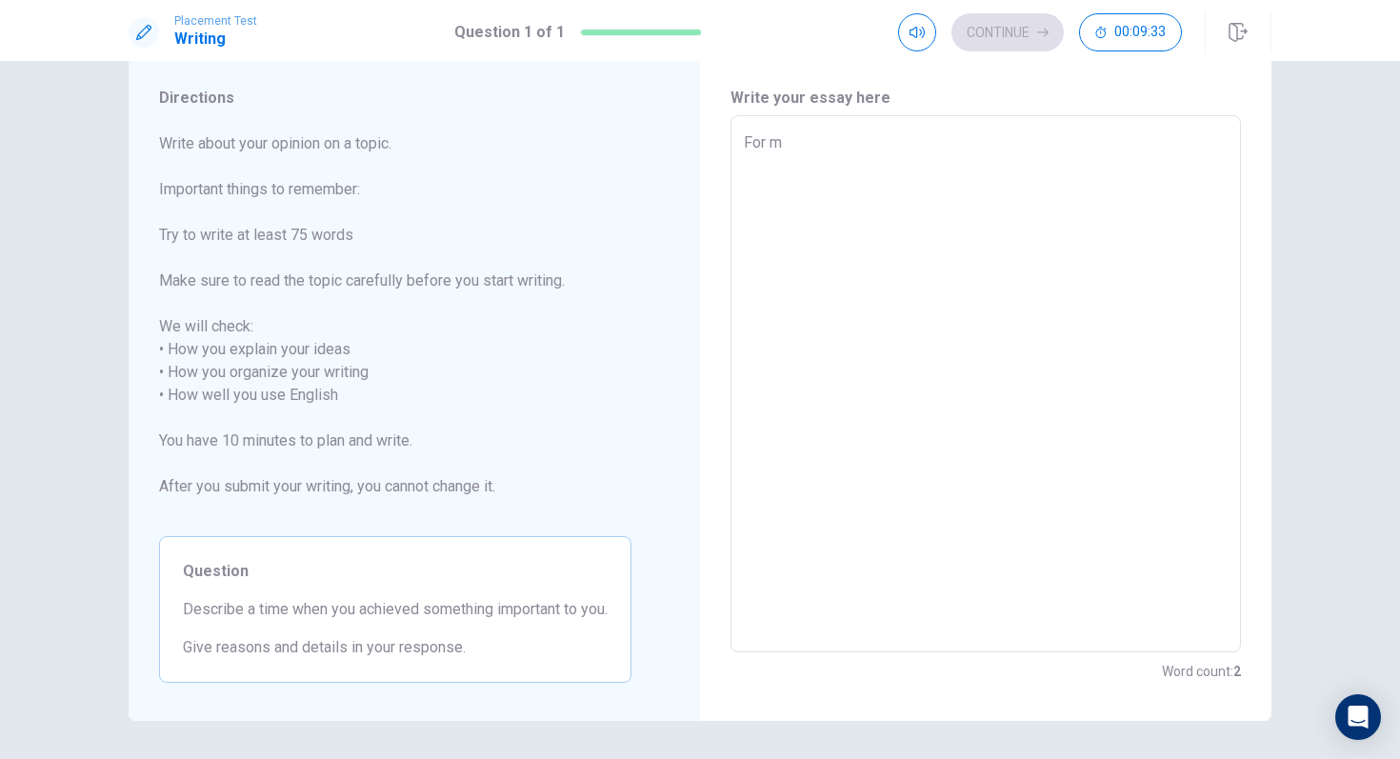
type textarea "x"
type textarea "For mi"
type textarea "x"
type textarea "For m"
type textarea "x"
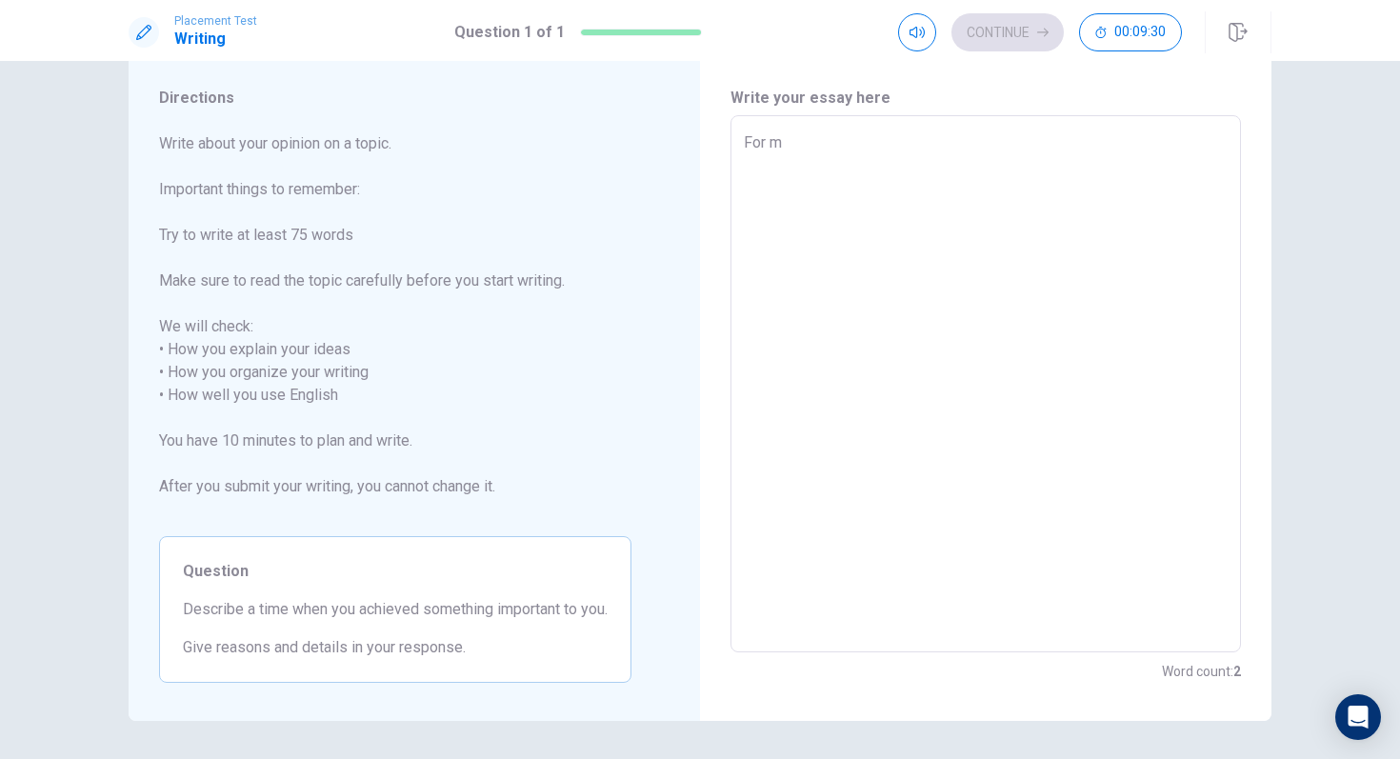
type textarea "For"
type textarea "x"
type textarea "For"
type textarea "x"
type textarea "Fo"
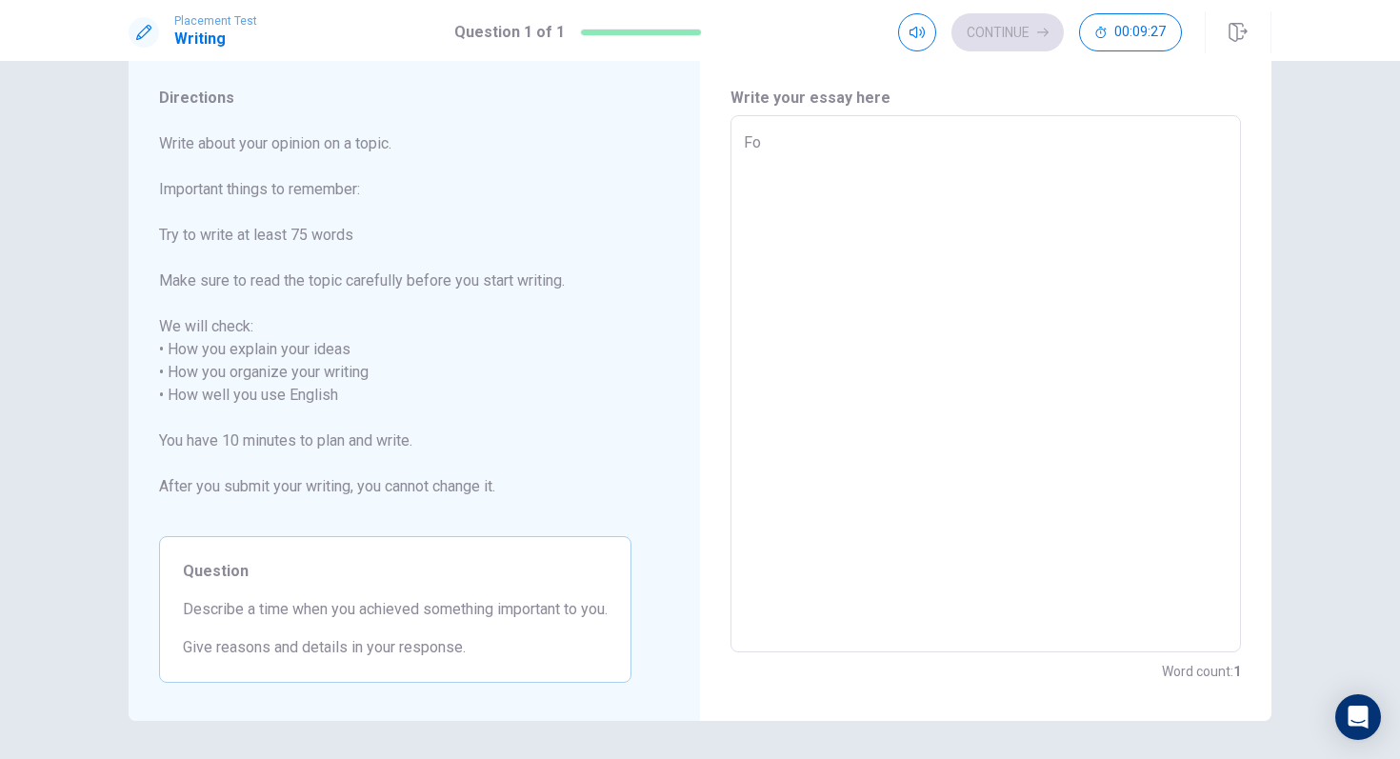
type textarea "x"
type textarea "F"
type textarea "x"
type textarea "F"
type textarea "x"
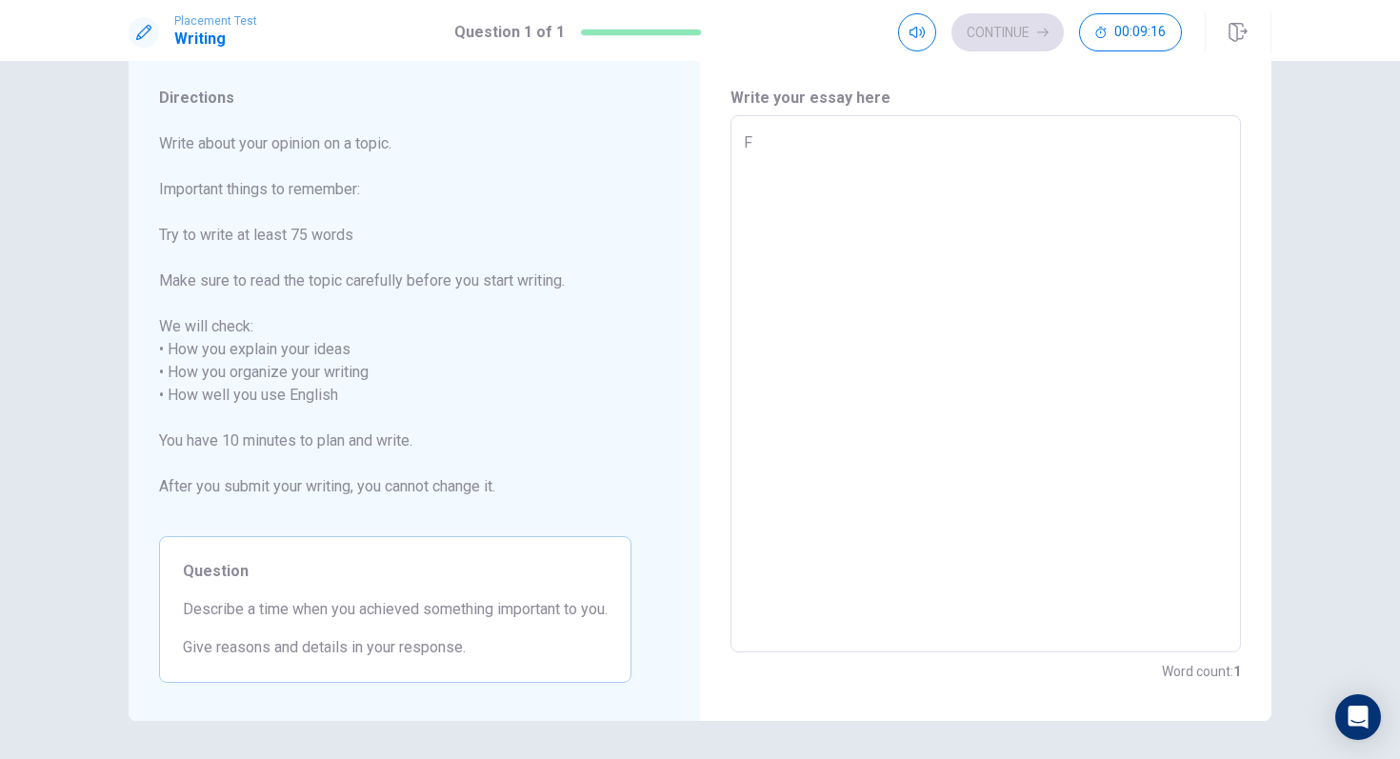
type textarea "Fo"
type textarea "x"
type textarea "For"
type textarea "x"
type textarea "For"
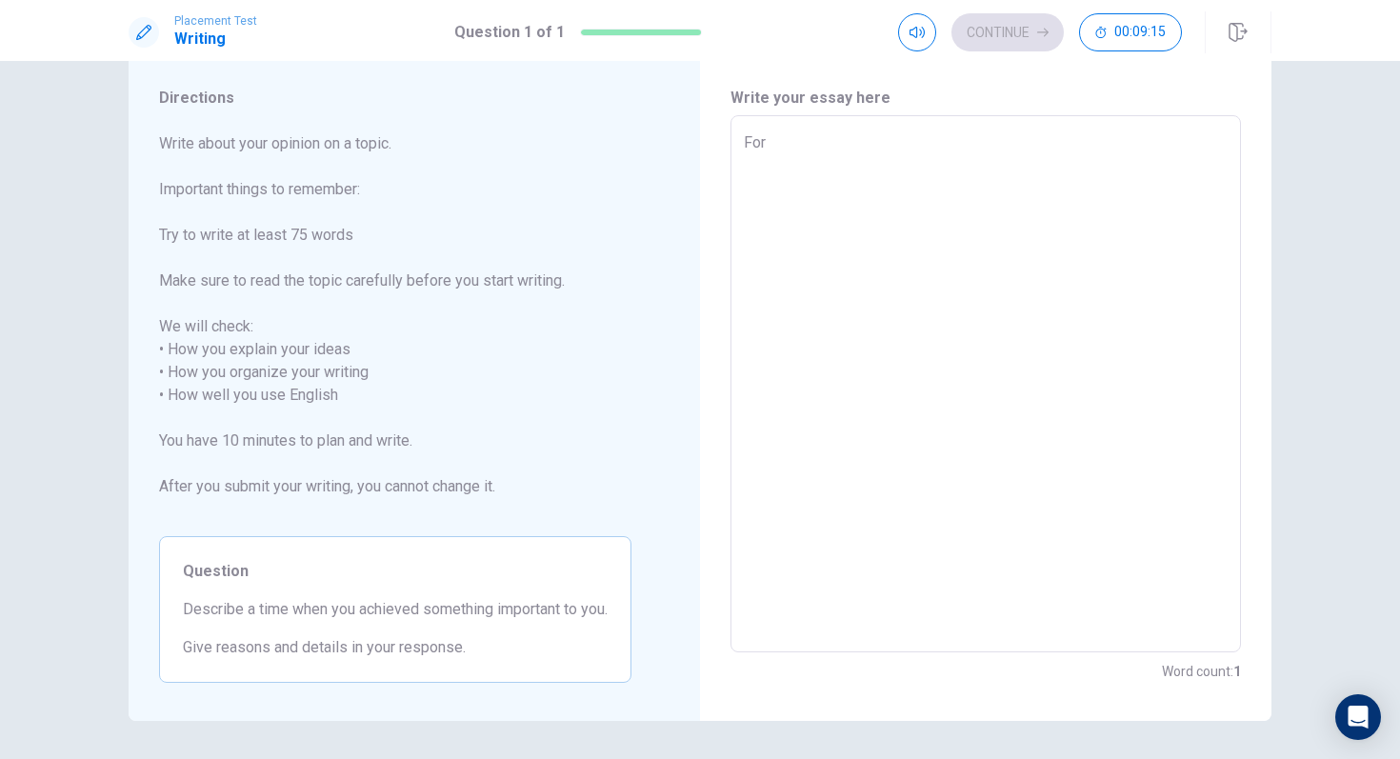
type textarea "x"
type textarea "For m"
type textarea "x"
type textarea "For mi"
type textarea "x"
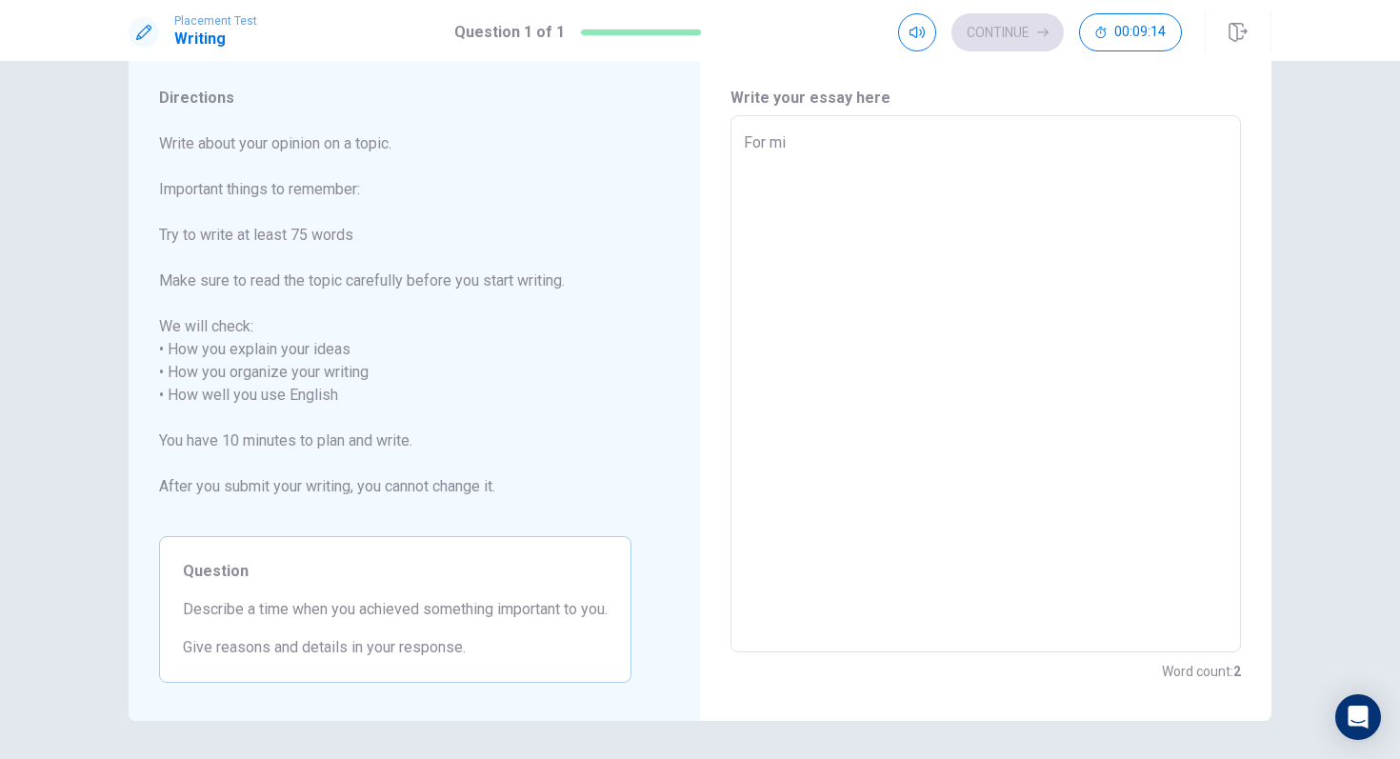
type textarea "For mi"
type textarea "x"
type textarea "For mi t"
type textarea "x"
type textarea "For mi th"
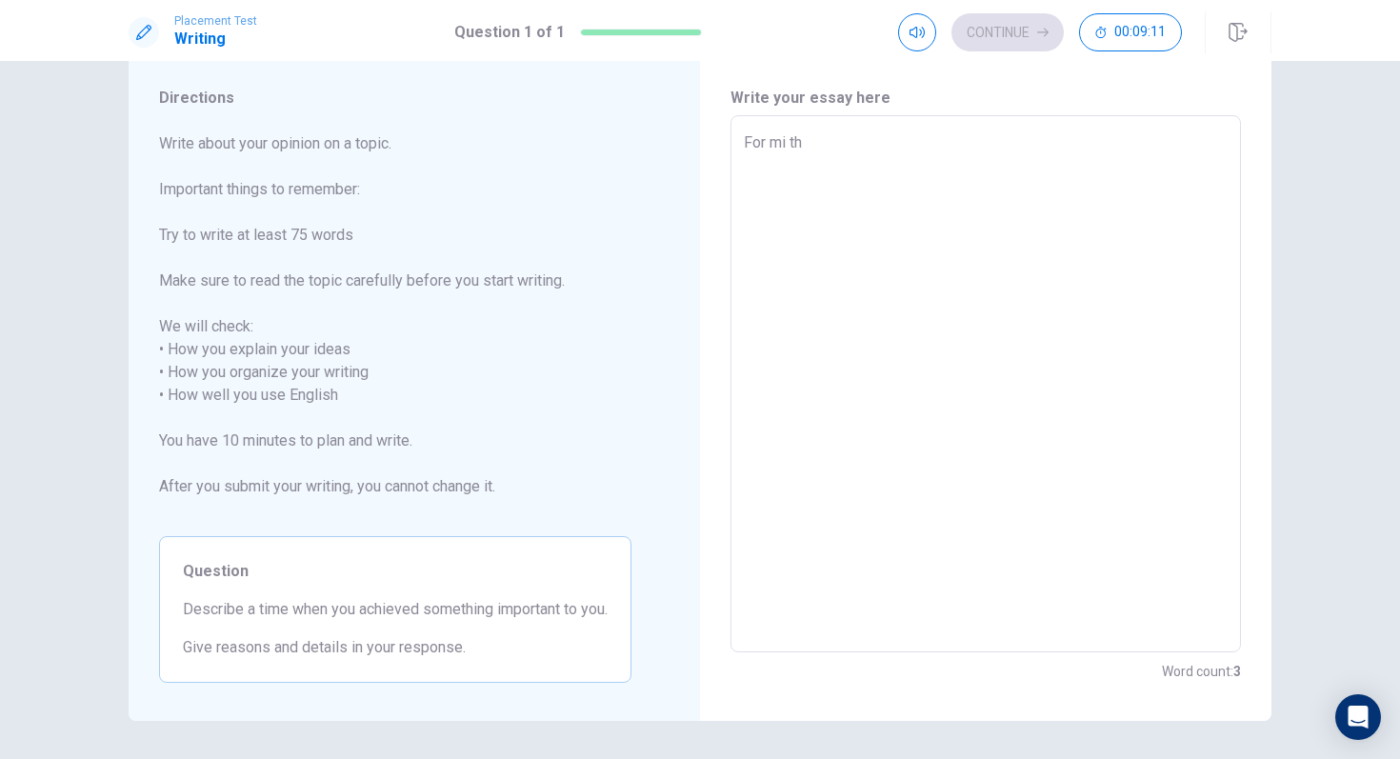
type textarea "x"
type textarea "For mi the"
type textarea "x"
type textarea "For mi the"
type textarea "x"
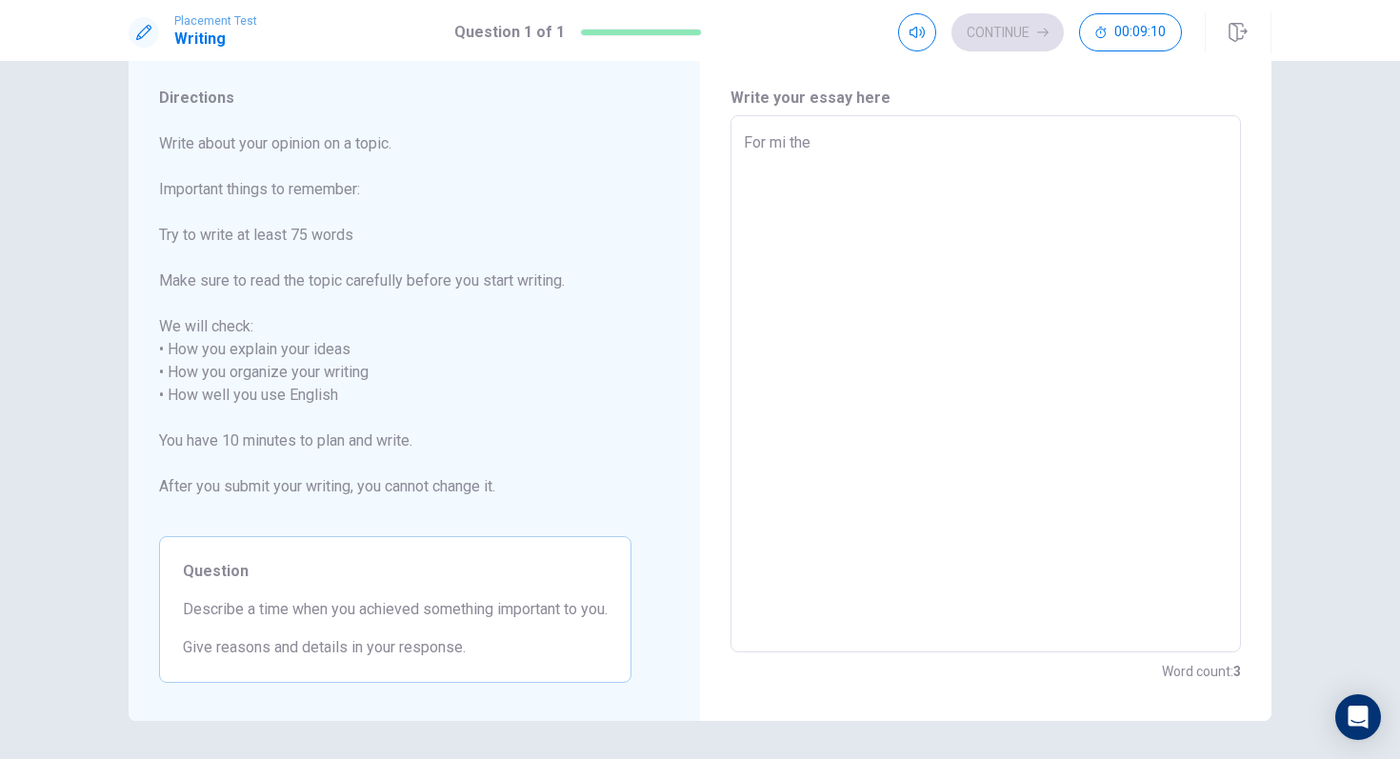
type textarea "For mi the m"
type textarea "x"
type textarea "For mi the mo"
type textarea "x"
type textarea "For mi the mos"
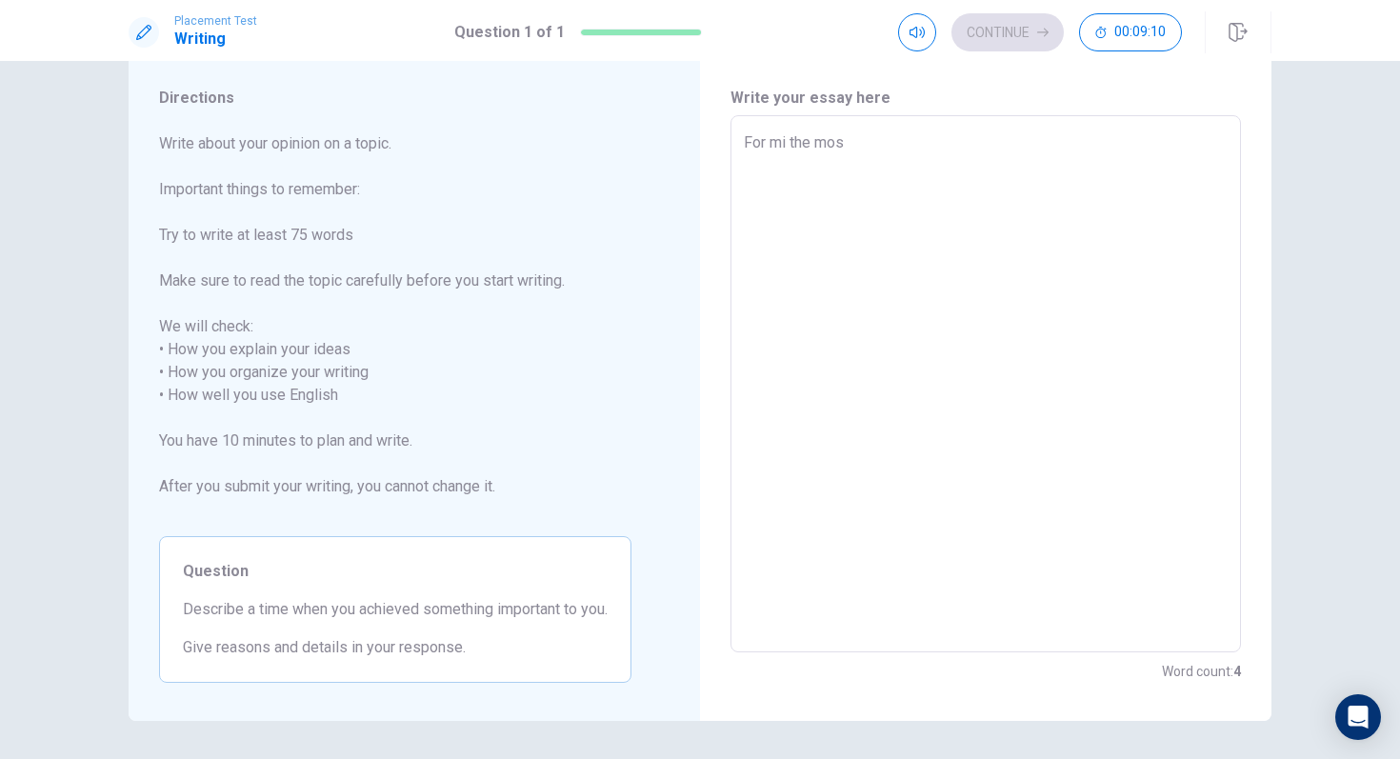
type textarea "x"
type textarea "For mi the most"
type textarea "x"
type textarea "For mi the most"
type textarea "x"
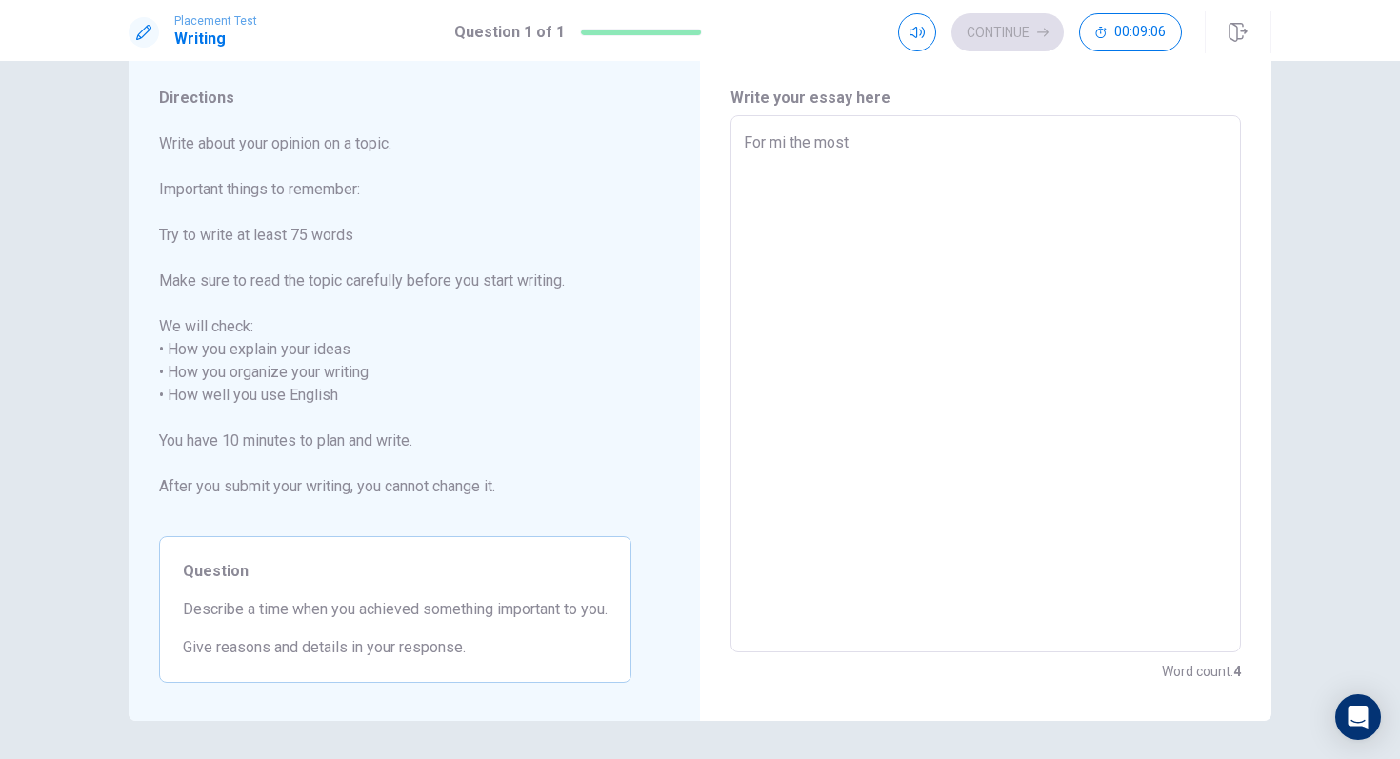
type textarea "For mi the most i"
type textarea "x"
type textarea "For mi the most im"
type textarea "x"
type textarea "For mi the most imp"
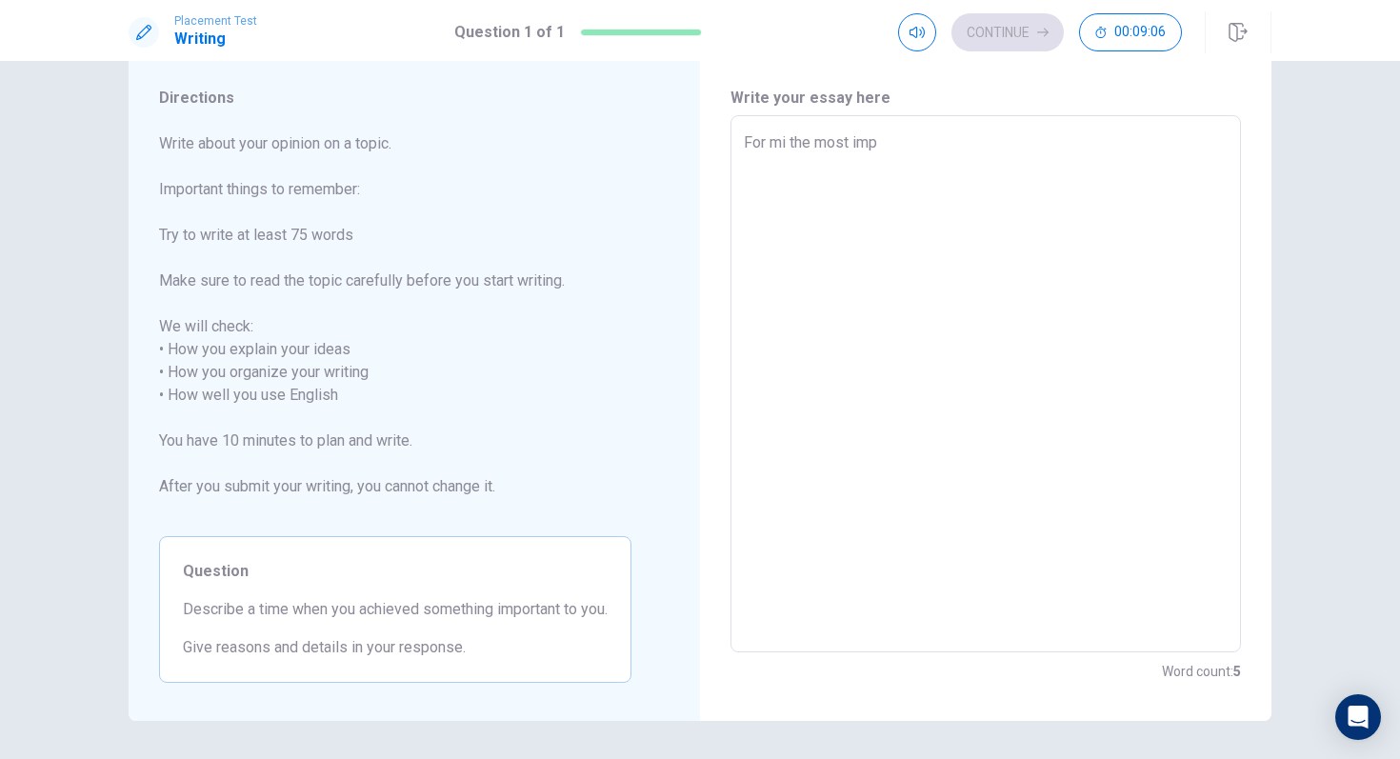
type textarea "x"
type textarea "For mi the most impo"
type textarea "x"
type textarea "For mi the most impor"
type textarea "x"
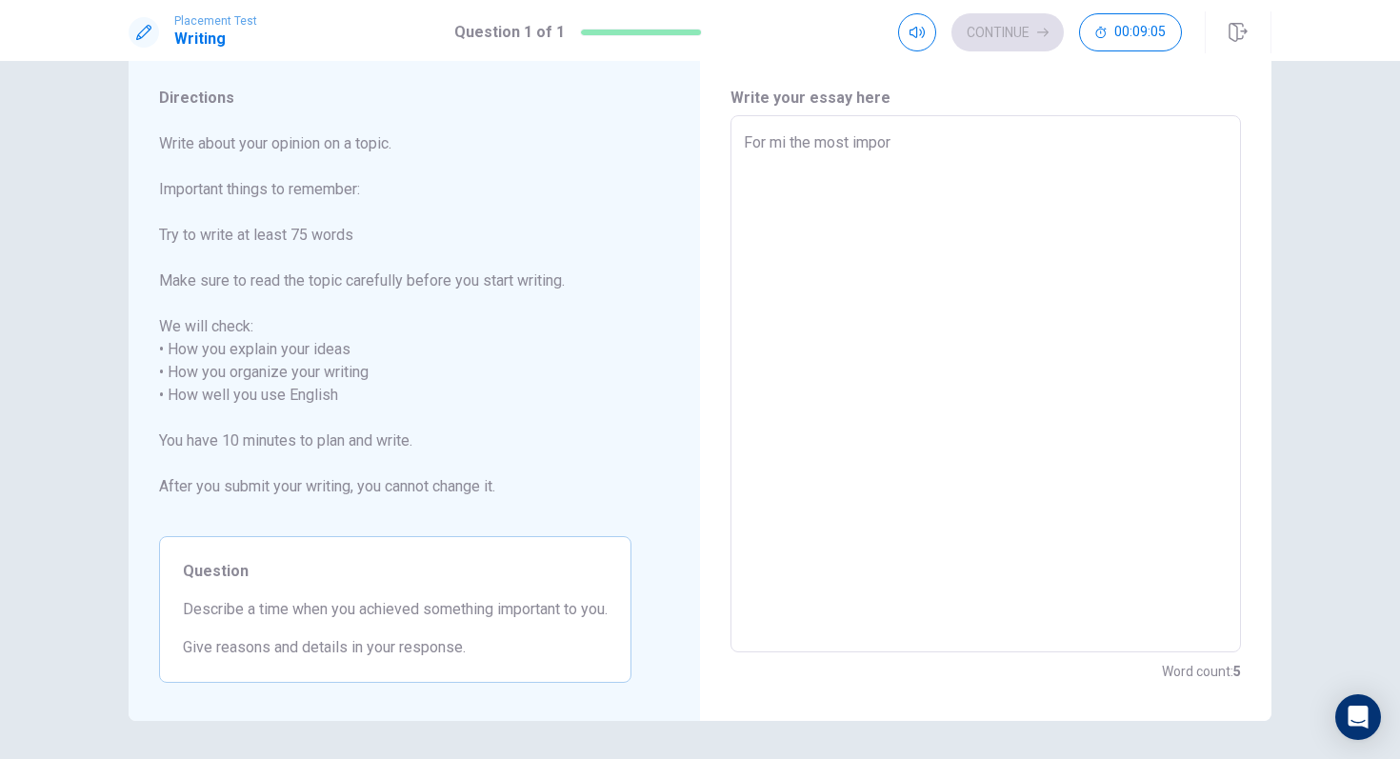
type textarea "For mi the most import"
type textarea "x"
type textarea "For mi the most importa"
type textarea "x"
type textarea "For mi the most importan"
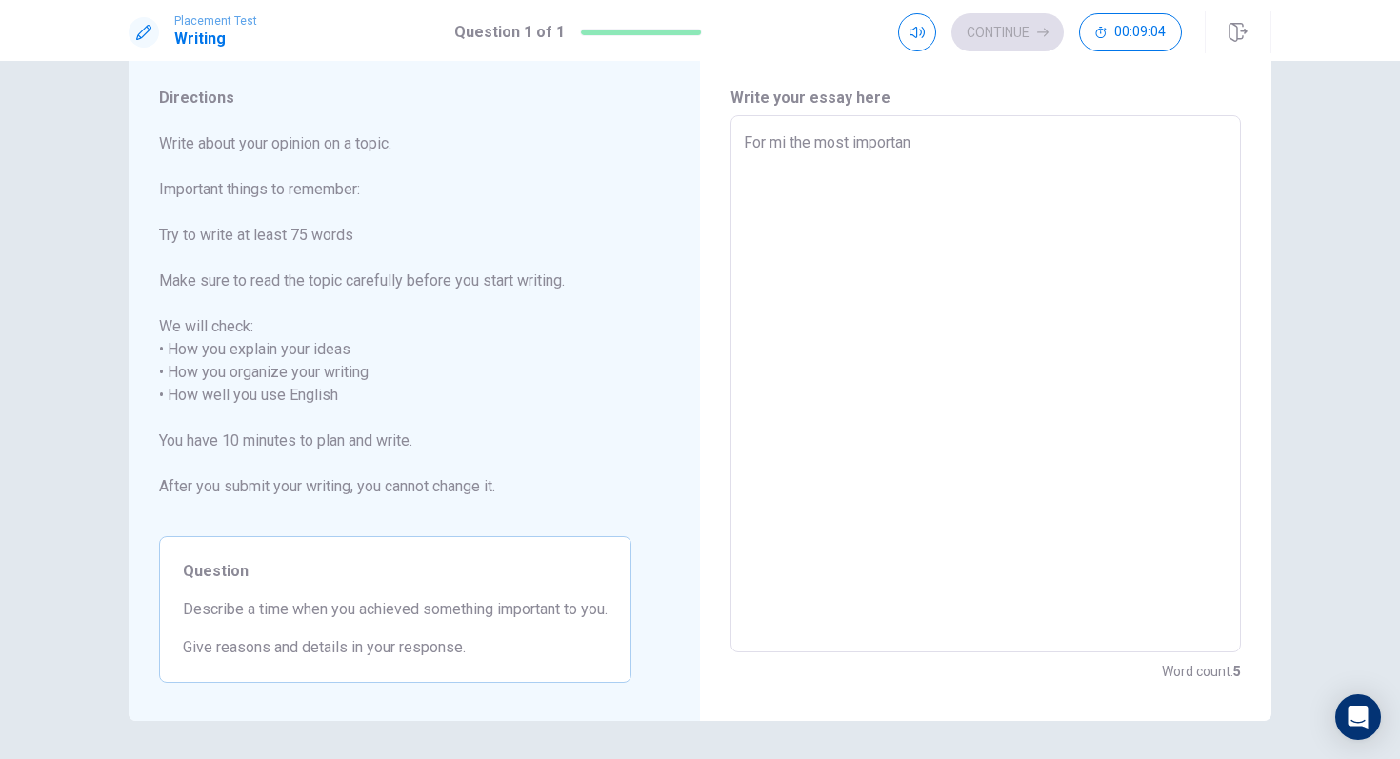
type textarea "x"
type textarea "For mi the most important"
type textarea "x"
type textarea "For mi the most important"
type textarea "x"
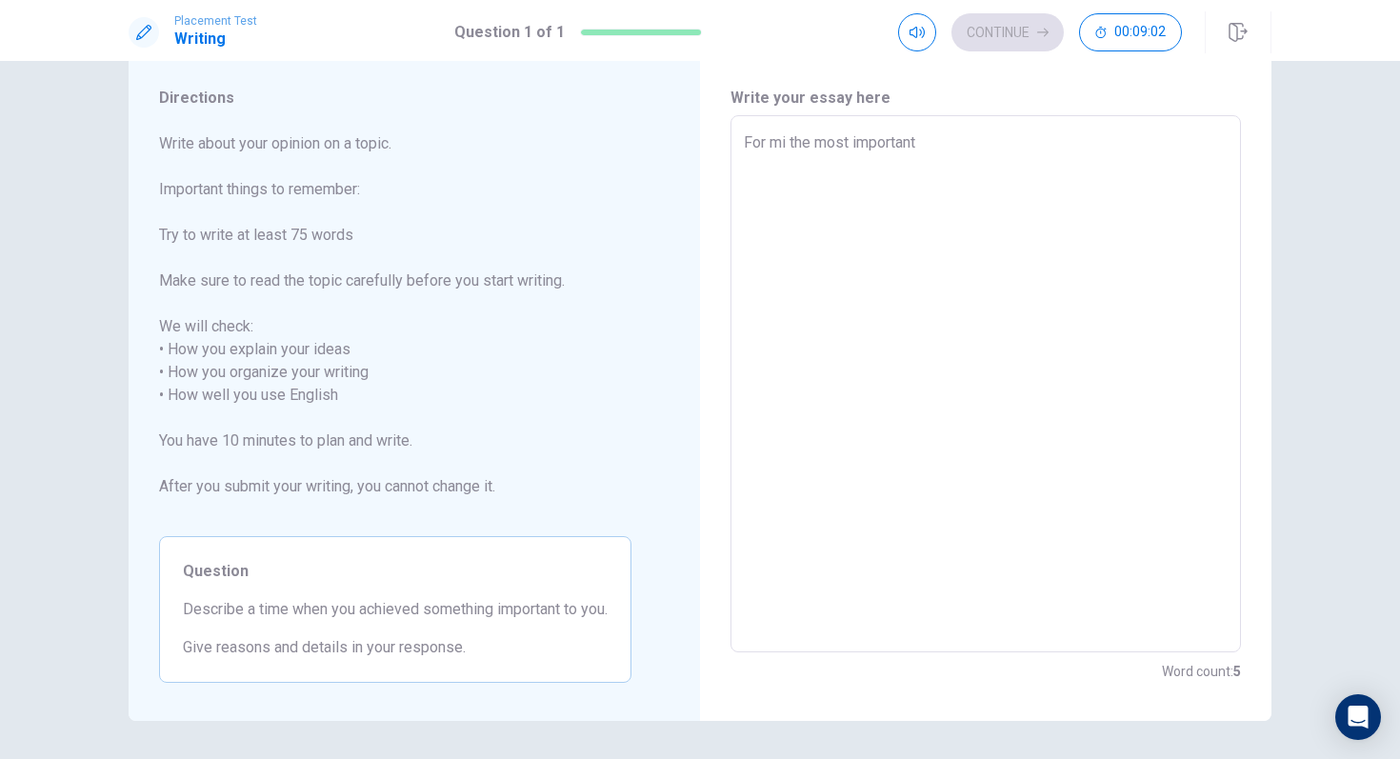
type textarea "For mi the most important t"
type textarea "x"
type textarea "For mi the most important th"
type textarea "x"
type textarea "For mi the most important thi"
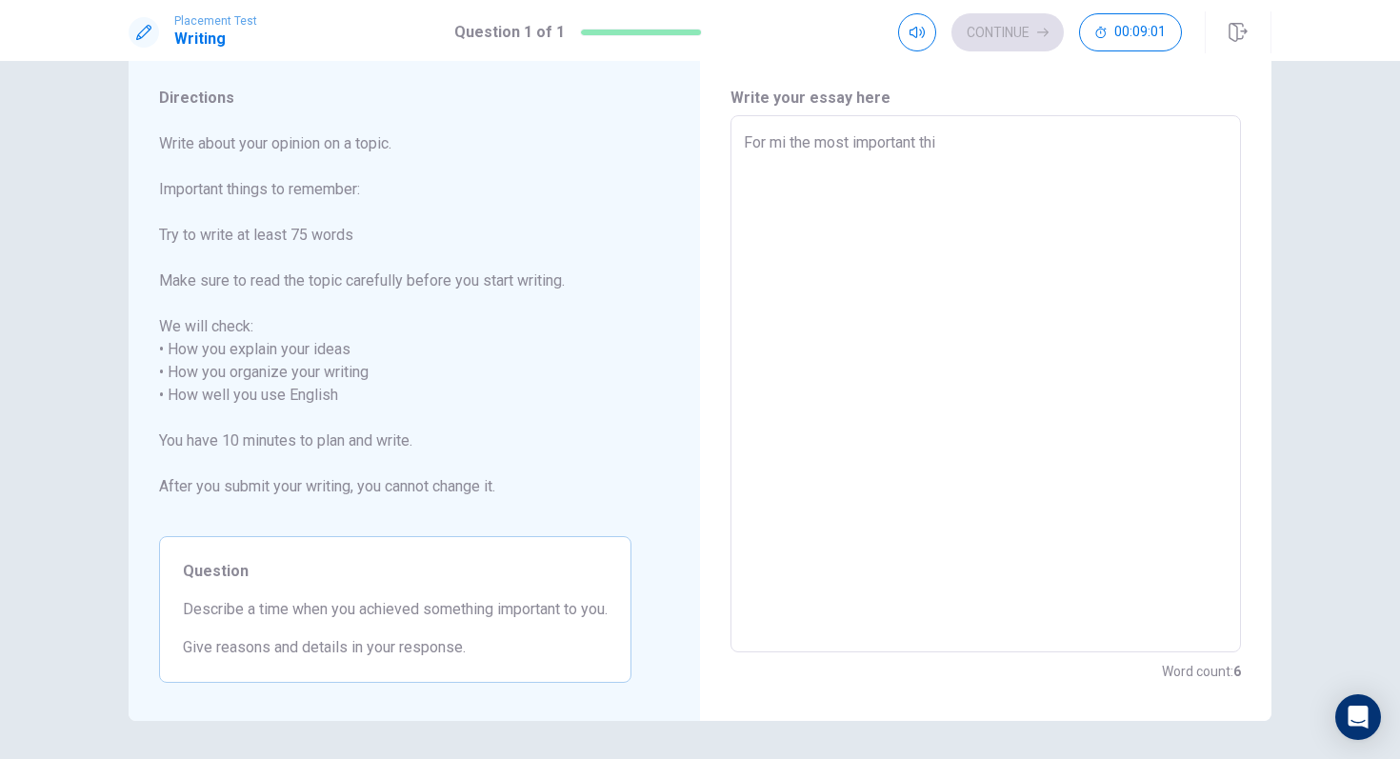
type textarea "x"
type textarea "For mi the most important thin"
type textarea "x"
type textarea "For mi the most important think"
type textarea "x"
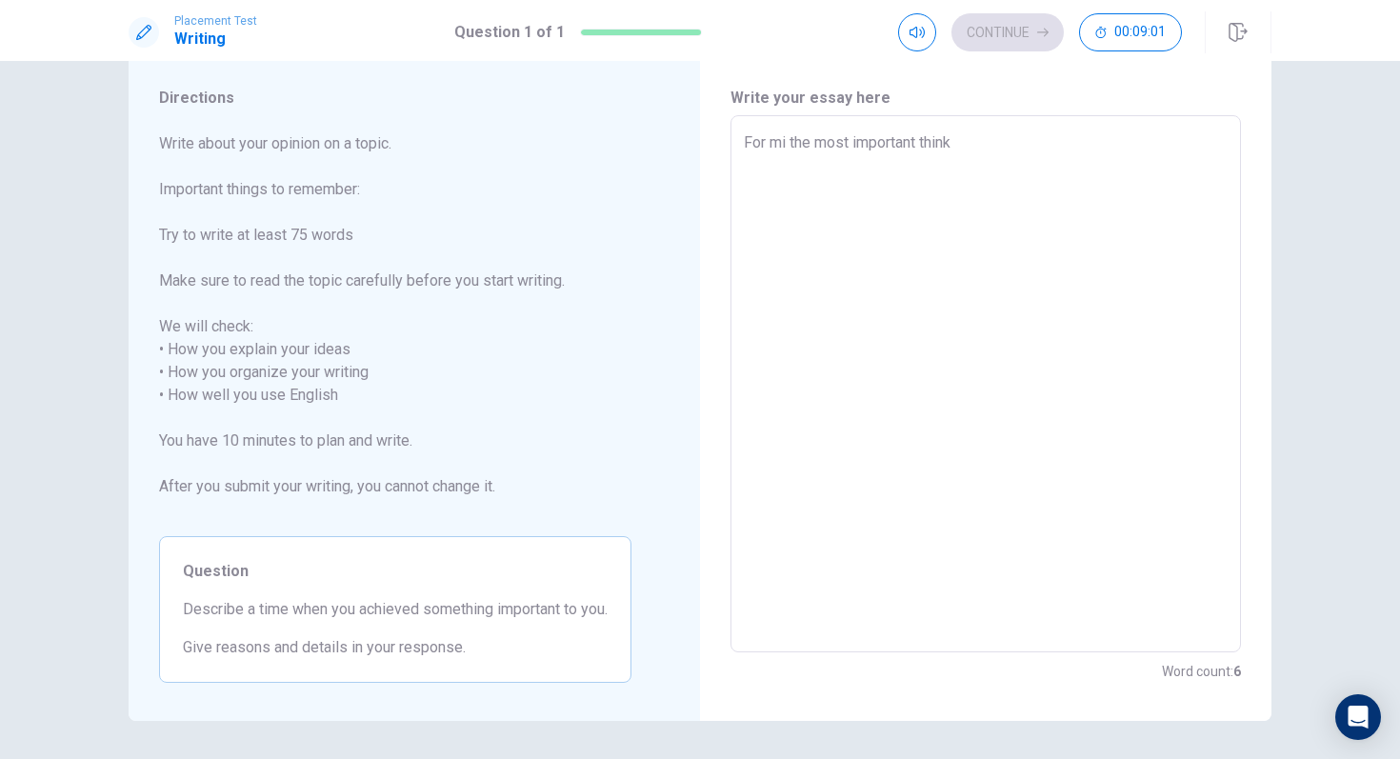
type textarea "For mi the most important think"
type textarea "x"
type textarea "For mi the most important think w"
type textarea "x"
type textarea "For mi the most important think"
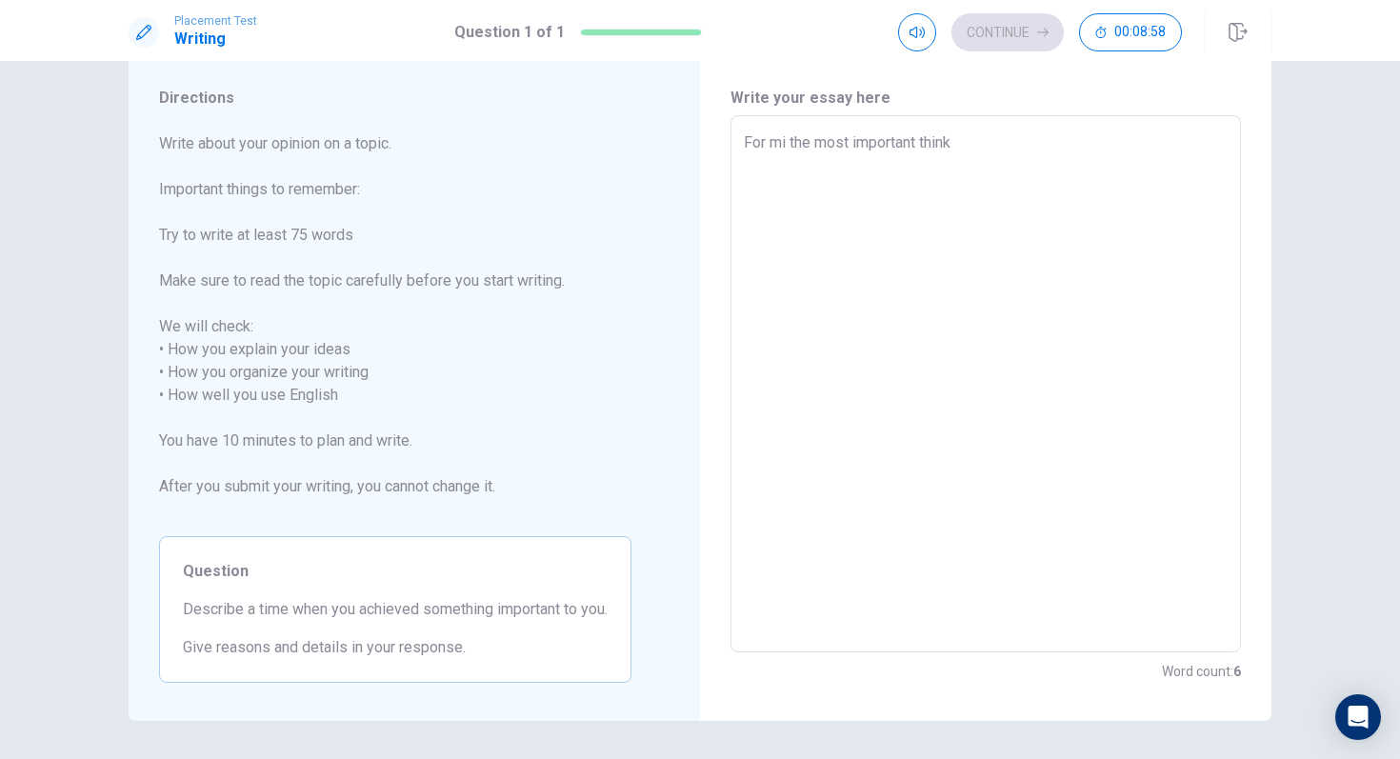
type textarea "x"
type textarea "For mi the most important think h"
type textarea "x"
type textarea "For mi the most important think ha"
type textarea "x"
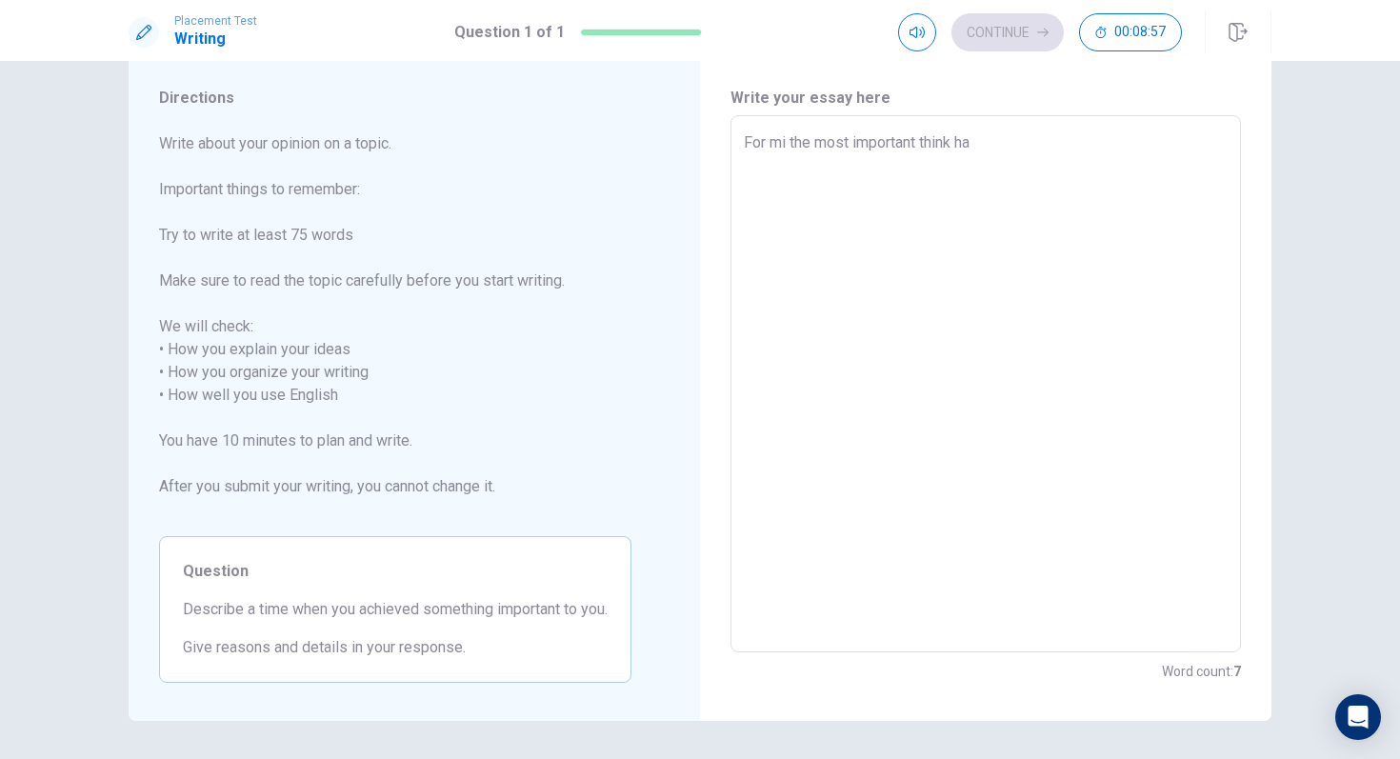
type textarea "For mi the most important think hap"
type textarea "x"
type textarea "For mi the most important think hapa"
type textarea "x"
type textarea "For mi the most important think hapan"
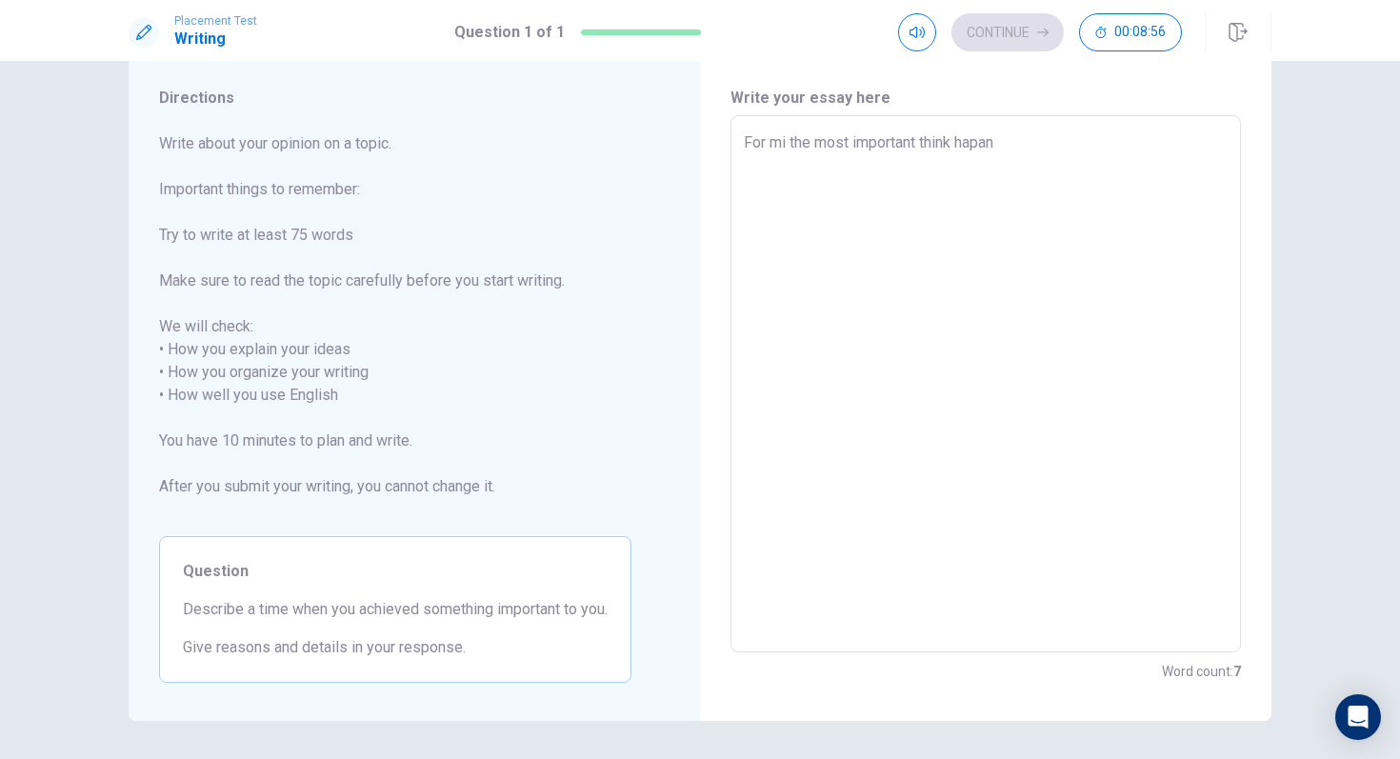
type textarea "x"
type textarea "For mi the most important think hapand"
type textarea "x"
type textarea "For mi the most important think hapand"
type textarea "x"
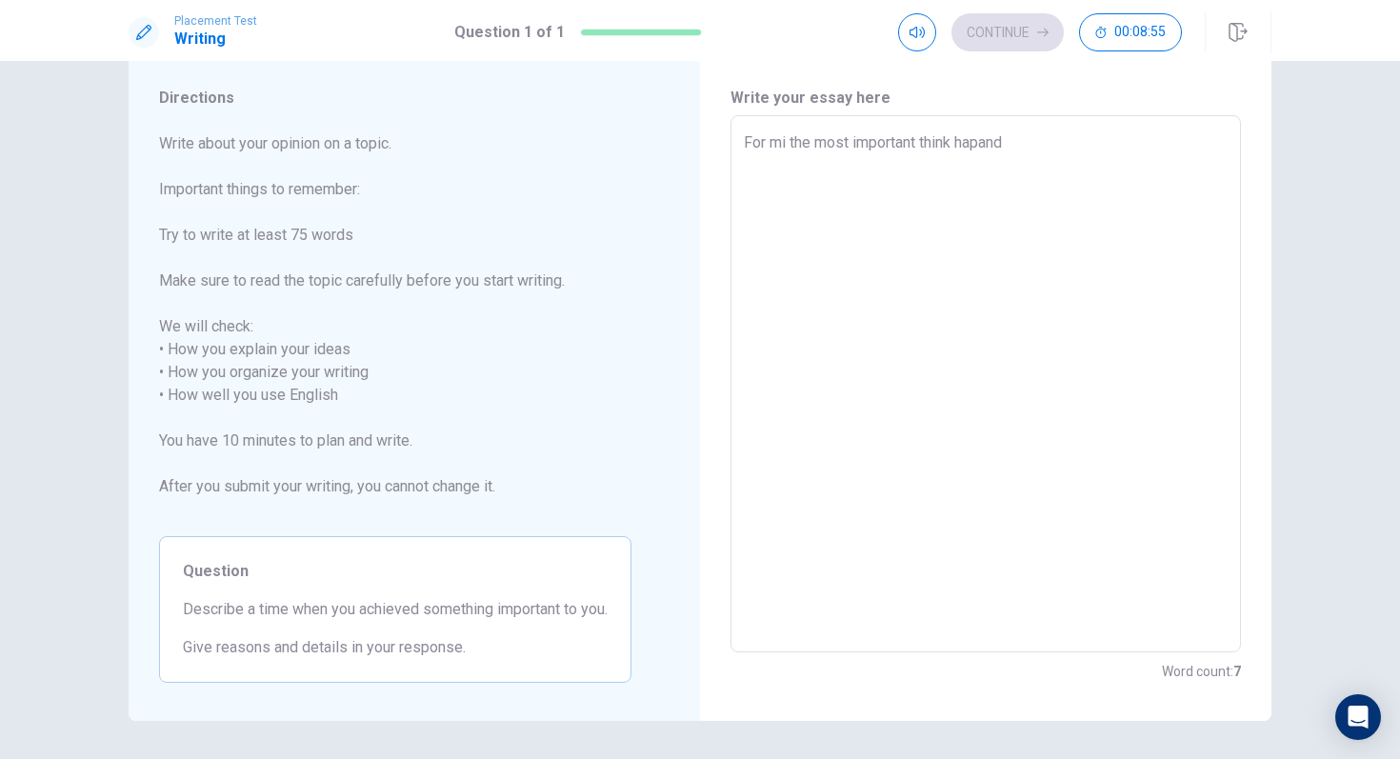
type textarea "For mi the most important think hapand w"
type textarea "x"
type textarea "For mi the most important think hapand wi"
type textarea "x"
type textarea "For mi the most important think hapand wit"
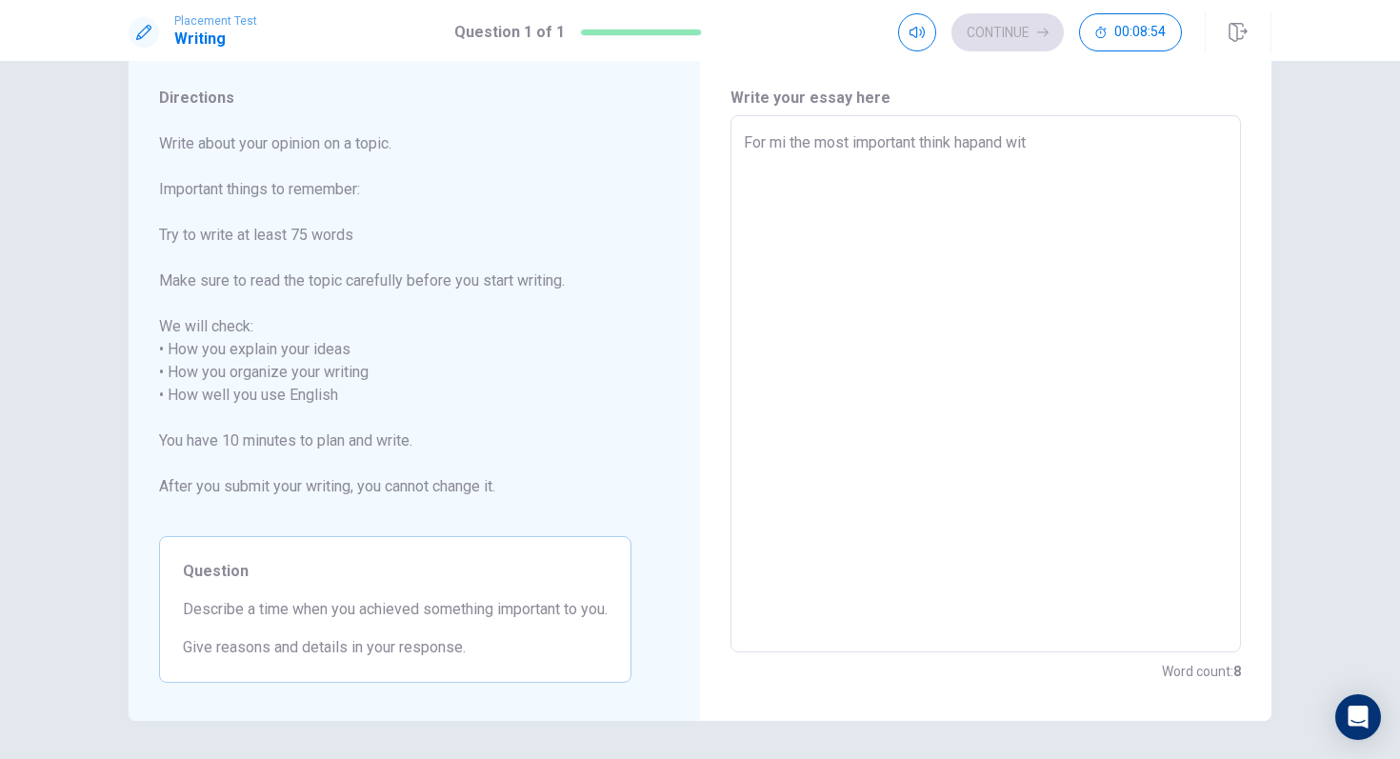
type textarea "x"
type textarea "For mi the most important think hapand with"
type textarea "x"
type textarea "For mi the most important think hapand with"
type textarea "x"
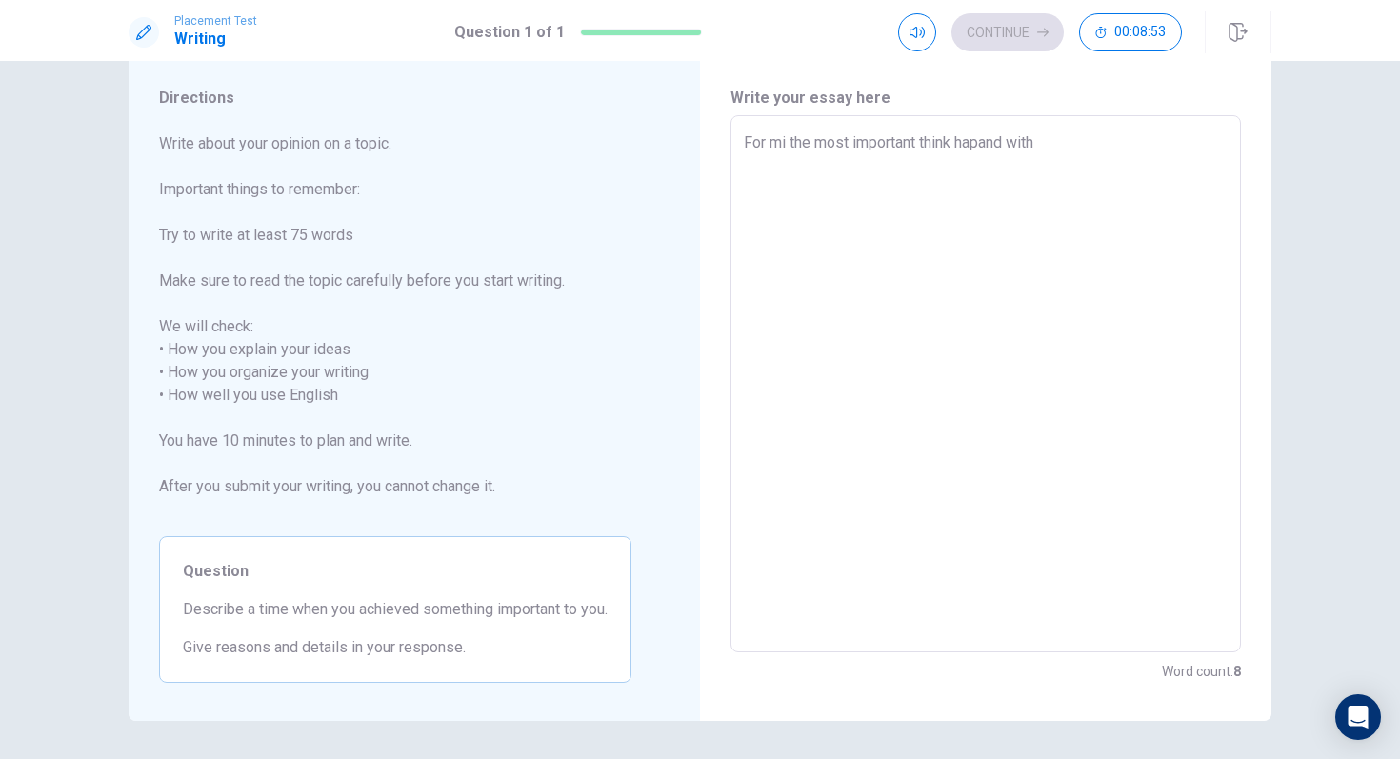
type textarea "For mi the most important think hapand with m"
type textarea "x"
type textarea "For mi the most important think hapand with my"
type textarea "x"
type textarea "For mi the most important think hapand with m"
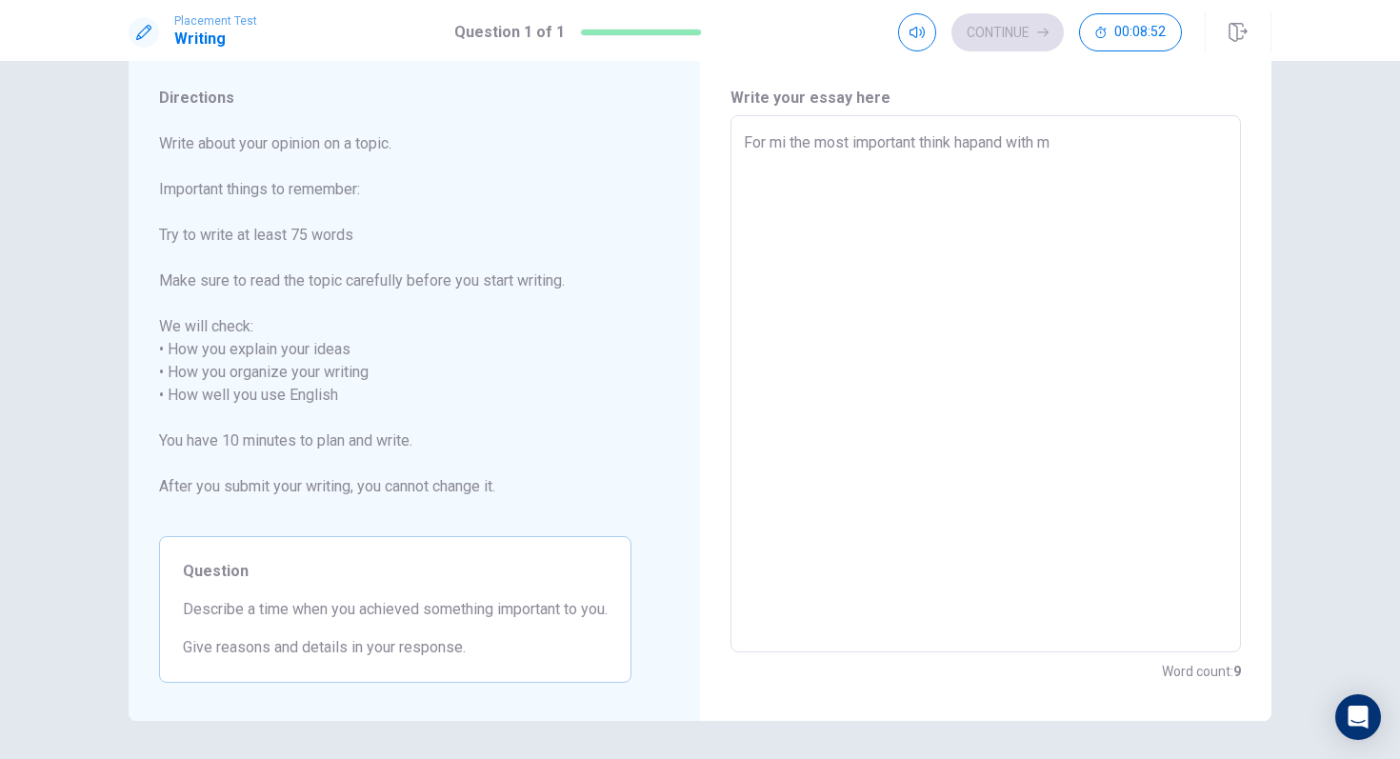
type textarea "x"
type textarea "For mi the most important think hapand with mi"
type textarea "x"
type textarea "For mi the most important think hapand with mi"
type textarea "x"
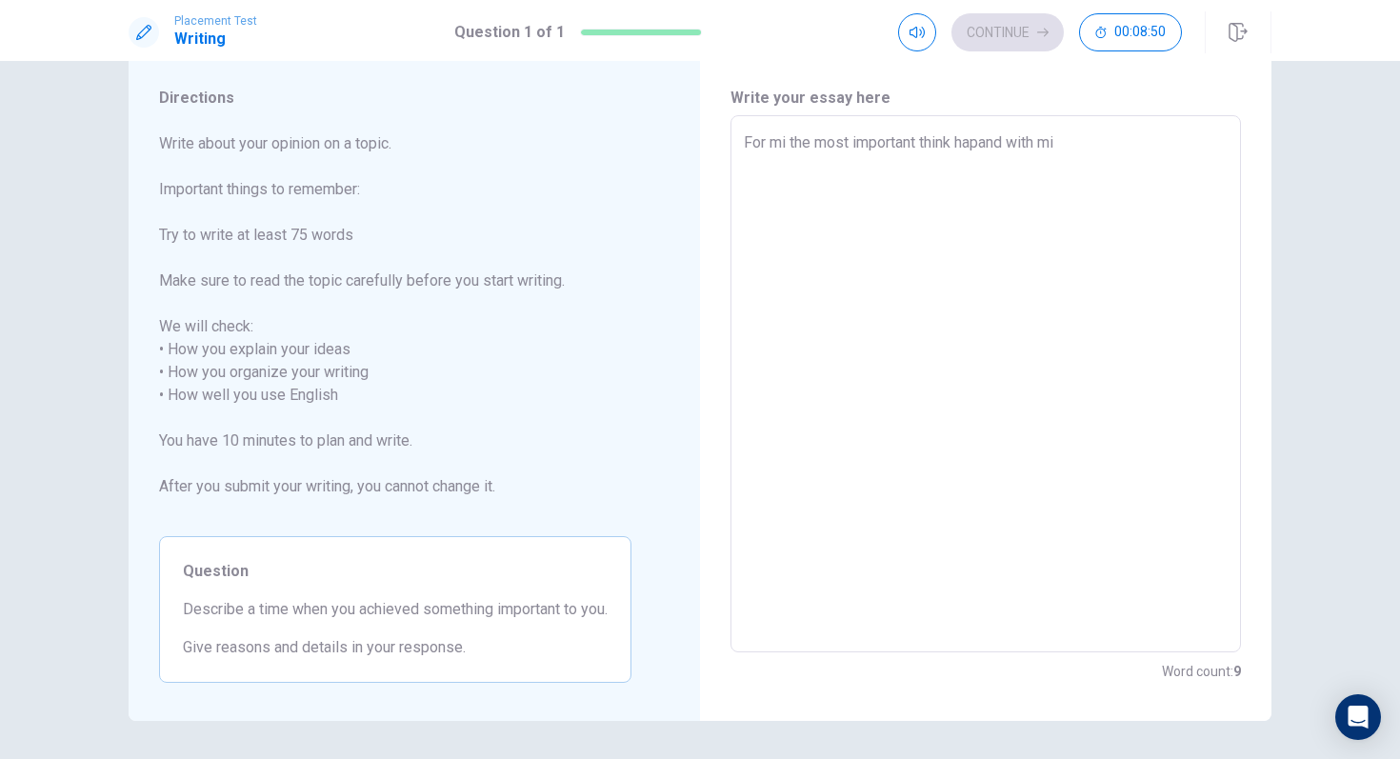
type textarea "For mi the most important think hapand with mi i"
type textarea "x"
type textarea "For mi the most important think hapand with mi is"
type textarea "x"
type textarea "For mi the most important think hapand with mi is"
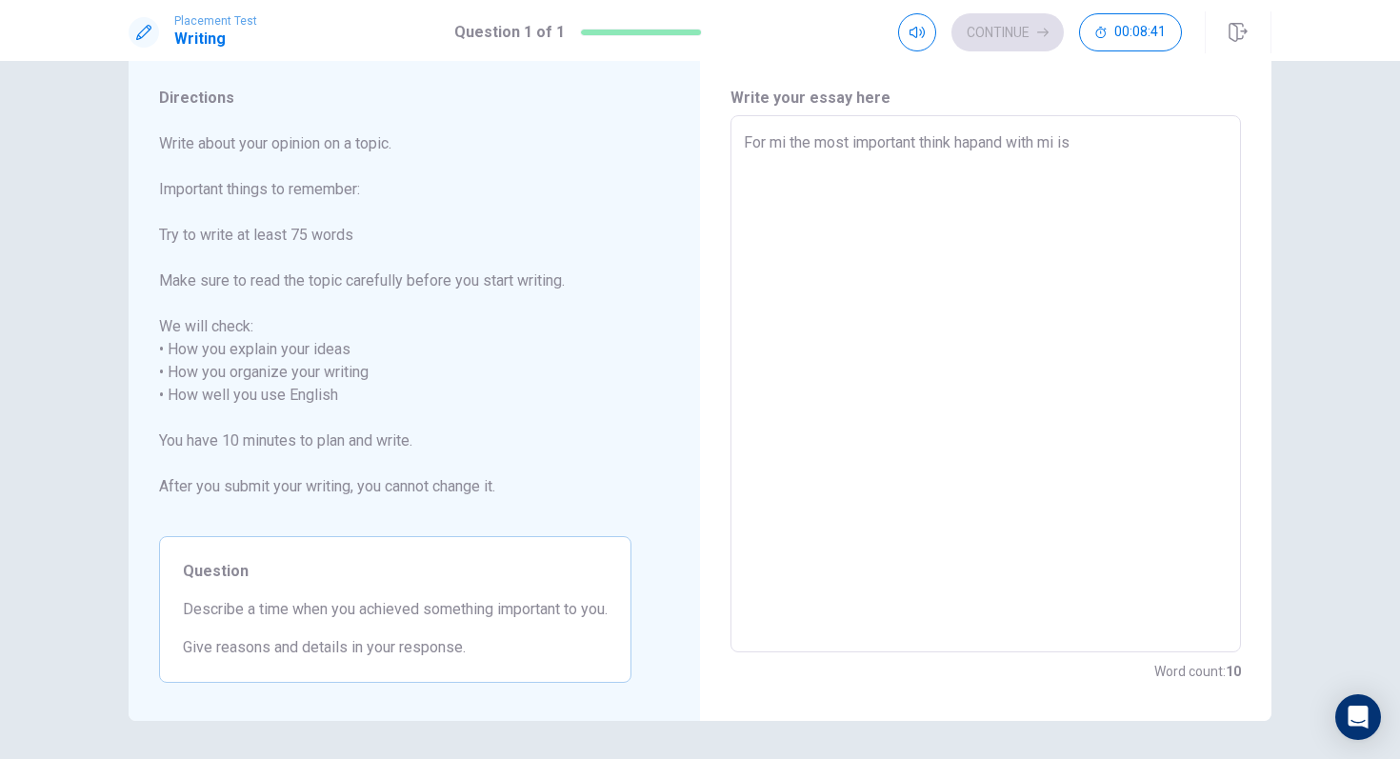
type textarea "x"
type textarea "For mi the most important think hapand with mi is w"
type textarea "x"
type textarea "For mi the most important think hapand with mi is wh"
type textarea "x"
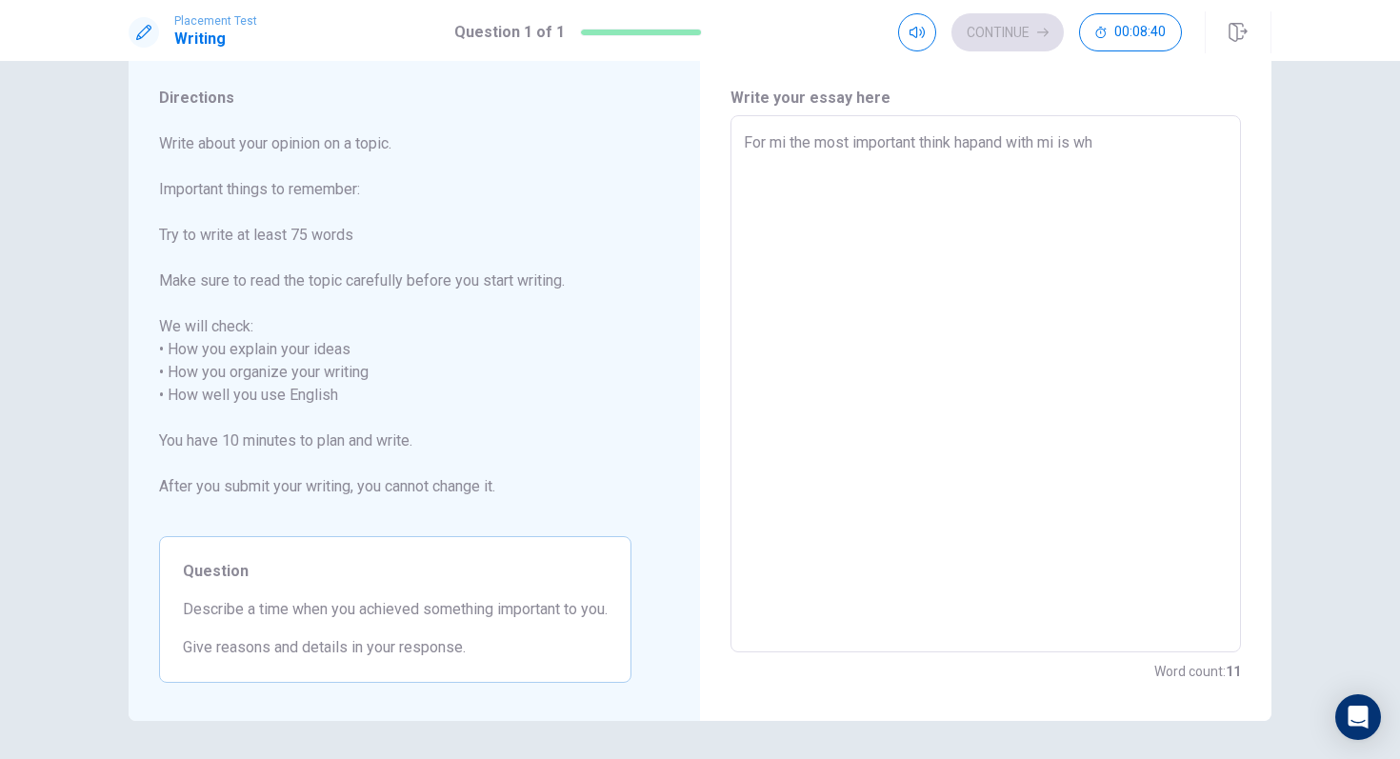
type textarea "For mi the most important think hapand with mi is whe"
type textarea "x"
type textarea "For mi the most important think hapand with mi is whe"
type textarea "x"
type textarea "For mi the most important think hapand with mi is whe"
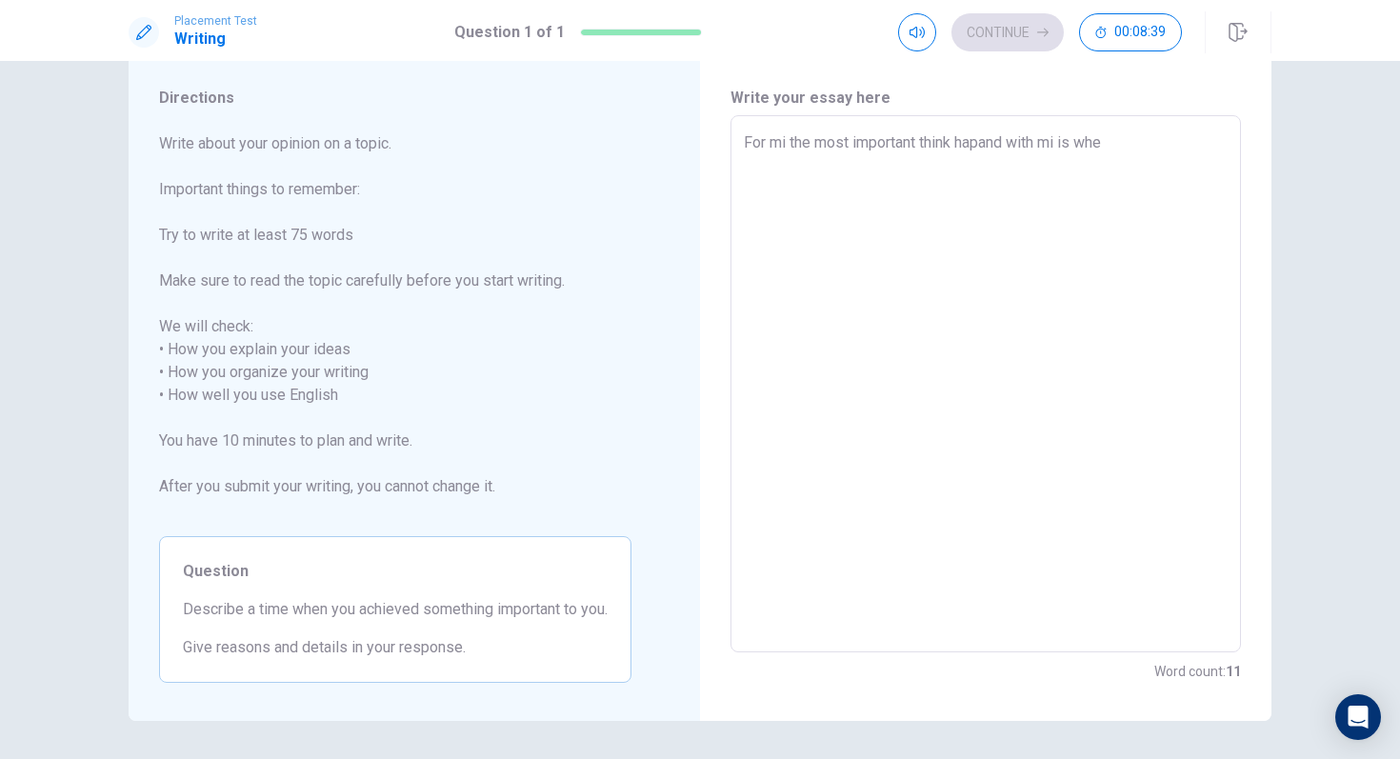
type textarea "x"
type textarea "For mi the most important think hapand with mi is when"
type textarea "x"
type textarea "For mi the most important think hapand with mi is when"
type textarea "x"
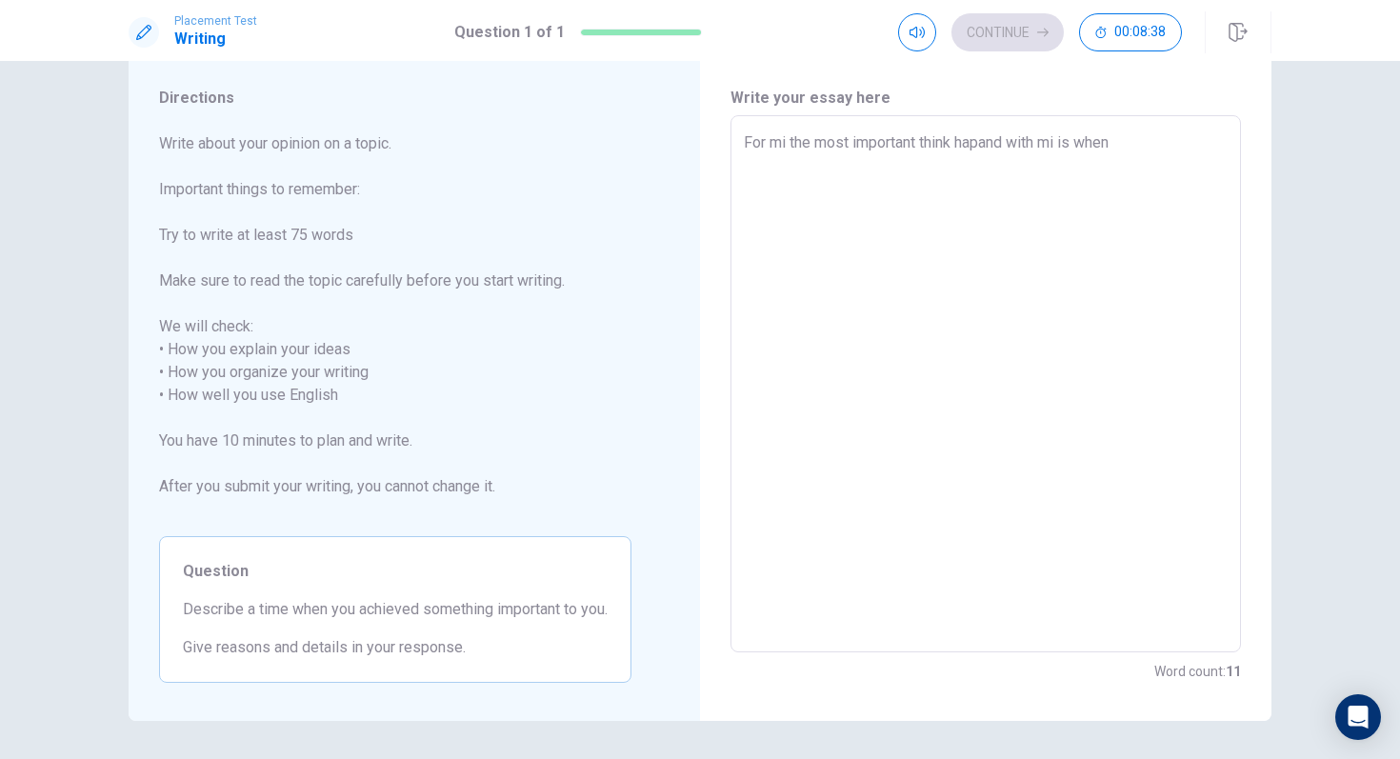
type textarea "For mi the most important think hapand with mi is when i"
type textarea "x"
type textarea "For mi the most important think hapand with mi is when i"
type textarea "x"
type textarea "For mi the most important think hapand with mi is when i w"
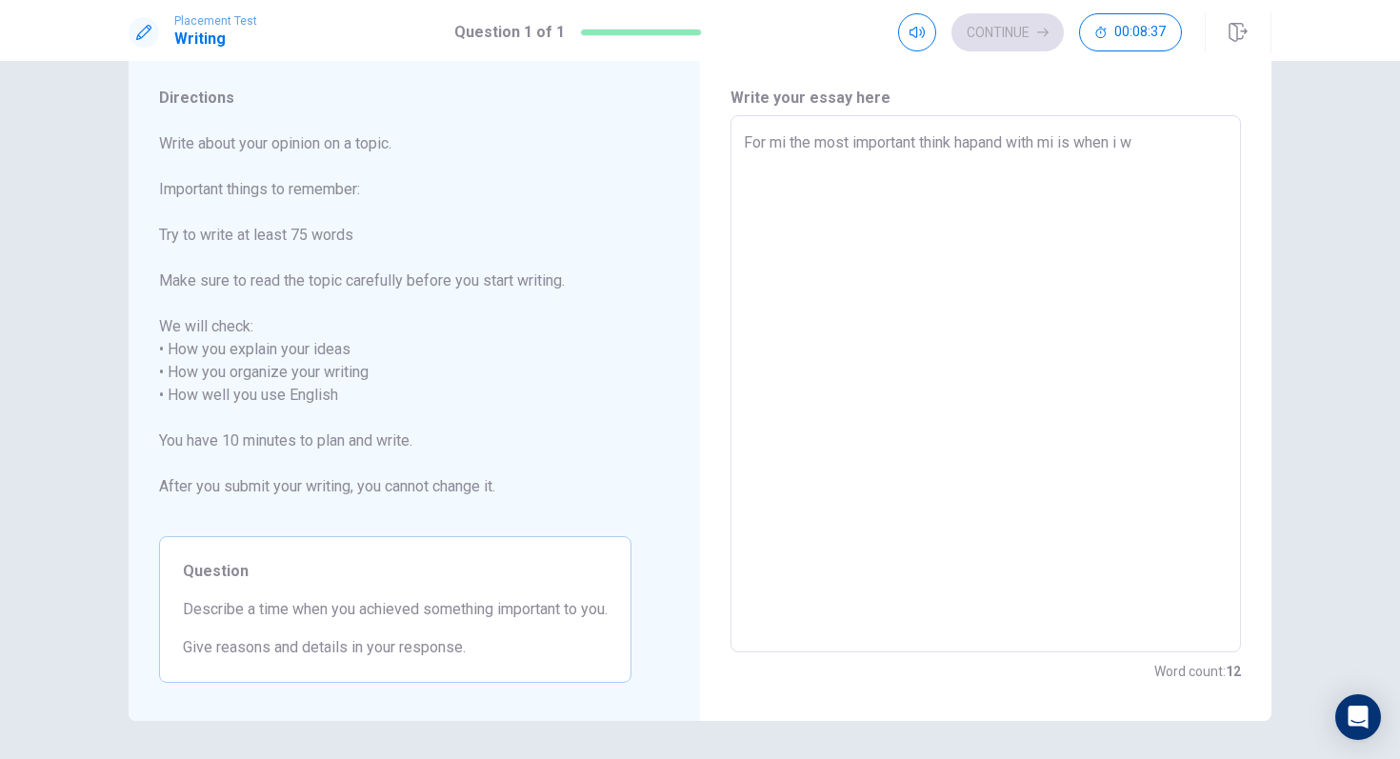
type textarea "x"
type textarea "For mi the most important think hapand with mi is when i wa"
type textarea "x"
type textarea "For mi the most important think hapand with mi is when i was"
type textarea "x"
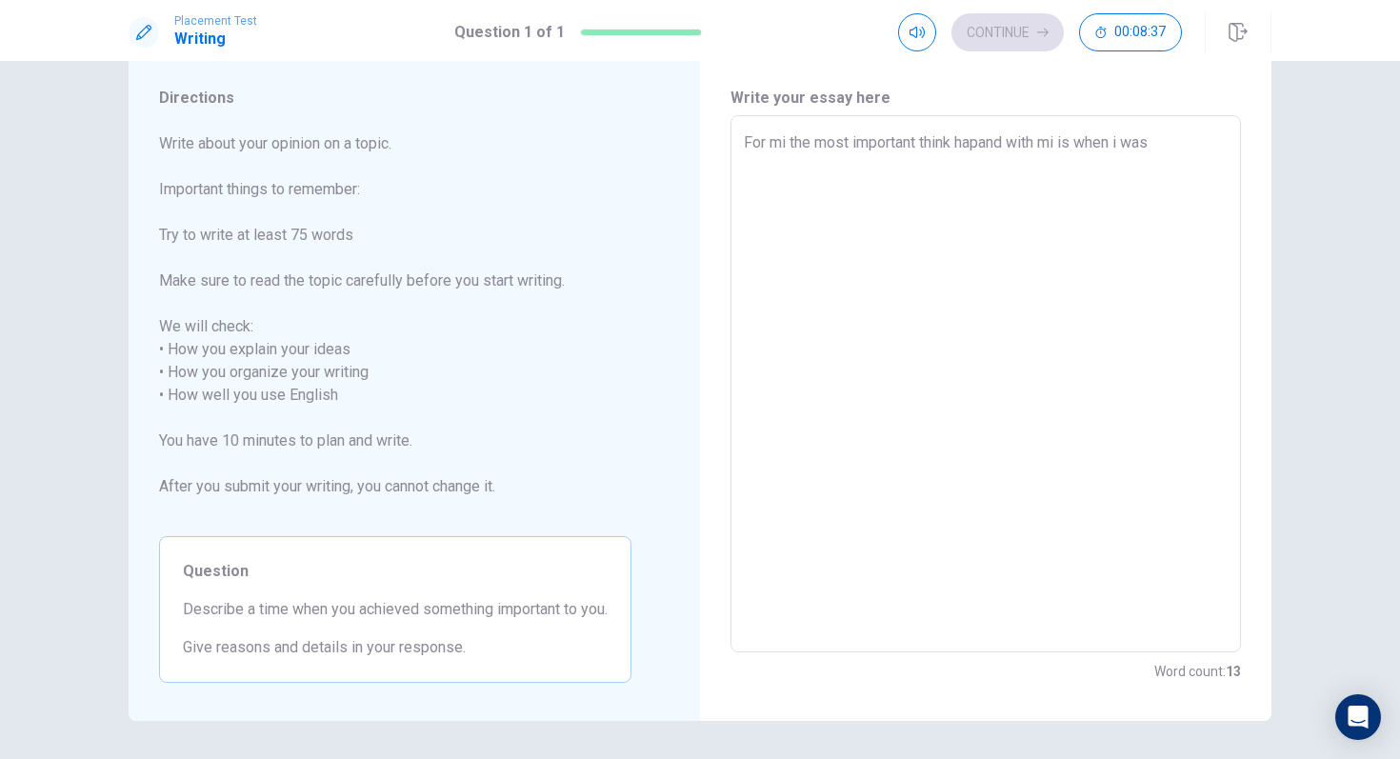
type textarea "For mi the most important think hapand with mi is when i was"
type textarea "x"
type textarea "For mi the most important think hapand with mi is when i was i"
type textarea "x"
type textarea "For mi the most important think hapand with mi is when i was in"
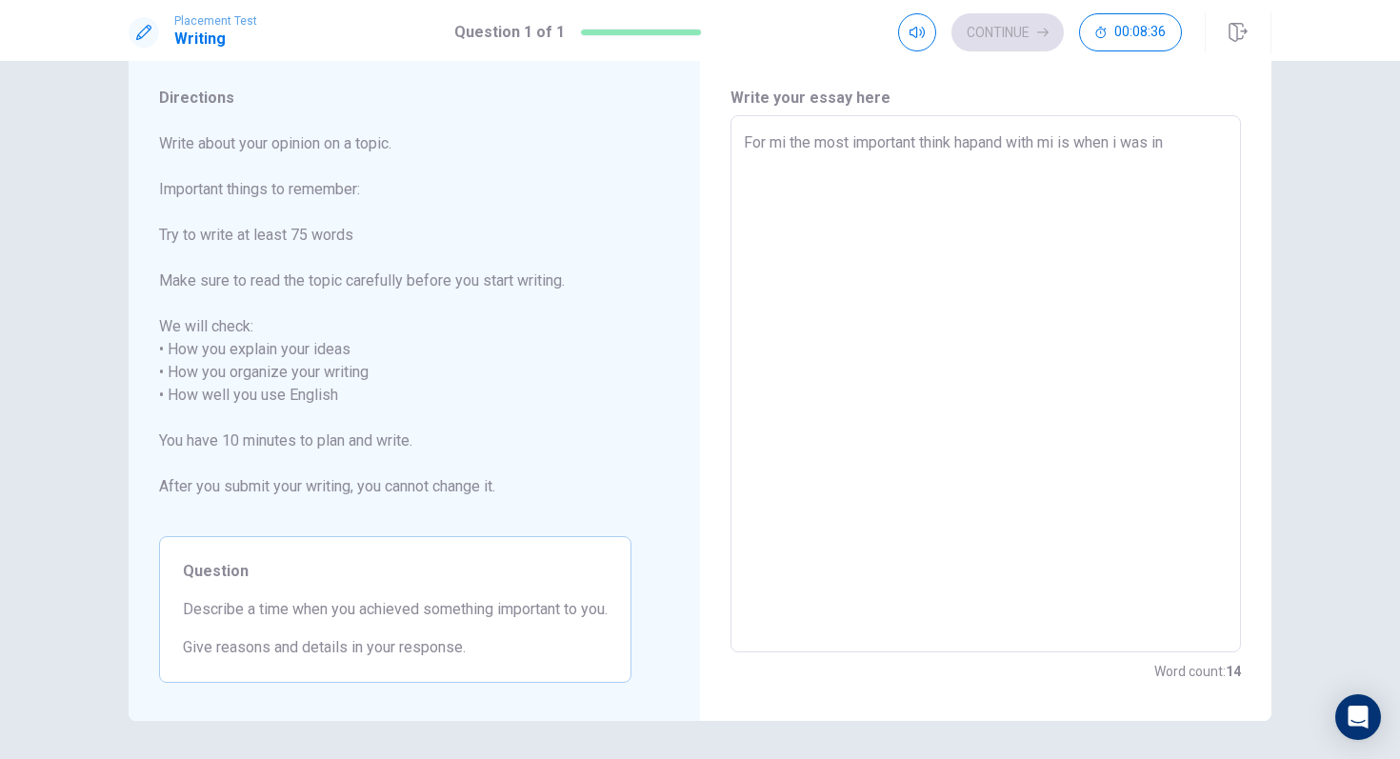
type textarea "x"
type textarea "For mi the most important think hapand with mi is when i was in"
type textarea "x"
type textarea "For mi the most important think hapand with mi is when i was in m"
type textarea "x"
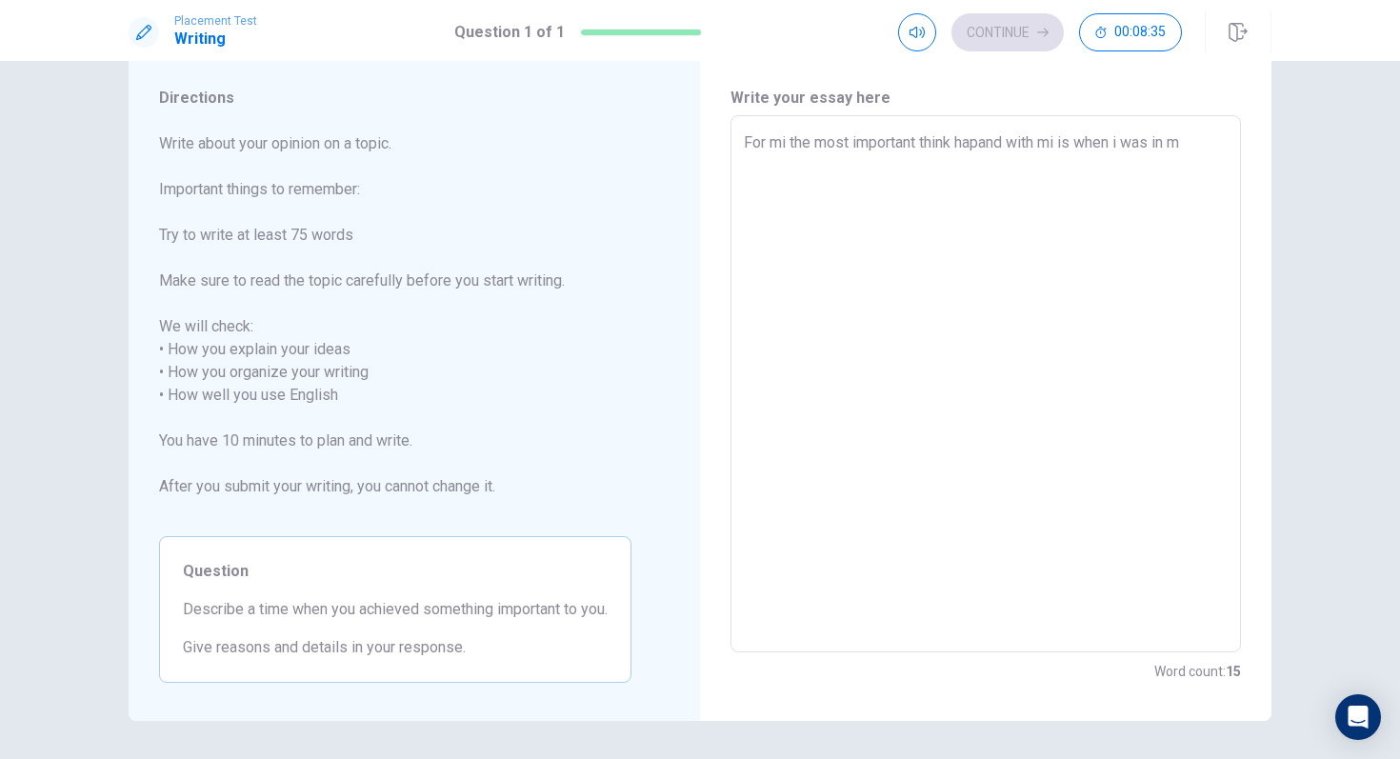
type textarea "For mi the most important think hapand with mi is when i was in mi"
type textarea "x"
type textarea "For mi the most important think hapand with mi is when i was in mil"
type textarea "x"
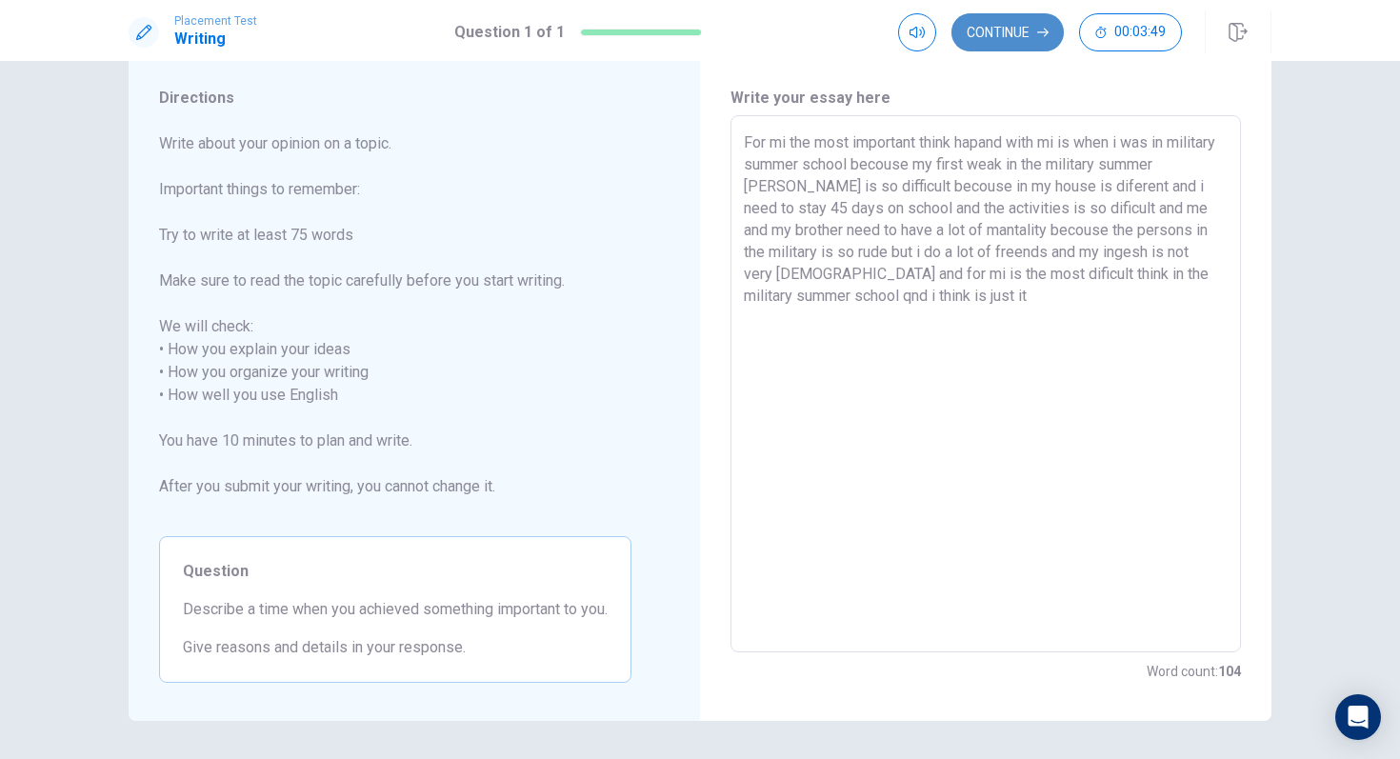
click at [994, 38] on button "Continue" at bounding box center [1007, 32] width 112 height 38
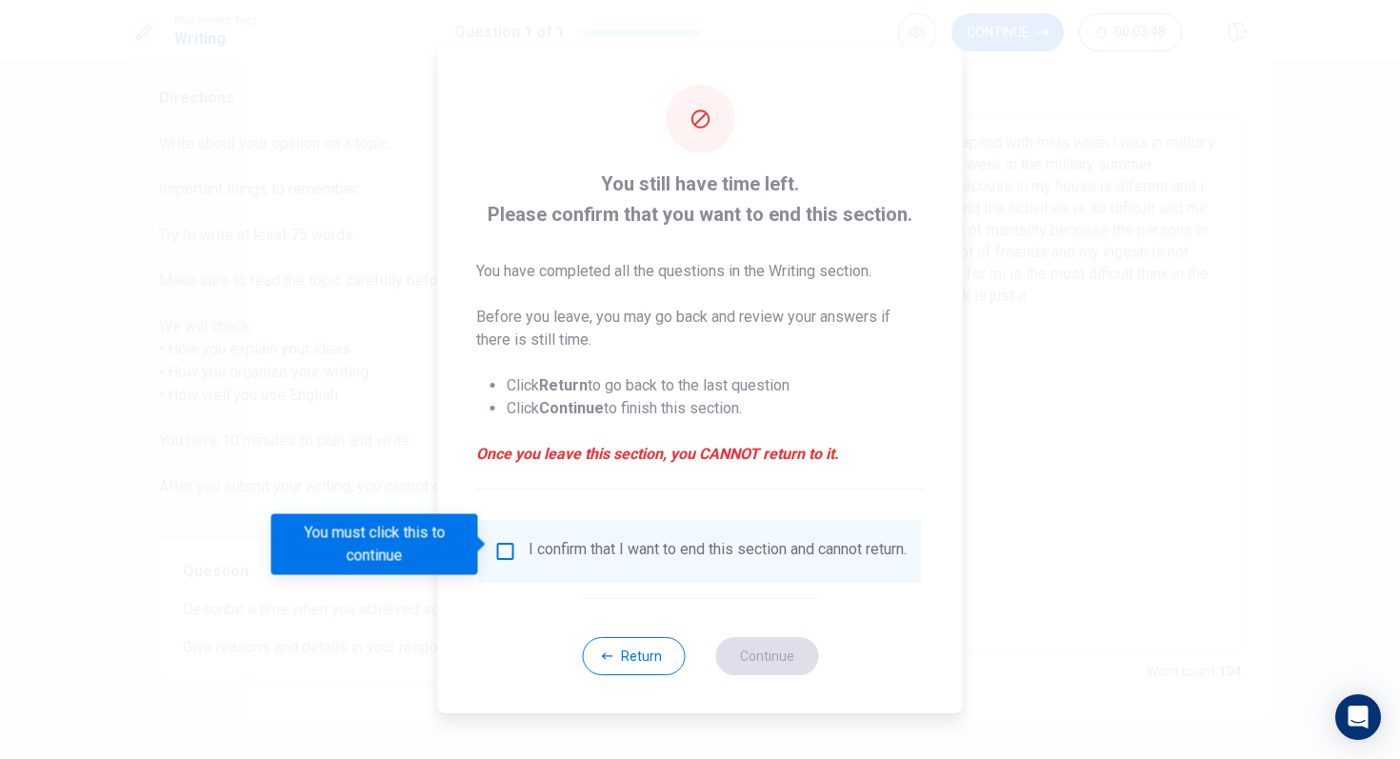
click at [557, 540] on div "I confirm that I want to end this section and cannot return." at bounding box center [717, 551] width 378 height 23
click at [494, 548] on input "You must click this to continue" at bounding box center [505, 551] width 23 height 23
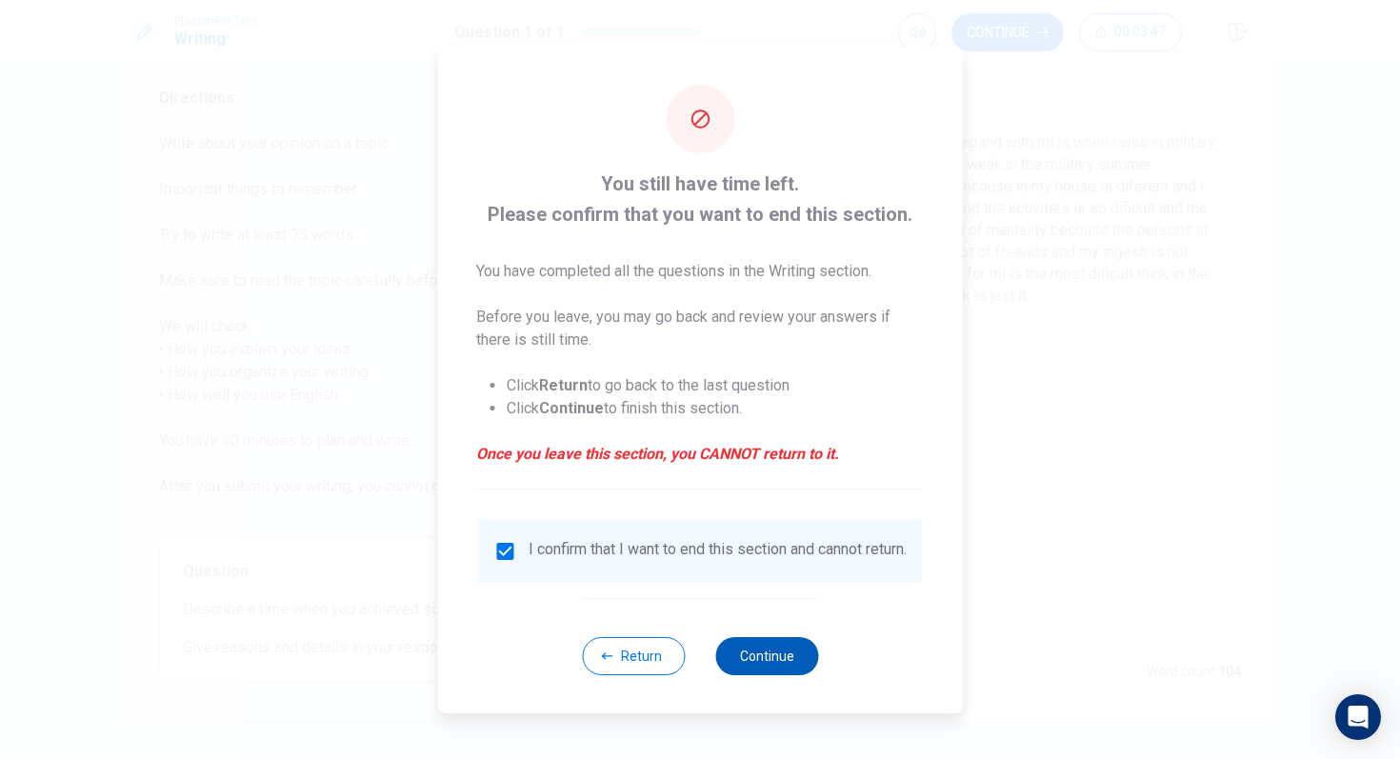
click at [763, 635] on button "Continue" at bounding box center [766, 656] width 103 height 38
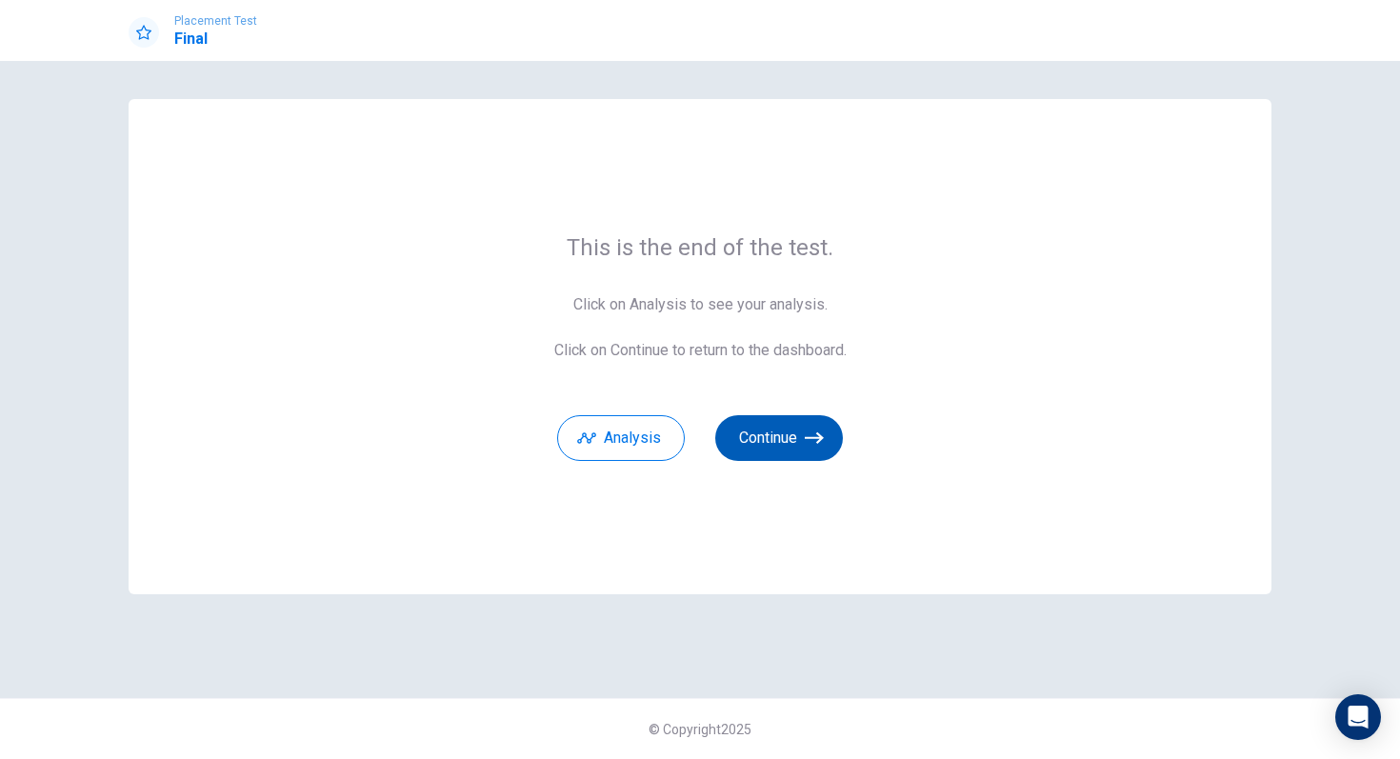
click at [787, 437] on button "Continue" at bounding box center [779, 438] width 128 height 46
